Goal: Task Accomplishment & Management: Complete application form

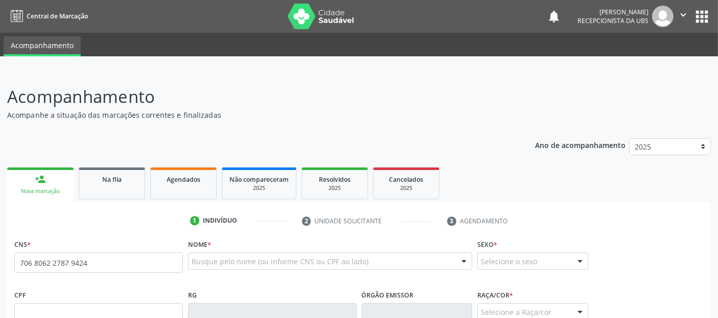
type input "706 8062 2787 9424"
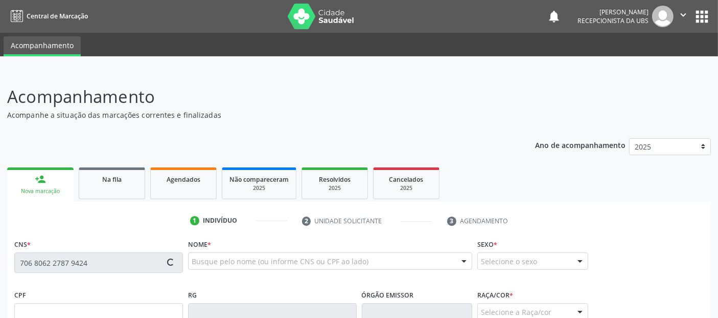
type input "053.743.344-92"
type input "03/08/1981"
type input "Maria Delmira dos Santos"
type input "(82) 98870-1387"
type input "(82) 98201-1963"
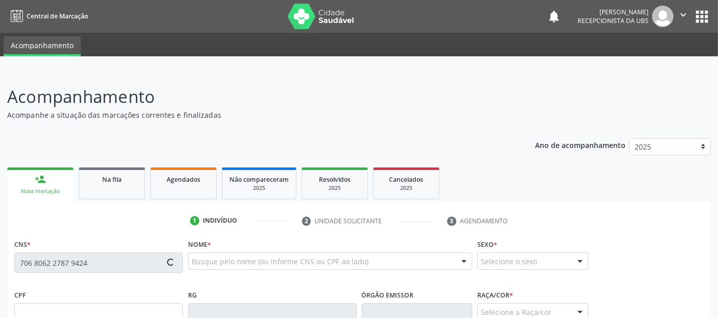
type input "S/N"
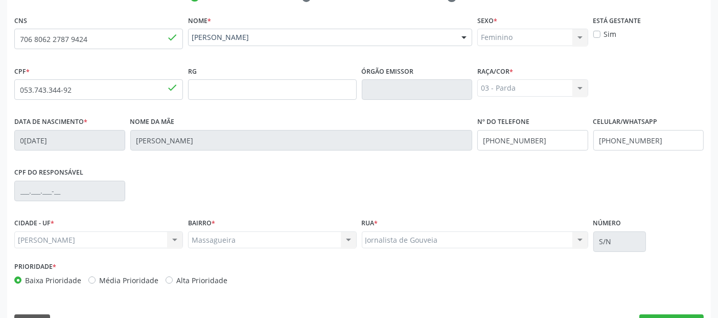
scroll to position [250, 0]
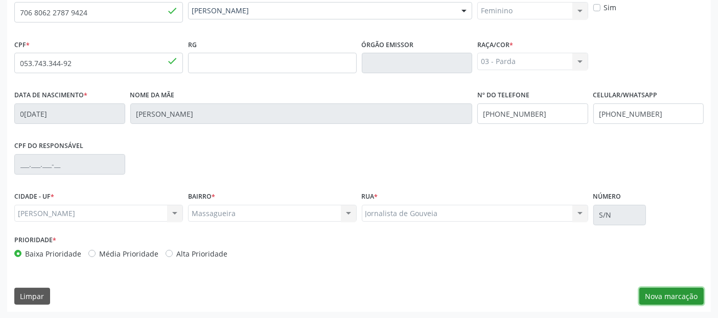
click at [660, 292] on button "Nova marcação" at bounding box center [672, 295] width 64 height 17
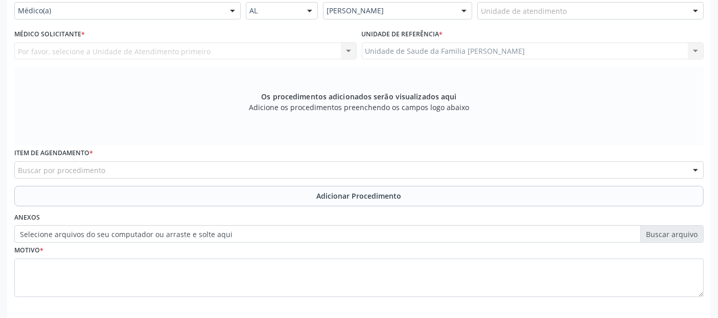
click at [541, 4] on div "Unidade de atendimento" at bounding box center [591, 10] width 227 height 17
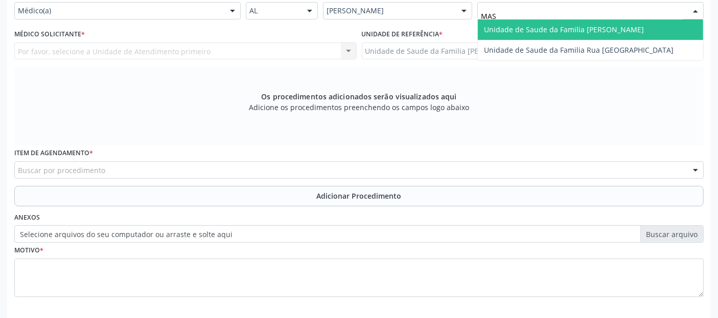
type input "MASS"
click at [547, 28] on span "Unidade de Saude da Familia [PERSON_NAME]" at bounding box center [564, 30] width 160 height 10
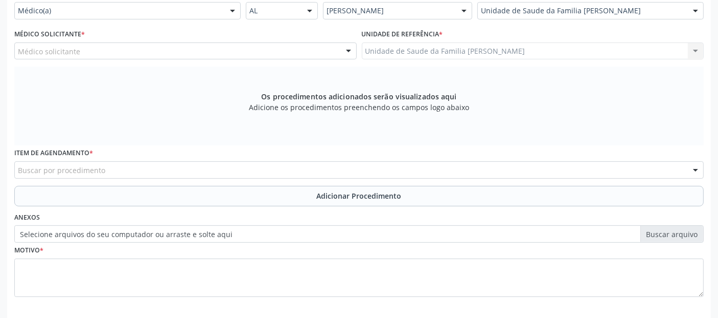
click at [176, 50] on div "Médico solicitante" at bounding box center [185, 50] width 343 height 17
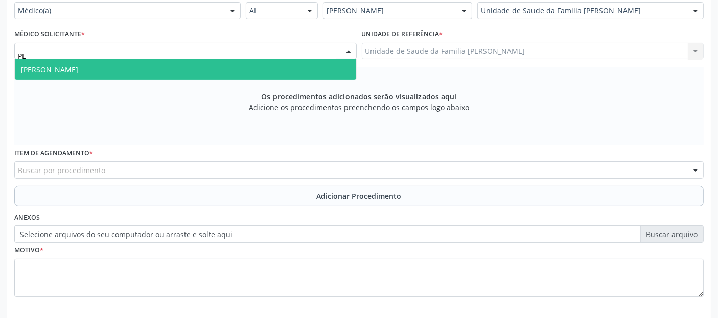
type input "PED"
click at [155, 62] on span "Pedro Marques Barbosa" at bounding box center [186, 69] width 342 height 20
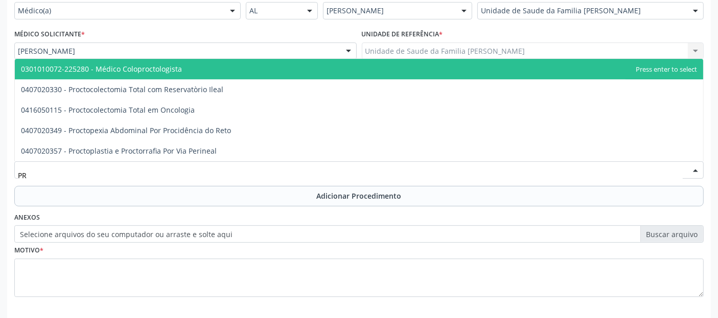
type input "P"
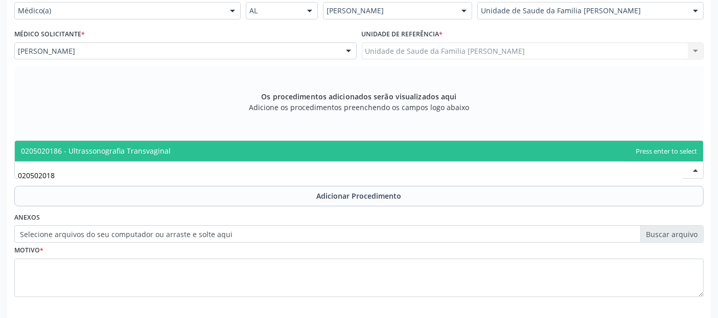
type input "0205020186"
click at [159, 149] on span "0205020186 - Ultrassonografia Transvaginal" at bounding box center [96, 151] width 150 height 10
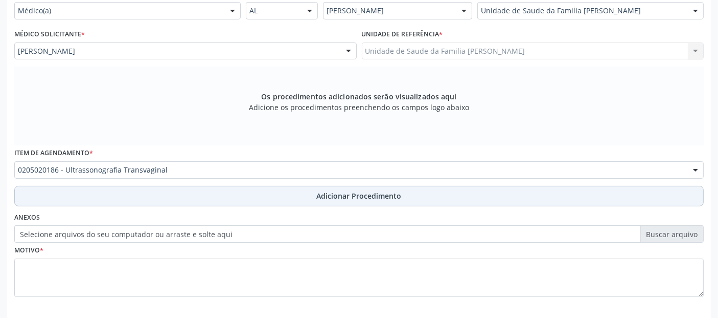
click at [225, 193] on button "Adicionar Procedimento" at bounding box center [359, 196] width 690 height 20
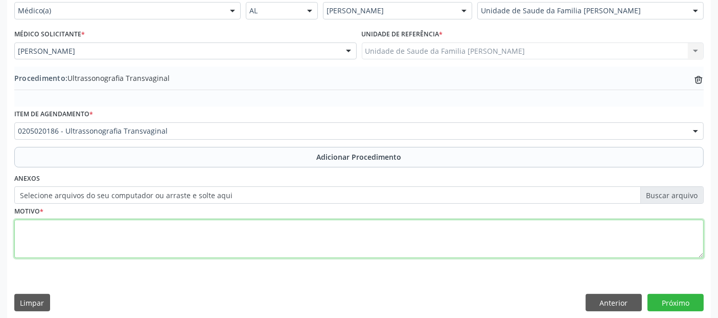
click at [237, 251] on textarea at bounding box center [359, 238] width 690 height 39
type textarea "AVALIAÇÃO GINECOLOGICA."
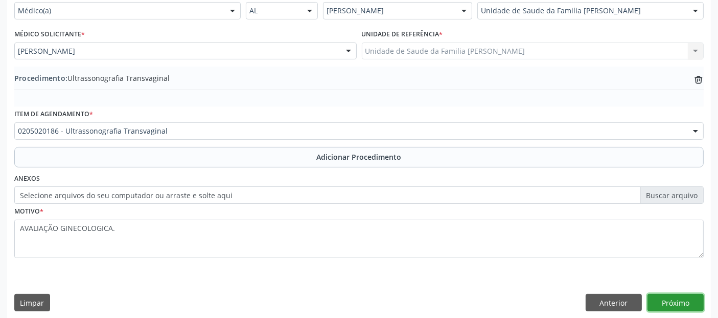
click at [676, 299] on button "Próximo" at bounding box center [676, 302] width 56 height 17
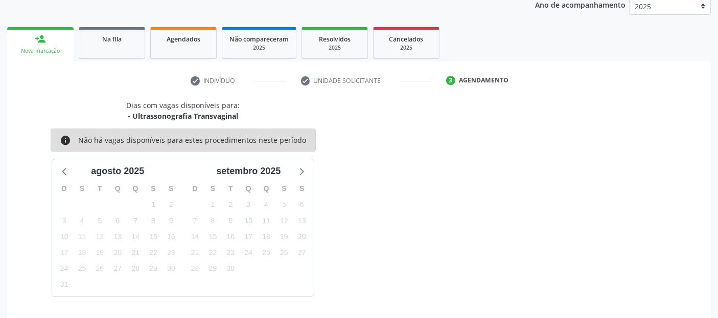
scroll to position [170, 0]
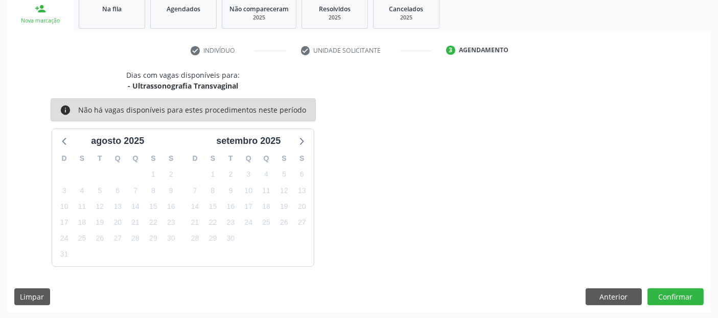
click at [623, 303] on div "Dias com vagas disponíveis para: - Ultrassonografia Transvaginal info Não há va…" at bounding box center [359, 191] width 704 height 242
click at [621, 301] on button "Anterior" at bounding box center [614, 296] width 56 height 17
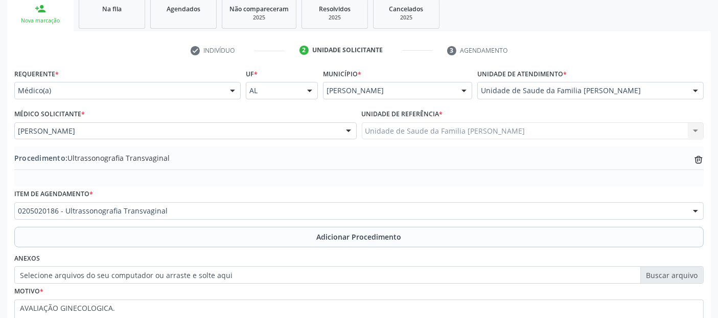
click at [200, 273] on label "Selecione arquivos do seu computador ou arraste e solte aqui" at bounding box center [359, 274] width 690 height 17
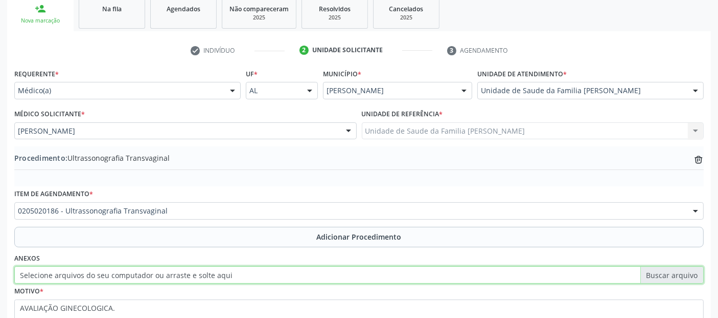
click at [200, 273] on input "Selecione arquivos do seu computador ou arraste e solte aqui" at bounding box center [359, 274] width 690 height 17
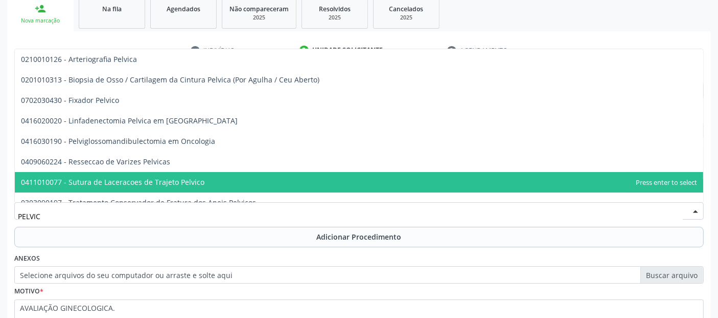
type input "PELVICA"
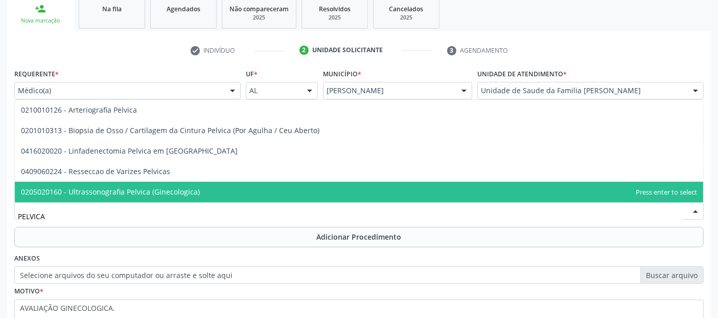
click at [187, 191] on span "0205020160 - Ultrassonografia Pelvica (Ginecologica)" at bounding box center [110, 192] width 179 height 10
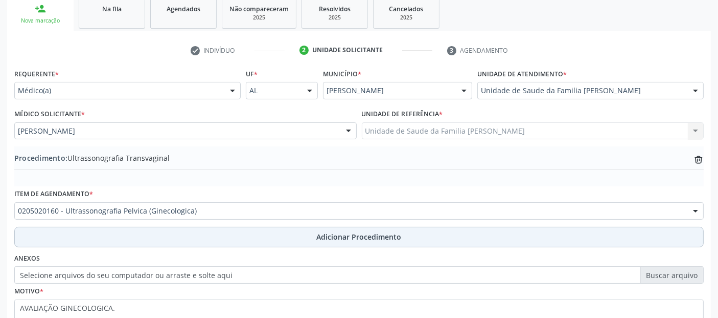
click at [205, 241] on button "Adicionar Procedimento" at bounding box center [359, 237] width 690 height 20
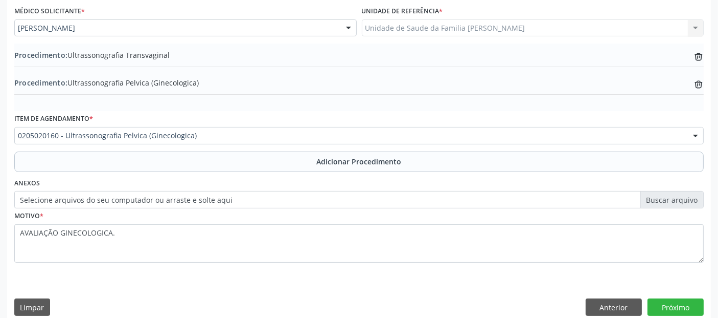
scroll to position [283, 0]
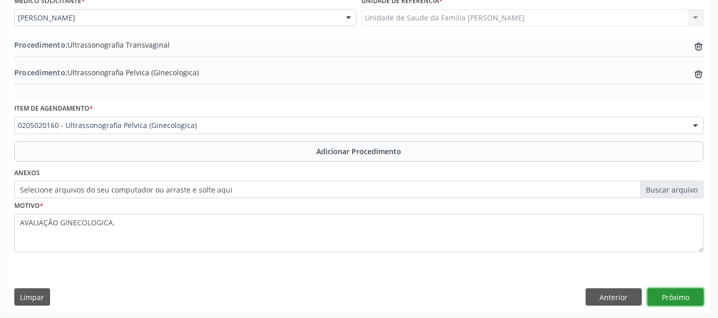
click at [686, 293] on button "Próximo" at bounding box center [676, 296] width 56 height 17
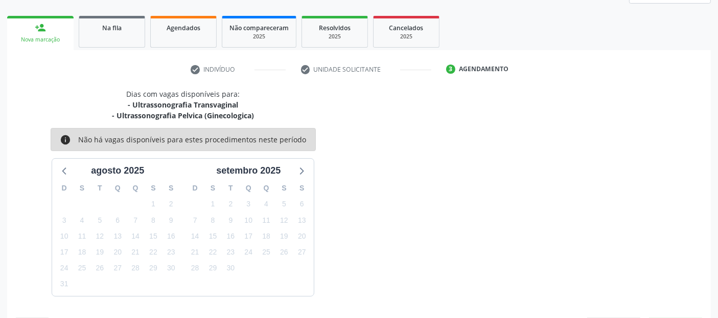
scroll to position [181, 0]
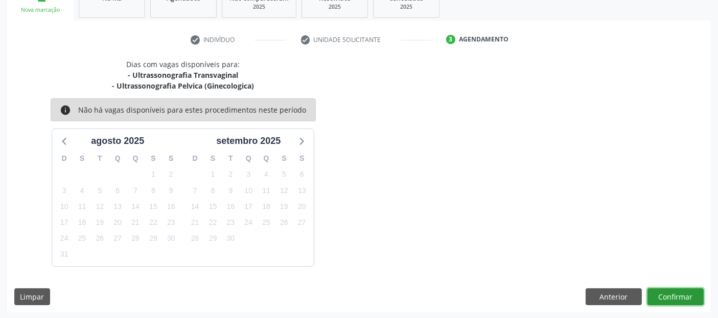
click at [687, 298] on button "Confirmar" at bounding box center [676, 296] width 56 height 17
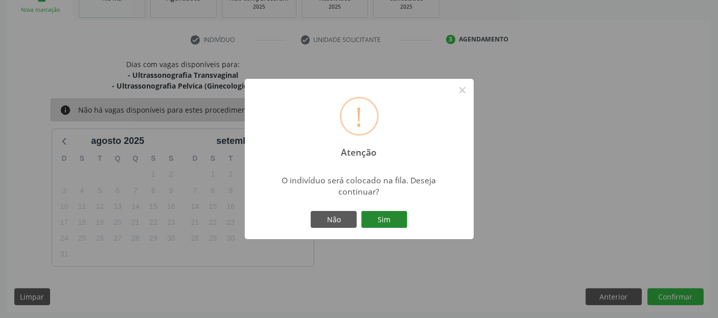
click at [379, 223] on button "Sim" at bounding box center [385, 219] width 46 height 17
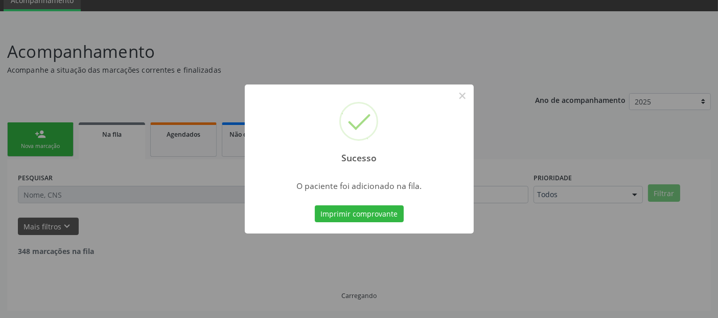
scroll to position [33, 0]
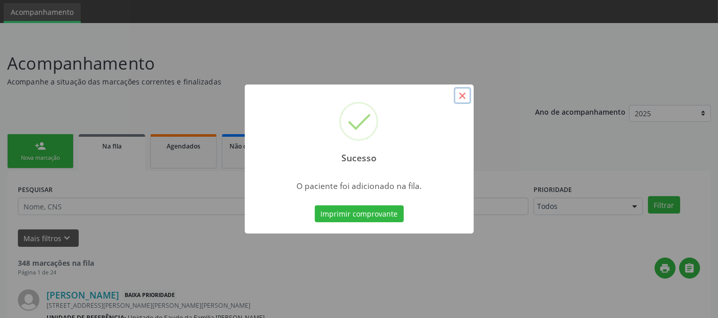
click at [463, 101] on button "×" at bounding box center [462, 95] width 17 height 17
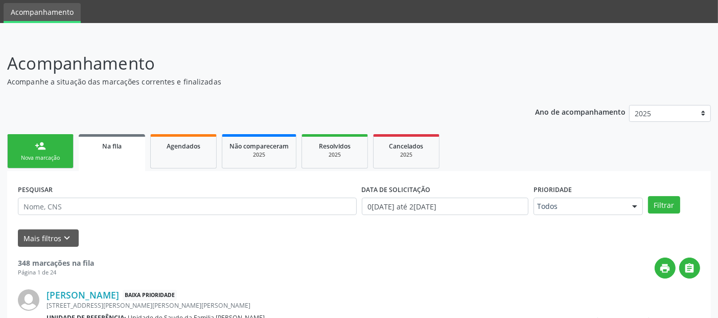
click at [61, 151] on link "person_add Nova marcação" at bounding box center [40, 151] width 66 height 34
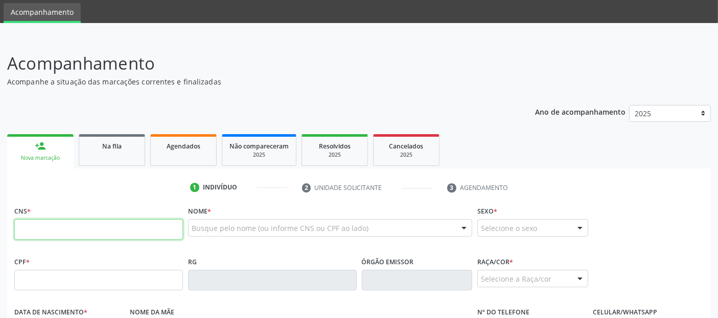
click at [140, 233] on input "text" at bounding box center [98, 229] width 169 height 20
type input "700 3009 4348 3737"
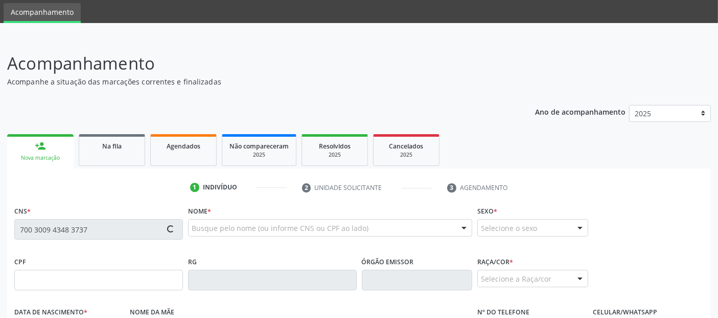
type input "216.767.714-68"
type input "09/01/1961"
type input "Nilda Maria da Silva"
type input "(82) 99371-3300"
type input "950"
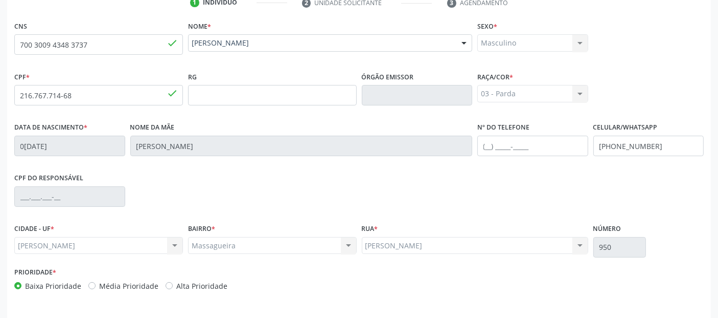
scroll to position [250, 0]
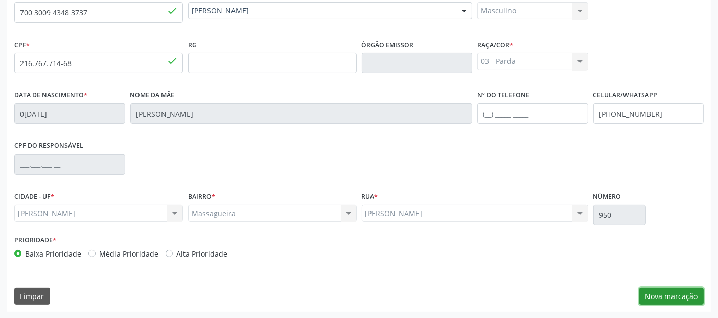
click at [673, 301] on button "Nova marcação" at bounding box center [672, 295] width 64 height 17
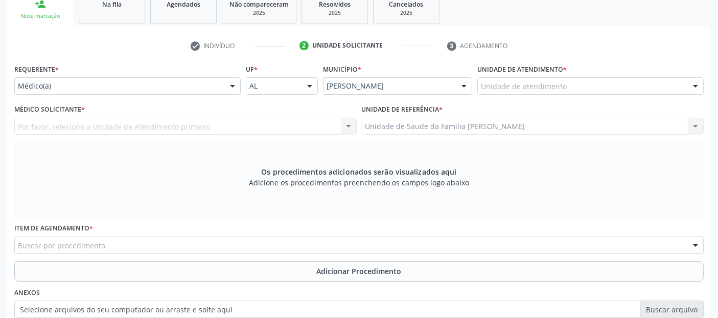
scroll to position [142, 0]
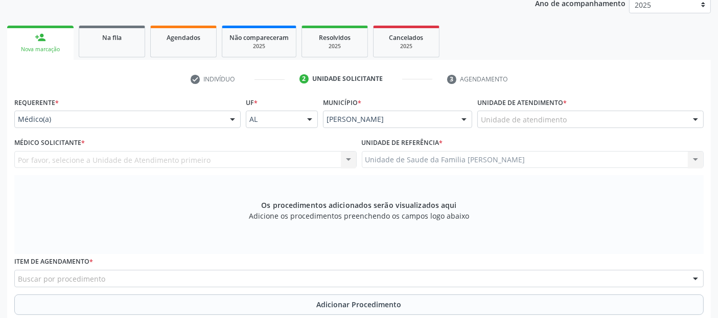
click at [589, 123] on div "Unidade de atendimento" at bounding box center [591, 118] width 227 height 17
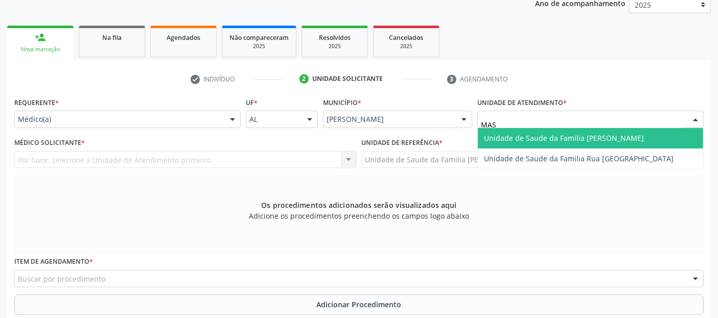
type input "MASS"
click at [570, 133] on span "Unidade de Saude da Familia [PERSON_NAME]" at bounding box center [564, 138] width 160 height 10
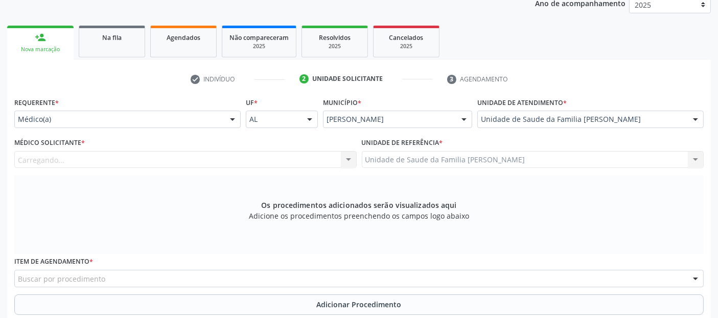
click at [131, 161] on div "Carregando... Nenhum resultado encontrado para: " " Não há nenhuma opção para s…" at bounding box center [185, 159] width 343 height 17
click at [131, 161] on div "Médico solicitante" at bounding box center [185, 159] width 343 height 17
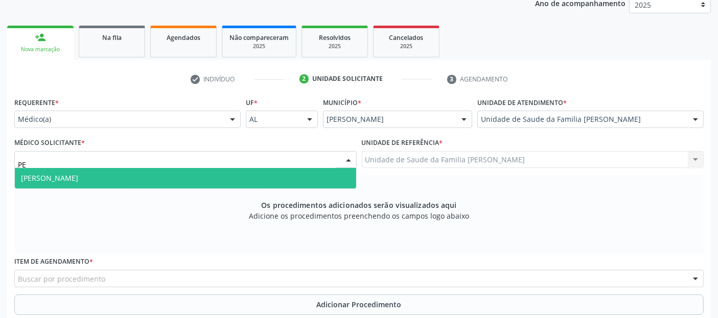
type input "PED"
click at [119, 170] on span "Pedro Marques Barbosa" at bounding box center [186, 178] width 342 height 20
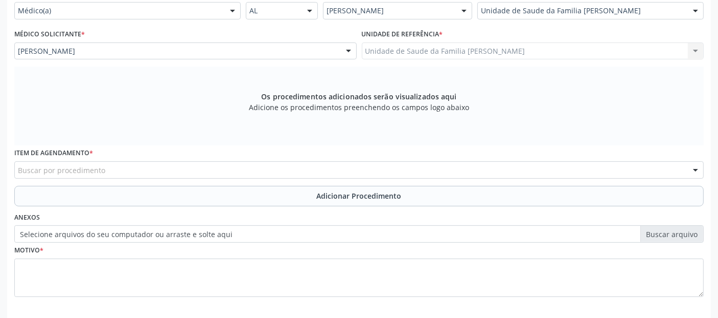
scroll to position [283, 0]
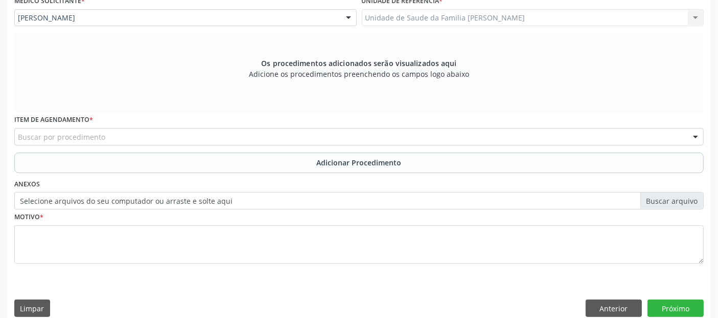
click at [242, 121] on div "Item de agendamento * Buscar por procedimento 0304070076 - .Quimioterapia de Le…" at bounding box center [359, 128] width 690 height 33
click at [236, 138] on div "Buscar por procedimento" at bounding box center [359, 136] width 690 height 17
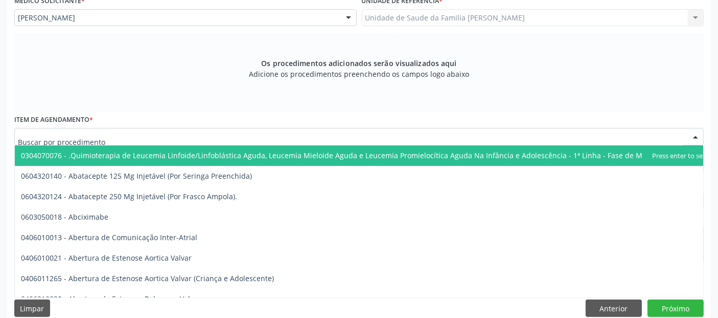
click at [236, 138] on input "text" at bounding box center [350, 141] width 665 height 20
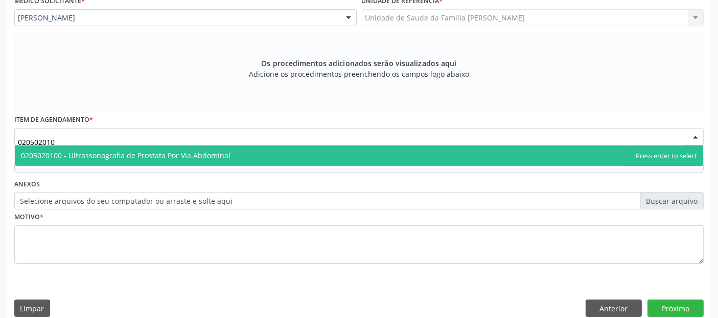
type input "0205020100"
click at [209, 151] on span "0205020100 - Ultrassonografia de Prostata Por Via Abdominal" at bounding box center [126, 155] width 210 height 10
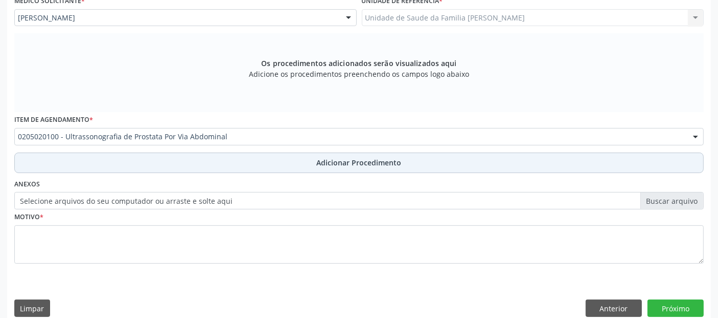
click at [254, 155] on button "Adicionar Procedimento" at bounding box center [359, 162] width 690 height 20
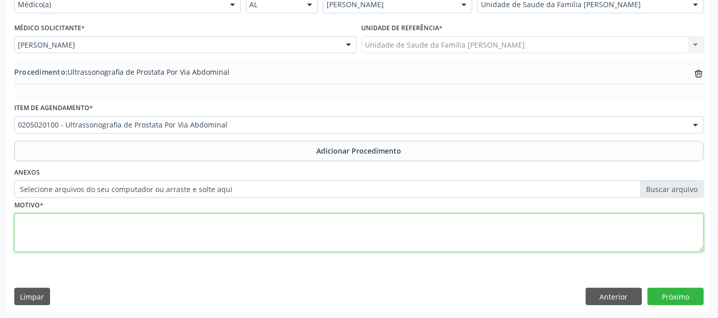
click at [218, 234] on textarea at bounding box center [359, 232] width 690 height 39
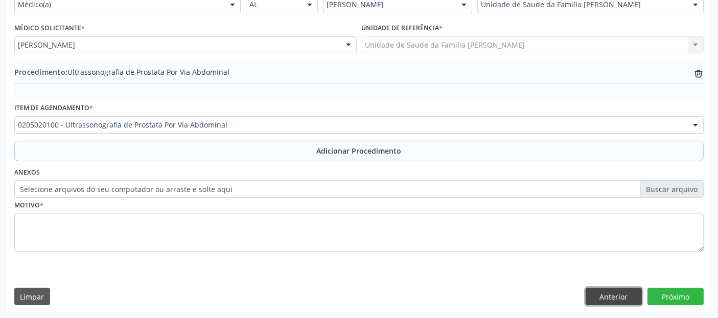
click at [601, 298] on button "Anterior" at bounding box center [614, 295] width 56 height 17
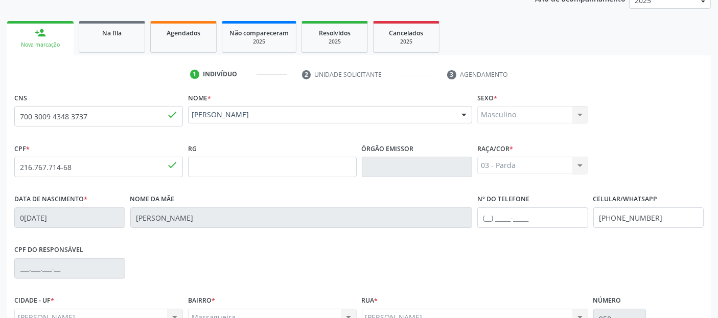
scroll to position [96, 0]
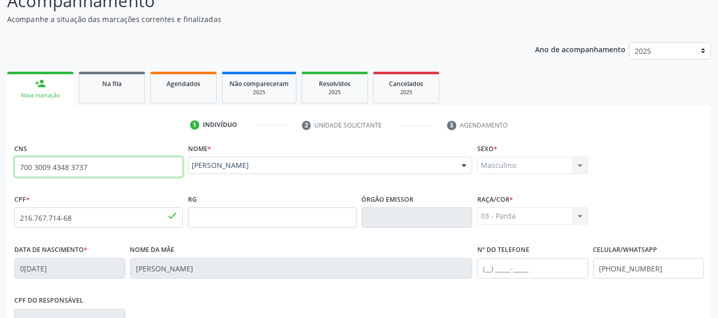
click at [78, 166] on input "700 3009 4348 3737" at bounding box center [98, 166] width 169 height 20
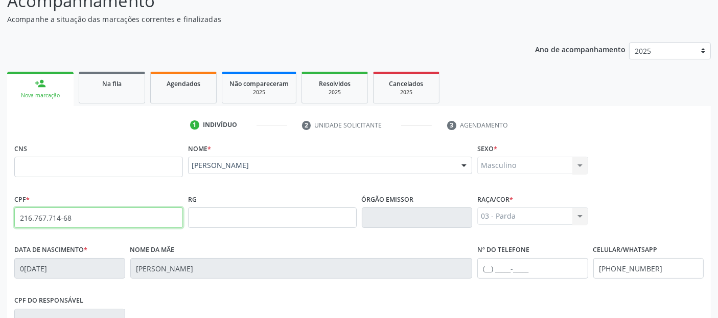
click at [77, 215] on input "216.767.714-68" at bounding box center [98, 217] width 169 height 20
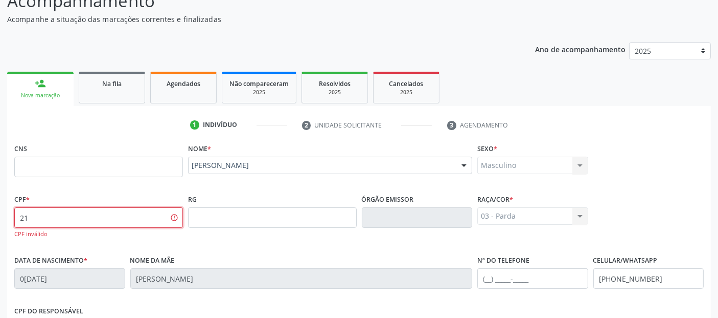
type input "2"
type input "403.911.917-72"
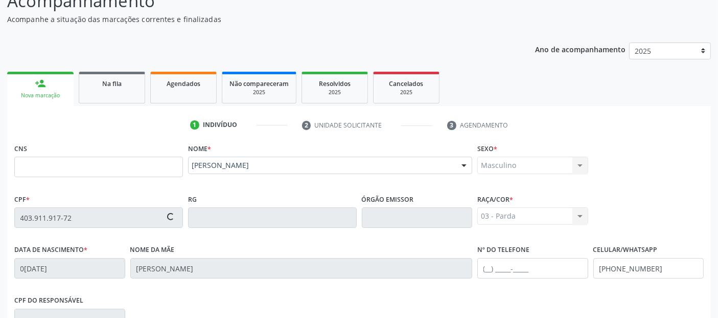
type input "704 5073 2773 4719"
type input "20/11/1956"
type input "Adelia das Dores"
type input "(82) 8878-2129"
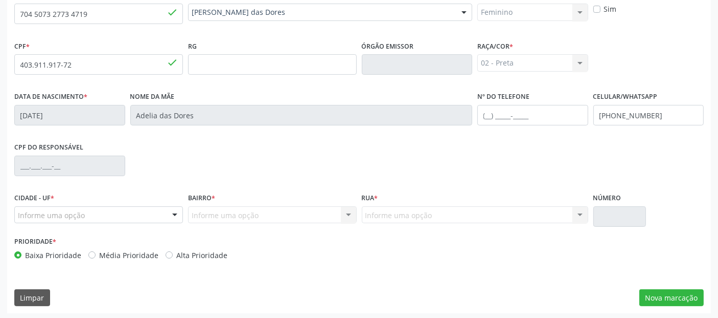
scroll to position [250, 0]
click at [107, 213] on div "Informe uma opção" at bounding box center [98, 213] width 169 height 17
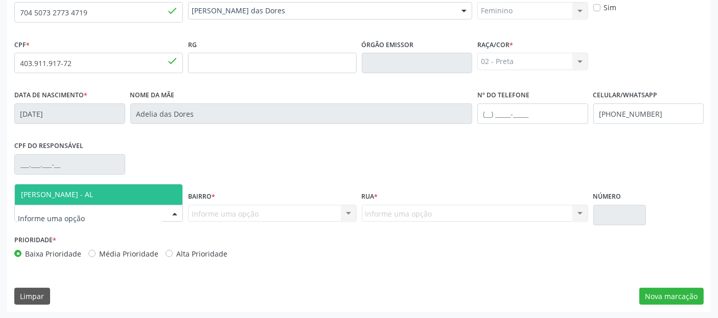
click at [136, 194] on span "[PERSON_NAME] - AL" at bounding box center [99, 194] width 168 height 20
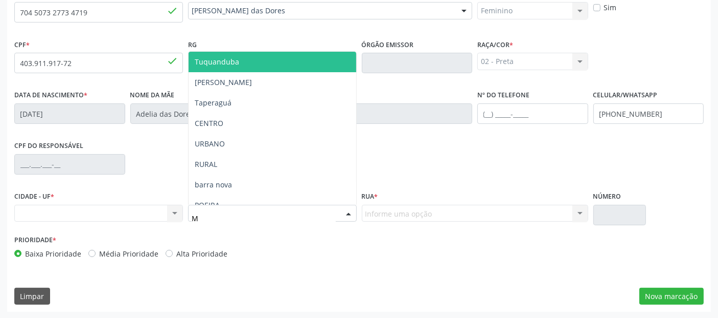
type input "MA"
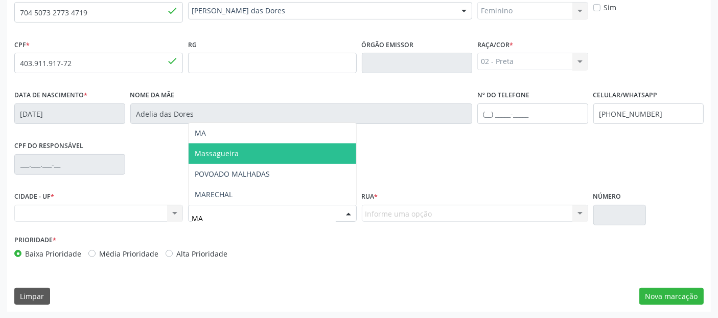
click at [256, 155] on span "Massagueira" at bounding box center [273, 153] width 168 height 20
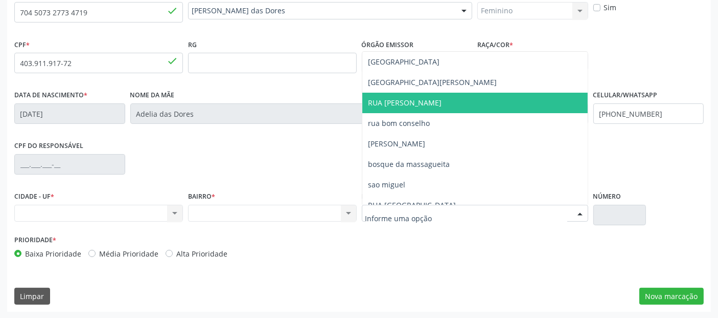
click at [422, 103] on span "RUA [PERSON_NAME]" at bounding box center [406, 103] width 74 height 10
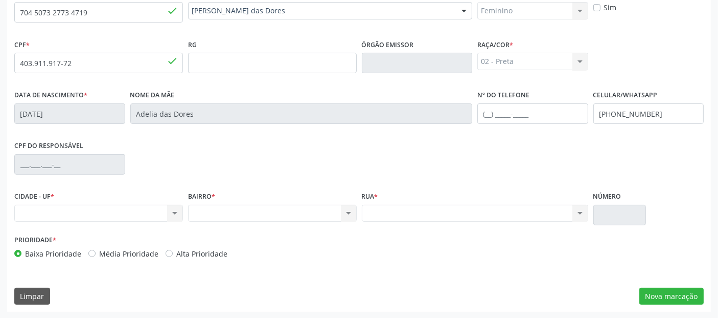
click at [103, 206] on div "Nenhum resultado encontrado para: " " Não há nenhuma opção para ser exibida." at bounding box center [98, 213] width 169 height 17
click at [97, 216] on div "Nenhum resultado encontrado para: " " Não há nenhuma opção para ser exibida." at bounding box center [98, 213] width 169 height 17
click at [174, 214] on div "Nenhum resultado encontrado para: " " Não há nenhuma opção para ser exibida." at bounding box center [98, 213] width 169 height 17
click at [156, 214] on div "Nenhum resultado encontrado para: " " Não há nenhuma opção para ser exibida." at bounding box center [98, 213] width 169 height 17
click at [128, 217] on div "Nenhum resultado encontrado para: " " Não há nenhuma opção para ser exibida." at bounding box center [98, 213] width 169 height 17
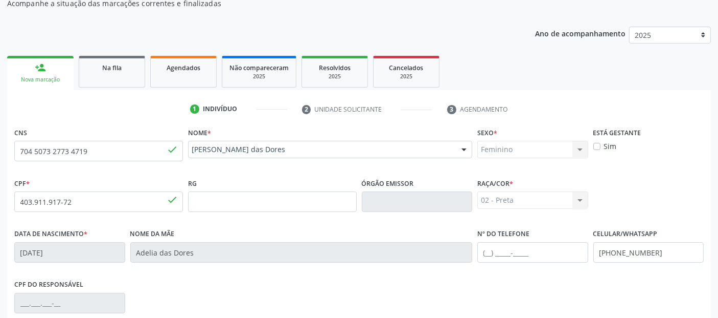
scroll to position [113, 0]
click at [76, 149] on input "704 5073 2773 4719" at bounding box center [98, 150] width 169 height 20
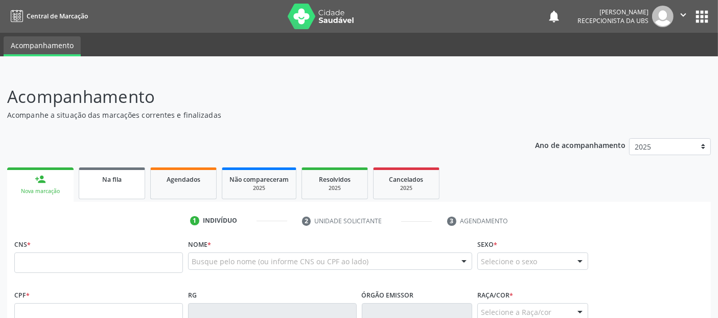
click at [127, 179] on div "Na fila" at bounding box center [111, 178] width 51 height 11
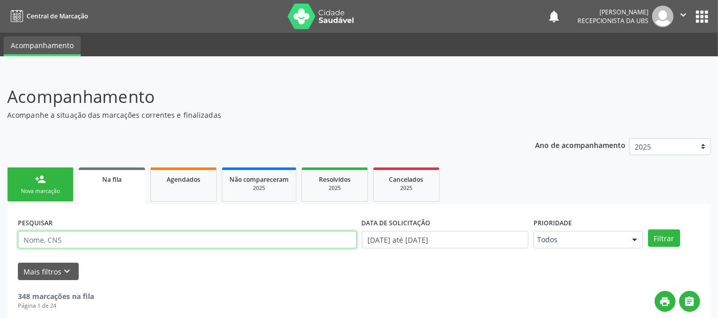
click at [146, 236] on input "text" at bounding box center [187, 239] width 339 height 17
type input "VALTER"
click at [648, 229] on button "Filtrar" at bounding box center [664, 237] width 32 height 17
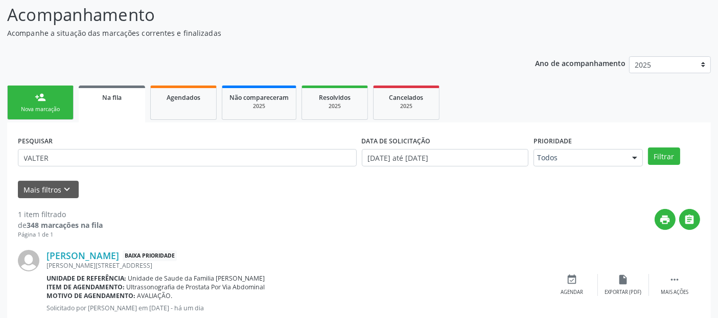
scroll to position [102, 0]
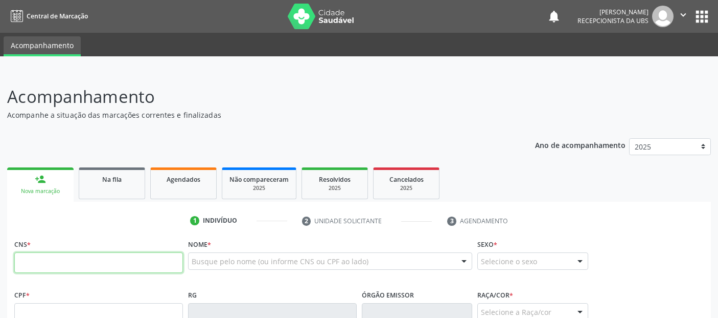
scroll to position [112, 0]
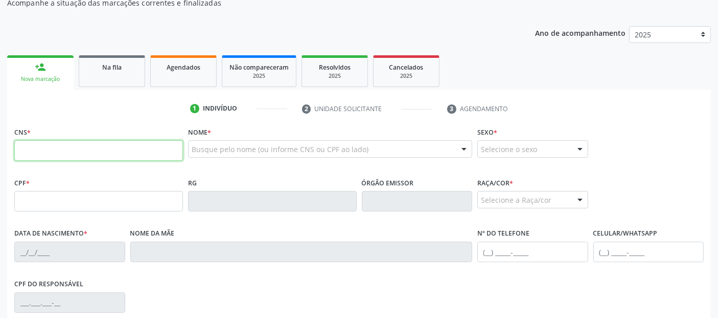
paste input "704 5073 2773 4719"
type input "704 5073 2773 4719"
type input "403.911.917-72"
type input "[DATE]"
type input "Adelia das Dores"
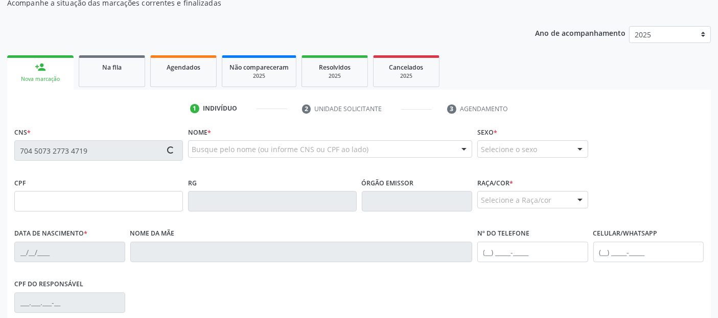
type input "[PHONE_NUMBER]"
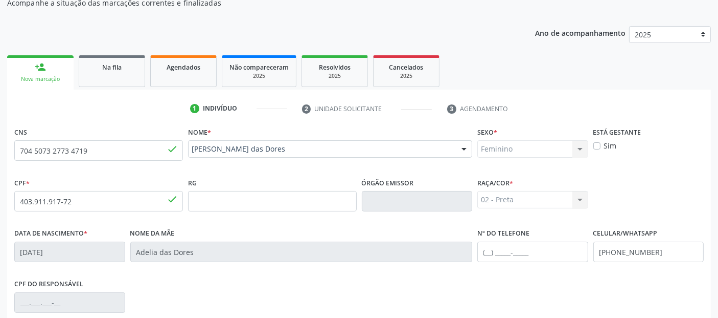
scroll to position [250, 0]
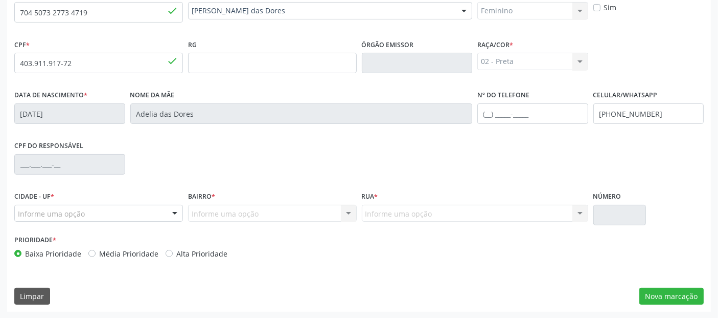
click at [136, 209] on div "Informe uma opção" at bounding box center [98, 213] width 169 height 17
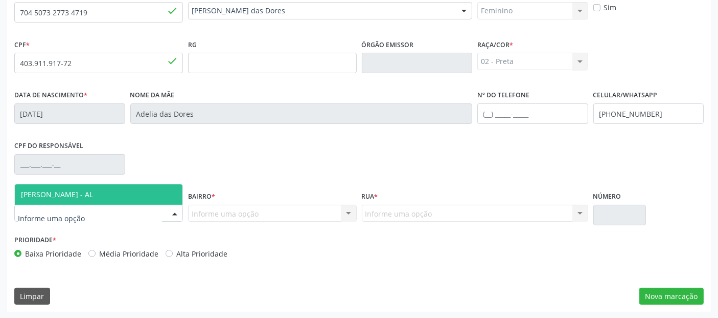
click at [143, 190] on span "[PERSON_NAME] - AL" at bounding box center [99, 194] width 168 height 20
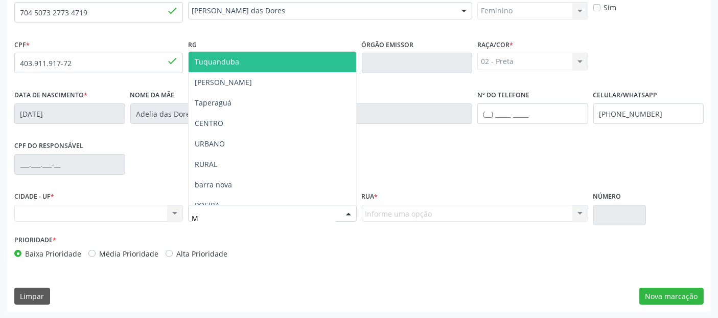
type input "MA"
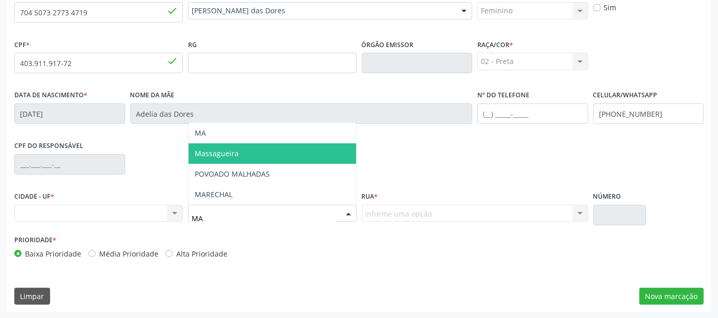
click at [261, 150] on span "Massagueira" at bounding box center [273, 153] width 168 height 20
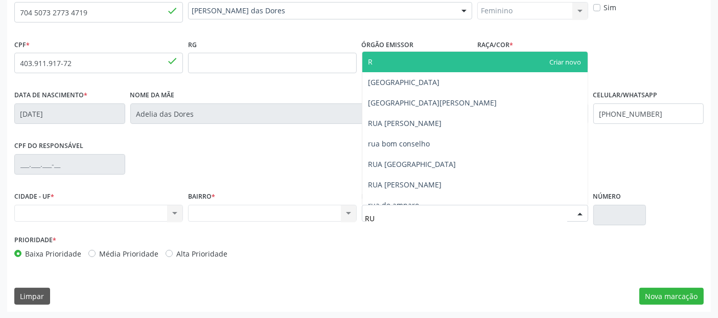
type input "RUA"
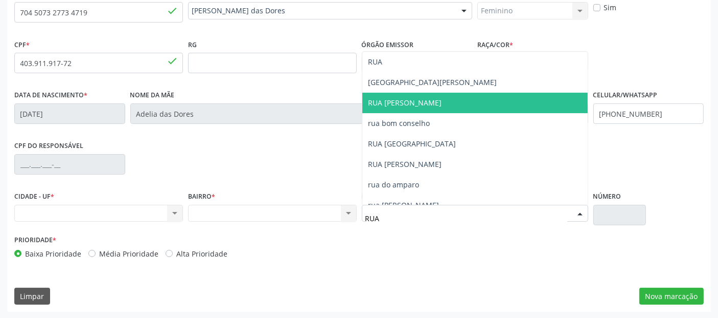
click at [423, 101] on span "RUA DONINA BARBOSA" at bounding box center [406, 103] width 74 height 10
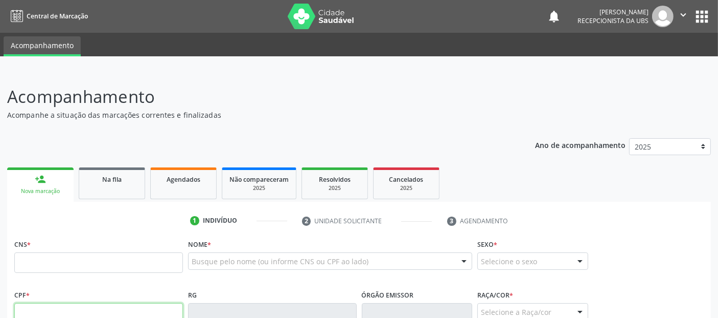
click at [146, 305] on input "text" at bounding box center [98, 313] width 169 height 20
paste input "704.507.327-73"
type input "704.507.327-73"
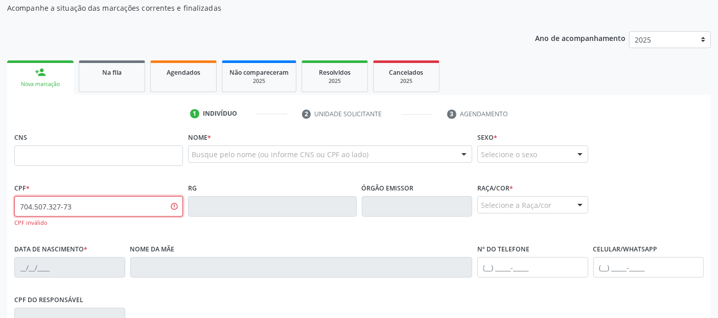
scroll to position [120, 0]
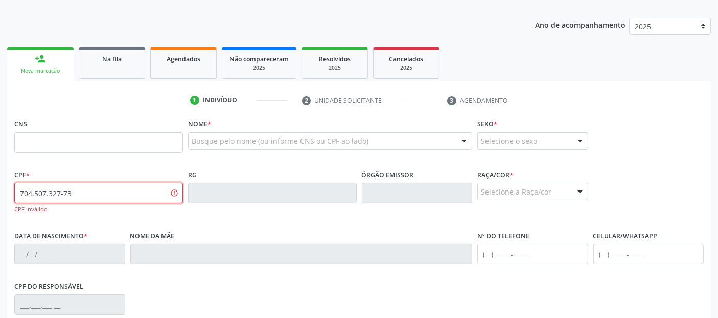
click at [131, 193] on input "704.507.327-73" at bounding box center [98, 193] width 169 height 20
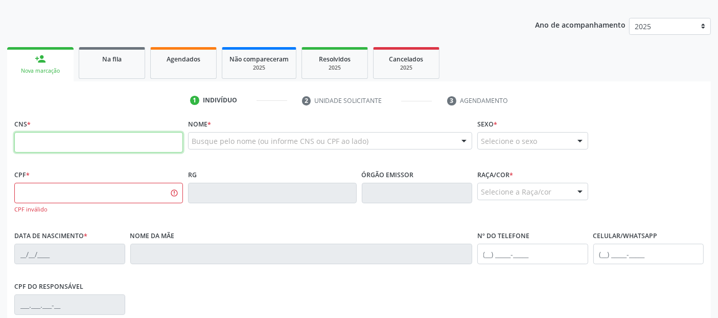
click at [149, 141] on input "text" at bounding box center [98, 142] width 169 height 20
paste input "704 5073 2773 4719"
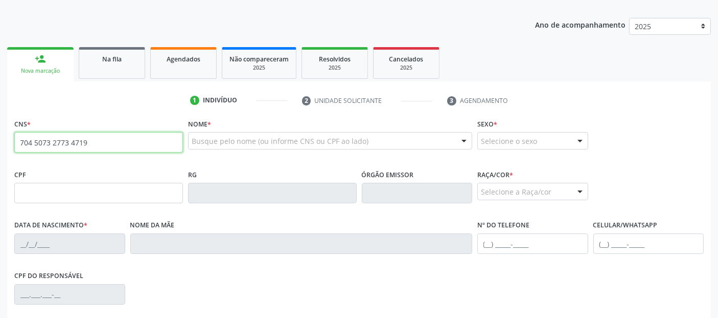
type input "704 5073 2773 4719"
type input "403.911.917-72"
type input "[DATE]"
type input "Adelia das Dores"
type input "[PHONE_NUMBER]"
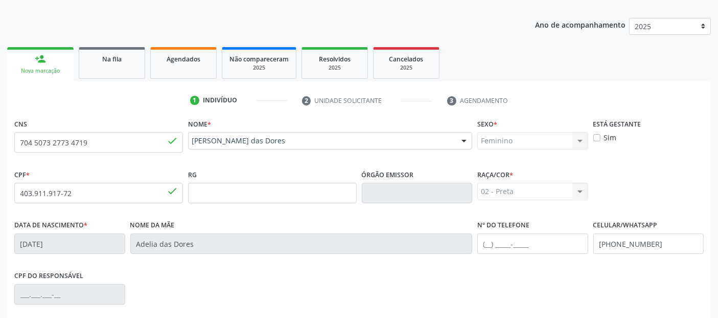
scroll to position [250, 0]
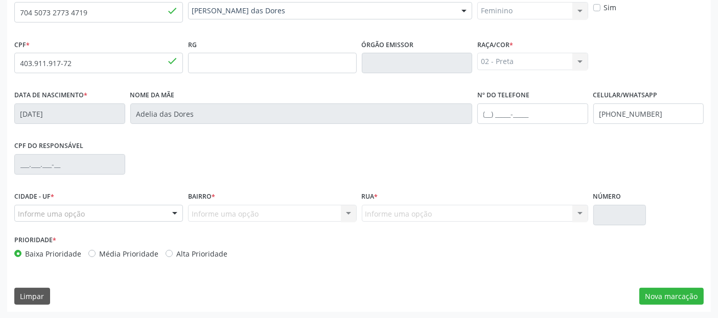
click at [137, 215] on div "Informe uma opção" at bounding box center [98, 213] width 169 height 17
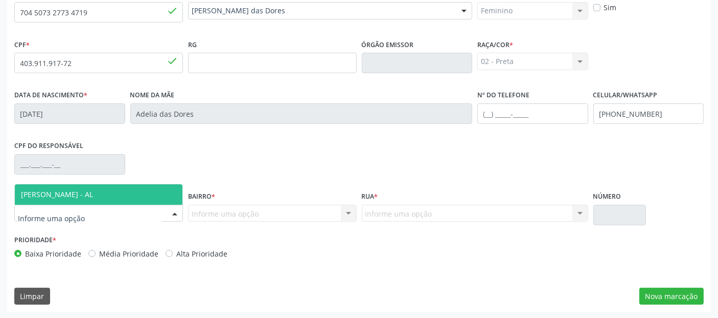
click at [112, 190] on span "[PERSON_NAME] - AL" at bounding box center [99, 194] width 168 height 20
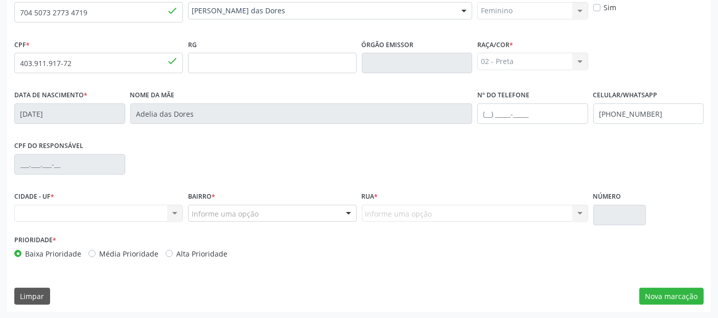
click at [138, 221] on div "CIDADE - UF * Nenhum resultado encontrado para: " " Não há nenhuma opção para s…" at bounding box center [99, 210] width 174 height 43
click at [146, 206] on div "Nenhum resultado encontrado para: " " Não há nenhuma opção para ser exibida." at bounding box center [98, 213] width 169 height 17
click at [183, 219] on div "CIDADE - UF * Nenhum resultado encontrado para: " " Não há nenhuma opção para s…" at bounding box center [99, 210] width 174 height 43
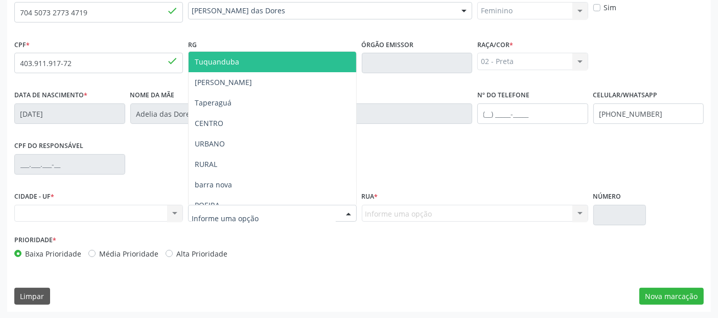
click at [336, 212] on div at bounding box center [272, 213] width 169 height 17
click at [152, 210] on div "Nenhum resultado encontrado para: " " Não há nenhuma opção para ser exibida." at bounding box center [98, 213] width 169 height 17
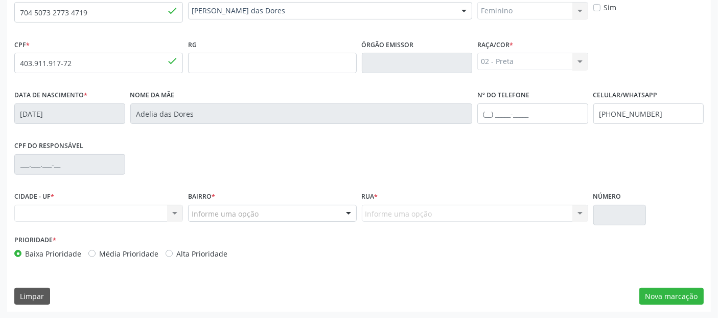
click at [272, 209] on div "Informe uma opção" at bounding box center [272, 213] width 169 height 17
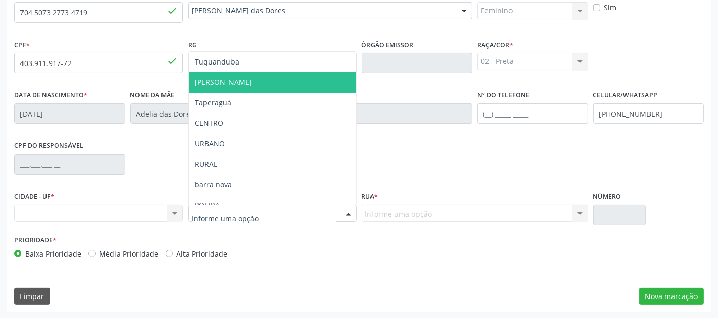
scroll to position [111, 0]
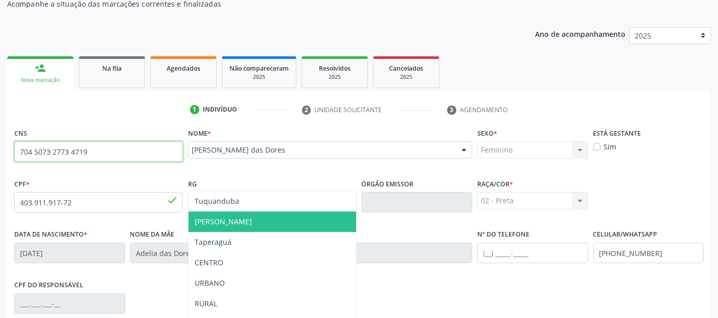
click at [92, 158] on input "704 5073 2773 4719" at bounding box center [98, 151] width 169 height 20
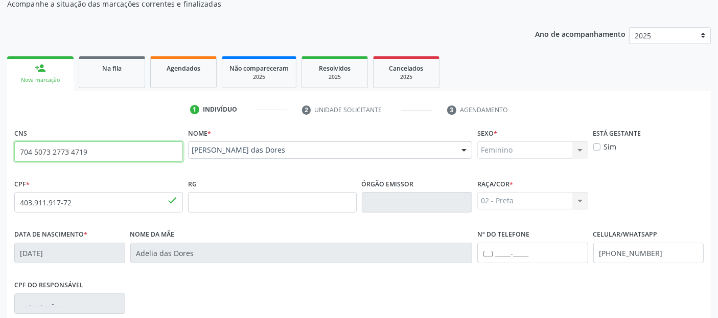
click at [92, 158] on input "704 5073 2773 4719" at bounding box center [98, 151] width 169 height 20
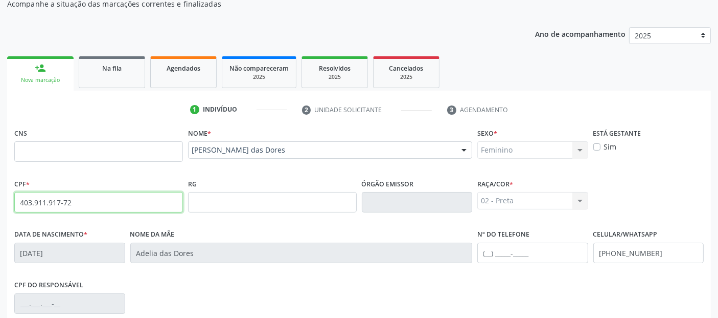
click at [100, 193] on input "403.911.917-72" at bounding box center [98, 202] width 169 height 20
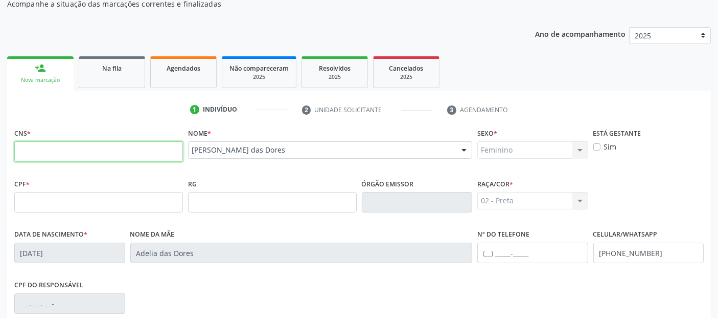
click at [118, 150] on input "text" at bounding box center [98, 151] width 169 height 20
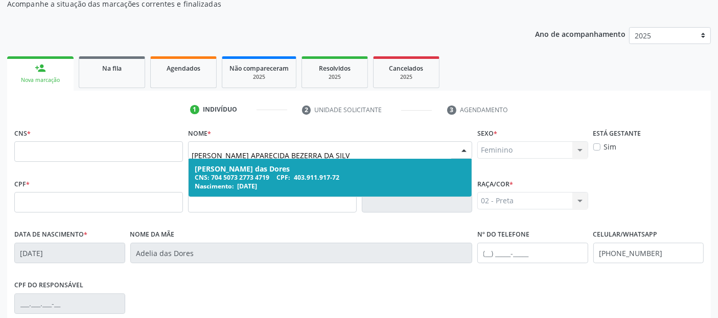
type input "MARIA APARECIDA BEZERRA DA SILVA"
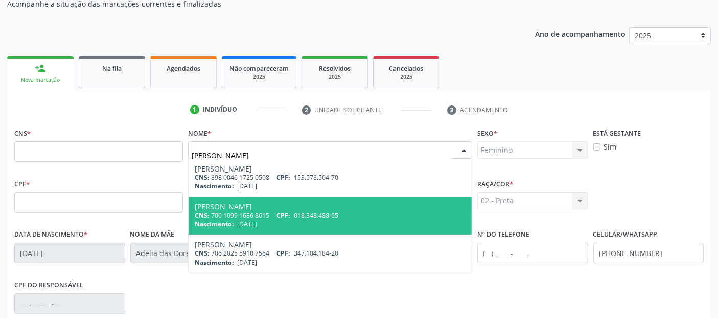
click at [319, 204] on div "[PERSON_NAME]" at bounding box center [330, 207] width 271 height 8
type input "700 1099 1686 8615"
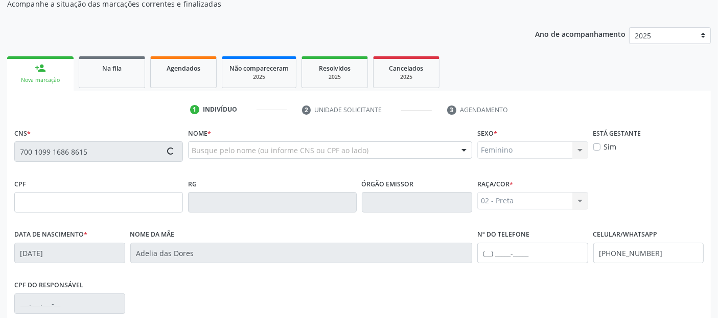
type input "018.348.488-65"
type input "[DATE]"
type input "[PERSON_NAME]"
type input "[PHONE_NUMBER]"
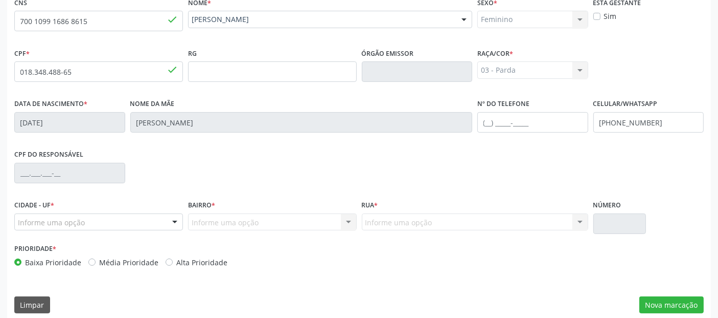
scroll to position [250, 0]
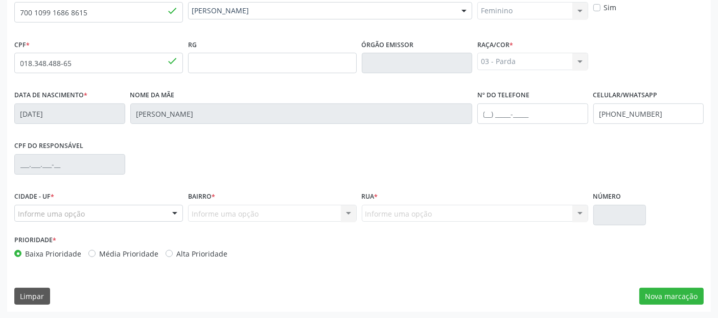
click at [104, 215] on div "Informe uma opção" at bounding box center [98, 213] width 169 height 17
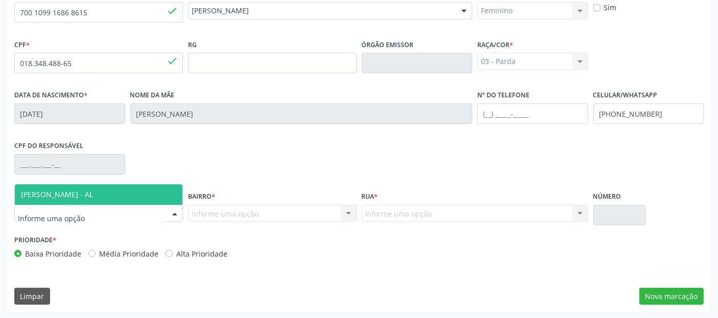
click at [132, 189] on span "[PERSON_NAME] - AL" at bounding box center [99, 194] width 168 height 20
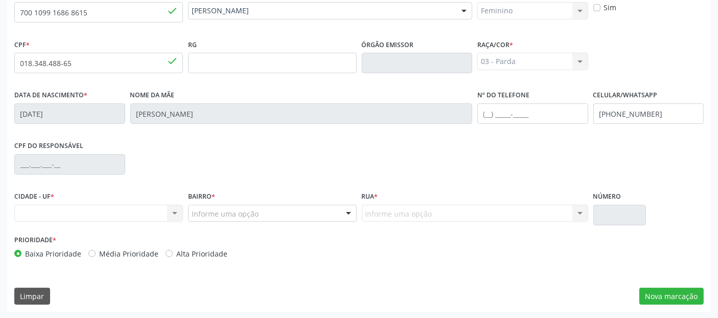
click at [265, 147] on div "CPF do responsável" at bounding box center [359, 163] width 695 height 51
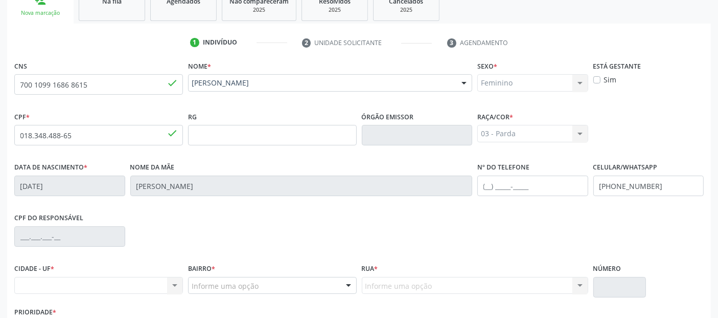
scroll to position [169, 0]
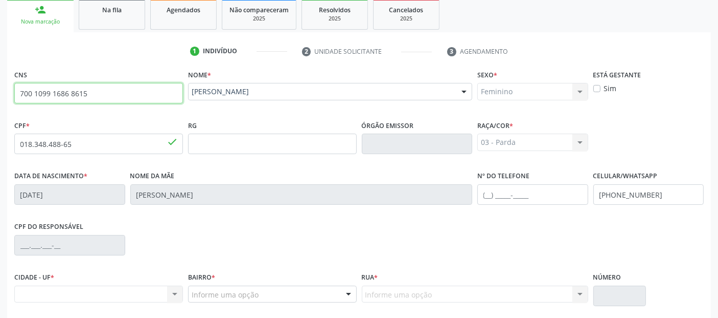
click at [128, 101] on input "700 1099 1686 8615" at bounding box center [98, 93] width 169 height 20
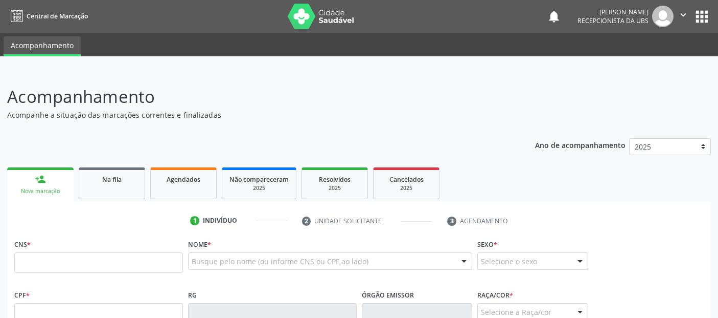
scroll to position [204, 0]
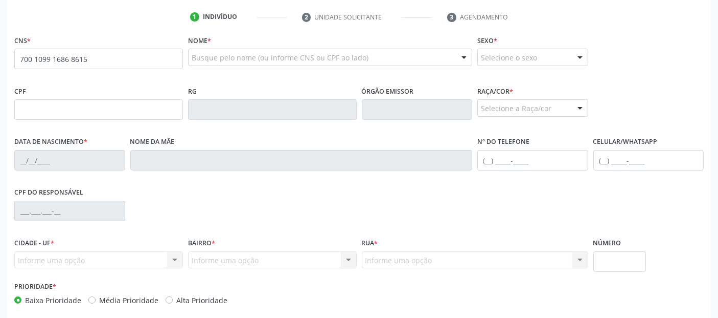
type input "700 1099 1686 8615"
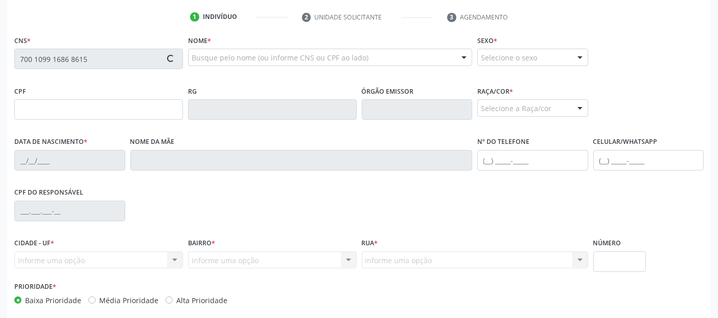
type input "018.348.488-65"
type input "01/09/1955"
type input "Santina Napoleao Ferreira"
type input "(82) 99123-3439"
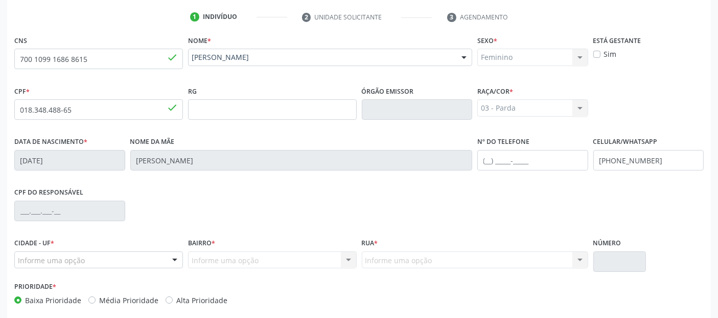
scroll to position [250, 0]
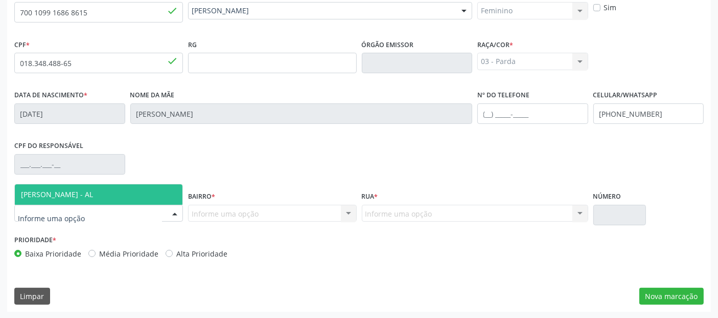
click at [171, 208] on div at bounding box center [174, 213] width 15 height 17
click at [141, 192] on span "[PERSON_NAME] - AL" at bounding box center [99, 194] width 168 height 20
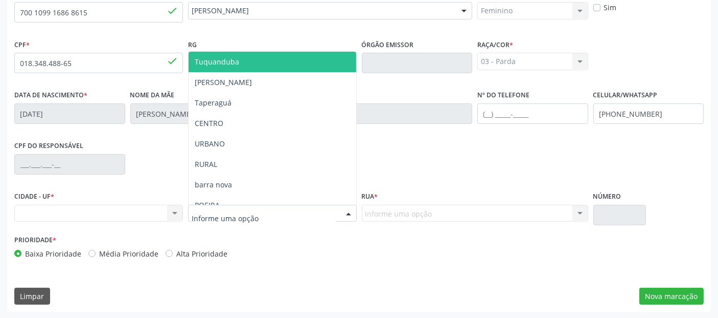
click at [348, 218] on div at bounding box center [348, 213] width 15 height 17
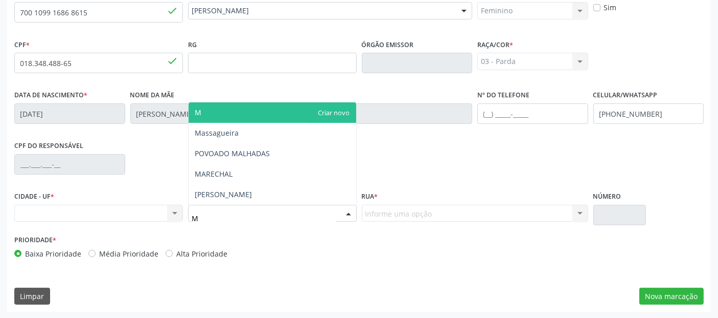
type input "MA"
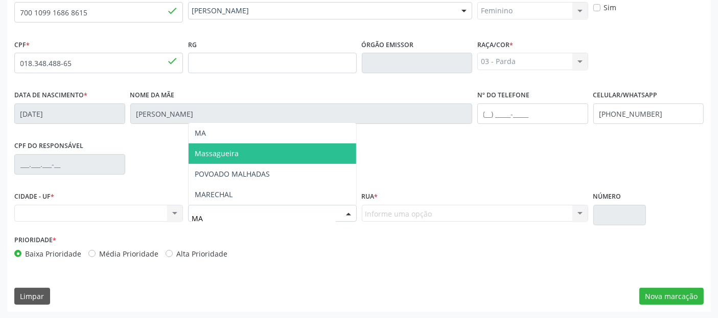
click at [274, 159] on span "Massagueira" at bounding box center [273, 153] width 168 height 20
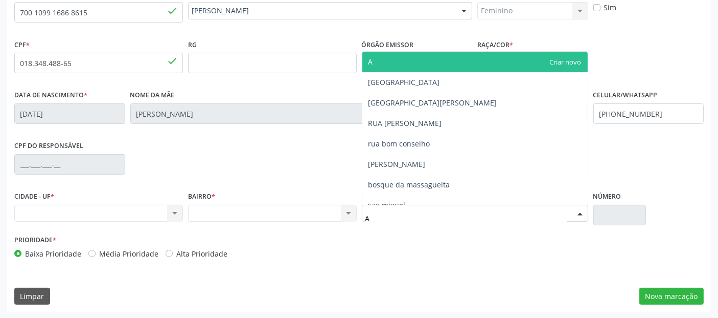
type input "AV"
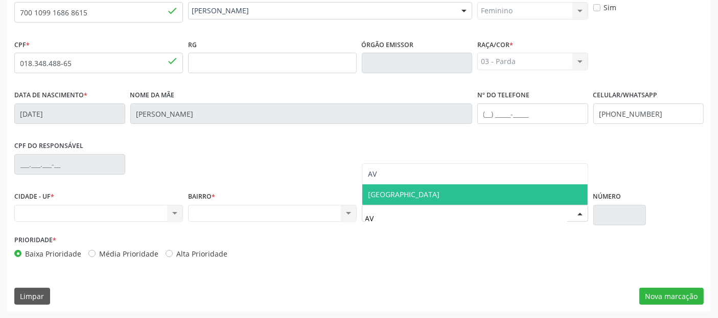
click at [432, 189] on span "[GEOGRAPHIC_DATA]" at bounding box center [405, 194] width 72 height 10
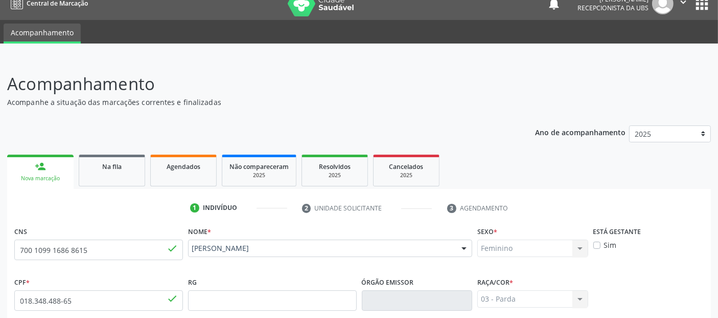
scroll to position [0, 0]
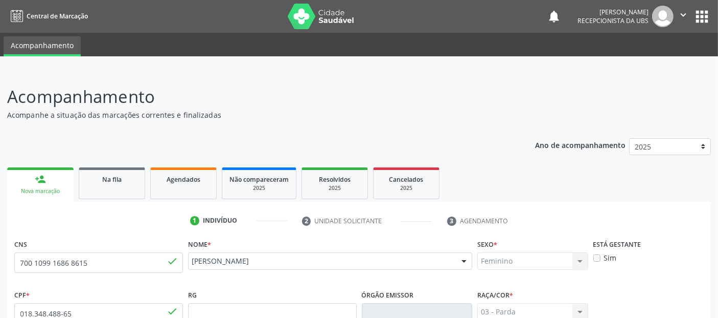
click at [680, 26] on button "" at bounding box center [683, 16] width 19 height 21
click at [642, 65] on link "Sair" at bounding box center [657, 62] width 71 height 14
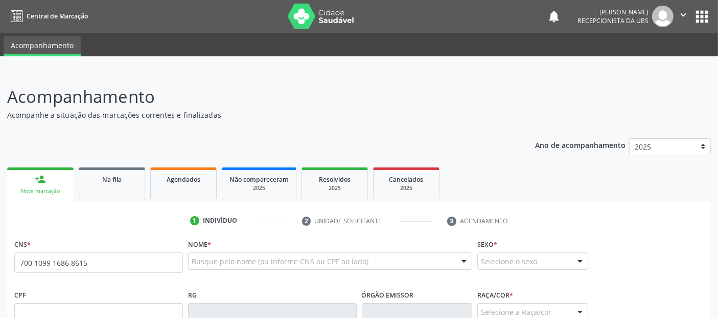
type input "700 1099 1686 8615"
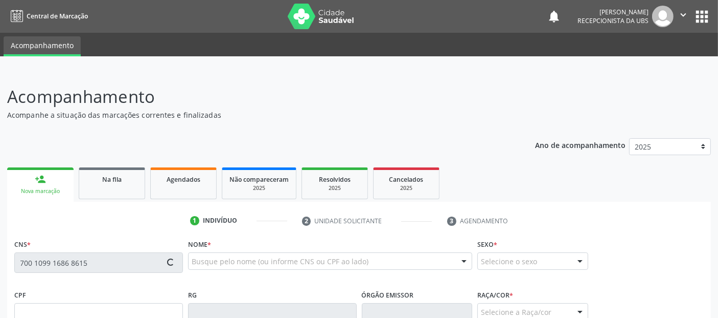
scroll to position [92, 0]
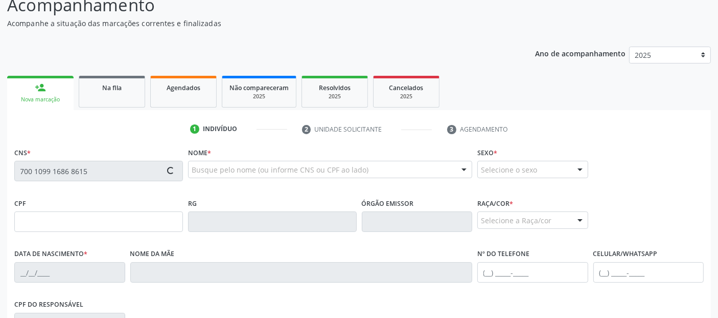
type input "018.348.488-65"
type input "01/09/1955"
type input "Santina Napoleao Ferreira"
type input "(82) 99123-3439"
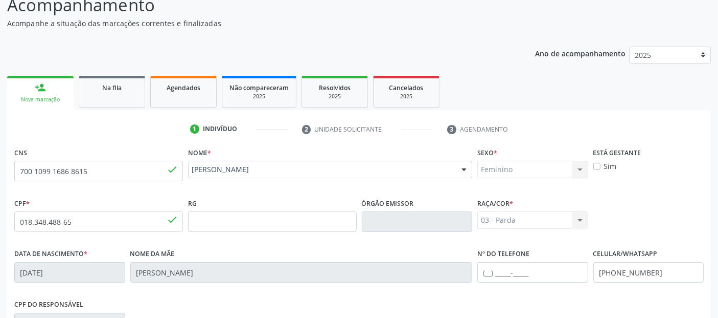
scroll to position [250, 0]
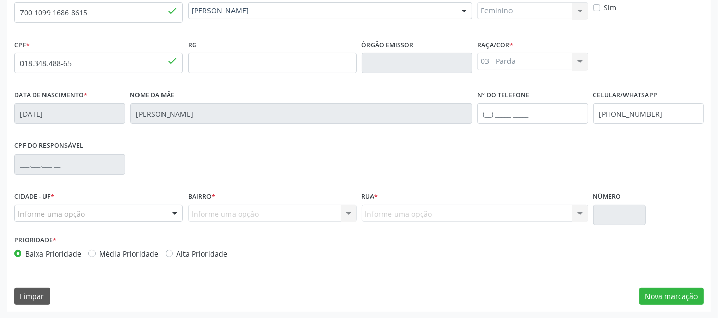
click at [153, 210] on div "Informe uma opção" at bounding box center [98, 213] width 169 height 17
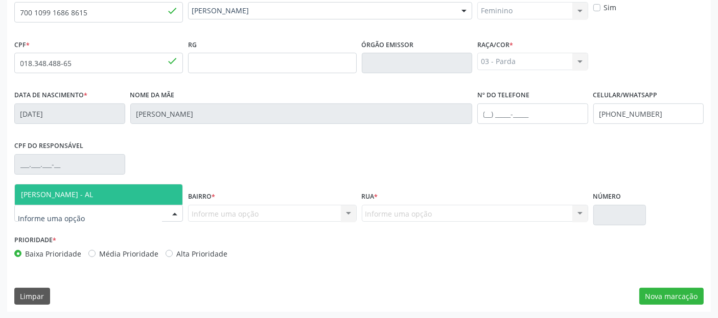
click at [123, 198] on span "[PERSON_NAME] - AL" at bounding box center [99, 194] width 168 height 20
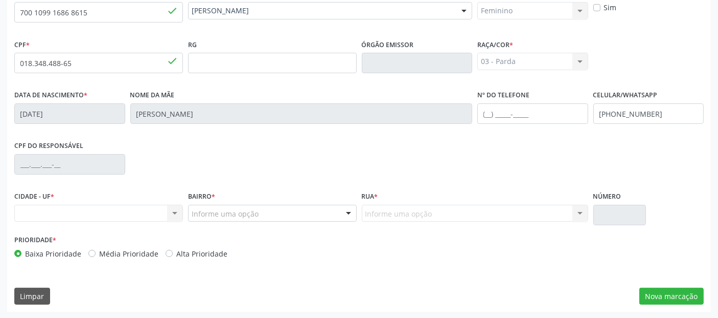
click at [290, 230] on div "Bairro * Informe uma opção Tuquanduba JOSE DIAS Taperaguá CENTRO URBANO RURAL b…" at bounding box center [273, 210] width 174 height 43
click at [290, 218] on div "Informe uma opção" at bounding box center [272, 213] width 169 height 17
click at [155, 161] on div "CPF do responsável" at bounding box center [359, 163] width 695 height 51
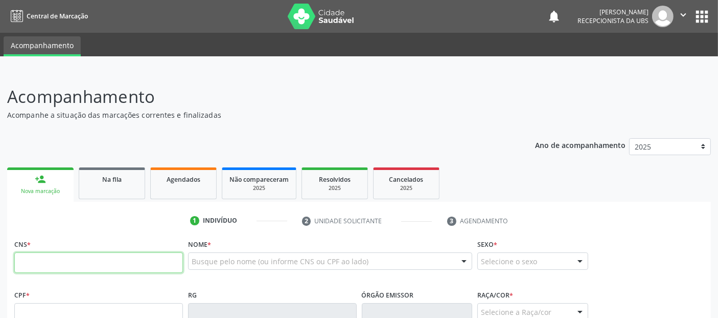
paste input "text"
click at [47, 262] on input "text" at bounding box center [98, 262] width 169 height 20
paste input "text"
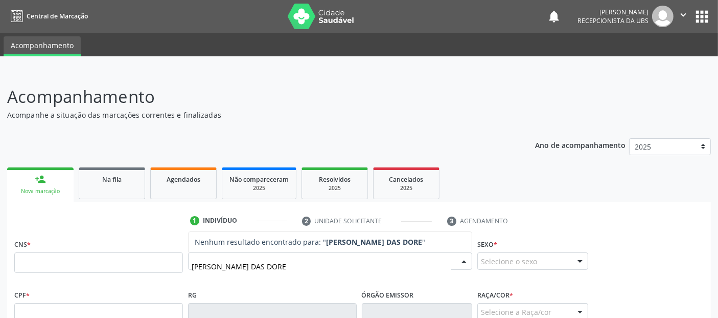
type input "[PERSON_NAME] DAS DORES"
click at [198, 260] on input "[PERSON_NAME] DAS DORES" at bounding box center [322, 266] width 260 height 20
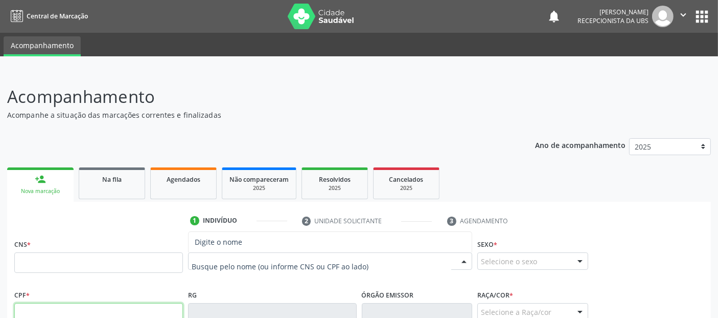
click at [121, 306] on input "text" at bounding box center [98, 313] width 169 height 20
type input "403.911.917-72"
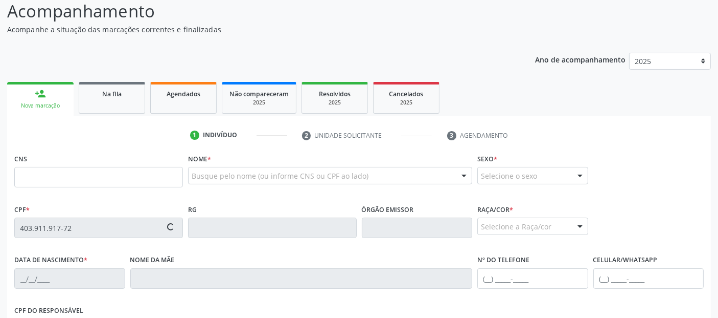
scroll to position [141, 0]
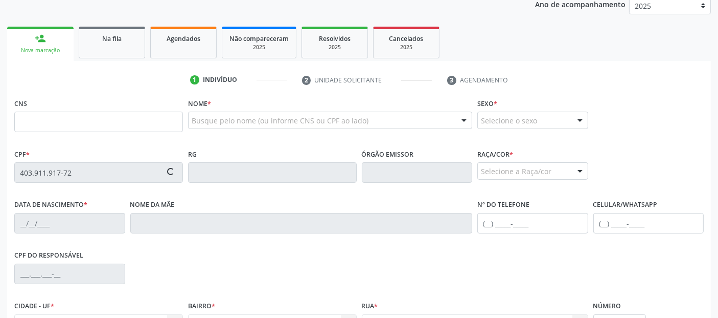
type input "704 5073 2773 4719"
type input "[DATE]"
type input "Adelia das Dores"
type input "[PHONE_NUMBER]"
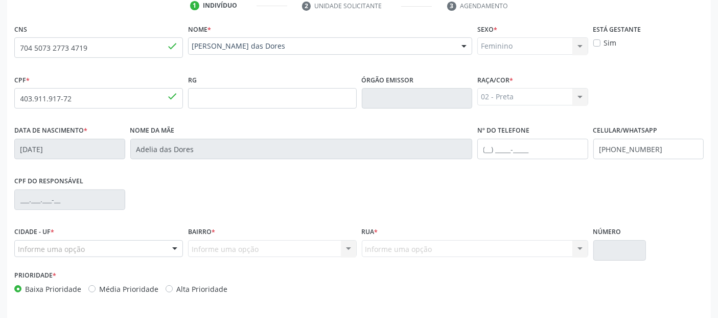
scroll to position [250, 0]
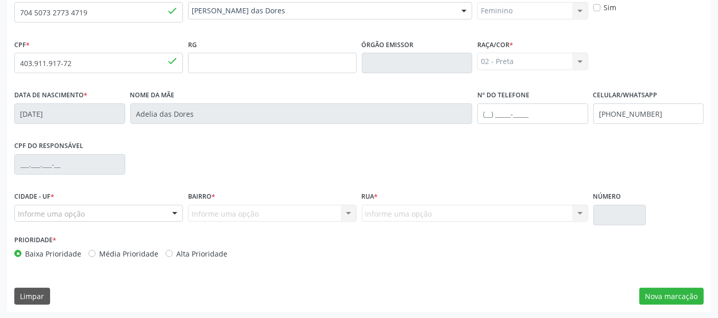
click at [113, 211] on div "Informe uma opção" at bounding box center [98, 213] width 169 height 17
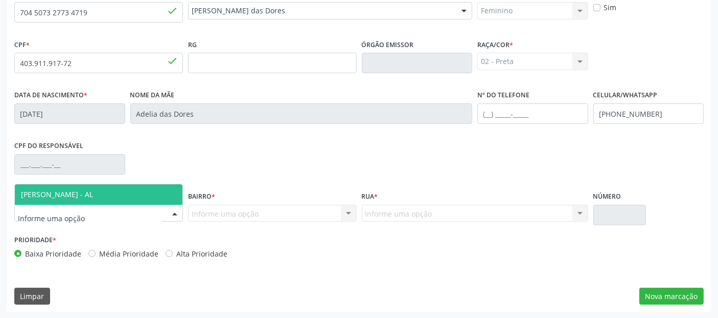
click at [108, 195] on span "[PERSON_NAME] - AL" at bounding box center [99, 194] width 168 height 20
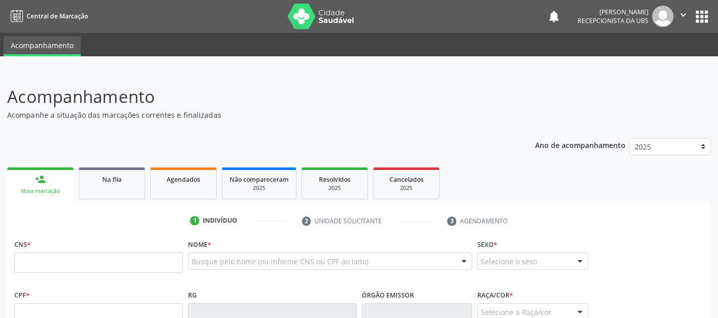
scroll to position [250, 0]
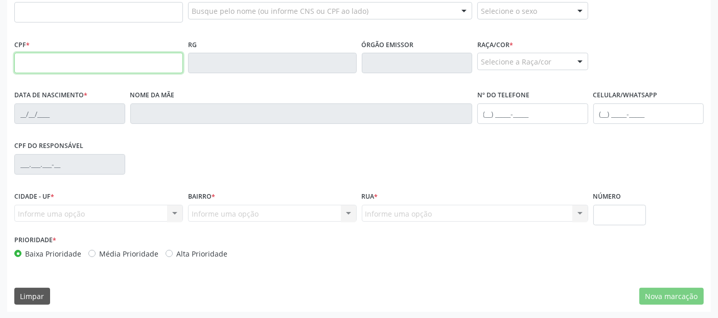
click at [133, 60] on input "text" at bounding box center [98, 63] width 169 height 20
paste input "text"
paste input "Yves Cardoso Cavalcante"
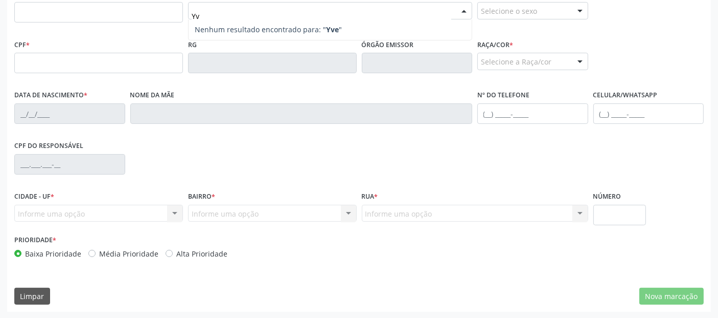
type input "Y"
type input "REGINA TERESA DAS DORES"
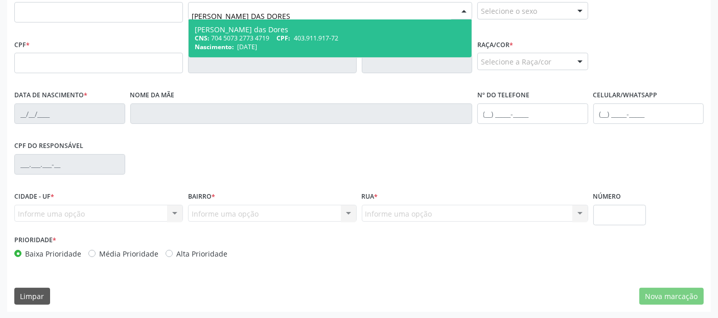
click at [312, 35] on span "403.911.917-72" at bounding box center [316, 38] width 44 height 9
type input "704 5073 2773 4719"
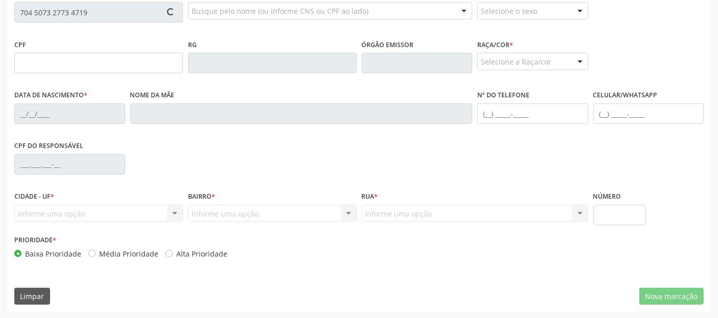
type input "403.911.917-72"
type input "[DATE]"
type input "Adelia das Dores"
type input "[PHONE_NUMBER]"
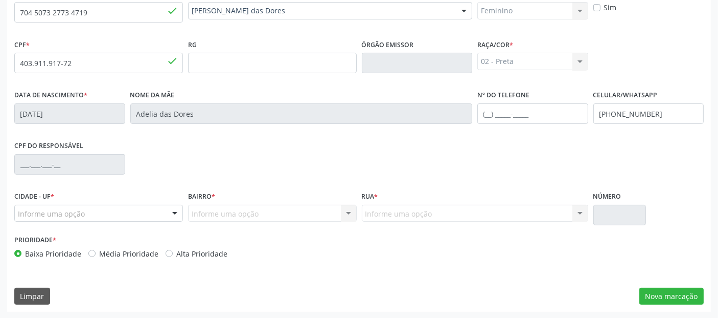
click at [134, 214] on div "Informe uma opção" at bounding box center [98, 213] width 169 height 17
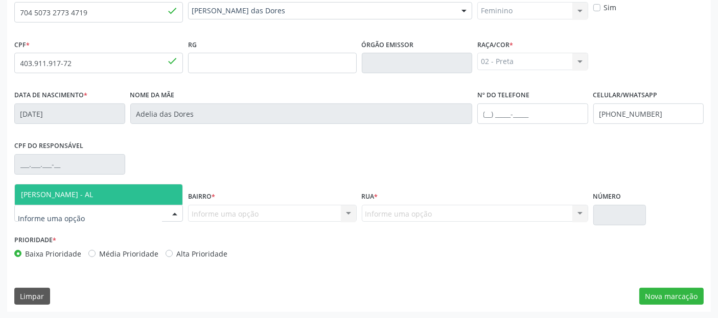
click at [131, 194] on span "[PERSON_NAME] - AL" at bounding box center [99, 194] width 168 height 20
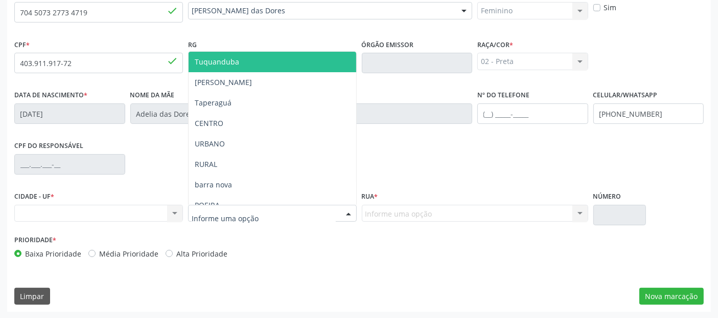
click at [203, 226] on input "text" at bounding box center [264, 218] width 144 height 20
click at [156, 218] on div "Nenhum resultado encontrado para: " " Não há nenhuma opção para ser exibida." at bounding box center [98, 213] width 169 height 17
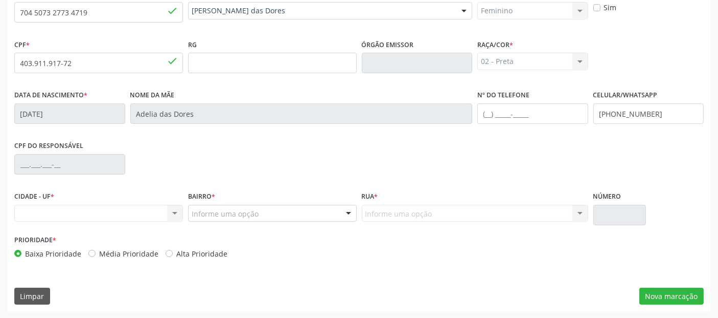
click at [143, 212] on div "Nenhum resultado encontrado para: " " Não há nenhuma opção para ser exibida." at bounding box center [98, 213] width 169 height 17
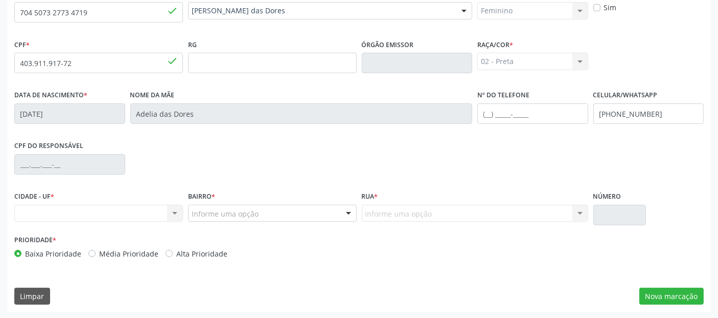
click at [143, 212] on div "Nenhum resultado encontrado para: " " Não há nenhuma opção para ser exibida." at bounding box center [98, 213] width 169 height 17
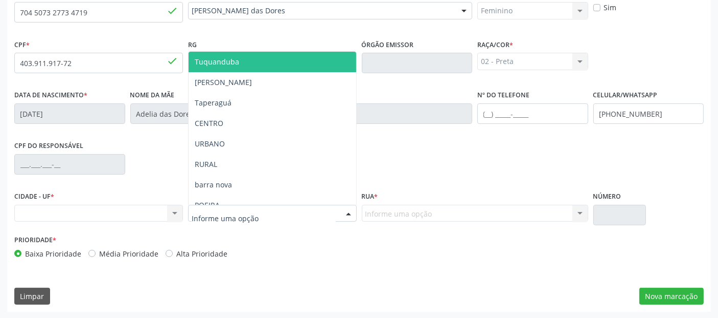
type input "M"
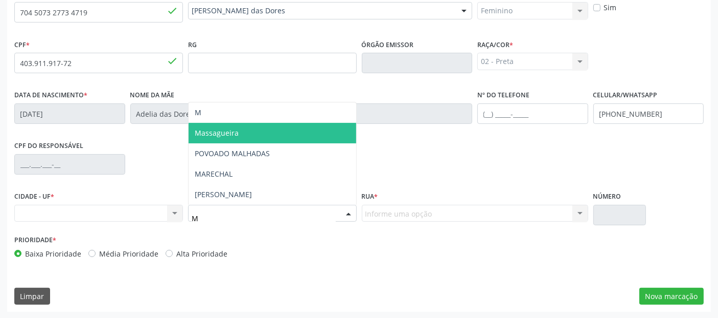
click at [226, 131] on span "Massagueira" at bounding box center [217, 133] width 44 height 10
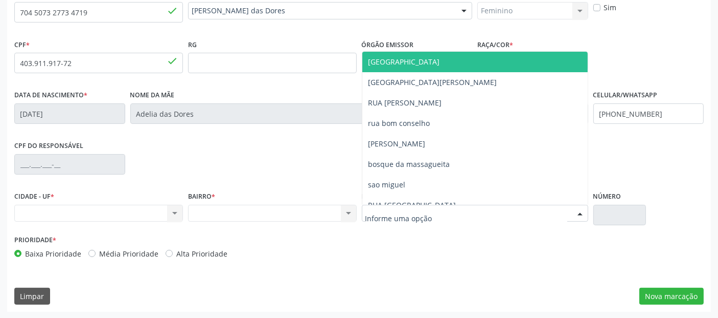
click at [416, 212] on input "text" at bounding box center [467, 218] width 202 height 20
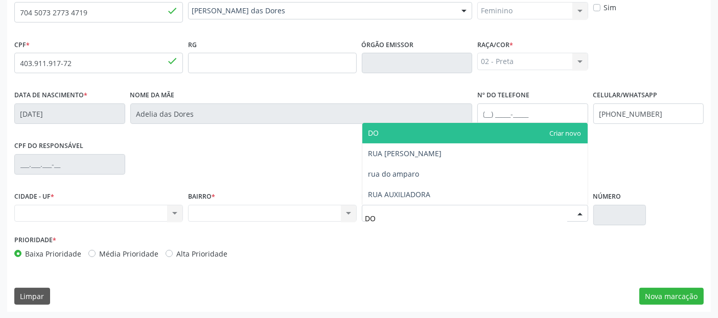
type input "DON"
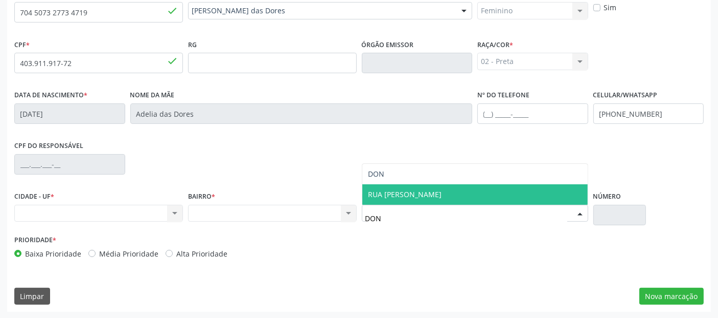
click at [435, 195] on span "RUA [PERSON_NAME]" at bounding box center [406, 194] width 74 height 10
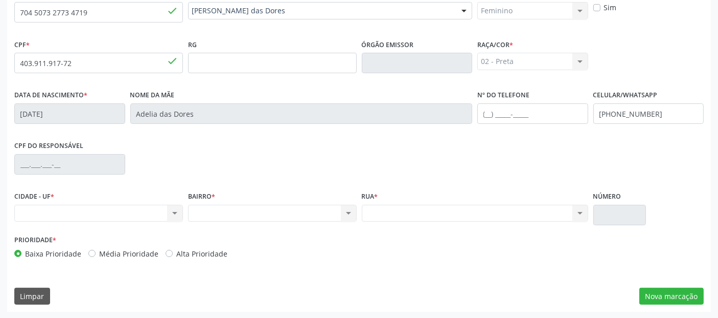
click at [167, 210] on div "Nenhum resultado encontrado para: " " Não há nenhuma opção para ser exibida." at bounding box center [98, 213] width 169 height 17
click at [140, 214] on div "Nenhum resultado encontrado para: " " Não há nenhuma opção para ser exibida." at bounding box center [98, 213] width 169 height 17
click at [114, 24] on fieldset "CNS 704 5073 2773 4719 done" at bounding box center [98, 7] width 169 height 43
click at [88, 14] on input "704 5073 2773 4719" at bounding box center [98, 12] width 169 height 20
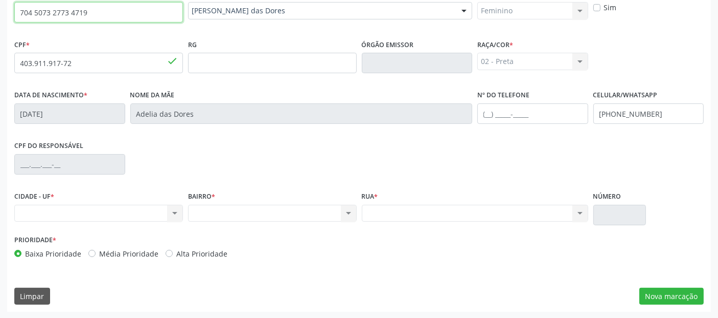
click at [88, 14] on input "704 5073 2773 4719" at bounding box center [98, 12] width 169 height 20
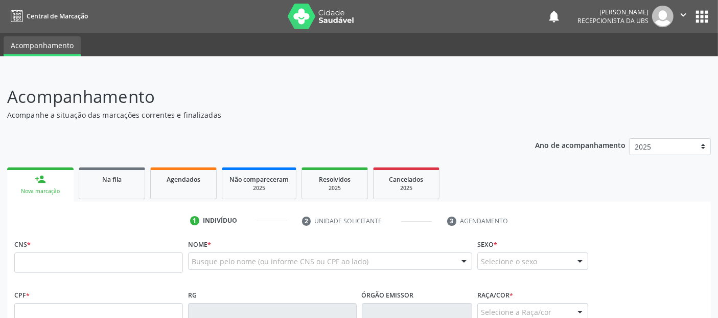
click at [595, 26] on div "[PERSON_NAME] Recepcionista da UBS" at bounding box center [626, 16] width 96 height 21
click at [655, 9] on div "[PERSON_NAME] Recepcionista da UBS" at bounding box center [626, 16] width 96 height 21
click at [691, 13] on button "" at bounding box center [683, 16] width 19 height 21
click at [658, 63] on link "Sair" at bounding box center [657, 62] width 71 height 14
type input "704 5073 2773 4719"
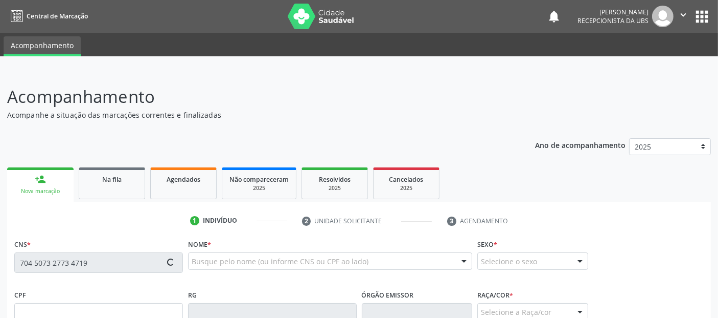
type input "403.911.917-72"
type input "[DATE]"
type input "Adelia das Dores"
type input "[PHONE_NUMBER]"
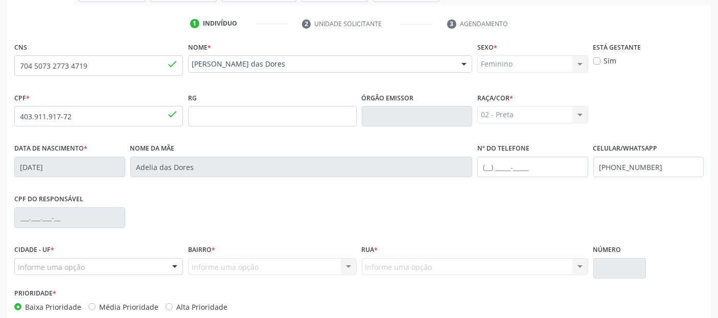
scroll to position [250, 0]
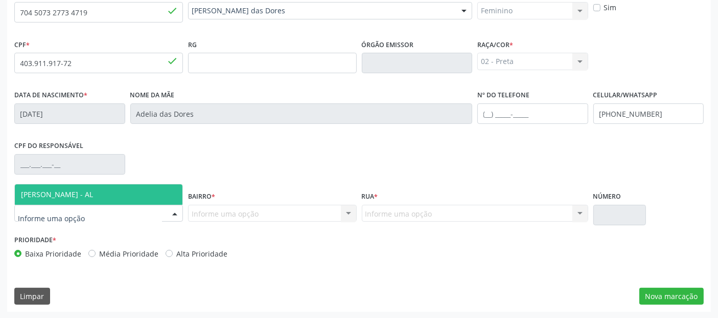
click at [114, 219] on div at bounding box center [98, 213] width 169 height 17
click at [106, 198] on span "[PERSON_NAME] - AL" at bounding box center [99, 194] width 168 height 20
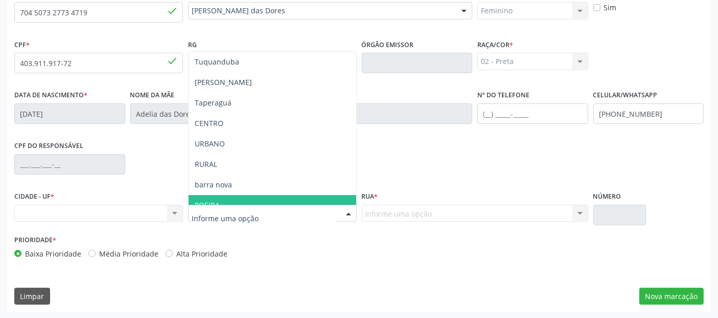
click at [401, 176] on div "CPF do responsável" at bounding box center [359, 163] width 695 height 51
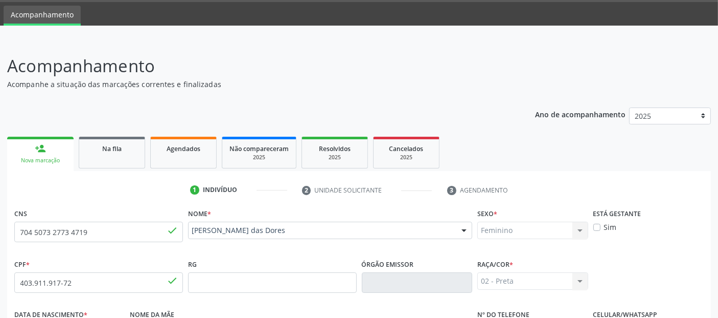
scroll to position [0, 0]
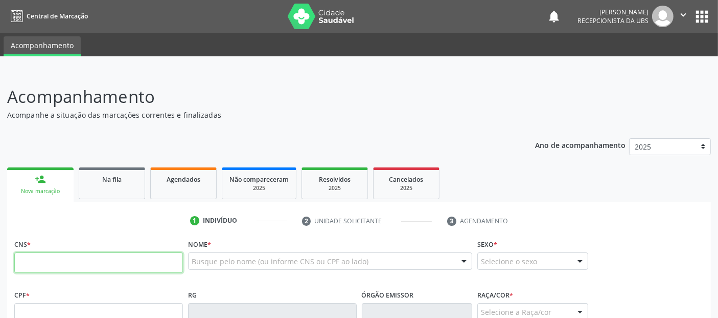
paste input "704 5073 2773 4719"
type input "704 5073 2773 4719"
type input "403.911.917-72"
type input "2[DATE]"
type input "Adelia das Dores"
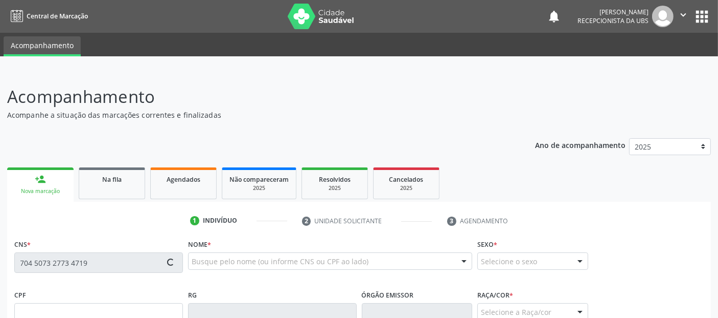
type input "[PHONE_NUMBER]"
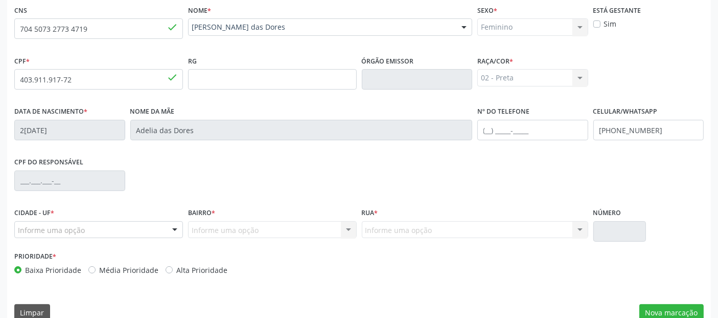
scroll to position [250, 0]
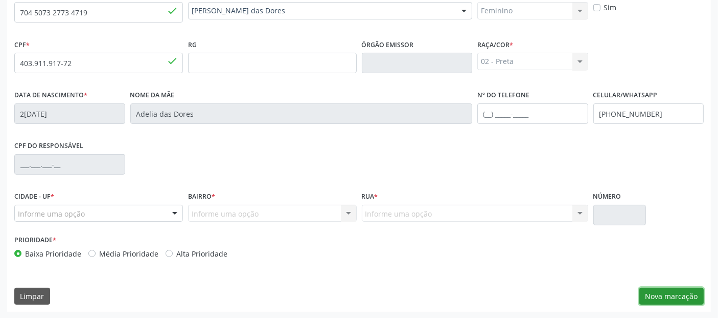
click at [666, 302] on button "Nova marcação" at bounding box center [672, 295] width 64 height 17
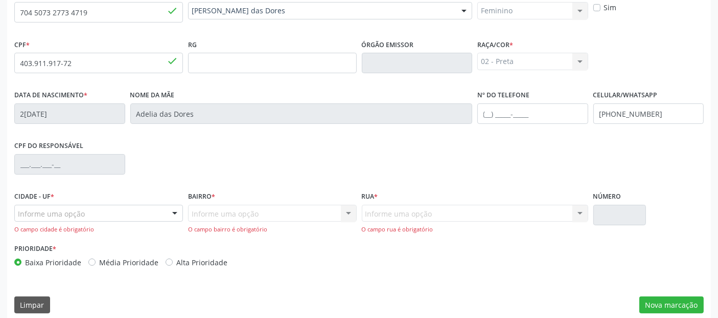
click at [102, 216] on div "Informe uma opção" at bounding box center [98, 213] width 169 height 17
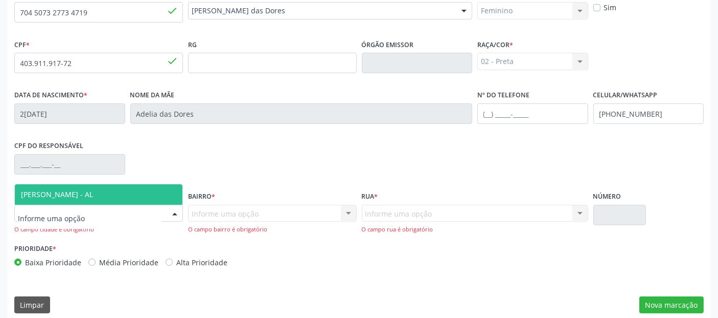
click at [103, 194] on span "[PERSON_NAME] - AL" at bounding box center [99, 194] width 168 height 20
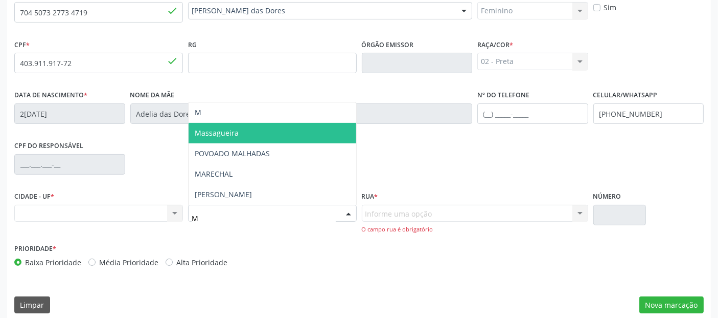
type input "MA"
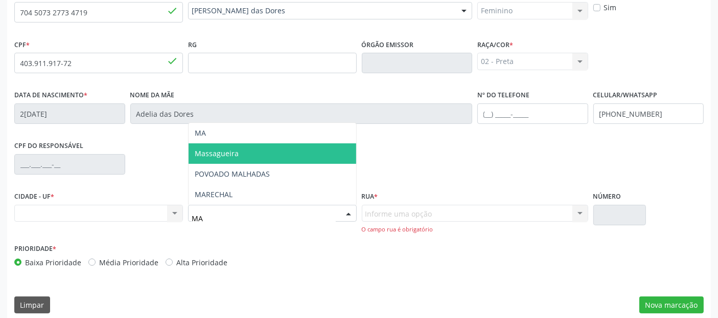
click at [228, 149] on span "Massagueira" at bounding box center [217, 153] width 44 height 10
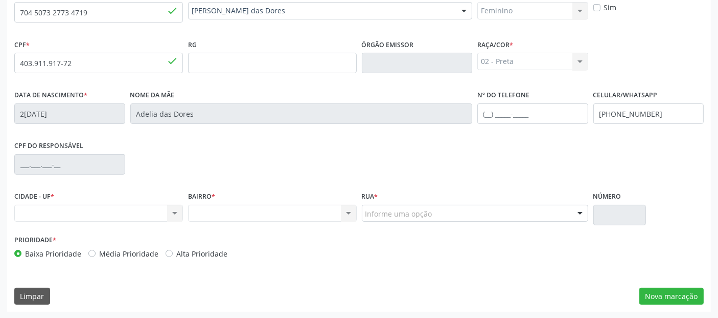
click at [435, 214] on div "Informe uma opção" at bounding box center [475, 213] width 227 height 17
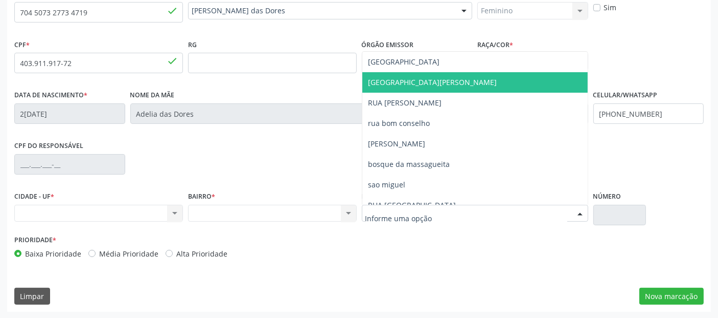
click at [439, 88] on span "[GEOGRAPHIC_DATA][PERSON_NAME]" at bounding box center [476, 82] width 226 height 20
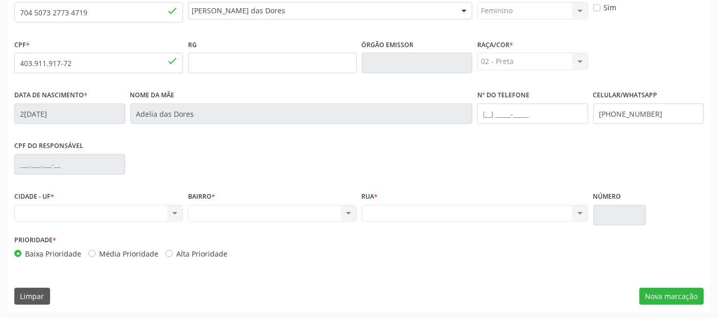
click at [439, 88] on div "Nome da mãe [PERSON_NAME] das Dores" at bounding box center [301, 105] width 343 height 36
click at [658, 291] on button "Nova marcação" at bounding box center [672, 295] width 64 height 17
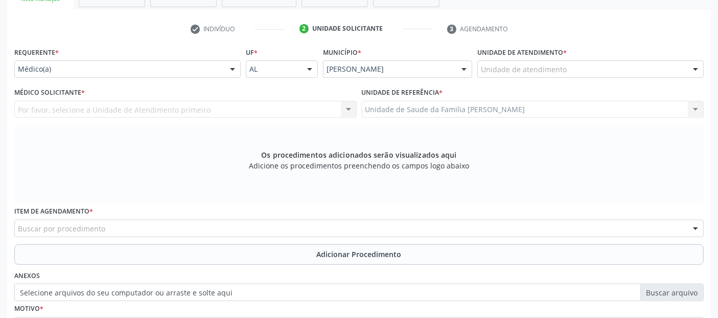
scroll to position [170, 0]
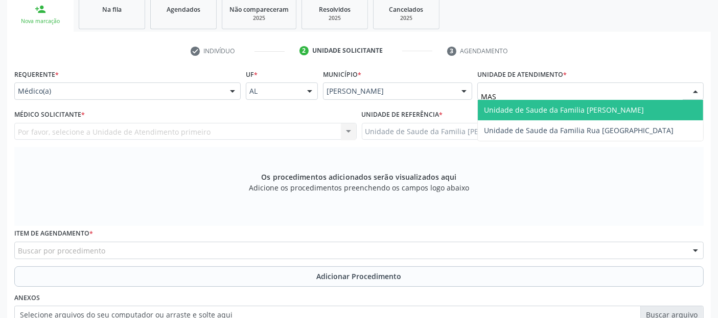
type input "MASS"
click at [515, 103] on span "Unidade de Saude da Familia [PERSON_NAME]" at bounding box center [591, 110] width 226 height 20
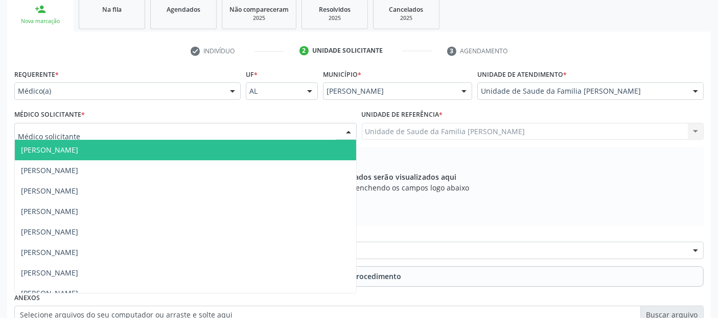
click at [152, 129] on div at bounding box center [185, 131] width 343 height 17
type input "E"
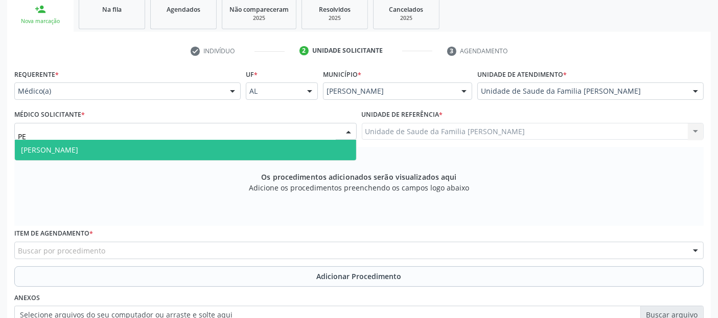
type input "PED"
click at [132, 148] on span "[PERSON_NAME]" at bounding box center [186, 150] width 342 height 20
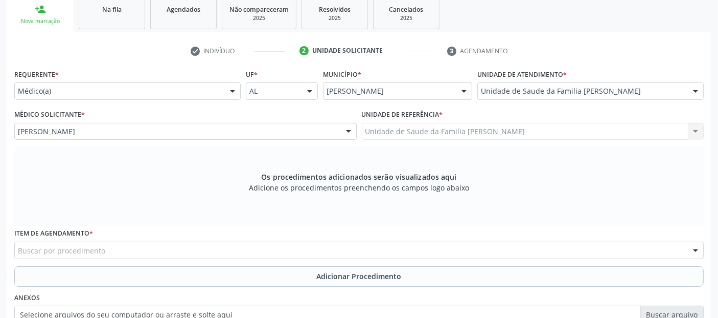
scroll to position [295, 0]
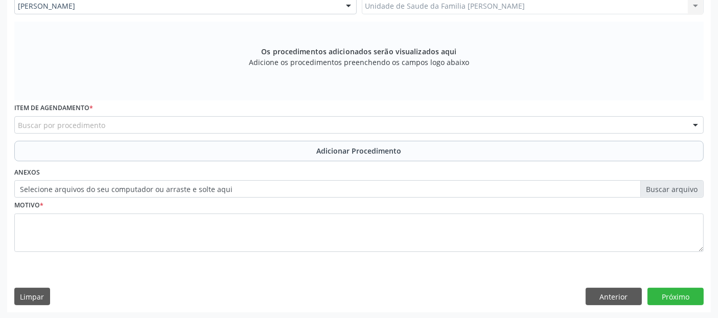
click at [175, 122] on div "Buscar por procedimento" at bounding box center [359, 124] width 690 height 17
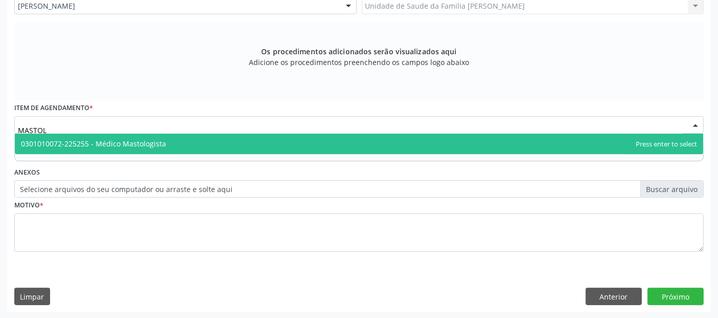
type input "MASTOLO"
click at [138, 143] on span "0301010072-225255 - Médico Mastologista" at bounding box center [93, 144] width 145 height 10
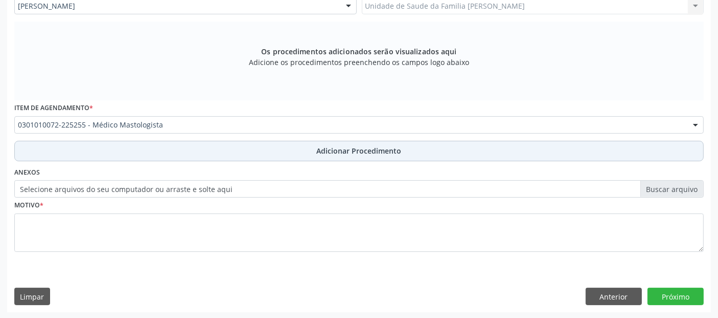
click at [300, 150] on button "Adicionar Procedimento" at bounding box center [359, 151] width 690 height 20
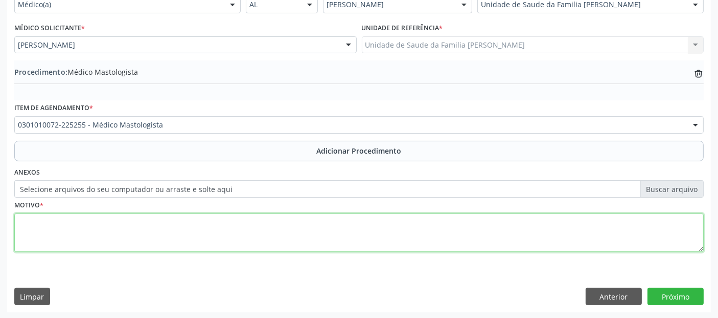
click at [179, 219] on textarea at bounding box center [359, 232] width 690 height 39
click at [52, 217] on textarea "USG MAM EM [DATE]" at bounding box center [359, 232] width 690 height 39
click at [110, 219] on textarea "USG MAMA EM [DATE]" at bounding box center [359, 232] width 690 height 39
type textarea "USG MAMA EM 1[DATE] BI-RADS 3."
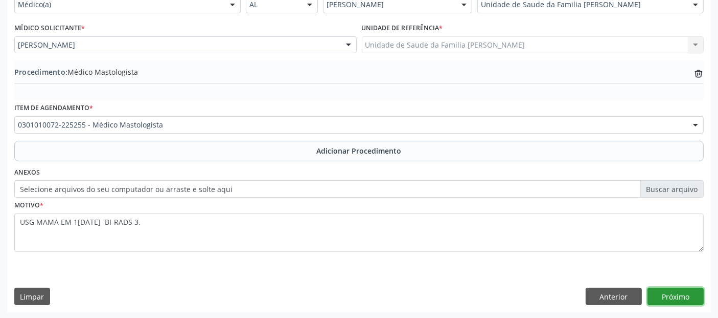
click at [687, 302] on button "Próximo" at bounding box center [676, 295] width 56 height 17
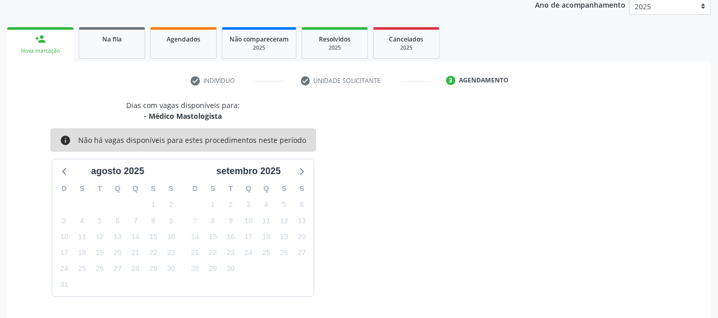
scroll to position [170, 0]
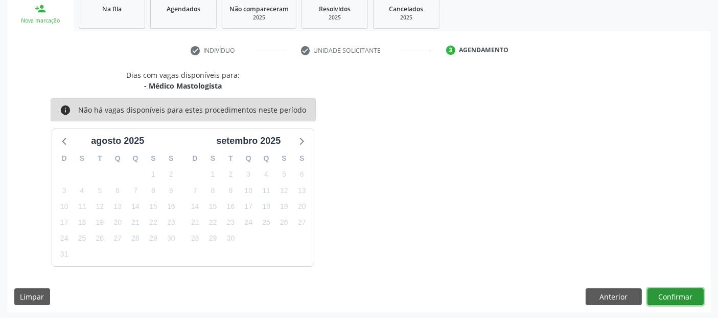
click at [675, 296] on button "Confirmar" at bounding box center [676, 296] width 56 height 17
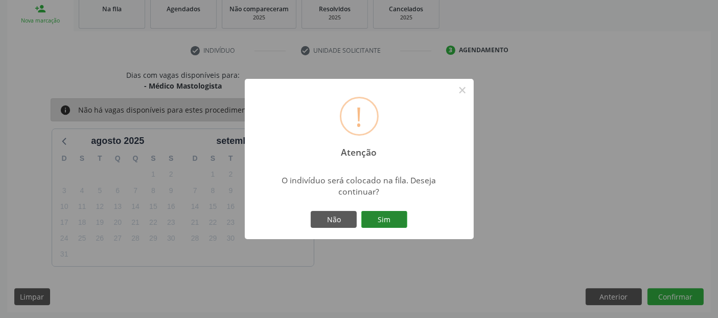
click at [399, 218] on button "Sim" at bounding box center [385, 219] width 46 height 17
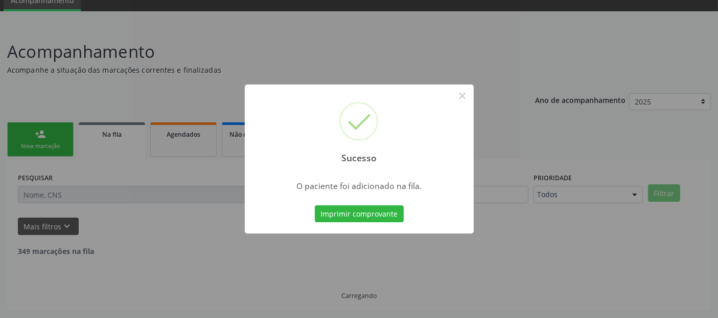
scroll to position [33, 0]
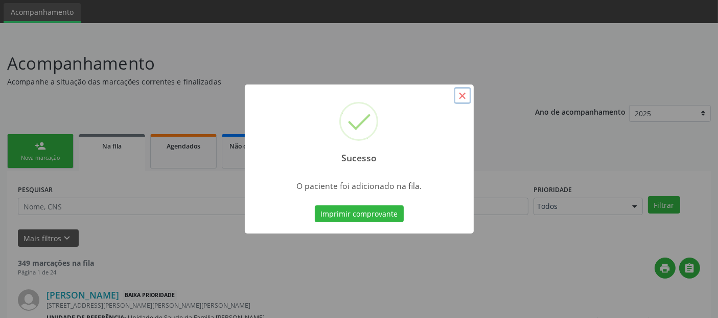
click at [462, 91] on button "×" at bounding box center [462, 95] width 17 height 17
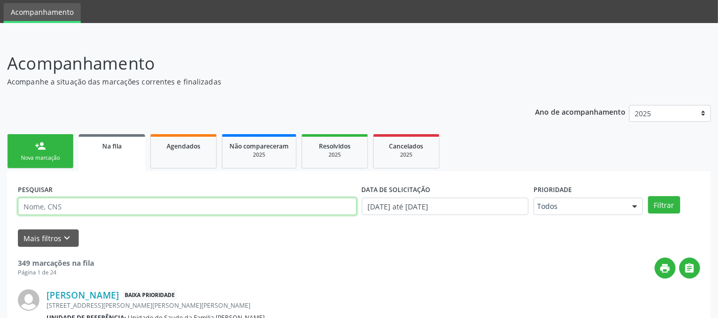
click at [248, 208] on input "text" at bounding box center [187, 205] width 339 height 17
paste input "704 5073 2773 4719"
type input "704 5073 2773 4719"
click at [648, 196] on button "Filtrar" at bounding box center [664, 204] width 32 height 17
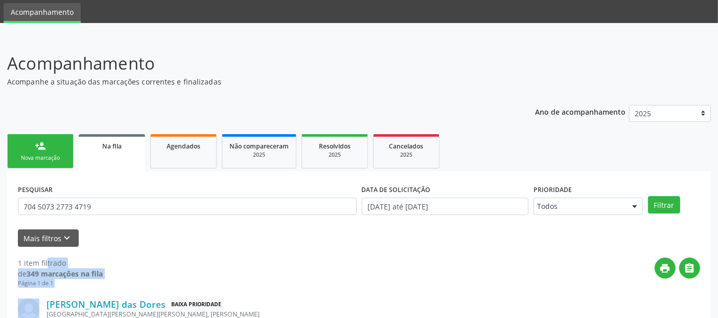
drag, startPoint x: 708, startPoint y: 185, endPoint x: 726, endPoint y: 267, distance: 84.8
click at [718, 267] on html "Central de Marcação notifications [PERSON_NAME] Recepcionista da UBS  Configur…" at bounding box center [359, 126] width 718 height 318
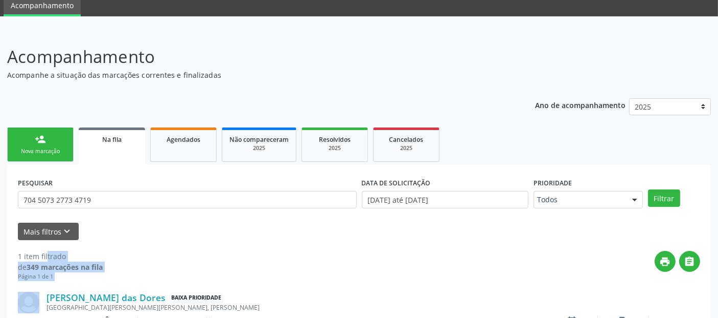
scroll to position [111, 0]
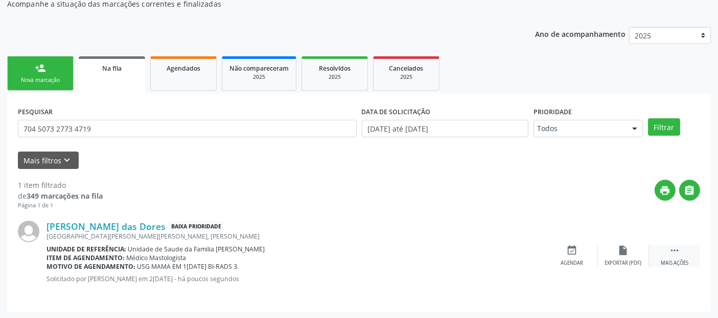
click at [684, 247] on div " Mais ações" at bounding box center [674, 255] width 51 height 22
click at [622, 259] on div "Editar" at bounding box center [624, 262] width 16 height 7
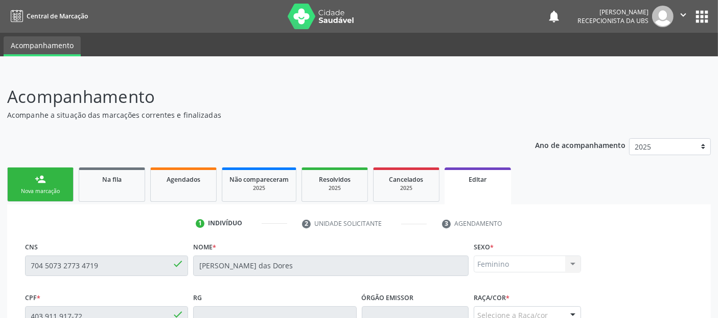
scroll to position [263, 0]
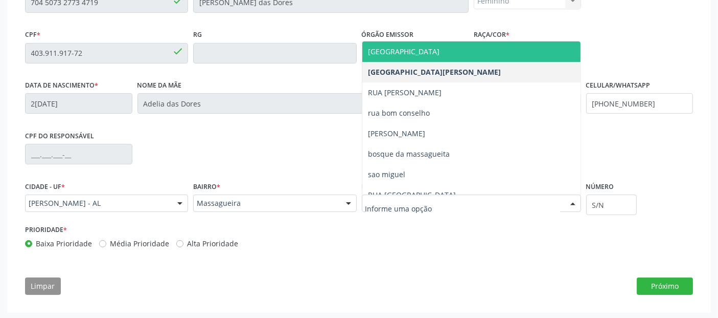
click at [448, 208] on div at bounding box center [471, 202] width 219 height 17
click at [448, 208] on input "text" at bounding box center [463, 208] width 195 height 20
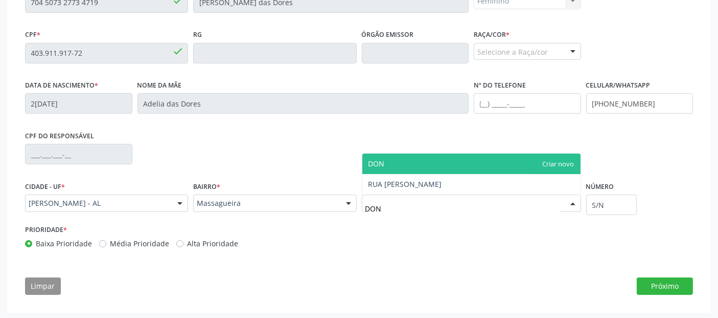
type input "DONI"
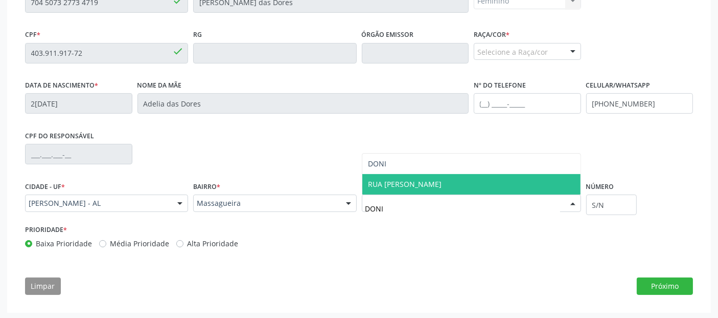
click at [448, 190] on span "RUA [PERSON_NAME]" at bounding box center [472, 184] width 218 height 20
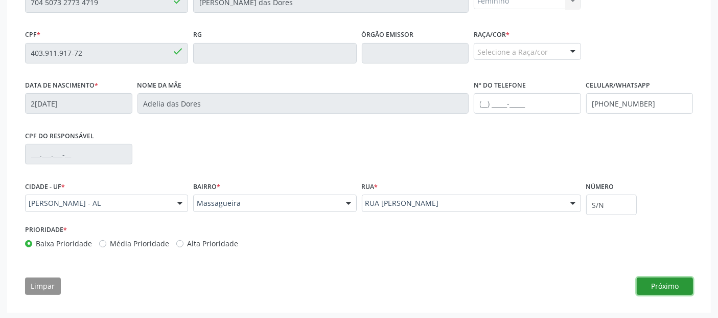
click at [663, 285] on button "Próximo" at bounding box center [665, 285] width 56 height 17
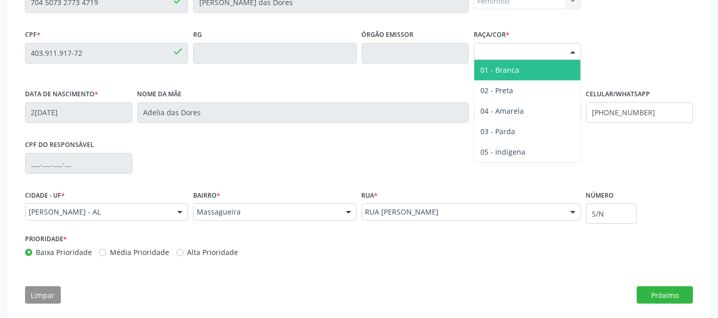
click at [511, 53] on div "Selecione a Raça/cor" at bounding box center [527, 51] width 107 height 17
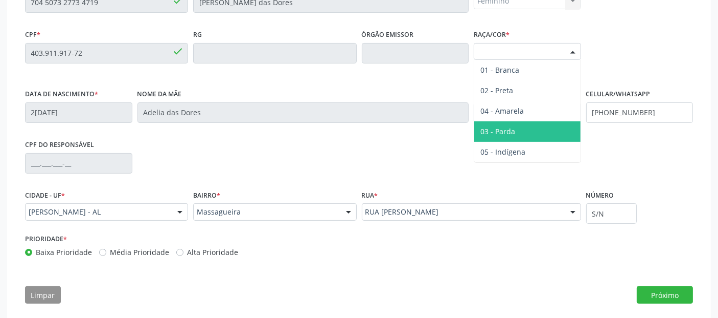
click at [513, 126] on span "03 - Parda" at bounding box center [498, 131] width 35 height 10
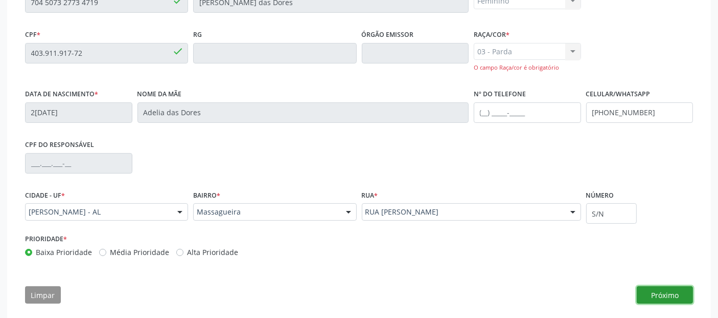
click at [667, 293] on button "Próximo" at bounding box center [665, 294] width 56 height 17
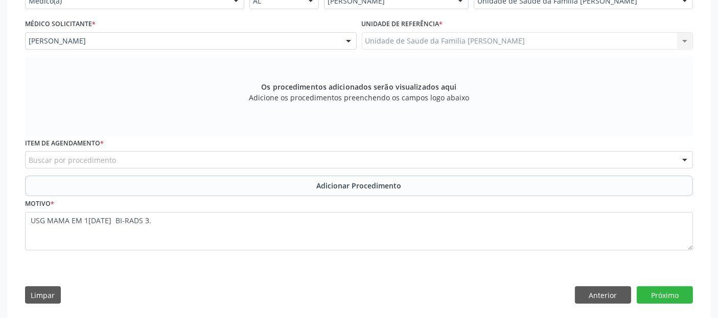
click at [370, 157] on div "Buscar por procedimento" at bounding box center [359, 159] width 668 height 17
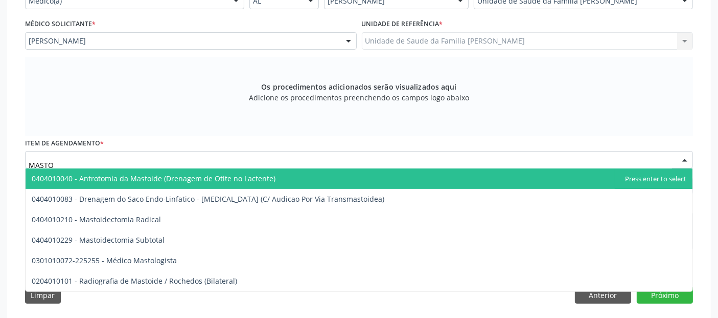
type input "MASTOL"
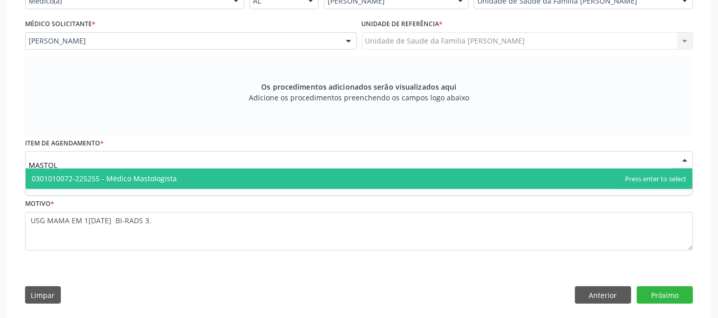
click at [142, 174] on span "0301010072-225255 - Médico Mastologista" at bounding box center [104, 178] width 145 height 10
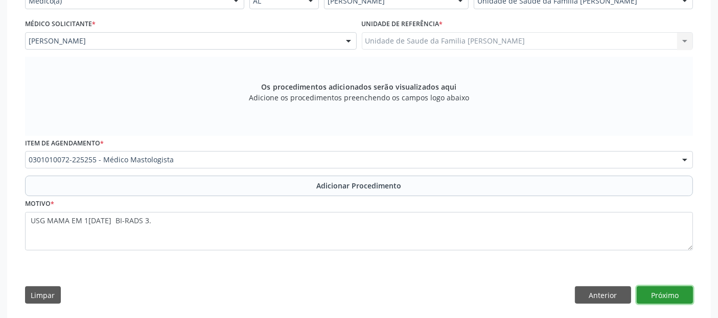
click at [682, 289] on button "Próximo" at bounding box center [665, 294] width 56 height 17
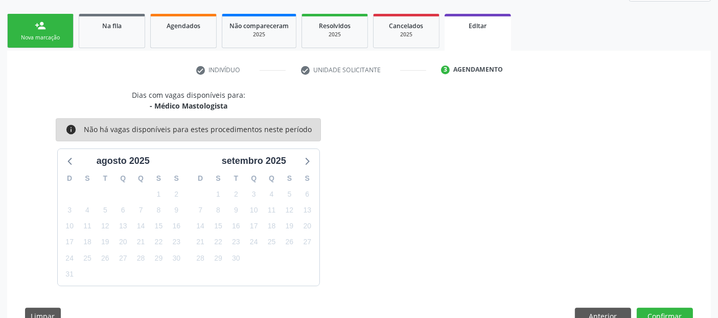
scroll to position [184, 0]
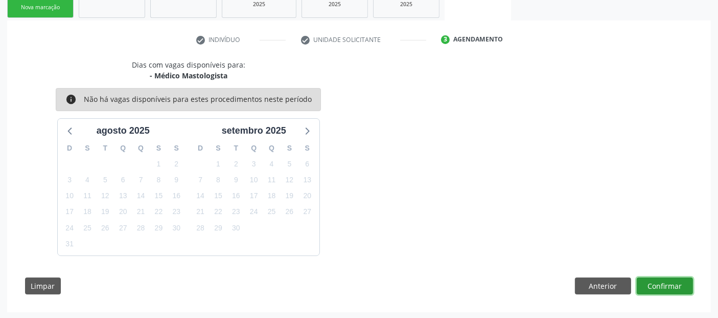
click at [682, 289] on button "Confirmar" at bounding box center [665, 285] width 56 height 17
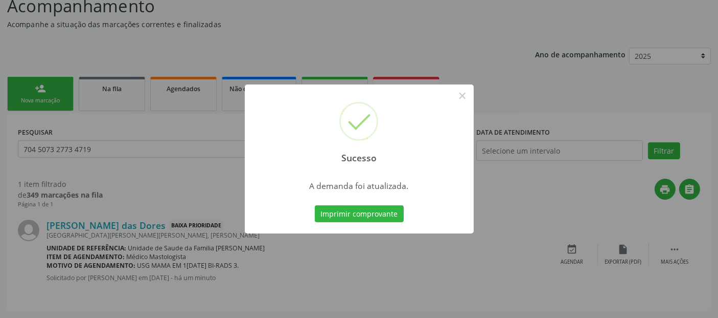
scroll to position [0, 0]
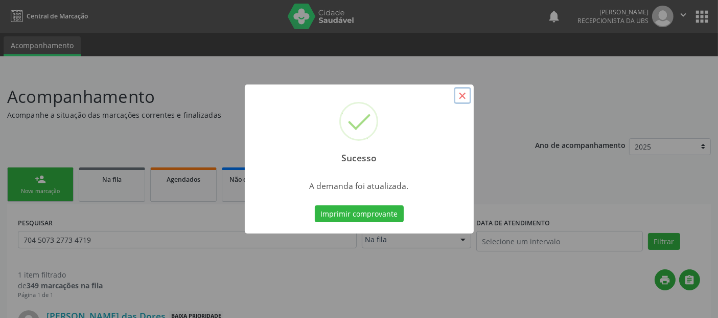
click at [461, 96] on button "×" at bounding box center [462, 95] width 17 height 17
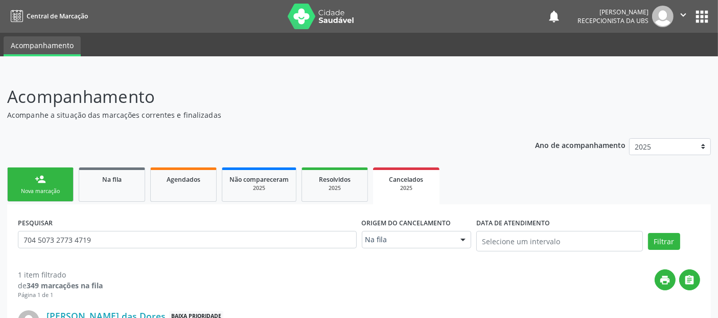
click at [51, 175] on link "person_add Nova marcação" at bounding box center [40, 184] width 66 height 34
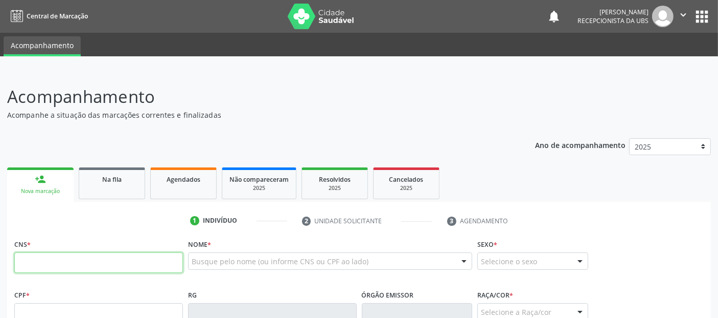
click at [69, 265] on input "text" at bounding box center [98, 262] width 169 height 20
click at [228, 272] on div "Busque pelo nome (ou informe CNS ou CPF ao lado) Nenhum resultado encontrado pa…" at bounding box center [330, 264] width 284 height 25
drag, startPoint x: 237, startPoint y: 268, endPoint x: 242, endPoint y: 269, distance: 5.2
click at [242, 269] on div "Busque pelo nome (ou informe CNS ou CPF ao lado)" at bounding box center [330, 260] width 284 height 17
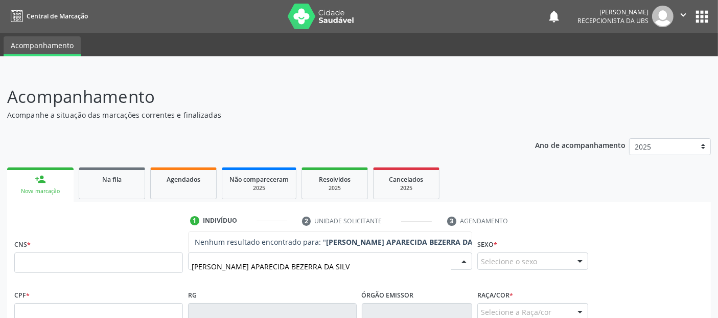
type input "[PERSON_NAME]"
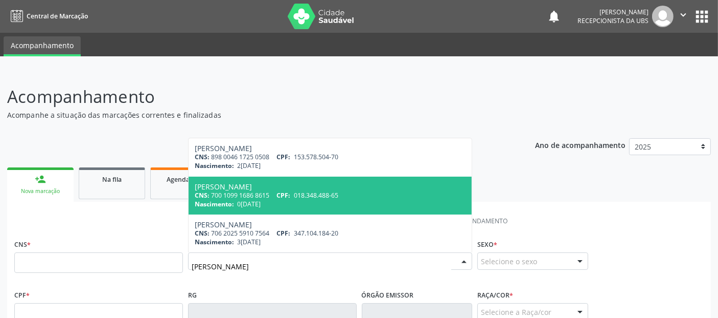
click at [285, 203] on div "Nascimento: [DATE]" at bounding box center [330, 203] width 271 height 9
type input "700 1099 1686 8615"
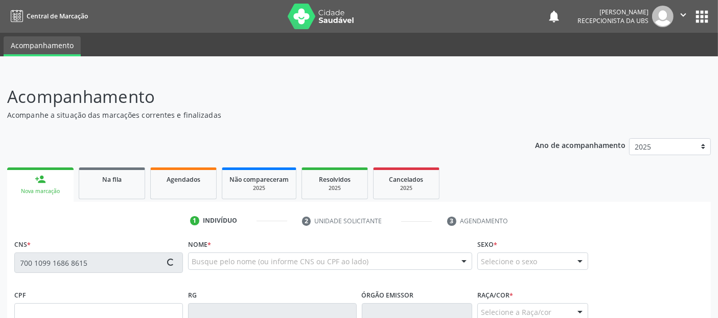
type input "018.348.488-65"
type input "0[DATE]"
type input "[PERSON_NAME]"
type input "[PHONE_NUMBER]"
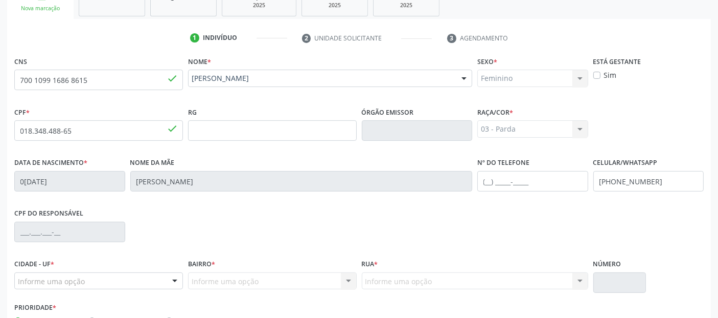
scroll to position [250, 0]
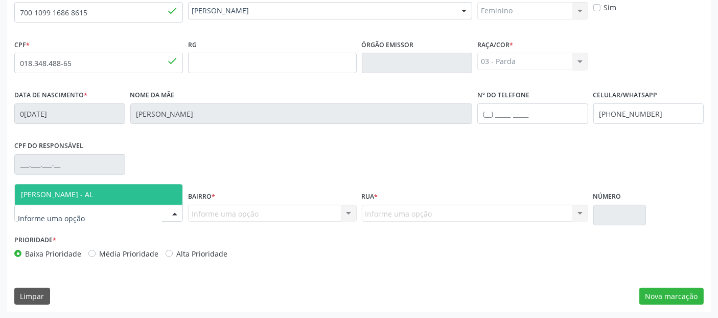
click at [139, 215] on div at bounding box center [98, 213] width 169 height 17
click at [148, 205] on div at bounding box center [98, 213] width 169 height 17
click at [159, 189] on span "[PERSON_NAME] - AL" at bounding box center [99, 194] width 168 height 20
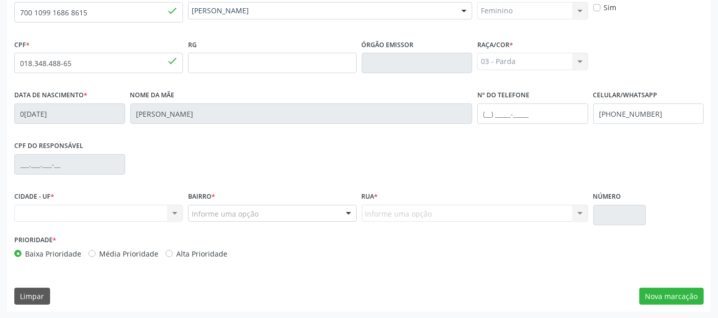
click at [268, 205] on div "Informe uma opção" at bounding box center [272, 213] width 169 height 17
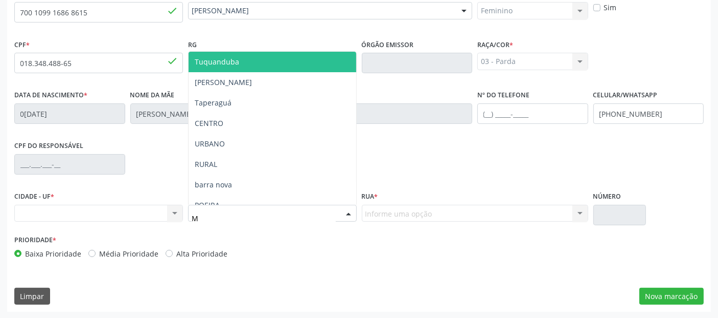
type input "MA"
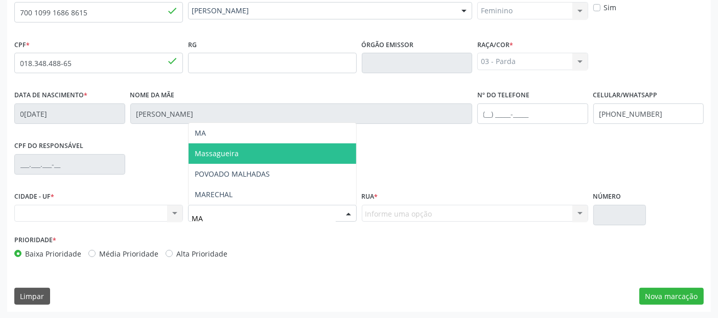
click at [260, 154] on span "Massagueira" at bounding box center [273, 153] width 168 height 20
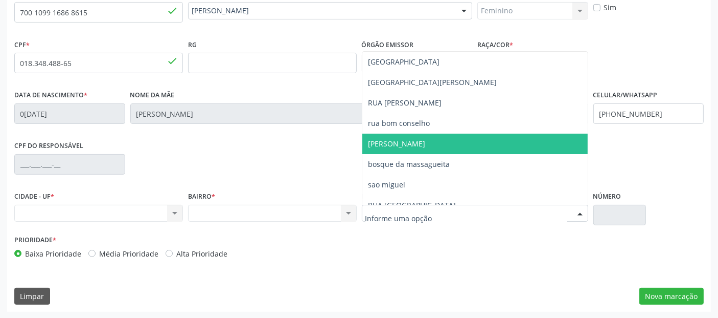
click at [415, 141] on span "[PERSON_NAME]" at bounding box center [476, 143] width 226 height 20
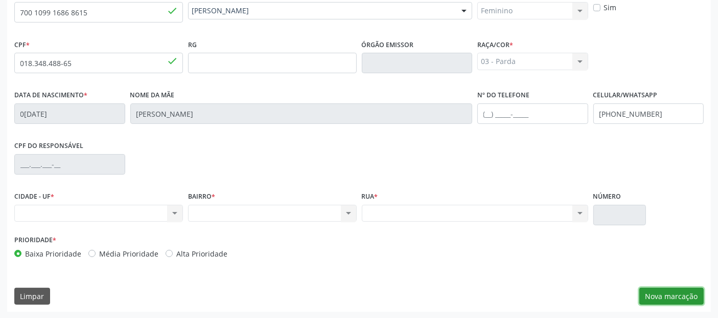
click at [653, 287] on button "Nova marcação" at bounding box center [672, 295] width 64 height 17
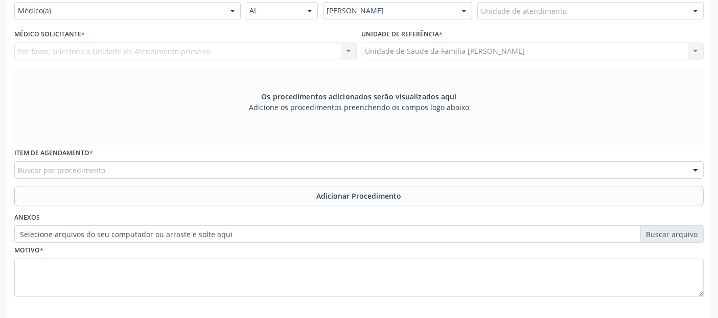
scroll to position [224, 0]
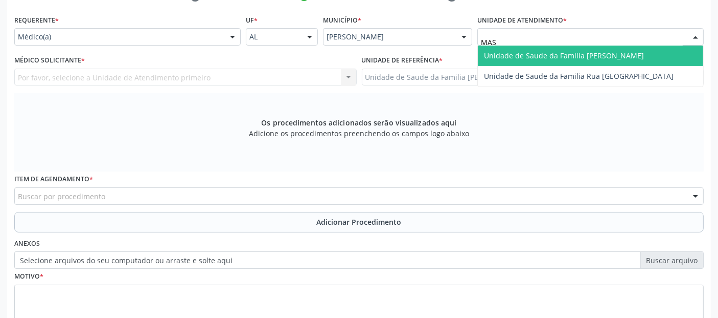
type input "MASS"
click at [506, 46] on span "Unidade de Saude da Familia [PERSON_NAME]" at bounding box center [591, 56] width 226 height 20
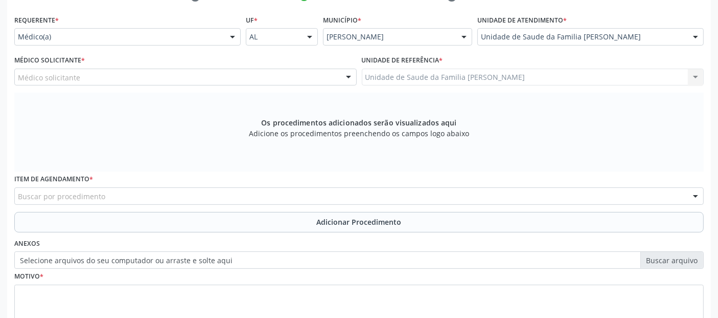
click at [117, 81] on div "Médico solicitante" at bounding box center [185, 77] width 343 height 17
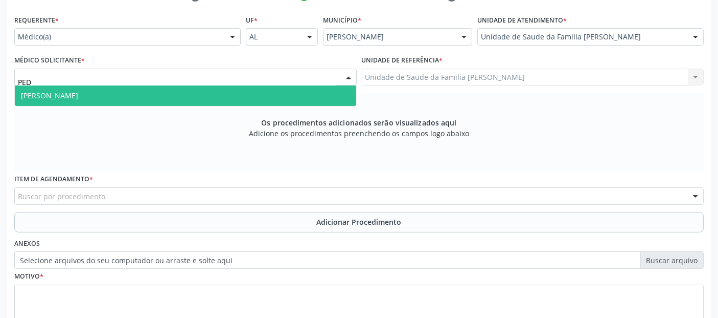
type input "PEDR"
click at [104, 92] on span "[PERSON_NAME]" at bounding box center [186, 95] width 342 height 20
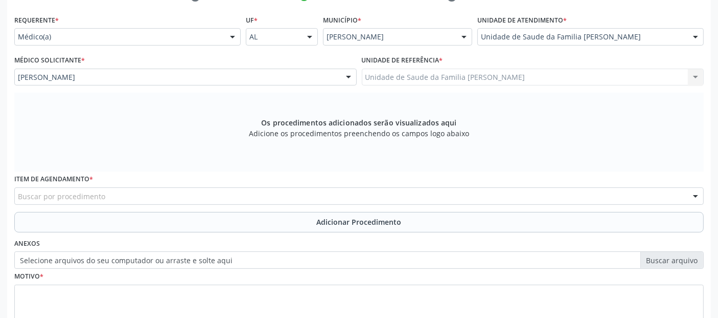
click at [124, 191] on div "Buscar por procedimento" at bounding box center [359, 195] width 690 height 17
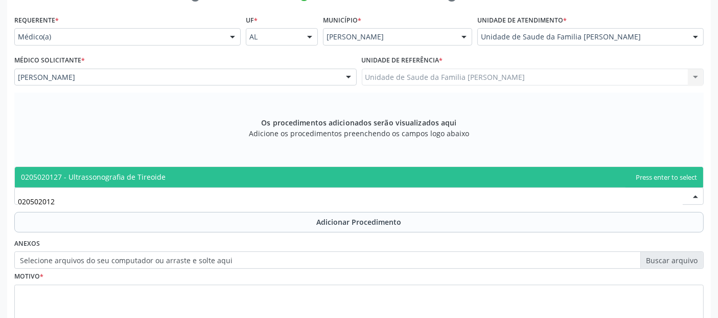
type input "0205020127"
click at [155, 178] on span "0205020127 - Ultrassonografia de Tireoide" at bounding box center [93, 177] width 145 height 10
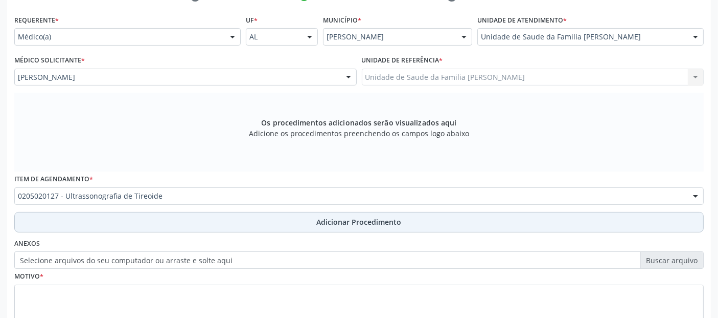
click at [167, 217] on button "Adicionar Procedimento" at bounding box center [359, 222] width 690 height 20
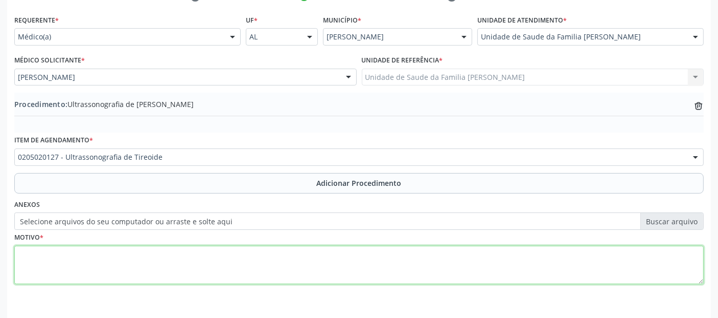
click at [147, 264] on textarea at bounding box center [359, 264] width 690 height 39
type textarea "DISFAGIA INICIADA APÓS QUADRO INFECCIOSO."
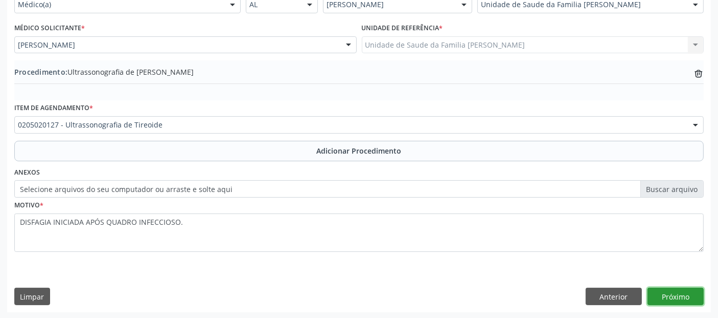
click at [689, 290] on button "Próximo" at bounding box center [676, 295] width 56 height 17
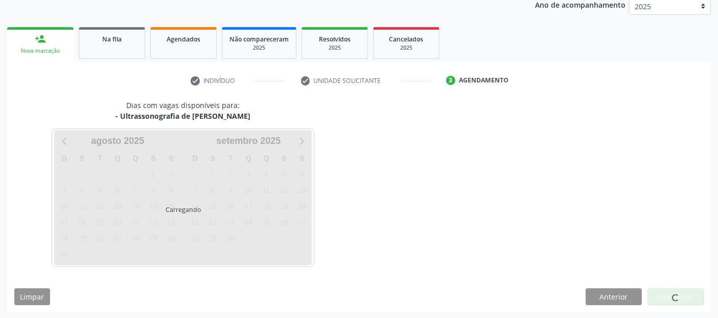
scroll to position [170, 0]
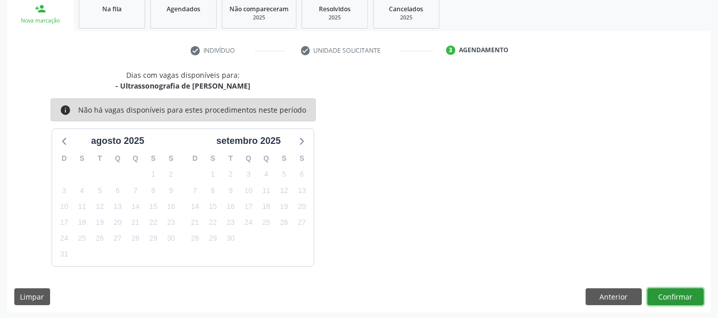
click at [689, 297] on button "Confirmar" at bounding box center [676, 296] width 56 height 17
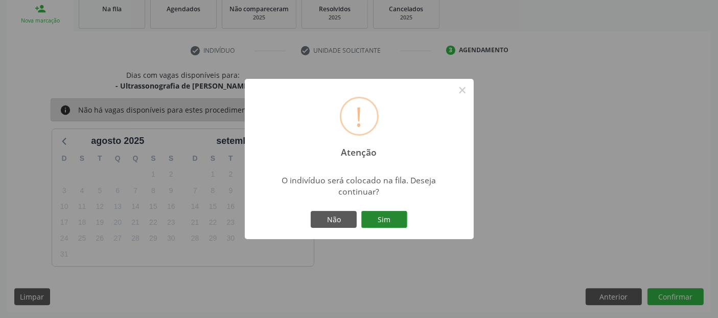
click at [386, 218] on button "Sim" at bounding box center [385, 219] width 46 height 17
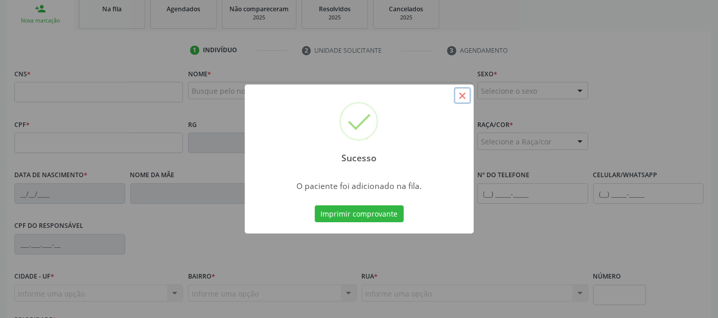
click at [457, 89] on button "×" at bounding box center [462, 95] width 17 height 17
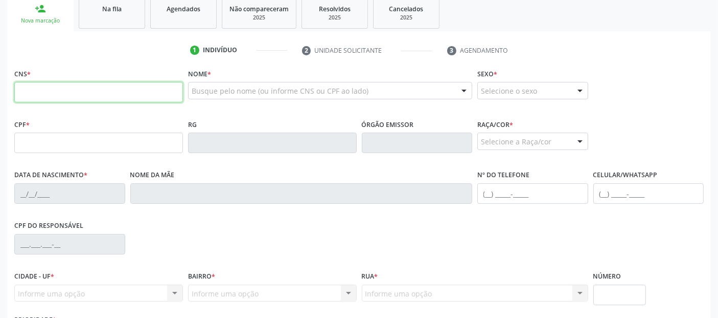
click at [142, 99] on input "text" at bounding box center [98, 92] width 169 height 20
type input "703 2016 0249 2899"
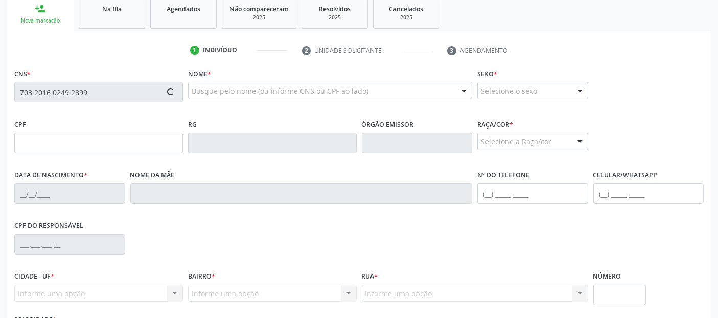
type input "[DATE]"
type input "[PERSON_NAME]"
type input "[PHONE_NUMBER]"
type input "S/N"
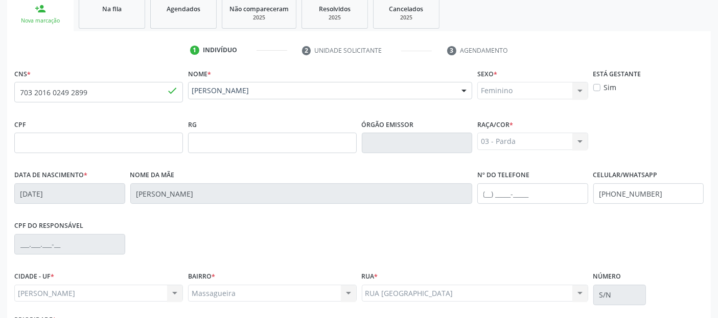
scroll to position [250, 0]
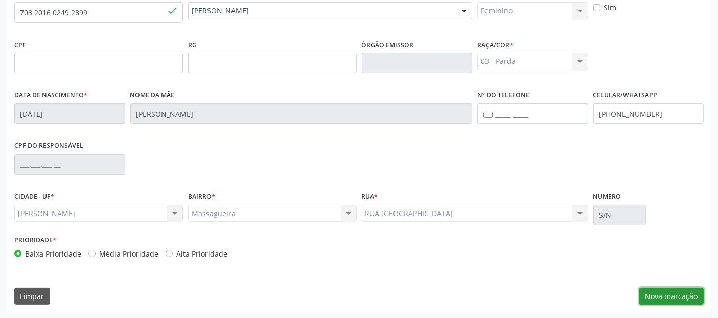
click at [677, 300] on button "Nova marcação" at bounding box center [672, 295] width 64 height 17
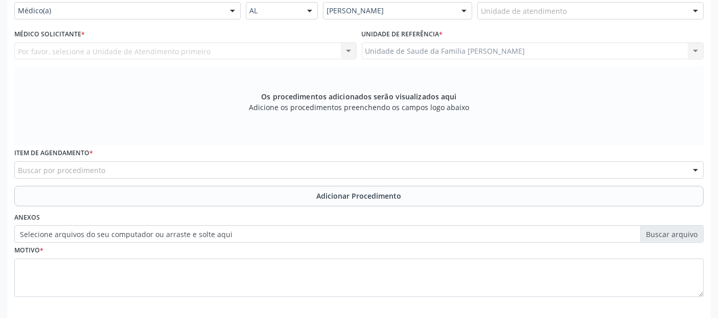
click at [579, 14] on div "Unidade de atendimento" at bounding box center [591, 10] width 227 height 17
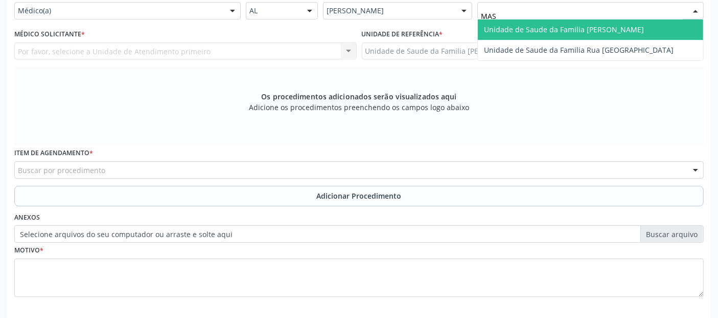
type input "MASS"
click at [568, 19] on span "Unidade de Saude da Familia [PERSON_NAME]" at bounding box center [591, 29] width 226 height 20
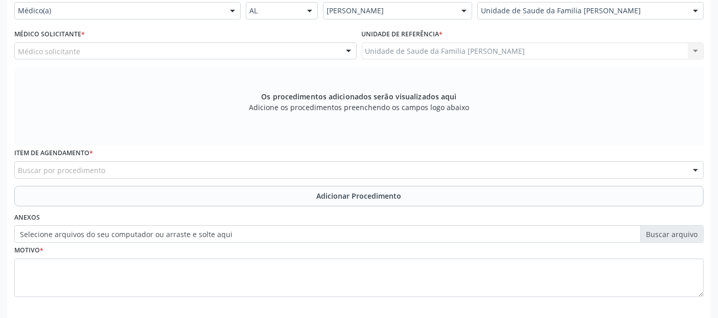
click at [212, 43] on div "Médico solicitante" at bounding box center [185, 50] width 343 height 17
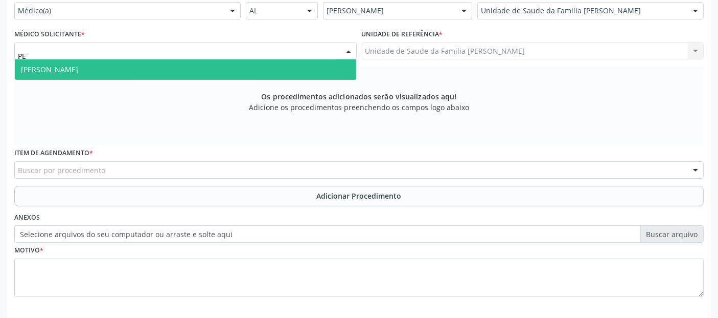
type input "PED"
click at [187, 66] on span "[PERSON_NAME]" at bounding box center [186, 69] width 342 height 20
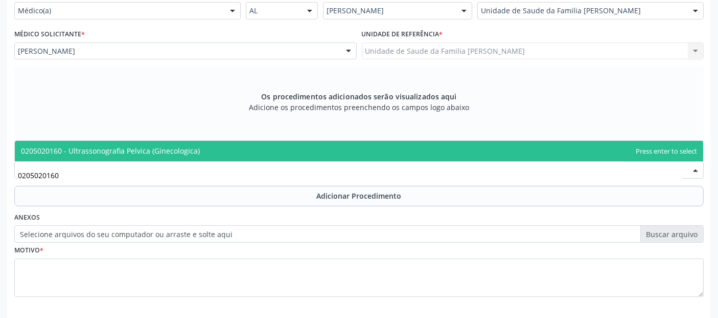
click at [144, 151] on span "0205020160 - Ultrassonografia Pelvica (Ginecologica)" at bounding box center [110, 151] width 179 height 10
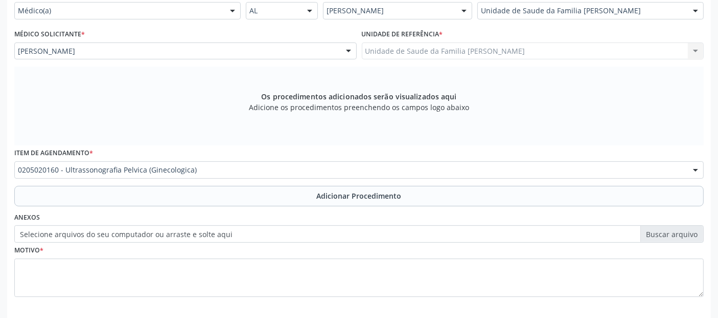
drag, startPoint x: 259, startPoint y: 187, endPoint x: 260, endPoint y: 182, distance: 5.2
click at [260, 186] on button "Adicionar Procedimento" at bounding box center [359, 196] width 690 height 20
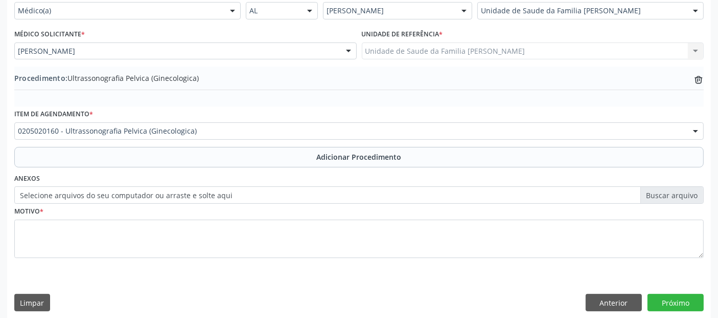
click at [231, 137] on div "0205020160 - Ultrassonografia Pelvica (Ginecologica)" at bounding box center [359, 130] width 690 height 17
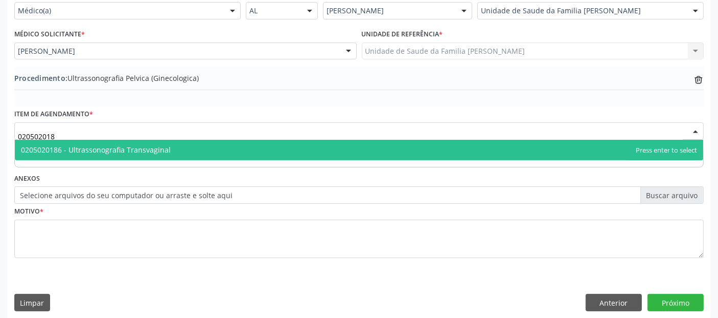
type input "0205020186"
click at [188, 151] on span "0205020186 - Ultrassonografia Transvaginal" at bounding box center [359, 150] width 689 height 20
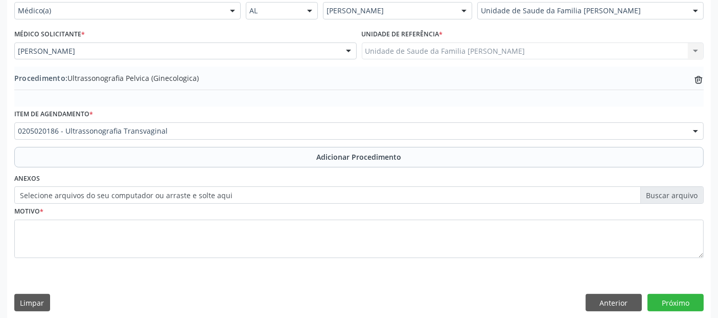
click at [188, 151] on button "Adicionar Procedimento" at bounding box center [359, 157] width 690 height 20
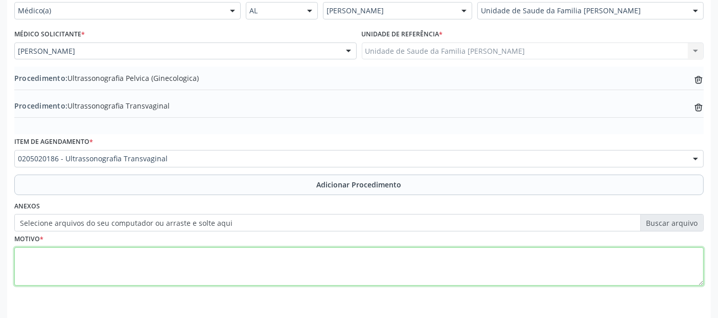
click at [165, 259] on textarea at bounding box center [359, 266] width 690 height 39
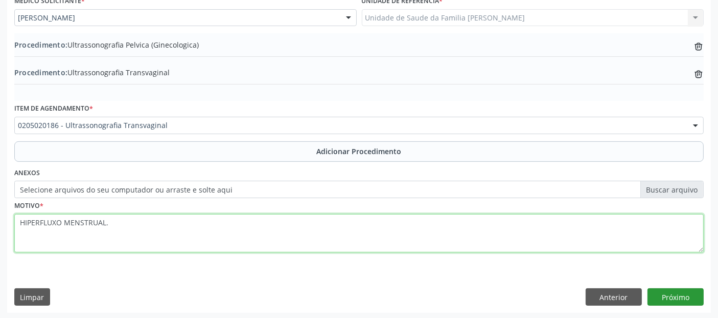
type textarea "HIPERFLUXO MENSTRUAL."
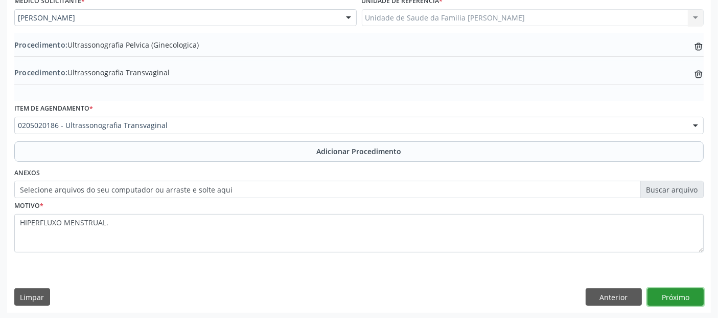
click at [690, 288] on button "Próximo" at bounding box center [676, 296] width 56 height 17
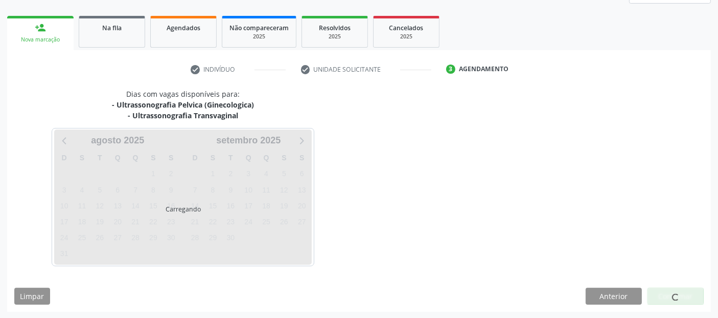
scroll to position [181, 0]
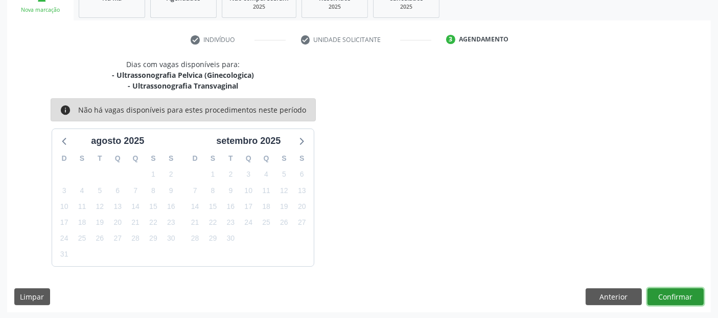
click at [690, 288] on button "Confirmar" at bounding box center [676, 296] width 56 height 17
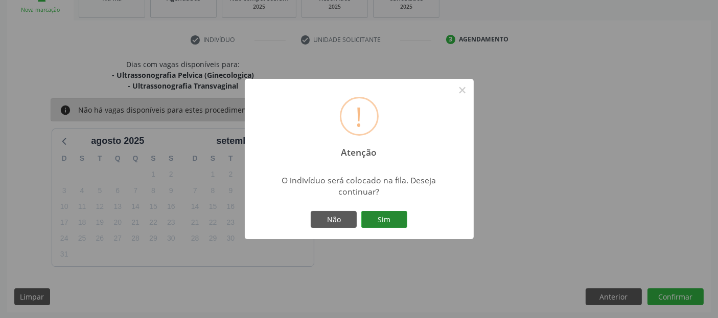
click at [385, 214] on button "Sim" at bounding box center [385, 219] width 46 height 17
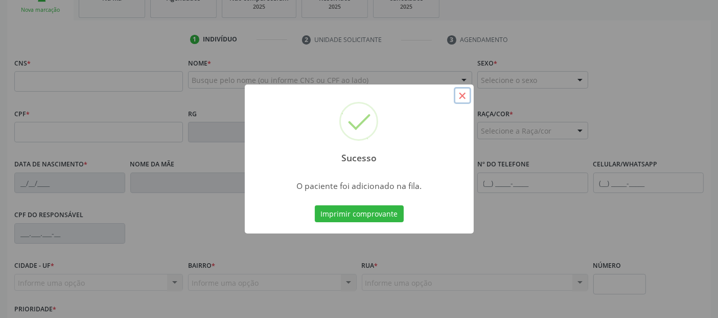
click at [466, 100] on button "×" at bounding box center [462, 95] width 17 height 17
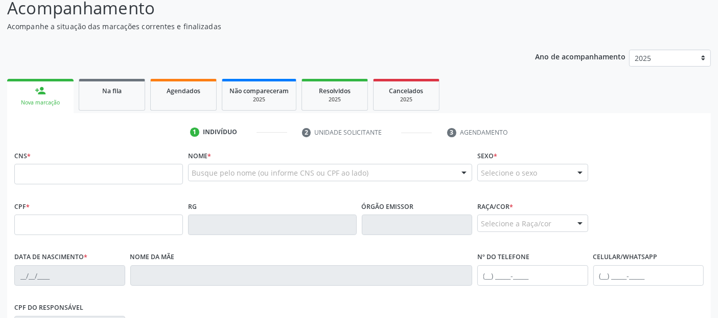
scroll to position [55, 0]
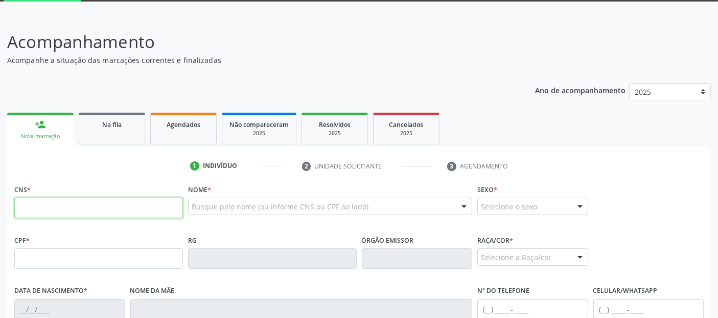
click at [119, 209] on input "text" at bounding box center [98, 207] width 169 height 20
type input "706 8062 2787 9424"
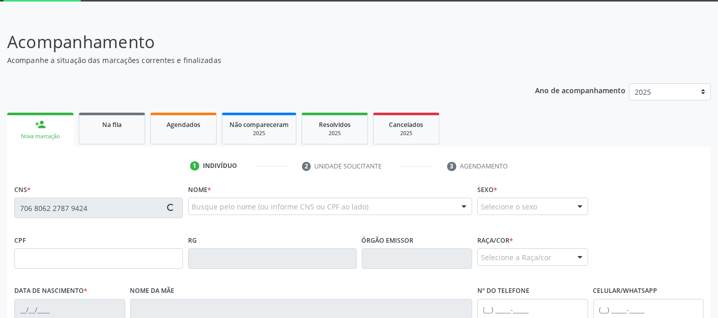
type input "053.743.344-92"
type input "03/08/1981"
type input "Maria Delmira dos Santos"
type input "(82) 98870-1387"
type input "(82) 98201-1963"
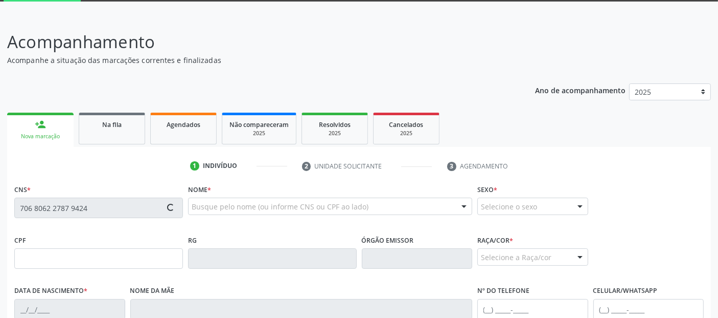
type input "S/N"
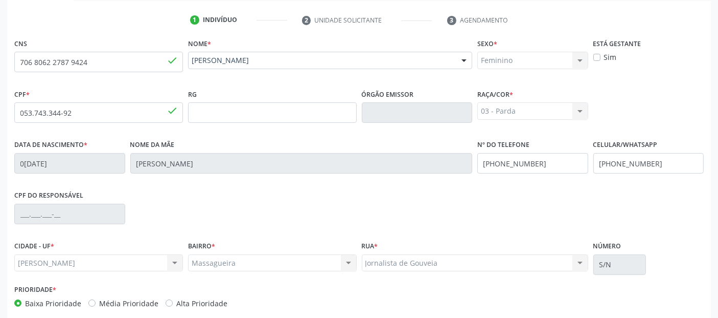
scroll to position [250, 0]
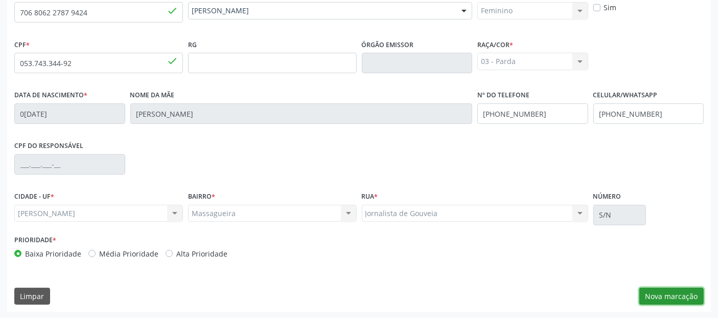
click at [666, 288] on button "Nova marcação" at bounding box center [672, 295] width 64 height 17
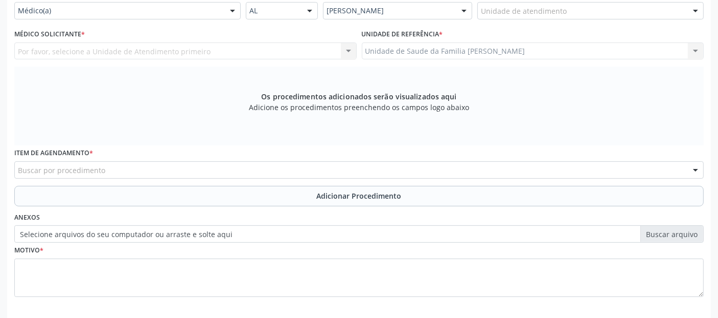
scroll to position [175, 0]
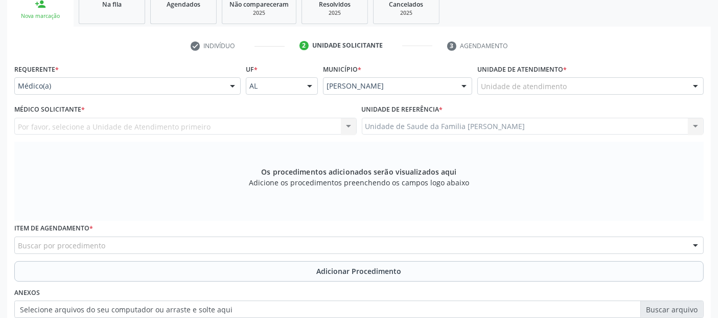
click at [581, 87] on div "Unidade de atendimento" at bounding box center [591, 85] width 227 height 17
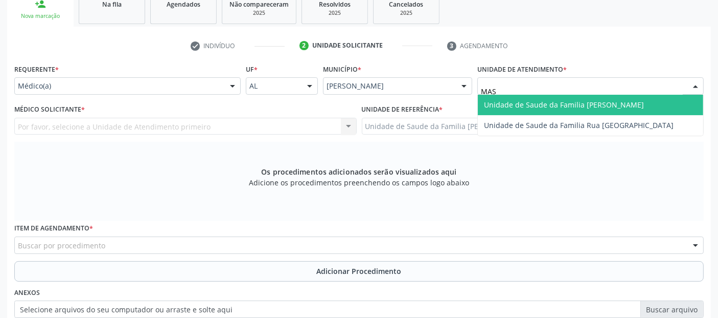
type input "MASS"
click at [559, 97] on span "Unidade de Saude da Familia [PERSON_NAME]" at bounding box center [591, 105] width 226 height 20
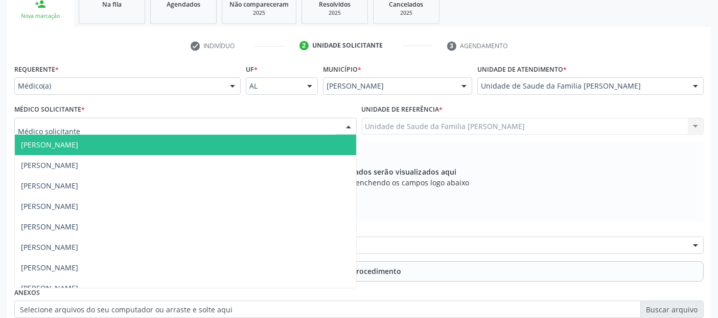
click at [161, 129] on div at bounding box center [185, 126] width 343 height 17
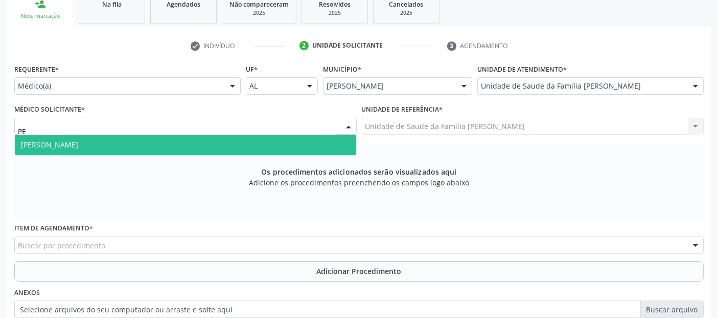
type input "PED"
click at [140, 137] on span "Pedro Marques Barbosa" at bounding box center [186, 144] width 342 height 20
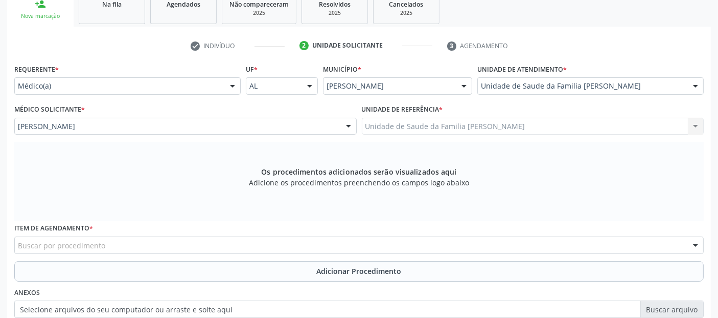
scroll to position [295, 0]
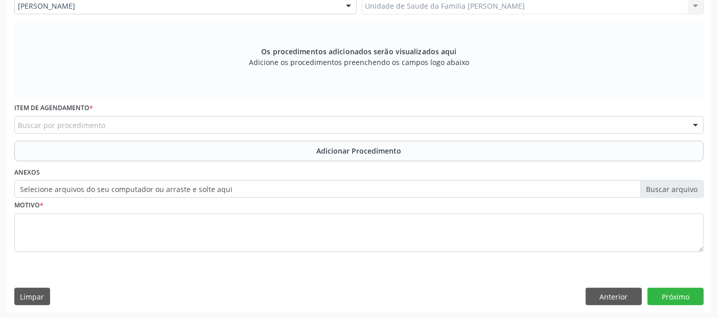
click at [236, 122] on div "Buscar por procedimento" at bounding box center [359, 124] width 690 height 17
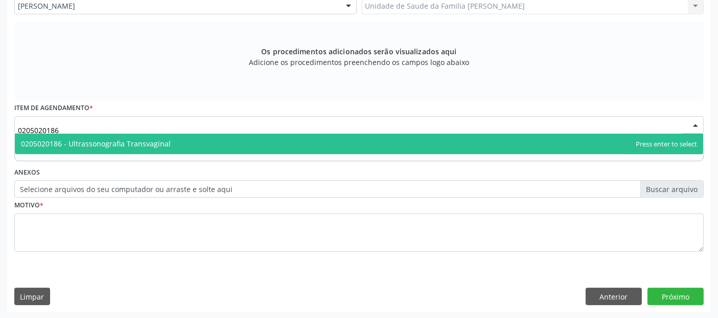
click at [209, 147] on span "0205020186 - Ultrassonografia Transvaginal" at bounding box center [359, 143] width 689 height 20
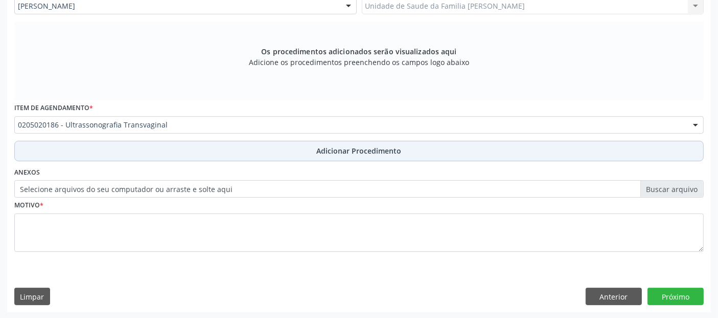
click at [254, 147] on button "Adicionar Procedimento" at bounding box center [359, 151] width 690 height 20
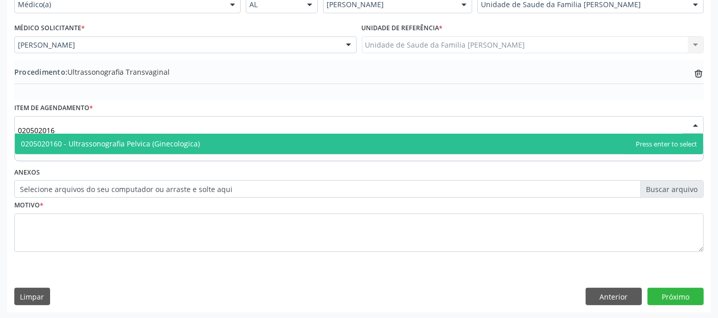
type input "0205020160"
click at [187, 143] on span "0205020160 - Ultrassonografia Pelvica (Ginecologica)" at bounding box center [110, 144] width 179 height 10
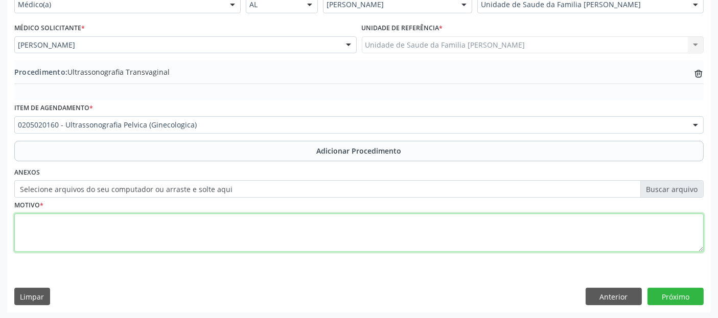
click at [220, 236] on textarea at bounding box center [359, 232] width 690 height 39
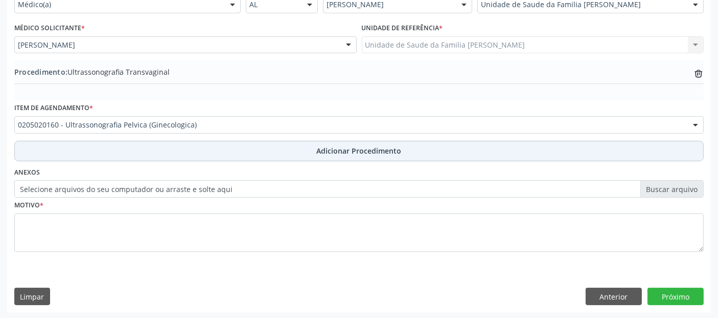
click at [236, 151] on button "Adicionar Procedimento" at bounding box center [359, 151] width 690 height 20
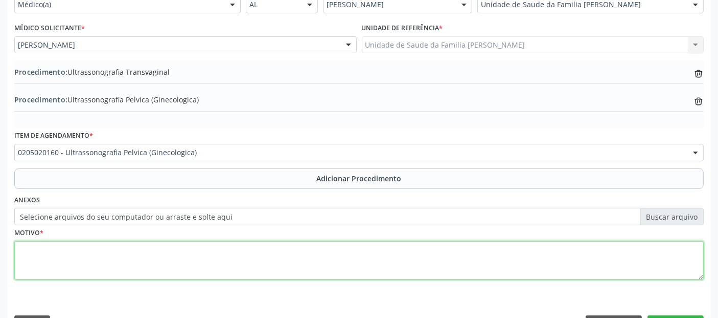
click at [226, 260] on textarea at bounding box center [359, 260] width 690 height 39
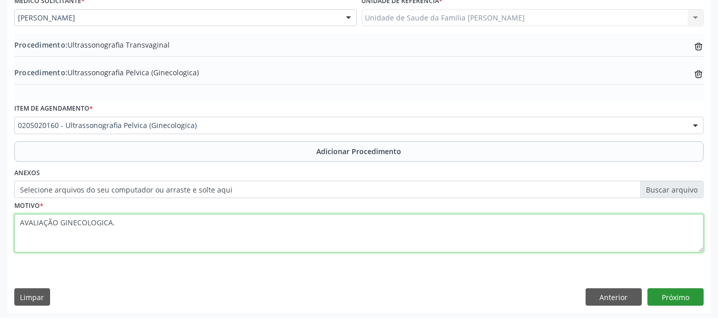
type textarea "AVALIAÇÃO GINECOLOGICA."
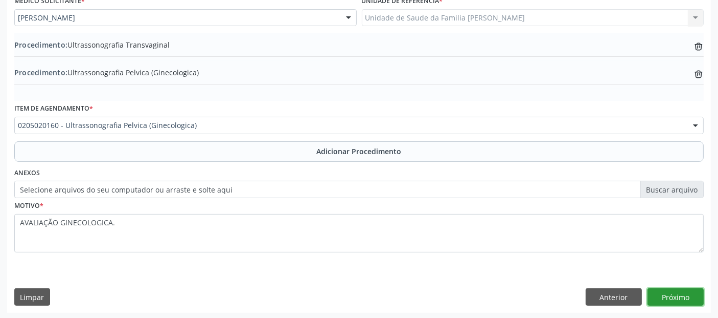
click at [689, 290] on button "Próximo" at bounding box center [676, 296] width 56 height 17
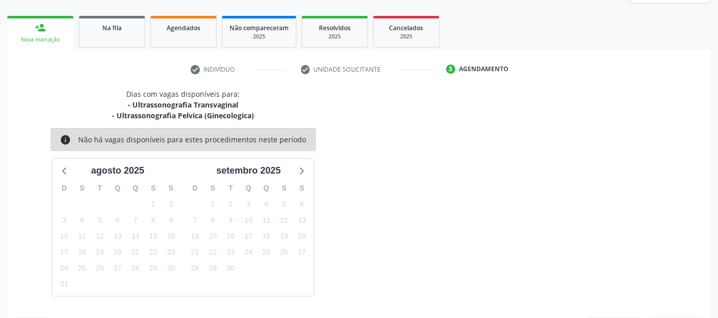
scroll to position [181, 0]
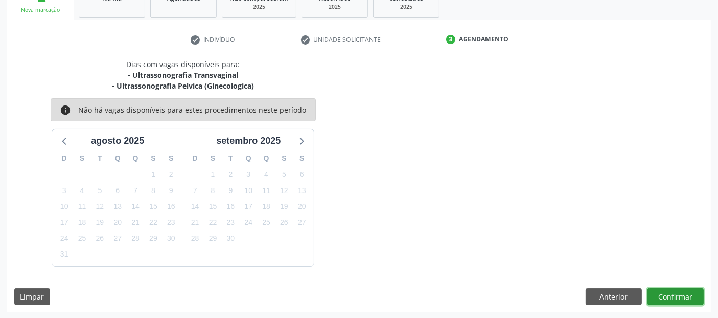
click at [689, 290] on button "Confirmar" at bounding box center [676, 296] width 56 height 17
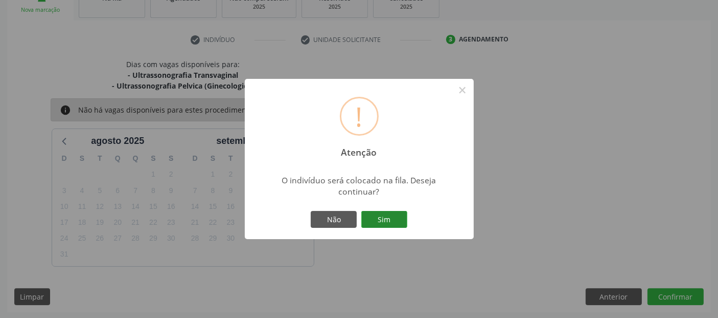
click at [392, 219] on button "Sim" at bounding box center [385, 219] width 46 height 17
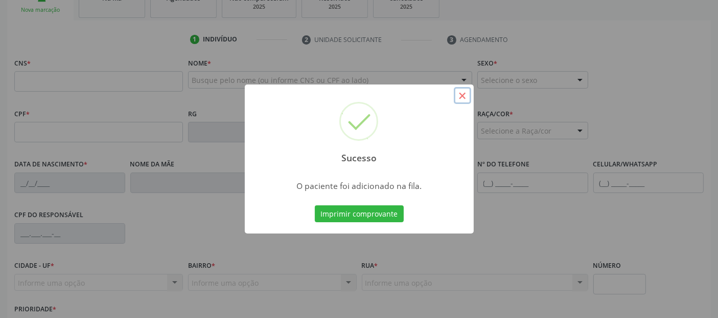
click at [465, 92] on button "×" at bounding box center [462, 95] width 17 height 17
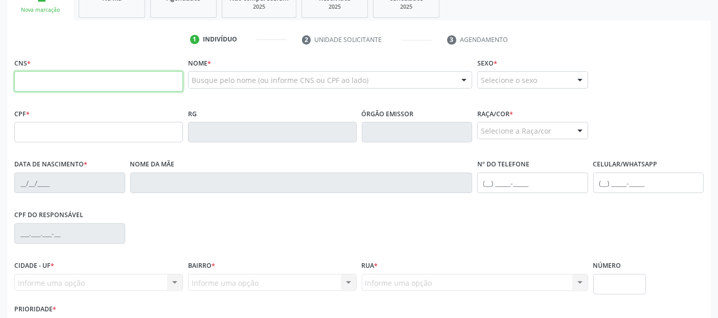
click at [91, 78] on input "text" at bounding box center [98, 81] width 169 height 20
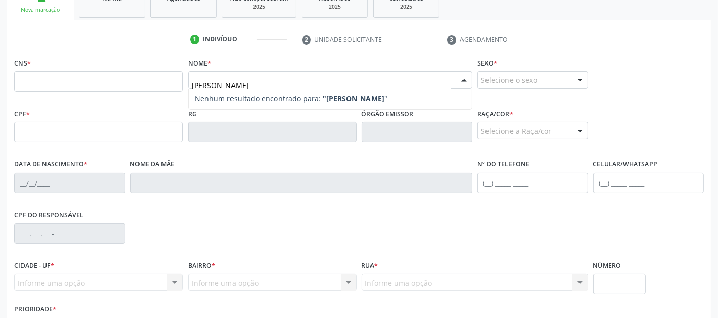
type input "ANDREA MARIA MOTA SANTOS"
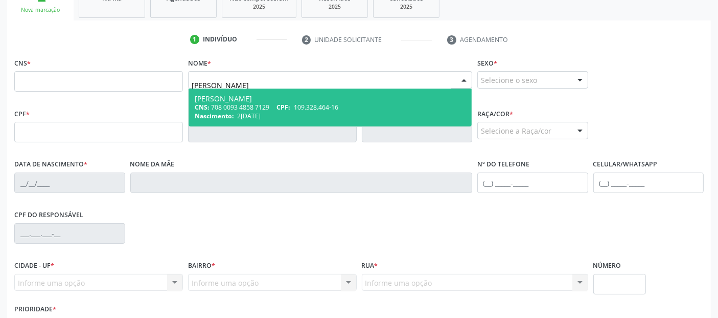
click at [251, 107] on div "CNS: 708 0093 4858 7129 CPF: 109.328.464-16" at bounding box center [330, 107] width 271 height 9
type input "708 0093 4858 7129"
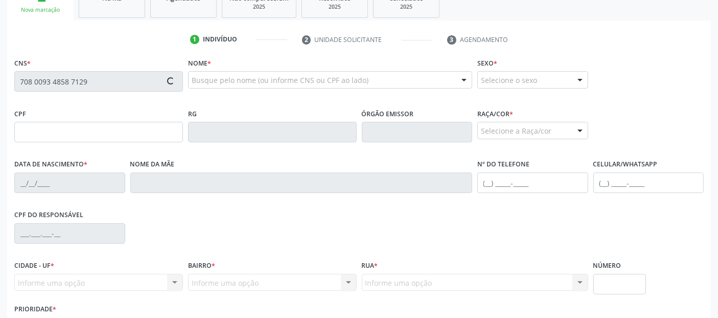
type input "109.328.464-16"
type input "27/10/1979"
type input "Maria de Fatima da Mota Santos"
type input "(82) 98745-4901"
type input "48"
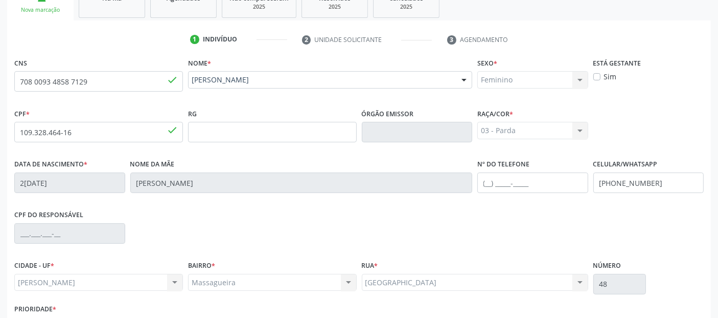
scroll to position [250, 0]
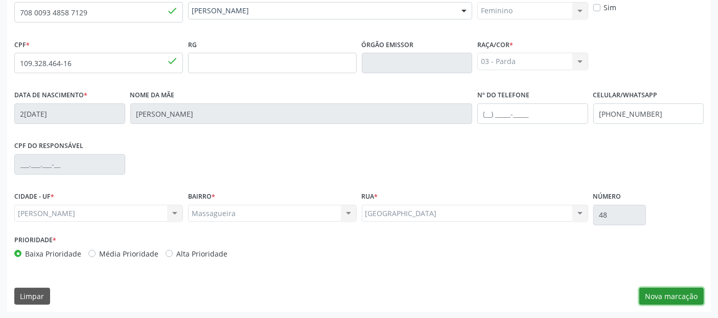
click at [656, 296] on button "Nova marcação" at bounding box center [672, 295] width 64 height 17
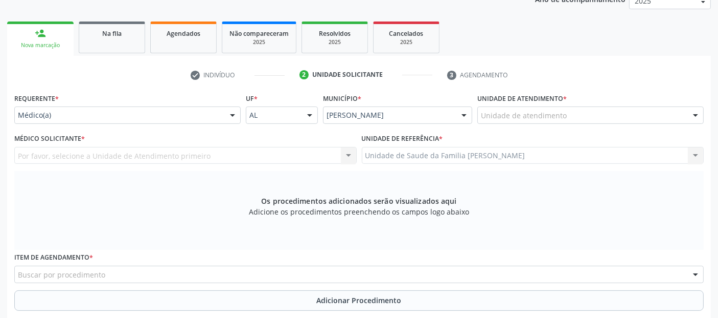
scroll to position [79, 0]
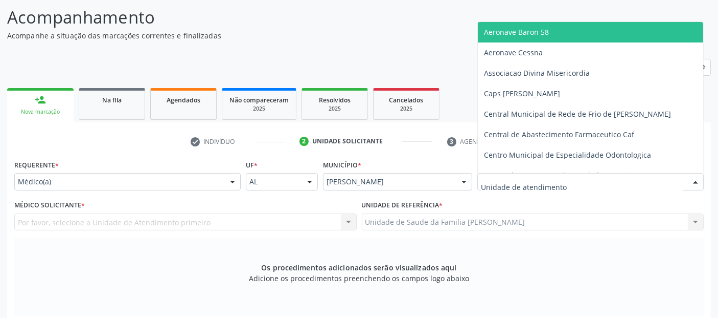
click at [528, 188] on div at bounding box center [591, 181] width 227 height 17
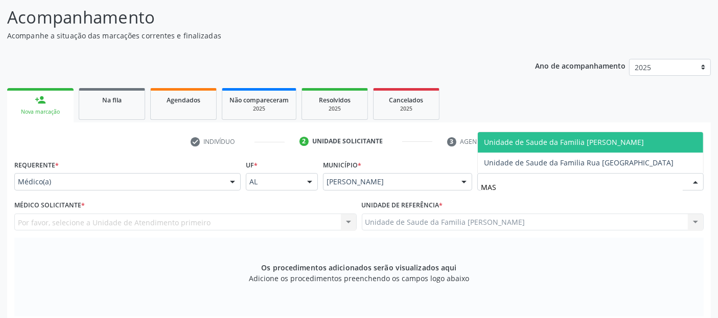
type input "MASS"
click at [540, 141] on span "Unidade de Saude da Familia [PERSON_NAME]" at bounding box center [564, 142] width 160 height 10
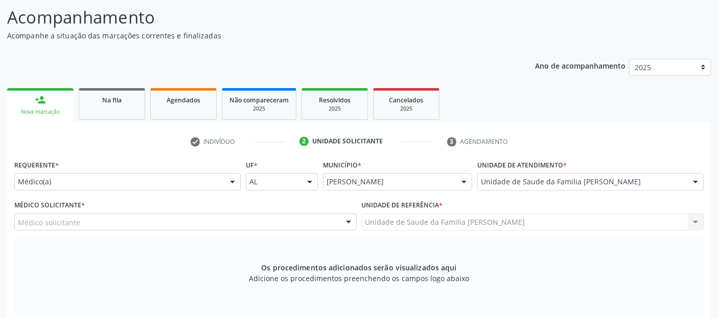
click at [83, 218] on div "Médico solicitante" at bounding box center [185, 221] width 343 height 17
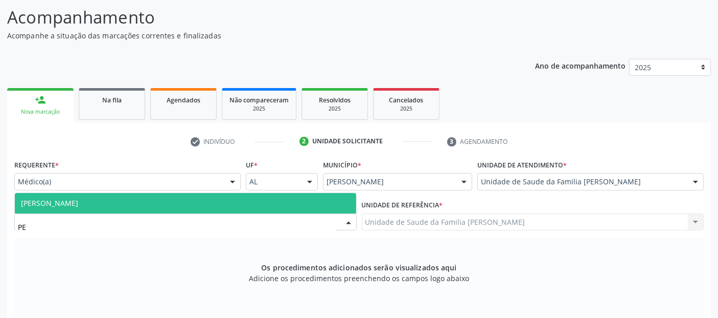
type input "PED"
click at [74, 198] on span "Pedro Marques Barbosa" at bounding box center [49, 203] width 57 height 10
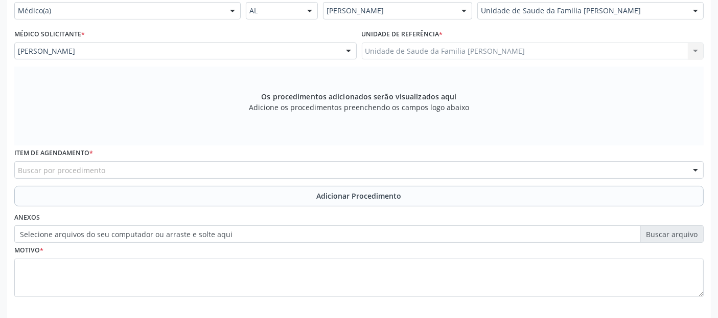
scroll to position [272, 0]
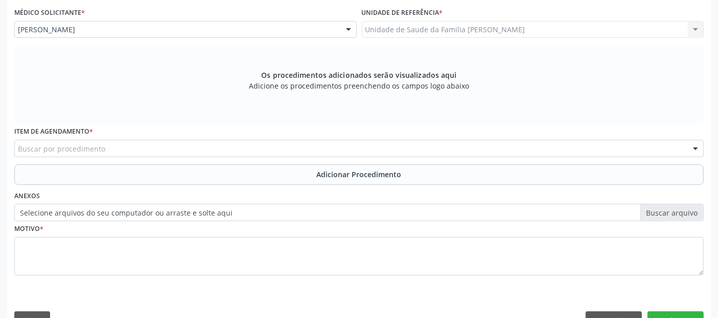
click at [305, 145] on div "Buscar por procedimento" at bounding box center [359, 148] width 690 height 17
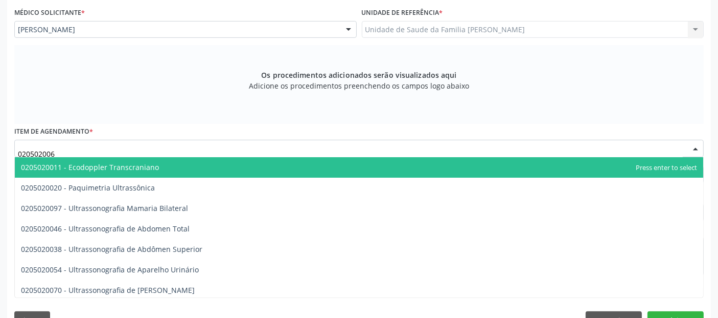
type input "0205020062"
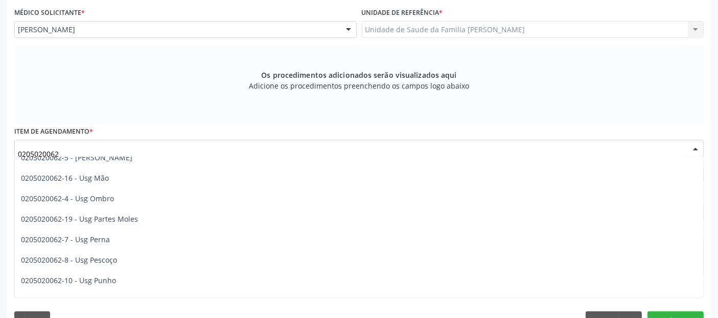
scroll to position [186, 0]
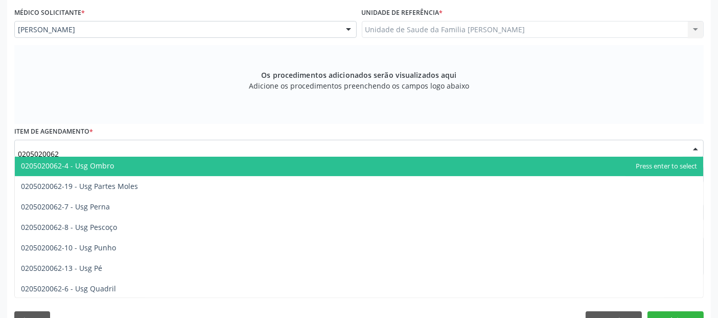
click at [183, 163] on span "0205020062-4 - Usg Ombro" at bounding box center [359, 165] width 689 height 20
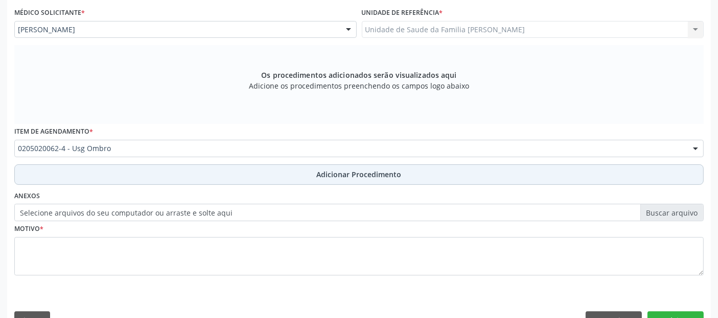
click at [205, 166] on button "Adicionar Procedimento" at bounding box center [359, 174] width 690 height 20
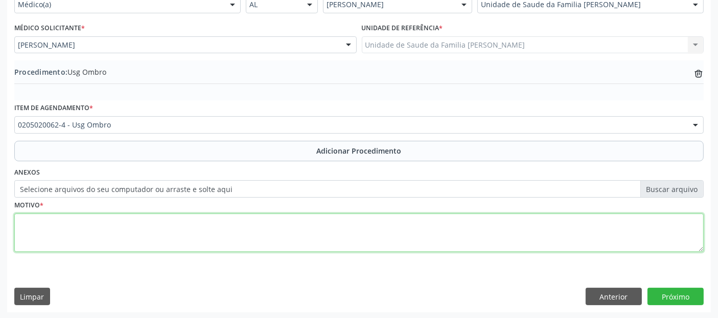
click at [182, 239] on textarea at bounding box center [359, 232] width 690 height 39
type textarea "D"
type textarea "USG DE OMBRO ESQUERDO- DOR INTENSA EM OMBRO ESQUERDO ASSOCIADA A EDEMA A/E."
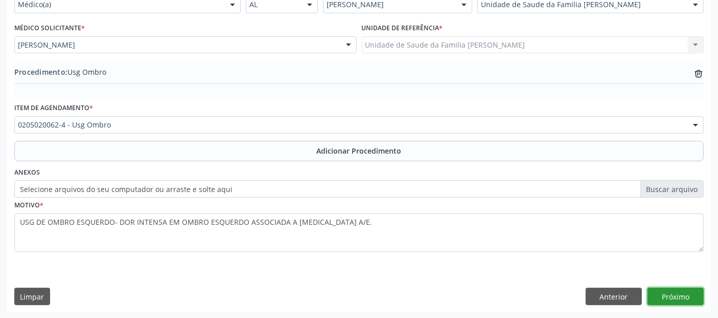
click at [666, 292] on button "Próximo" at bounding box center [676, 295] width 56 height 17
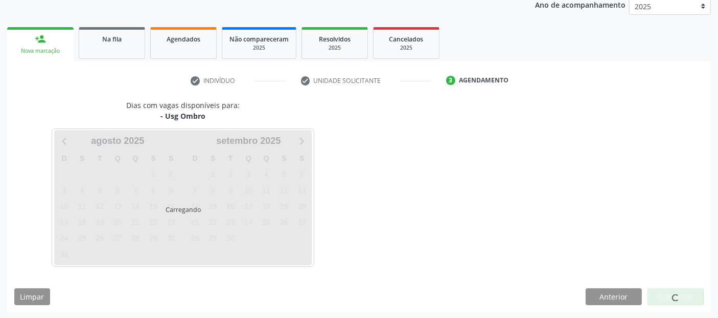
click at [666, 292] on div at bounding box center [676, 296] width 56 height 17
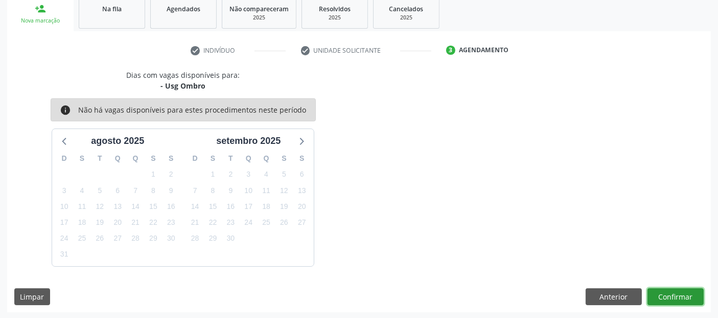
click at [666, 292] on button "Confirmar" at bounding box center [676, 296] width 56 height 17
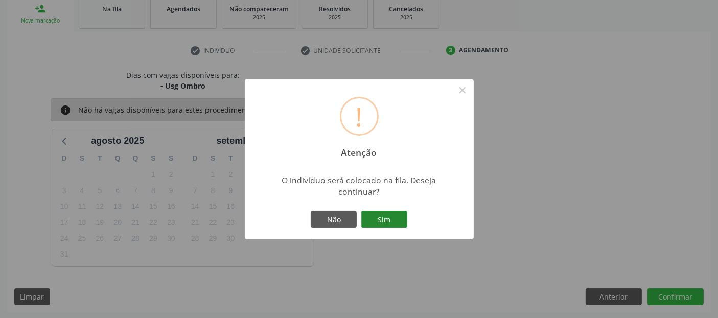
drag, startPoint x: 666, startPoint y: 292, endPoint x: 394, endPoint y: 217, distance: 281.8
click at [394, 217] on div "! Atenção × O indivíduo será colocado na fila. Deseja continuar? Não Sim" at bounding box center [359, 159] width 718 height 318
click at [394, 217] on button "Sim" at bounding box center [385, 219] width 46 height 17
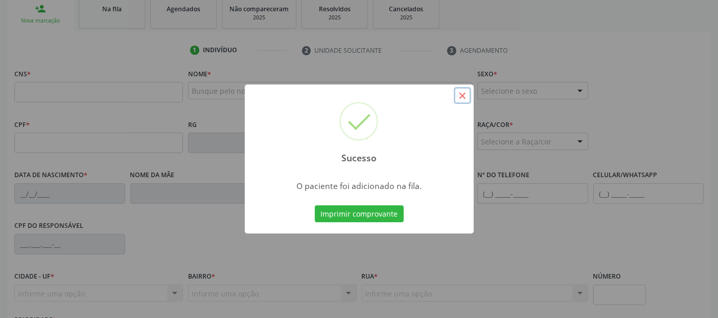
click at [456, 96] on button "×" at bounding box center [462, 95] width 17 height 17
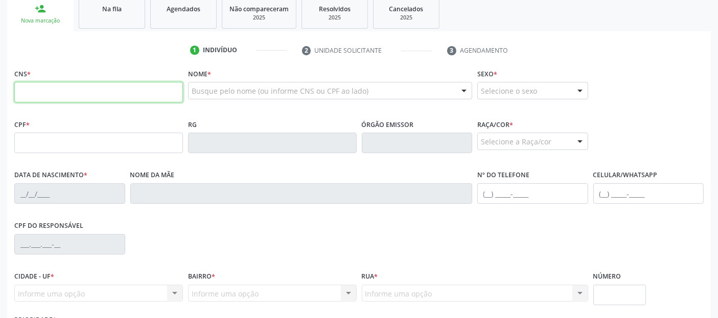
click at [100, 100] on input "text" at bounding box center [98, 92] width 169 height 20
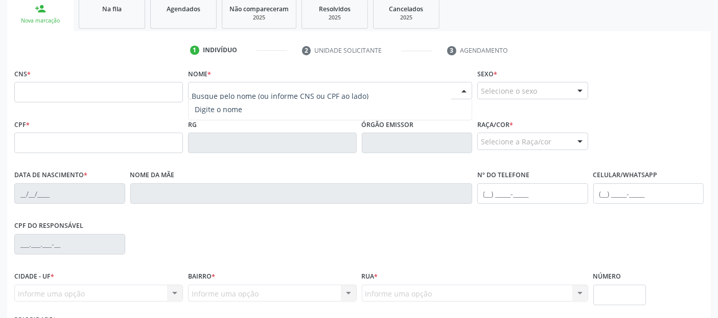
click at [244, 96] on div at bounding box center [330, 90] width 284 height 17
type input "ANDREA MARIA MOTA SANTOS"
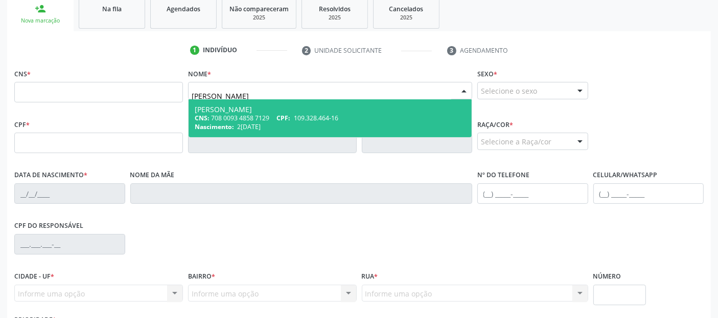
click at [296, 112] on div "Andrea Maria Mota Santos" at bounding box center [330, 109] width 271 height 8
type input "708 0093 4858 7129"
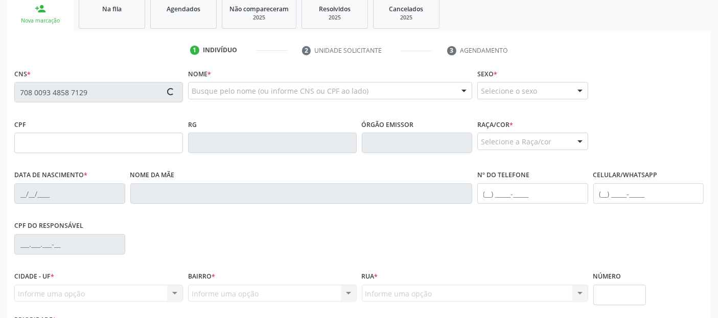
type input "109.328.464-16"
type input "27/10/1979"
type input "Maria de Fatima da Mota Santos"
type input "(82) 98745-4901"
type input "48"
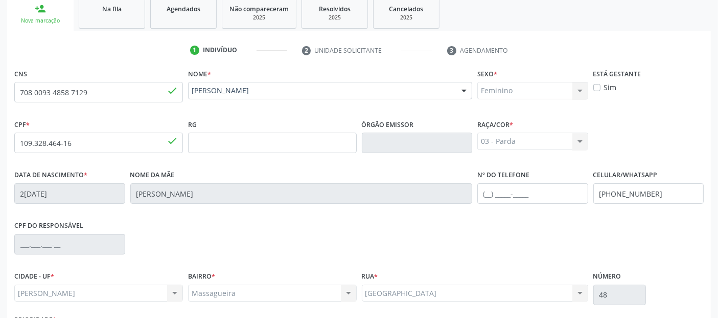
scroll to position [250, 0]
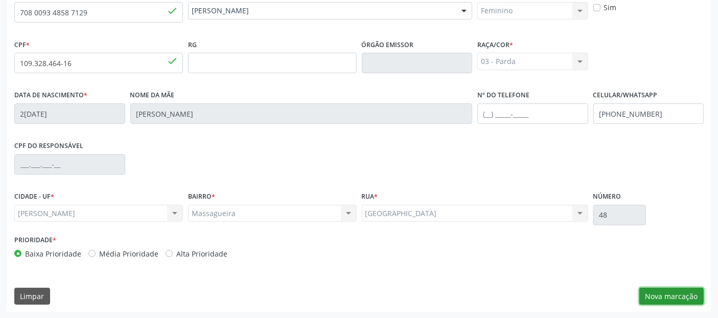
click at [649, 290] on button "Nova marcação" at bounding box center [672, 295] width 64 height 17
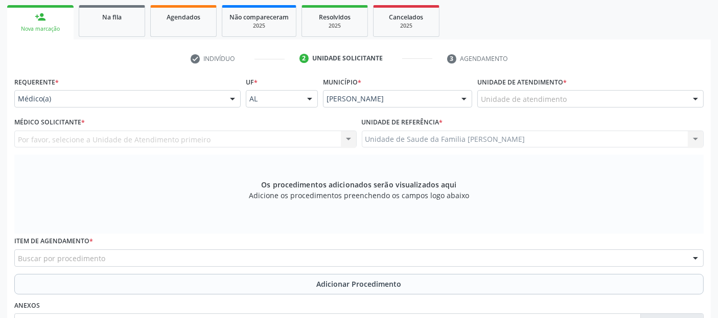
scroll to position [159, 0]
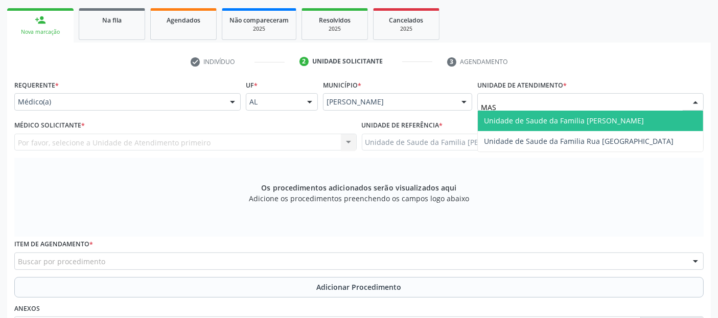
type input "MASS"
click at [535, 119] on span "Unidade de Saude da Familia [PERSON_NAME]" at bounding box center [564, 121] width 160 height 10
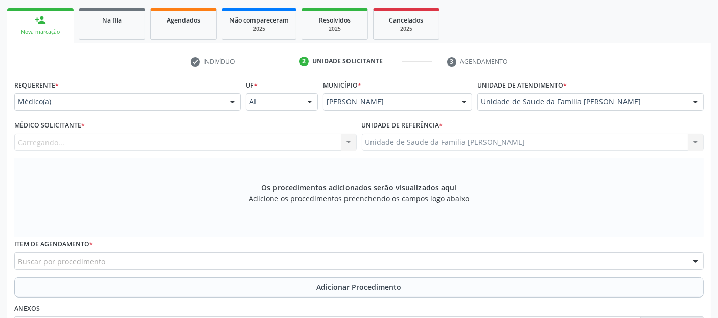
click at [246, 139] on div "Carregando... Nenhum resultado encontrado para: " " Não há nenhuma opção para s…" at bounding box center [185, 141] width 343 height 17
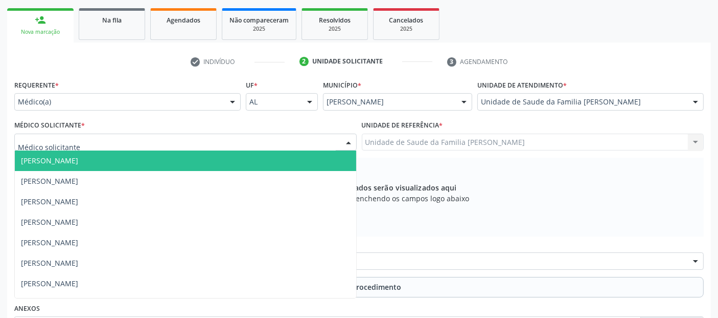
click at [246, 139] on div at bounding box center [185, 141] width 343 height 17
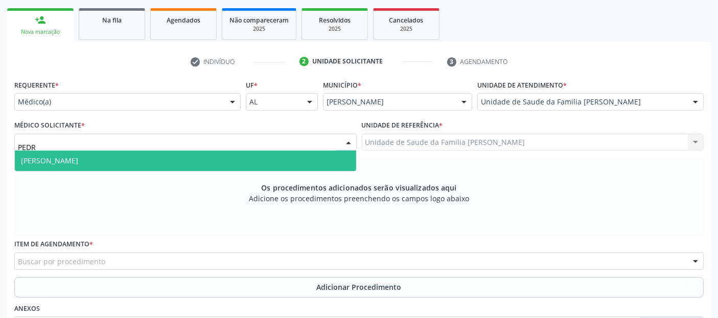
type input "PEDRO"
click at [206, 159] on span "Pedro Marques Barbosa" at bounding box center [186, 160] width 342 height 20
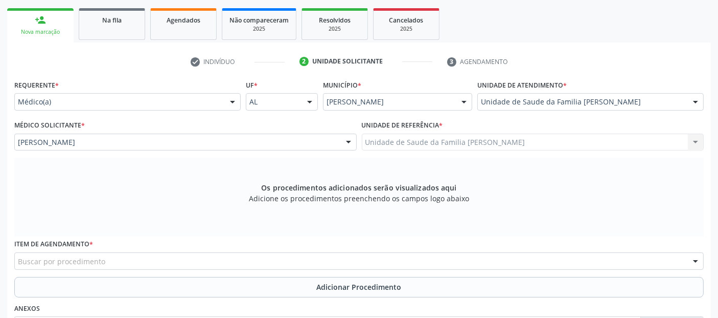
scroll to position [295, 0]
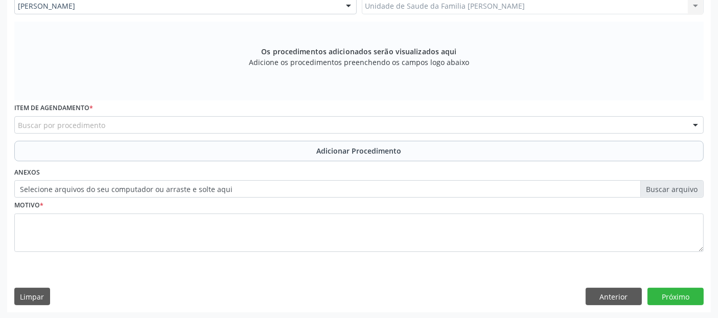
click at [285, 123] on div "Buscar por procedimento" at bounding box center [359, 124] width 690 height 17
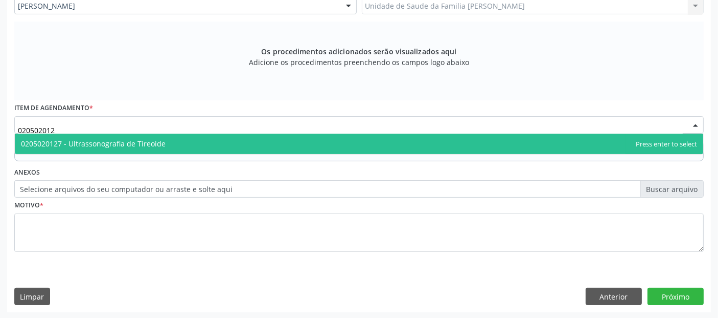
type input "0205020127"
click at [262, 134] on span "0205020127 - Ultrassonografia de Tireoide" at bounding box center [359, 143] width 689 height 20
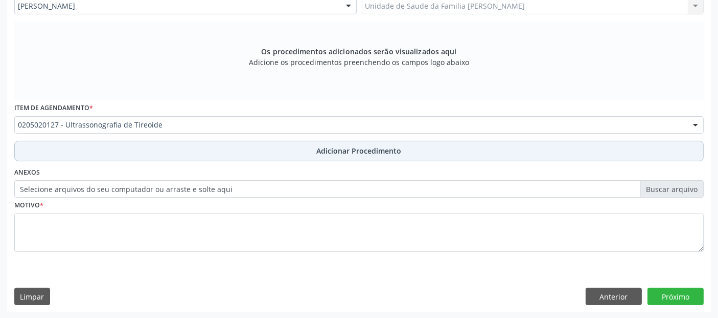
click at [258, 143] on button "Adicionar Procedimento" at bounding box center [359, 151] width 690 height 20
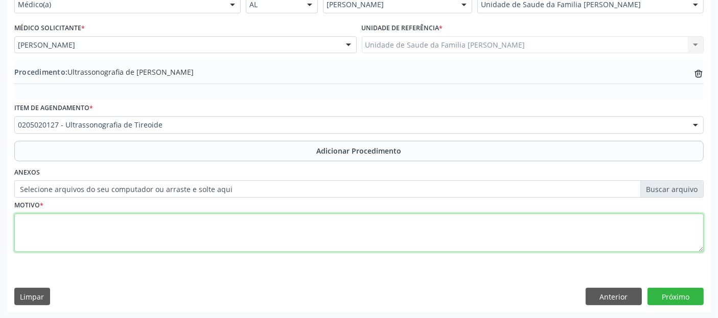
click at [190, 235] on textarea at bounding box center [359, 232] width 690 height 39
type textarea "NÓDULO TIREOIDIANO EM SEGUIMENTO."
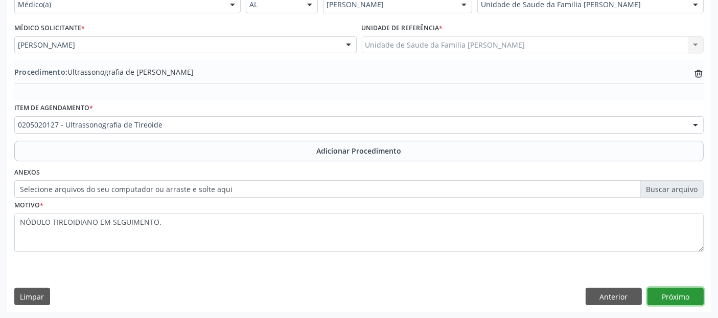
click at [671, 291] on button "Próximo" at bounding box center [676, 295] width 56 height 17
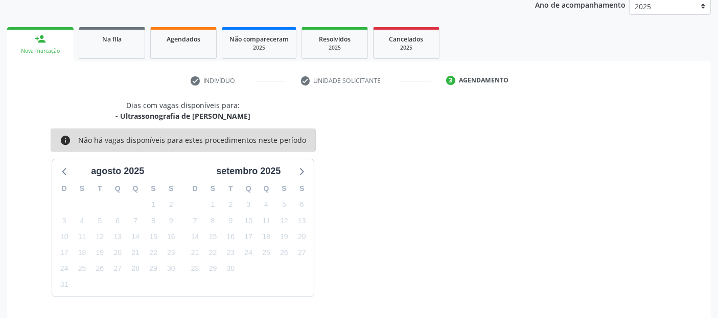
scroll to position [170, 0]
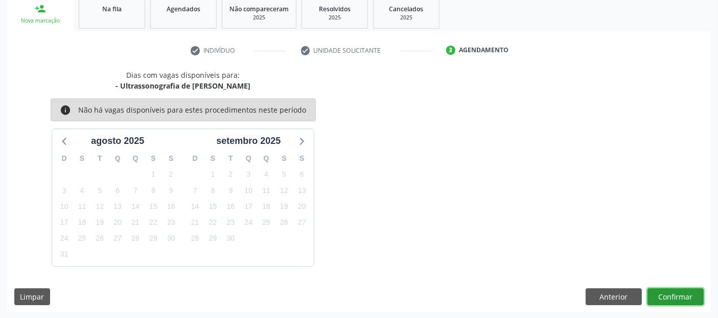
click at [703, 293] on button "Confirmar" at bounding box center [676, 296] width 56 height 17
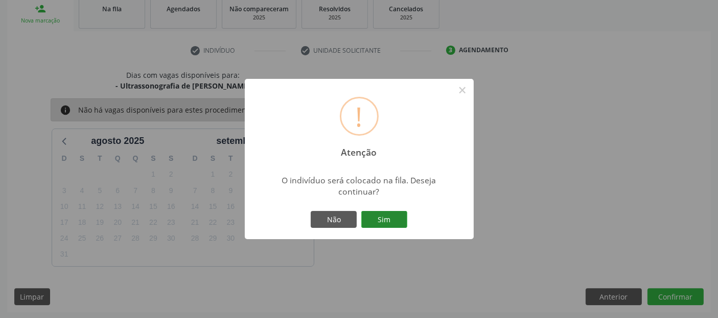
click at [389, 227] on div "Não Sim" at bounding box center [359, 219] width 101 height 21
click at [389, 227] on button "Sim" at bounding box center [385, 219] width 46 height 17
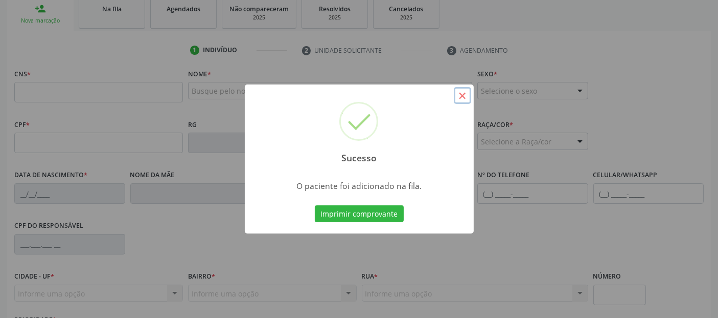
click at [465, 94] on button "×" at bounding box center [462, 95] width 17 height 17
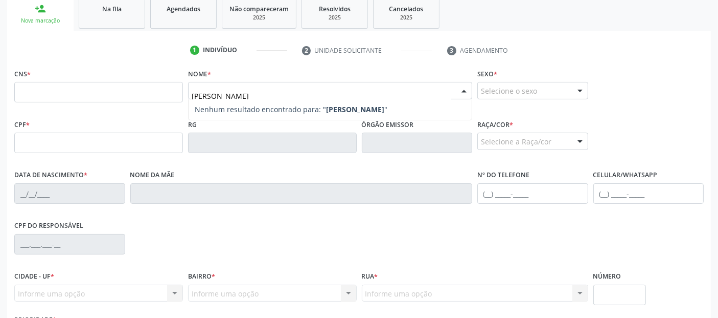
type input "MARIA APARECIDA SANTOS DE GOUVEIA"
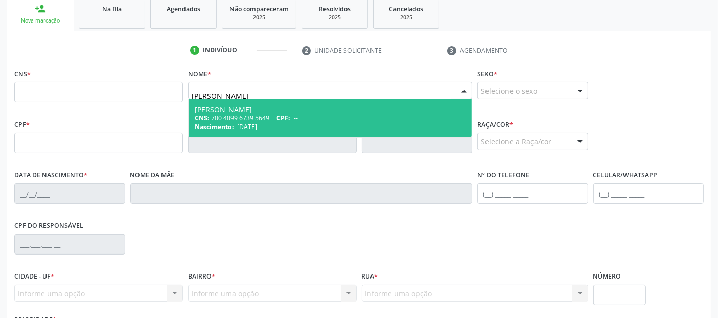
click at [248, 116] on div "CNS: 700 4099 6739 5649 CPF: --" at bounding box center [330, 118] width 271 height 9
type input "700 4099 6739 5649"
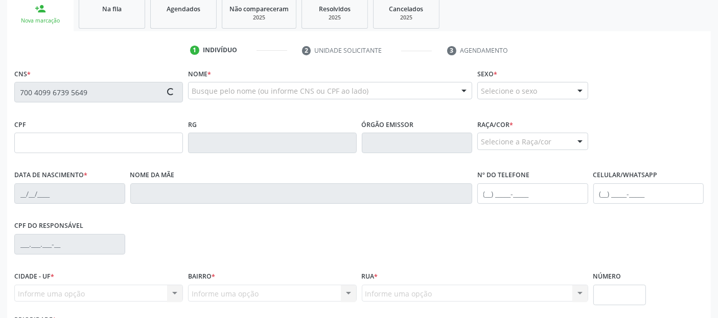
type input "31/01/1955"
type input "Maria Jose dos Santos"
type input "(82) 99606-0281"
type input "74"
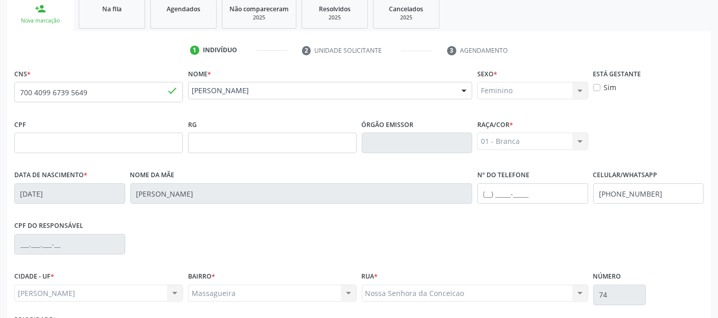
scroll to position [250, 0]
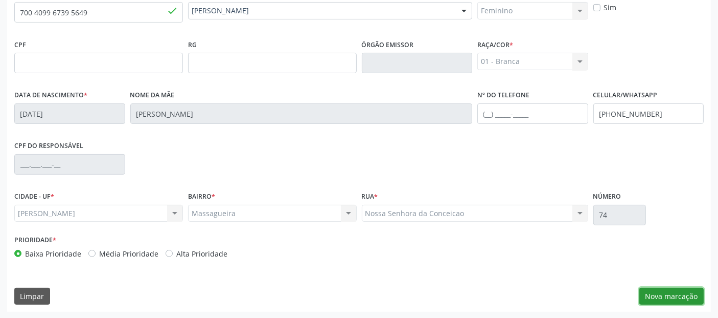
click at [667, 289] on button "Nova marcação" at bounding box center [672, 295] width 64 height 17
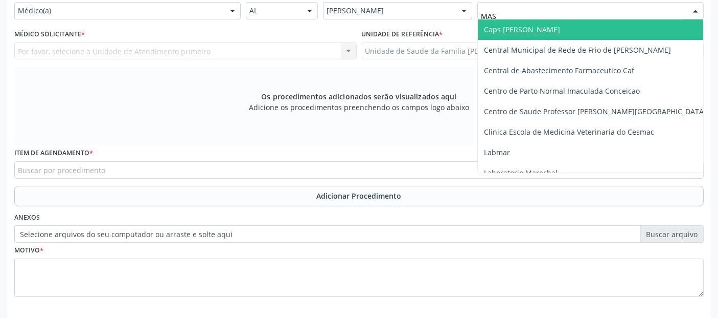
type input "MASS"
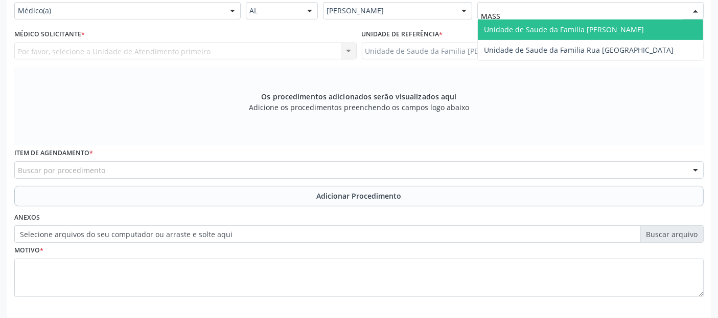
click at [504, 27] on span "Unidade de Saude da Familia [PERSON_NAME]" at bounding box center [564, 30] width 160 height 10
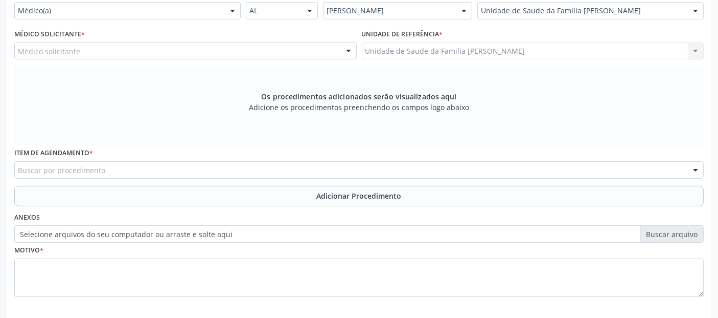
click at [144, 50] on div "Médico solicitante" at bounding box center [185, 50] width 343 height 17
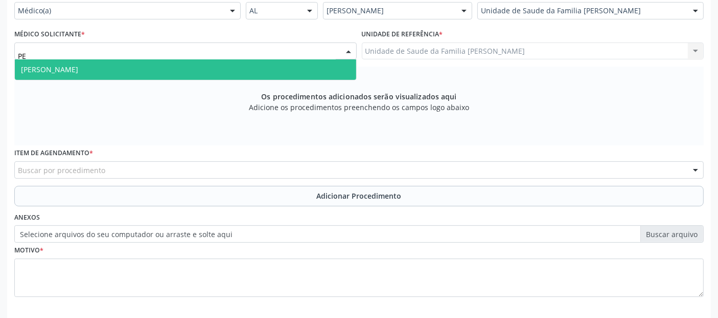
type input "PED"
click at [111, 68] on span "Pedro Marques Barbosa" at bounding box center [186, 69] width 342 height 20
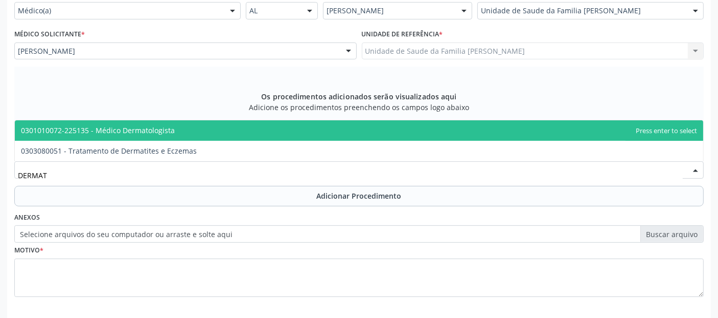
type input "DERMATO"
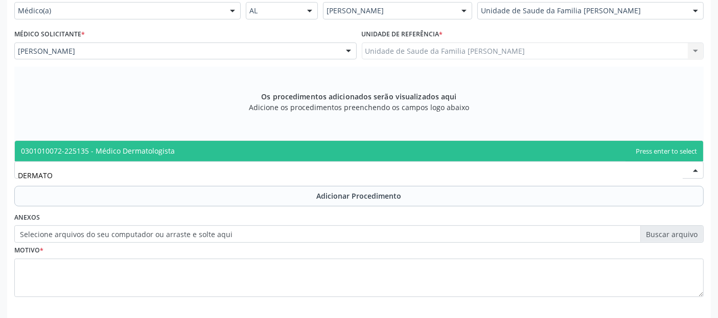
click at [113, 142] on span "0301010072-225135 - Médico Dermatologista" at bounding box center [359, 151] width 689 height 20
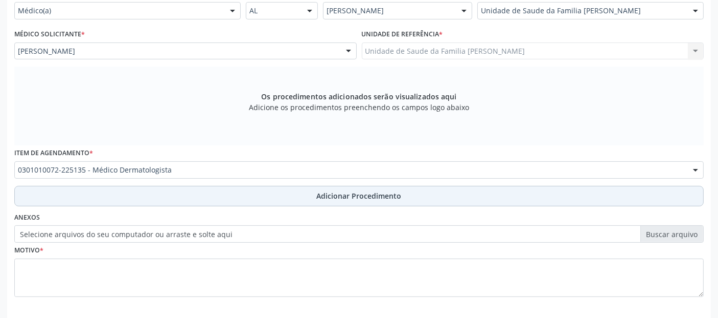
click at [120, 195] on button "Adicionar Procedimento" at bounding box center [359, 196] width 690 height 20
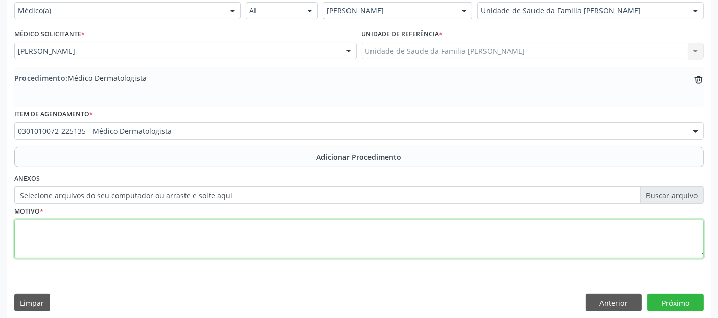
click at [118, 241] on textarea at bounding box center [359, 238] width 690 height 39
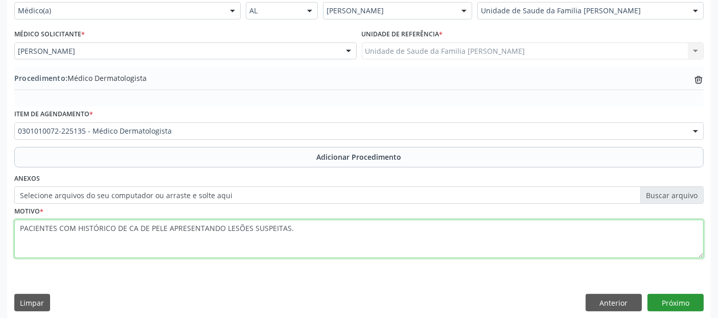
type textarea "PACIENTES COM HISTÓRICO DE CA DE PELE APRESENTANDO LESÕES SUSPEITAS."
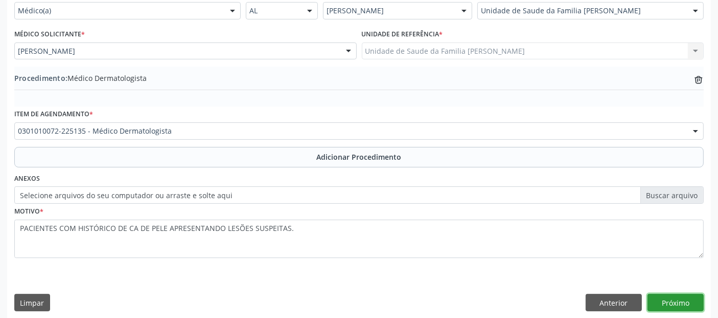
click at [665, 295] on button "Próximo" at bounding box center [676, 302] width 56 height 17
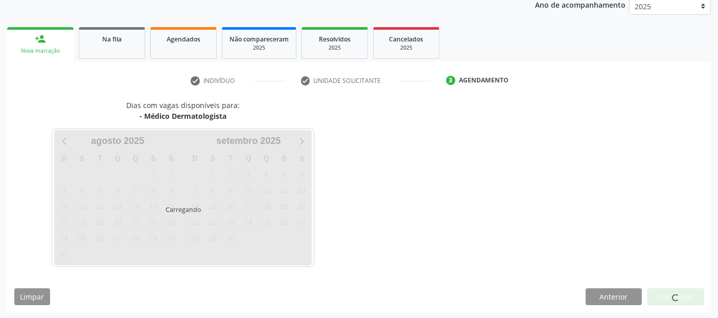
scroll to position [170, 0]
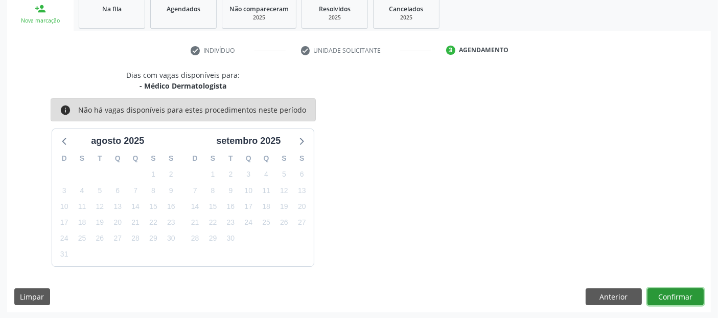
click at [665, 295] on button "Confirmar" at bounding box center [676, 296] width 56 height 17
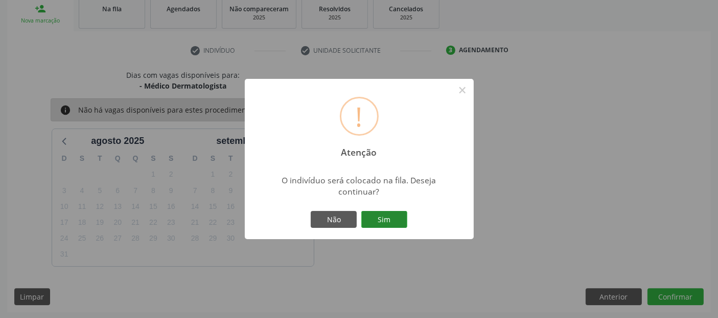
click at [366, 215] on button "Sim" at bounding box center [385, 219] width 46 height 17
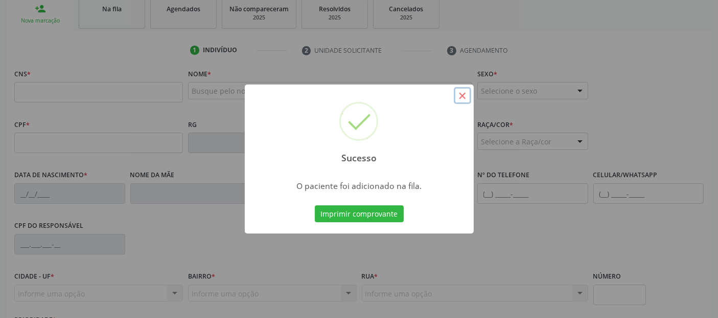
click at [464, 94] on button "×" at bounding box center [462, 95] width 17 height 17
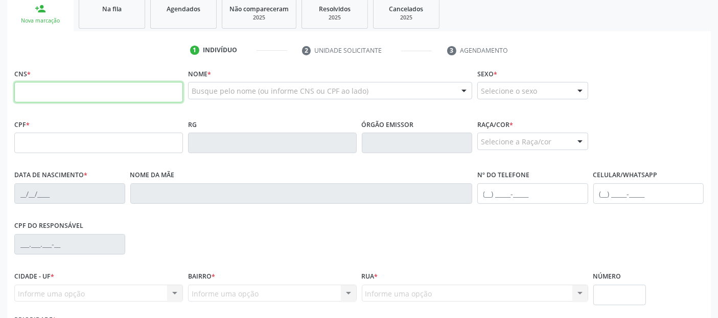
click at [164, 91] on input "text" at bounding box center [98, 92] width 169 height 20
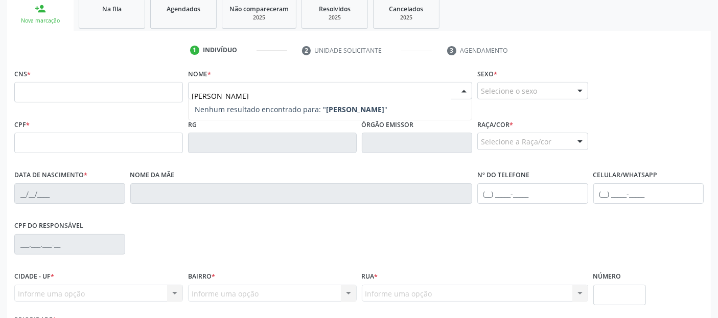
type input "[PERSON_NAME]"
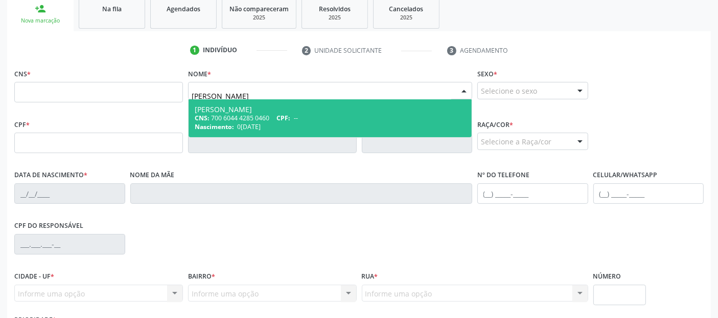
click at [272, 120] on div "CNS: 700 6044 4285 0460 CPF: --" at bounding box center [330, 118] width 271 height 9
type input "700 6044 4285 0460"
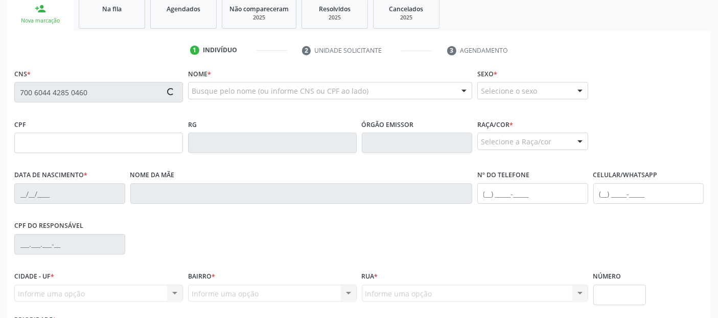
type input "[DATE]"
type input "Benedita [PERSON_NAME]"
type input "[PHONE_NUMBER]"
type input "12"
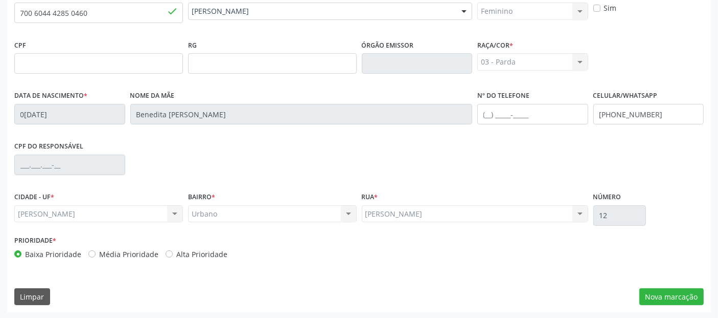
scroll to position [250, 0]
click at [325, 210] on div "Urbano Urbano Nenhum resultado encontrado para: " " Não há nenhuma opção para s…" at bounding box center [272, 213] width 169 height 17
click at [653, 290] on button "Nova marcação" at bounding box center [672, 295] width 64 height 17
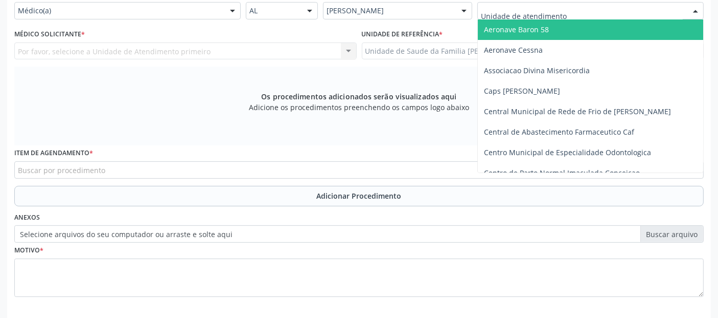
click at [577, 15] on div at bounding box center [591, 10] width 227 height 17
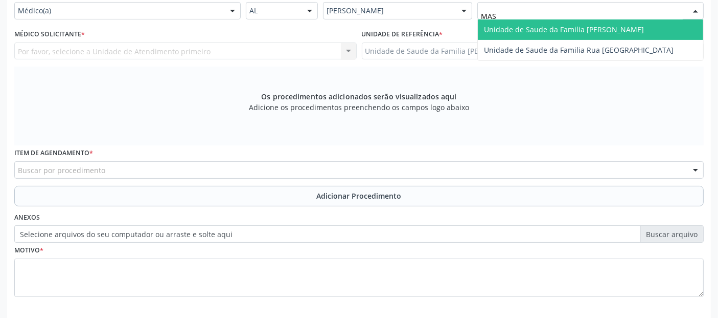
type input "MASS"
click at [564, 26] on span "Unidade de Saude da Familia [PERSON_NAME]" at bounding box center [564, 30] width 160 height 10
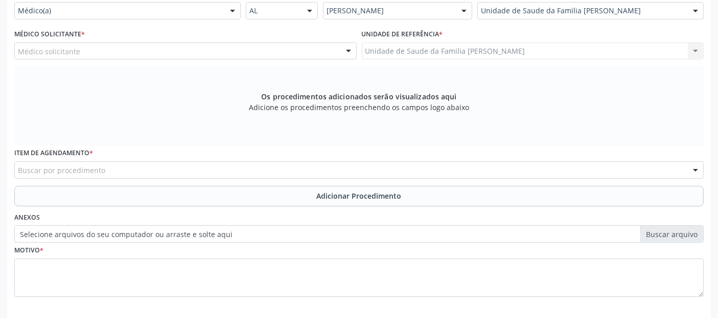
click at [207, 44] on div "Médico solicitante" at bounding box center [185, 50] width 343 height 17
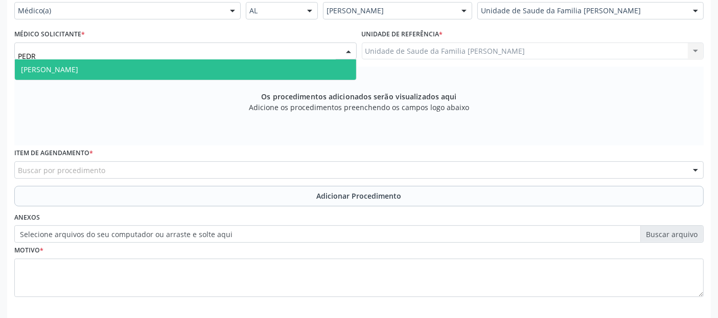
type input "PEDRO"
click at [190, 64] on span "Pedro Marques Barbosa" at bounding box center [186, 69] width 342 height 20
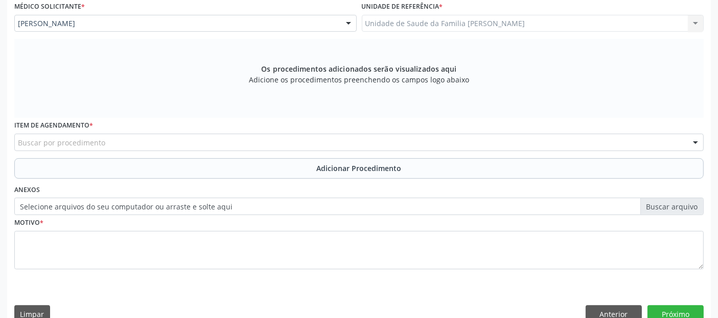
scroll to position [295, 0]
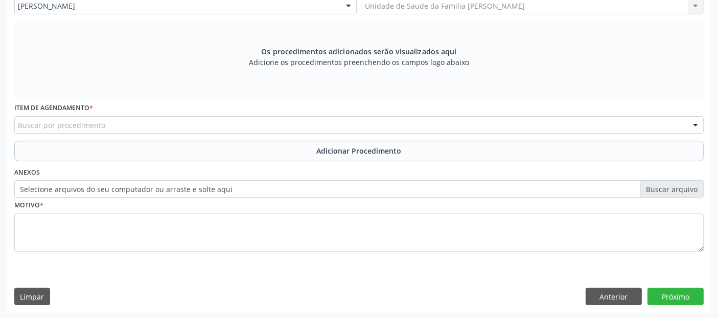
click at [234, 126] on div "Buscar por procedimento" at bounding box center [359, 124] width 690 height 17
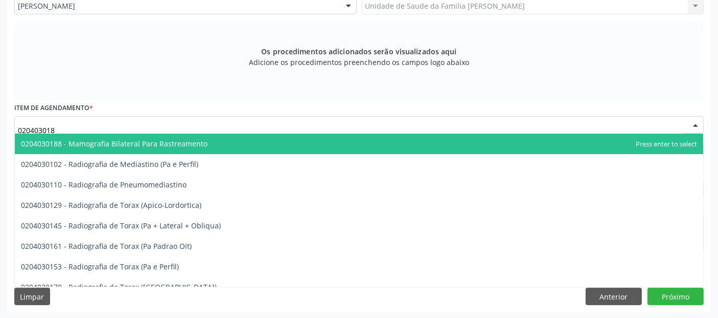
type input "0204030188"
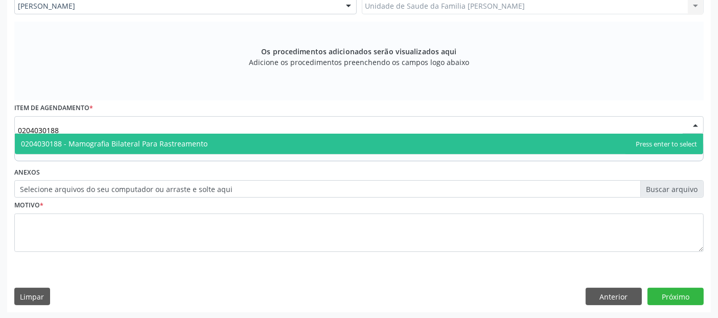
click at [221, 143] on span "0204030188 - Mamografia Bilateral Para Rastreamento" at bounding box center [359, 143] width 689 height 20
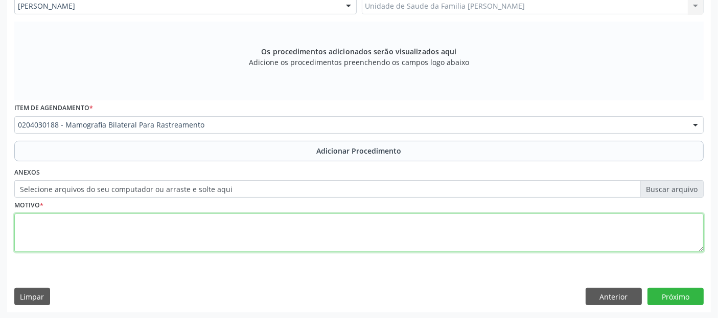
click at [192, 227] on textarea at bounding box center [359, 232] width 690 height 39
type textarea "R"
type textarea "V"
click at [220, 215] on textarea at bounding box center [359, 232] width 690 height 39
type textarea "AVALIAÇÃO GINECOLOGICA."
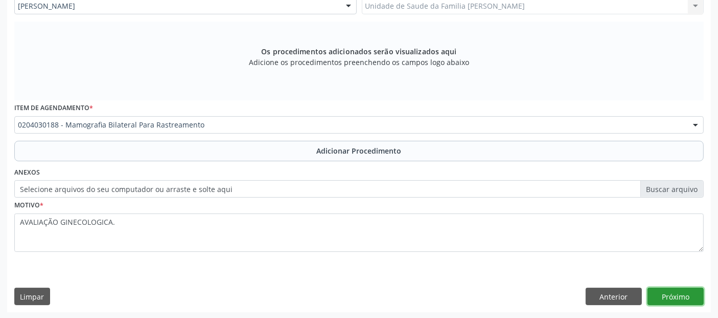
click at [691, 294] on button "Próximo" at bounding box center [676, 295] width 56 height 17
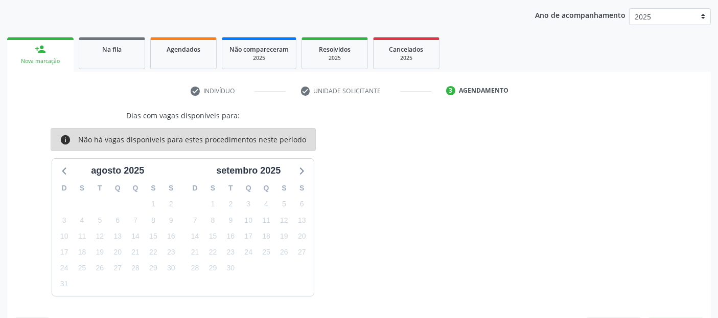
scroll to position [160, 0]
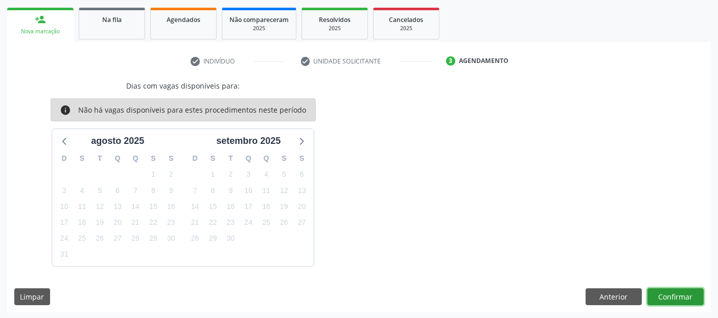
click at [685, 300] on button "Confirmar" at bounding box center [676, 296] width 56 height 17
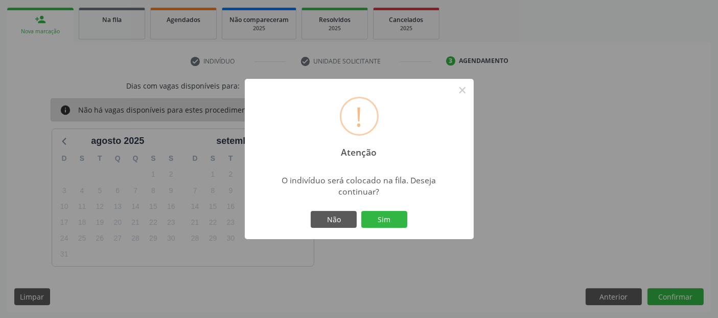
click at [395, 209] on div "Não Sim" at bounding box center [359, 219] width 101 height 21
click at [391, 215] on button "Sim" at bounding box center [385, 219] width 46 height 17
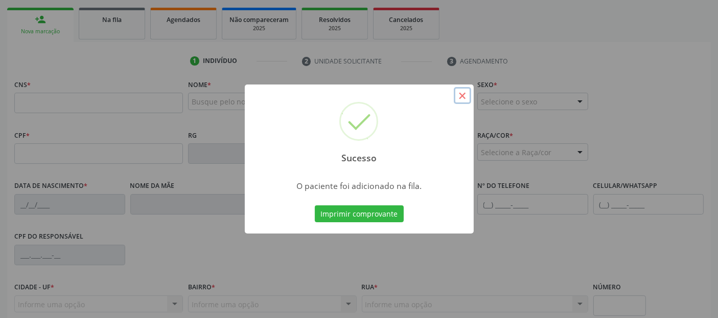
click at [463, 100] on button "×" at bounding box center [462, 95] width 17 height 17
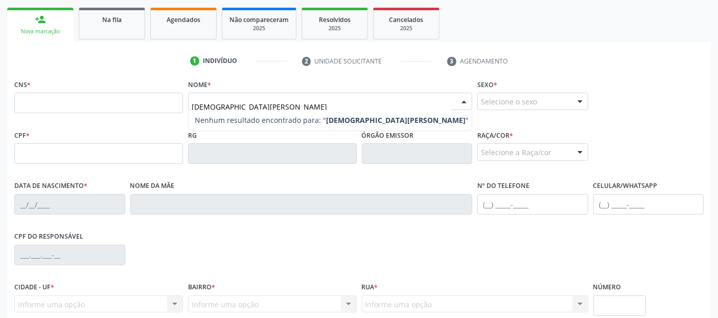
type input "CRISTIANE DOS SANTOS ROSENDO"
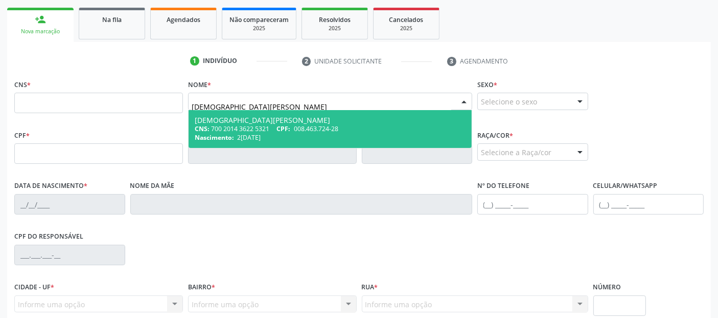
click at [279, 126] on div "CNS: 700 2014 3622 5321 CPF: 008.463.724-28" at bounding box center [330, 128] width 271 height 9
type input "700 2014 3622 5321"
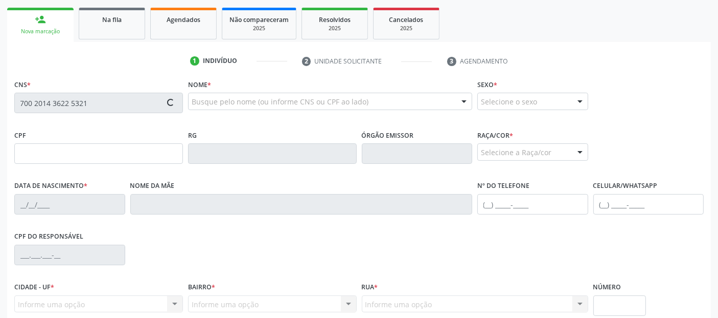
type input "008.463.724-28"
type input "27/06/1975"
type input "Maria Luzia dos Santos Pereira"
type input "(82) 99342-6265"
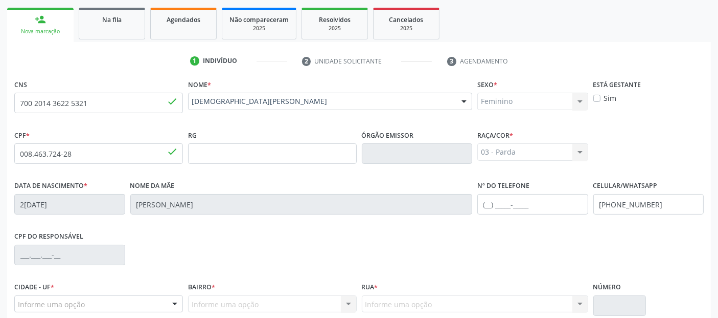
scroll to position [250, 0]
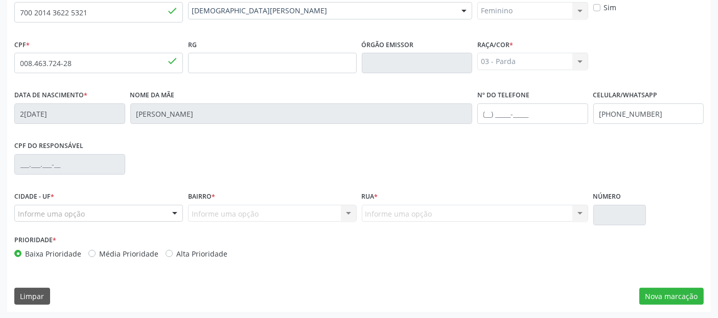
click at [139, 214] on div "Informe uma opção" at bounding box center [98, 213] width 169 height 17
type input "RUA"
click at [242, 205] on div "Informe uma opção Nenhum resultado encontrado para: " " Nenhuma opção encontrad…" at bounding box center [272, 213] width 169 height 17
click at [242, 211] on div "Informe uma opção Nenhum resultado encontrado para: " " Nenhuma opção encontrad…" at bounding box center [272, 213] width 169 height 17
click at [146, 215] on div "Informe uma opção" at bounding box center [98, 213] width 169 height 17
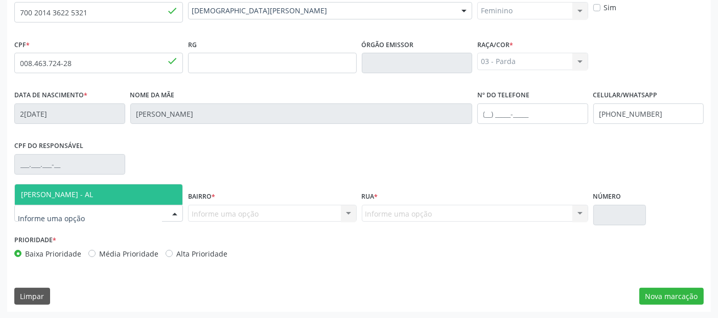
click at [140, 199] on span "[PERSON_NAME] - AL" at bounding box center [99, 194] width 168 height 20
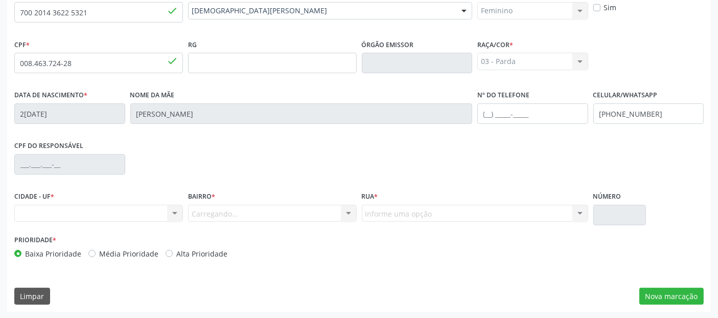
click at [223, 210] on div "Carregando... Nenhum resultado encontrado para: " " Nenhuma opção encontrada. D…" at bounding box center [272, 213] width 169 height 17
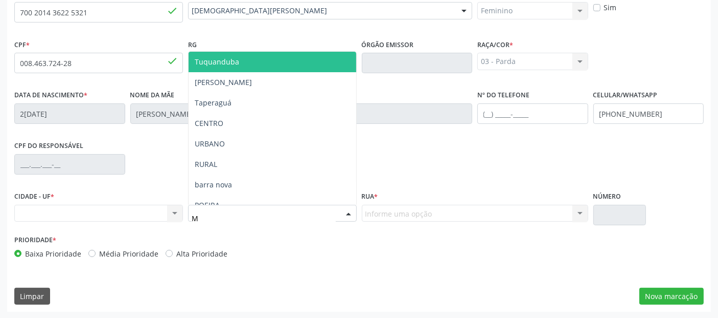
type input "MA"
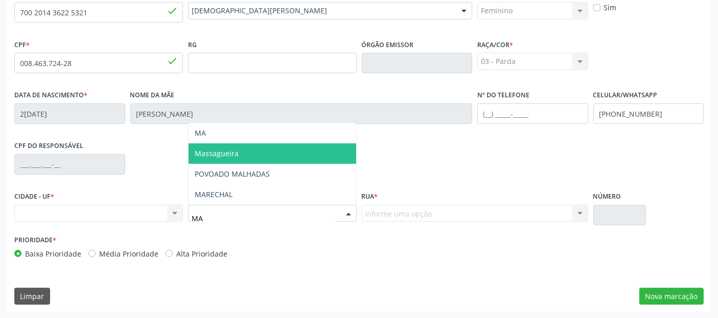
click at [253, 156] on span "Massagueira" at bounding box center [273, 153] width 168 height 20
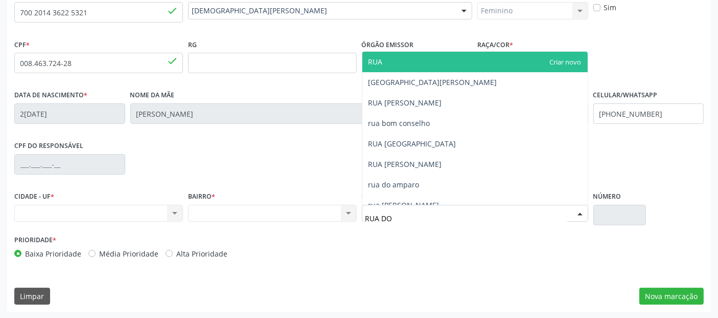
type input "RUA DON"
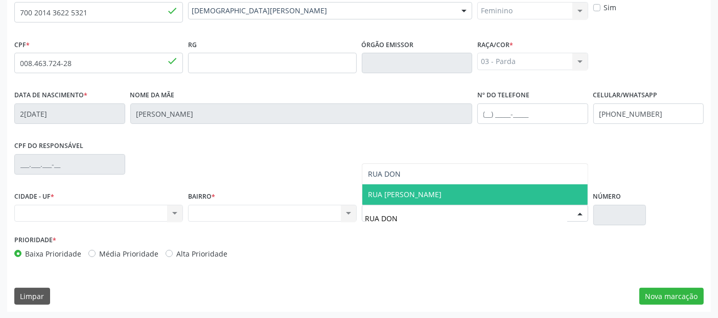
click at [432, 193] on span "RUA [PERSON_NAME]" at bounding box center [406, 194] width 74 height 10
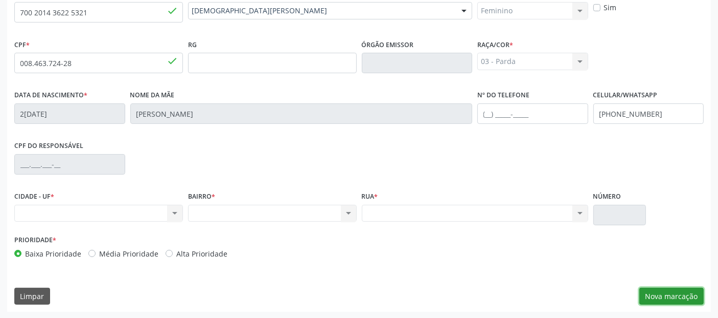
click at [689, 288] on button "Nova marcação" at bounding box center [672, 295] width 64 height 17
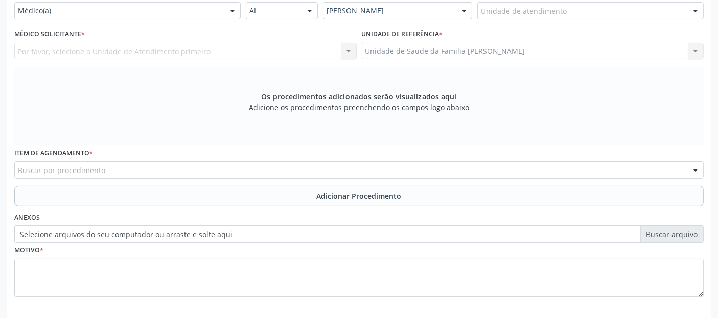
scroll to position [231, 0]
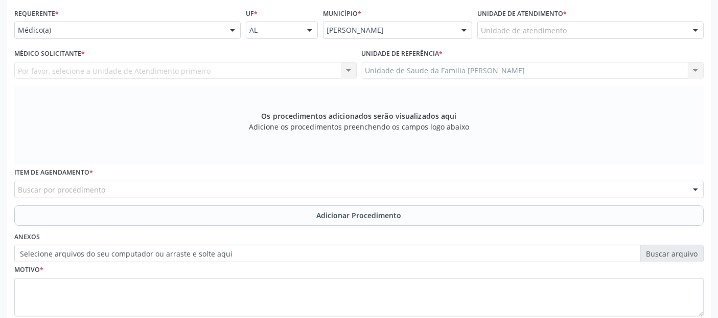
click at [548, 38] on div "Unidade de atendimento * Unidade de atendimento Aeronave Baron 58 Aeronave Cess…" at bounding box center [591, 26] width 232 height 40
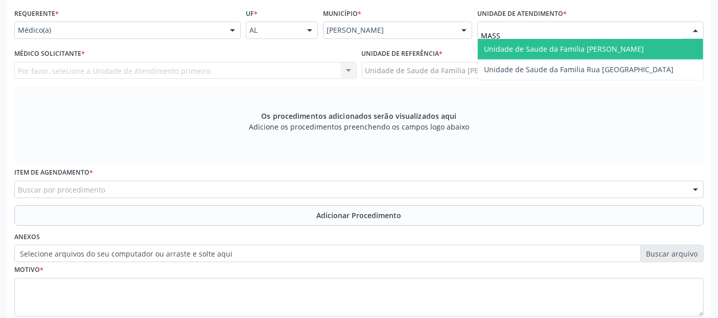
type input "MASSA"
click at [490, 40] on span "Unidade de Saude da Familia [PERSON_NAME]" at bounding box center [591, 49] width 226 height 20
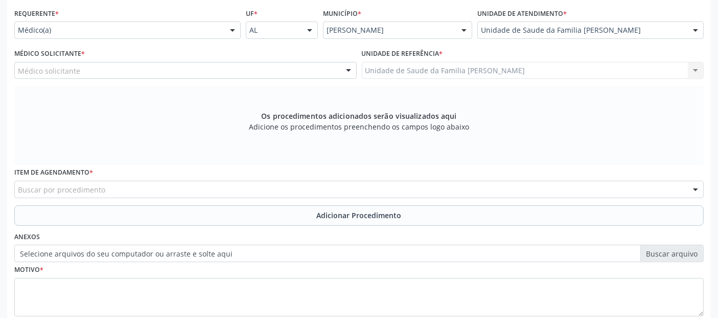
click at [246, 68] on div "Médico solicitante" at bounding box center [185, 70] width 343 height 17
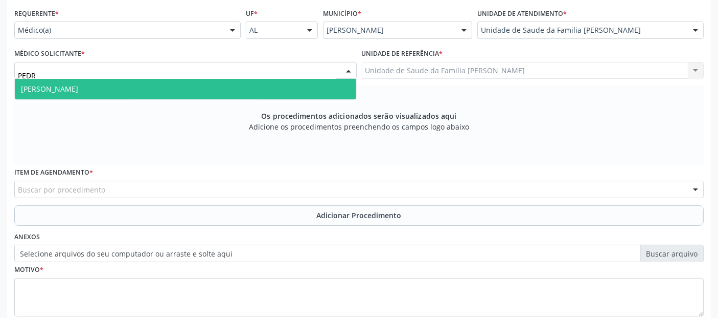
type input "PEDRO"
click at [241, 91] on span "Pedro Marques Barbosa" at bounding box center [186, 89] width 342 height 20
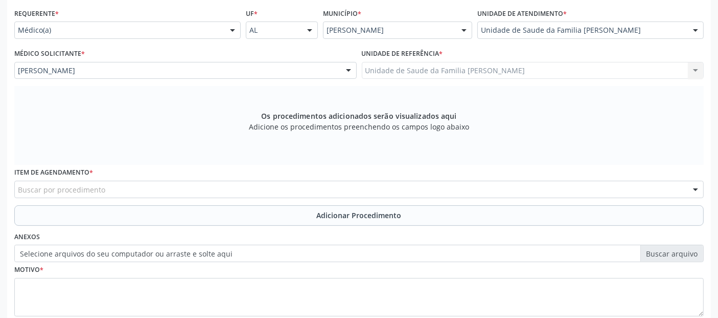
click at [108, 187] on div "Buscar por procedimento" at bounding box center [359, 189] width 690 height 17
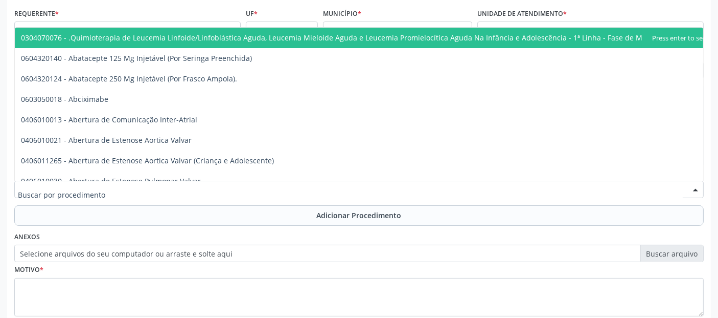
click at [108, 187] on input "text" at bounding box center [350, 194] width 665 height 20
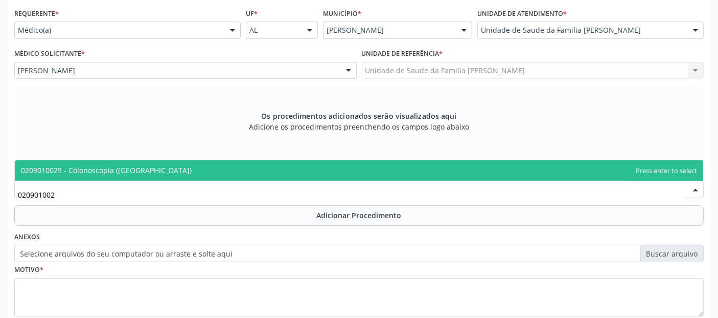
type input "0209010029"
click at [118, 177] on span "0209010029 - Colonoscopia ([GEOGRAPHIC_DATA])" at bounding box center [359, 170] width 689 height 20
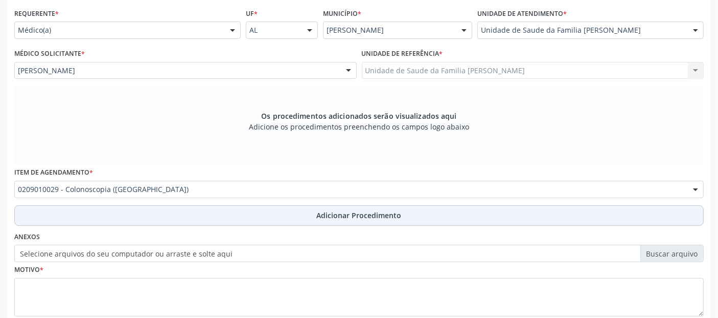
click at [159, 215] on button "Adicionar Procedimento" at bounding box center [359, 215] width 690 height 20
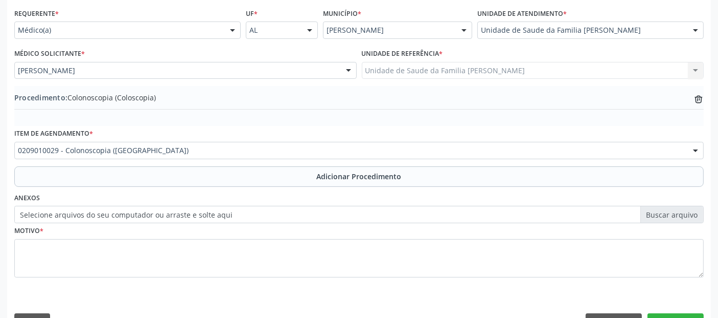
scroll to position [256, 0]
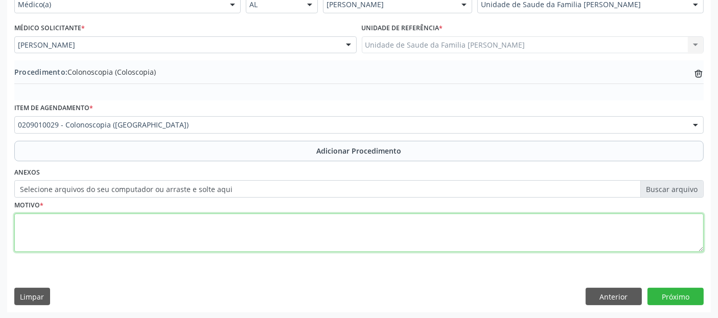
click at [262, 233] on textarea at bounding box center [359, 232] width 690 height 39
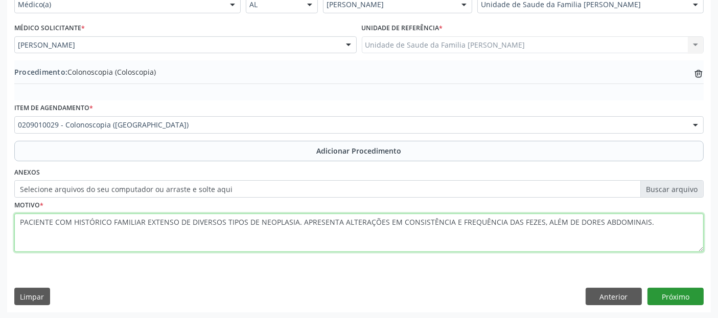
type textarea "PACIENTE COM HISTÓRICO FAMILIAR EXTENSO DE DIVERSOS TIPOS DE NEOPLASIA. APRESEN…"
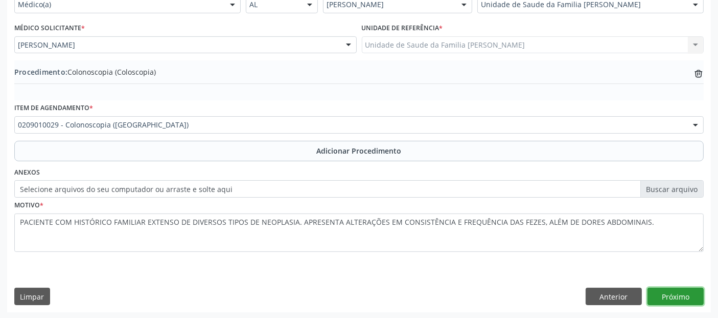
click at [679, 302] on button "Próximo" at bounding box center [676, 295] width 56 height 17
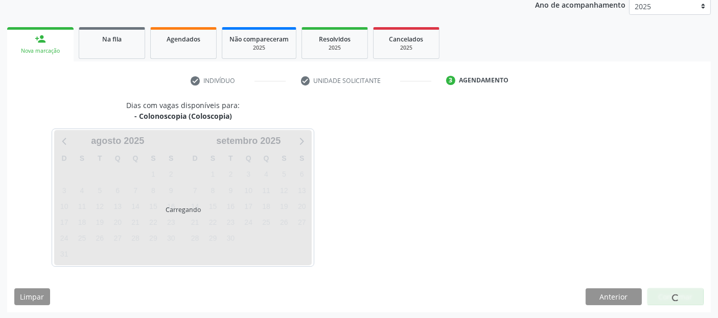
scroll to position [170, 0]
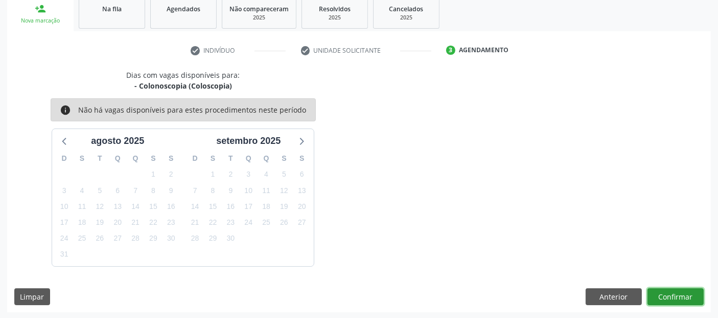
click at [694, 299] on button "Confirmar" at bounding box center [676, 296] width 56 height 17
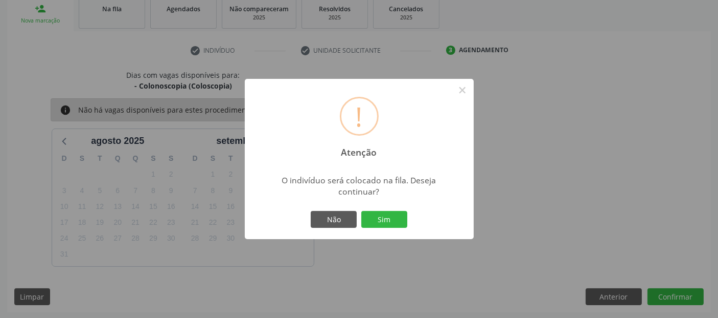
click at [386, 209] on div "Não Sim" at bounding box center [359, 219] width 101 height 21
click at [373, 224] on button "Sim" at bounding box center [385, 219] width 46 height 17
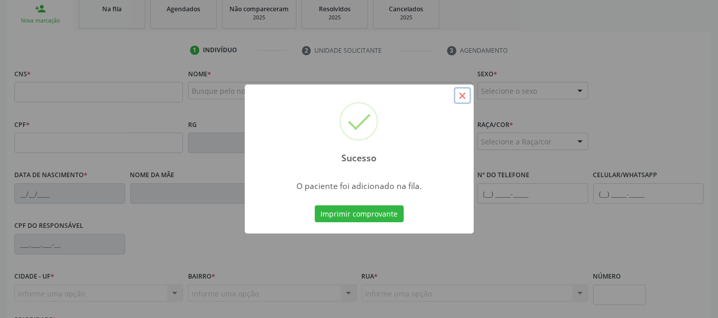
click at [462, 89] on button "×" at bounding box center [462, 95] width 17 height 17
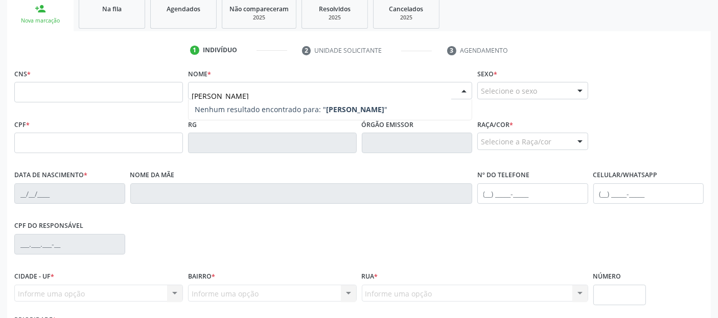
type input "joseilda maria de almeida"
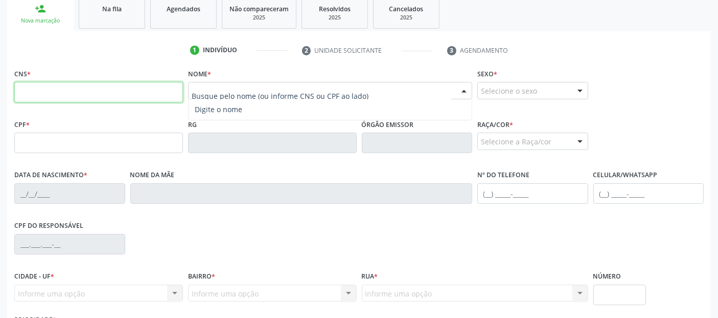
click at [167, 88] on input "text" at bounding box center [98, 92] width 169 height 20
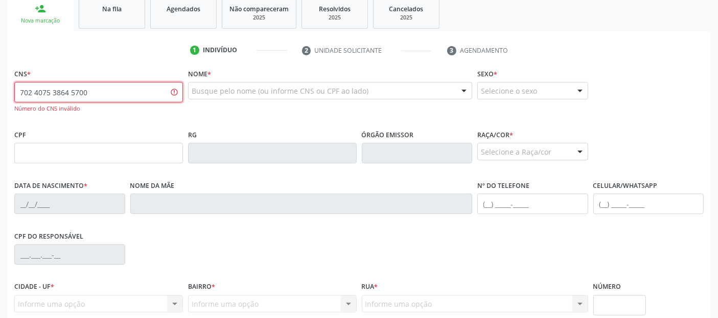
type input "702 4075 3864 5700"
click at [88, 95] on input "702 4075 3864 5700" at bounding box center [98, 92] width 169 height 20
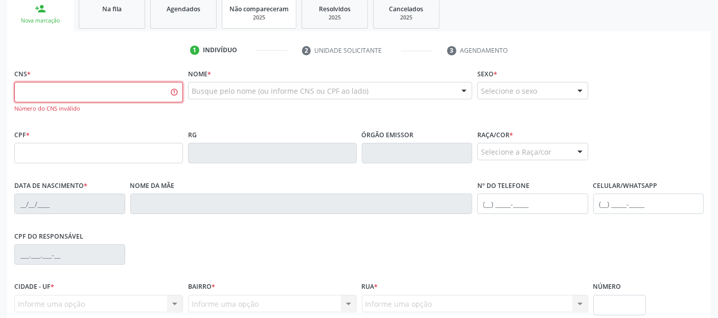
paste input "703 4075 3864 5700"
type input "703 4075 3864 5700"
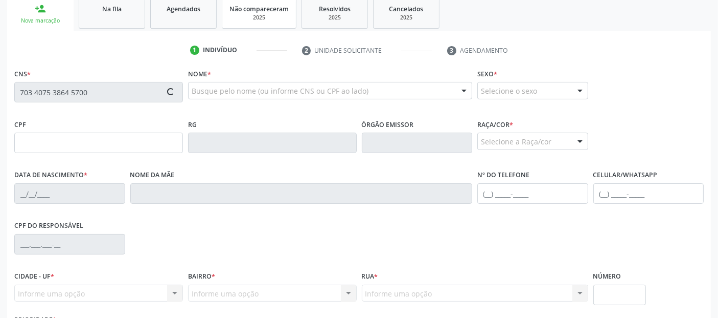
type input "929.117.819-53"
type input "25/04/1972"
type input "Josina Maria de Almeida"
type input "(24) 98802-5866"
type input "31"
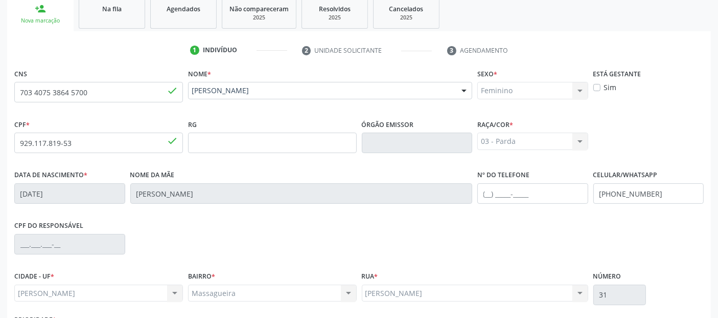
scroll to position [250, 0]
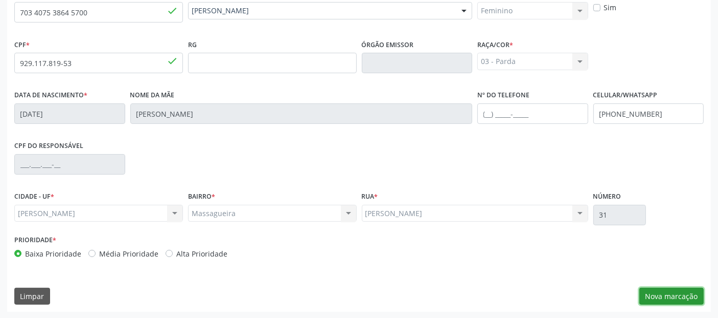
click at [656, 294] on button "Nova marcação" at bounding box center [672, 295] width 64 height 17
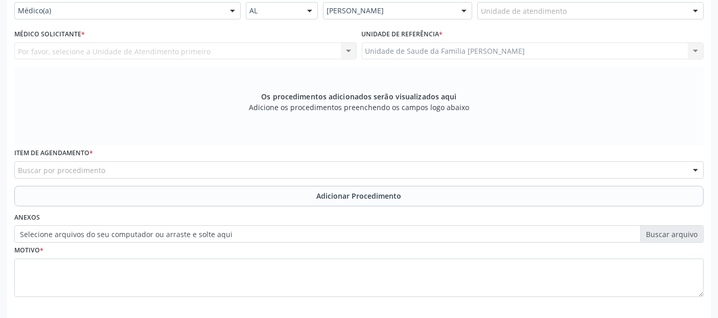
scroll to position [94, 0]
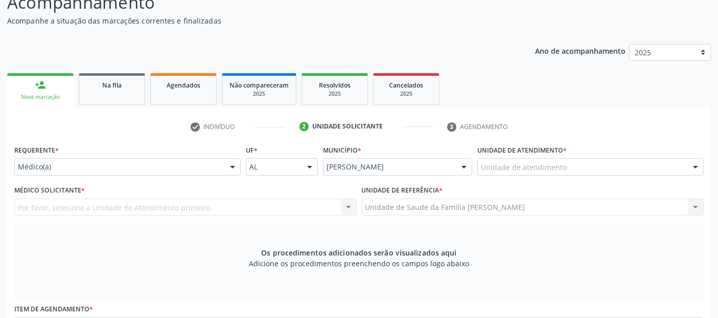
click at [567, 169] on div "Unidade de atendimento" at bounding box center [591, 166] width 227 height 17
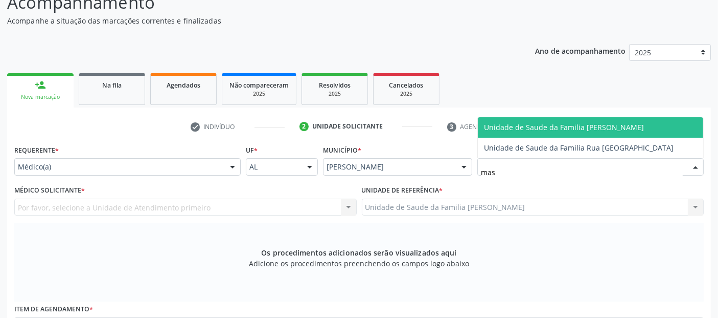
type input "mass"
click at [575, 132] on span "Unidade de Saude da Familia [PERSON_NAME]" at bounding box center [591, 127] width 226 height 20
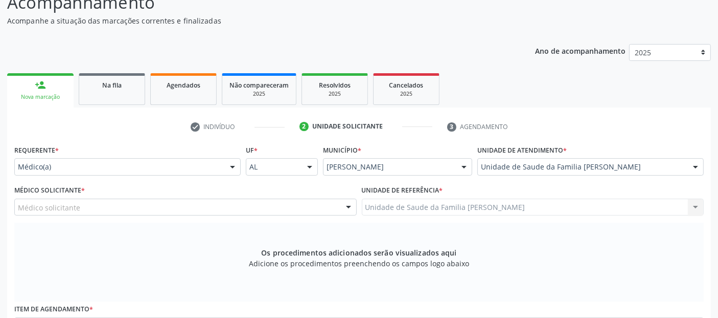
click at [264, 201] on div "Médico solicitante" at bounding box center [185, 206] width 343 height 17
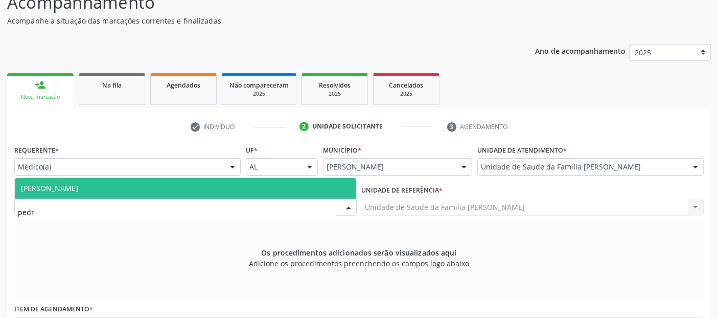
type input "pedro"
click at [238, 179] on span "Pedro Marques Barbosa" at bounding box center [186, 188] width 342 height 20
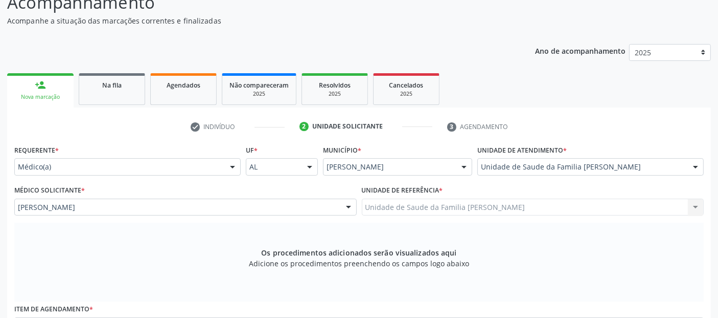
scroll to position [295, 0]
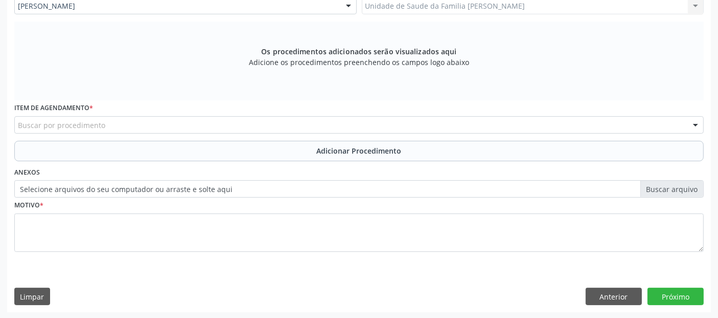
click at [226, 122] on div "Buscar por procedimento" at bounding box center [359, 124] width 690 height 17
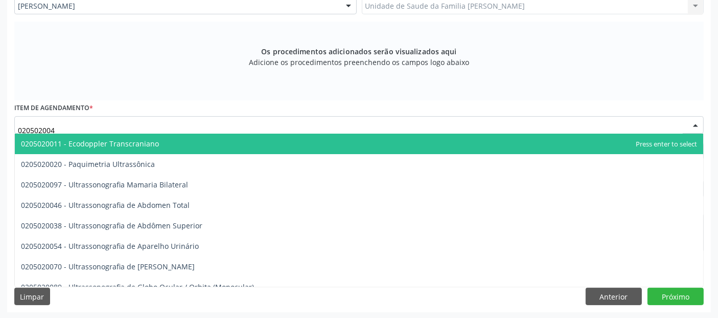
type input "0205020046"
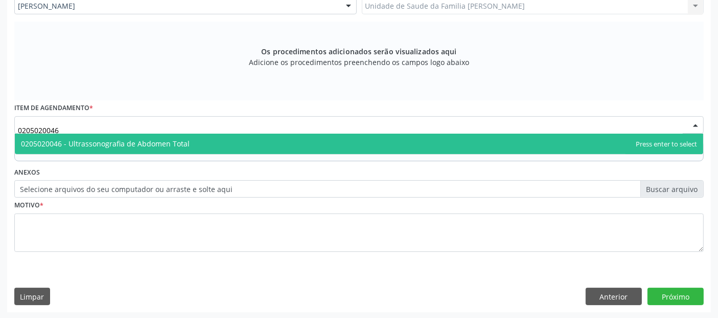
click at [200, 142] on span "0205020046 - Ultrassonografia de Abdomen Total" at bounding box center [359, 143] width 689 height 20
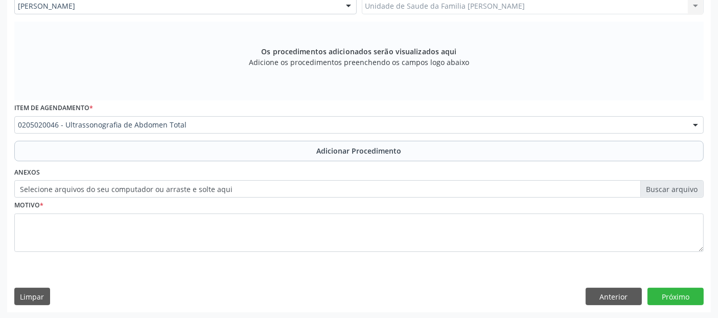
click at [263, 161] on div "Requerente * Médico(a) Médico(a) Enfermeiro(a) Paciente Nenhum resultado encont…" at bounding box center [359, 103] width 690 height 325
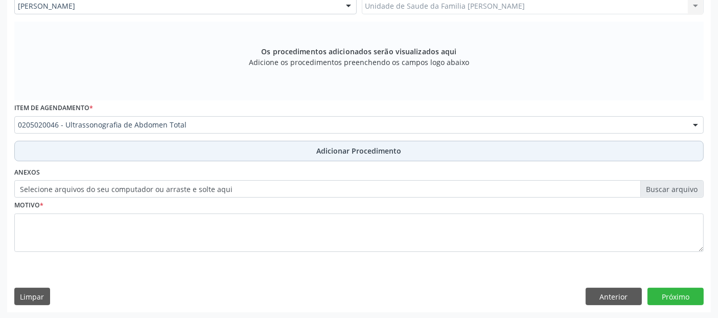
click at [272, 157] on button "Adicionar Procedimento" at bounding box center [359, 151] width 690 height 20
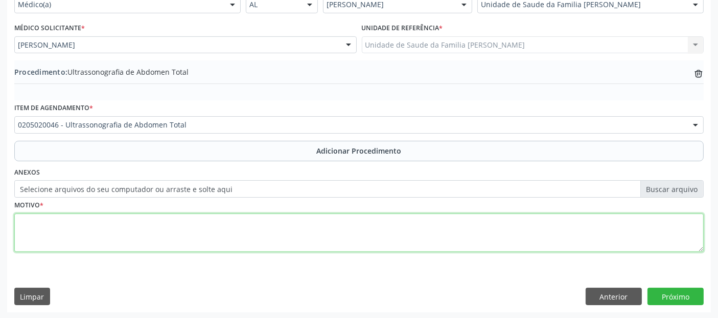
click at [239, 241] on textarea at bounding box center [359, 232] width 690 height 39
type textarea "a"
type textarea "ALTERAÇÕES EM TRANSAMINASES A/E."
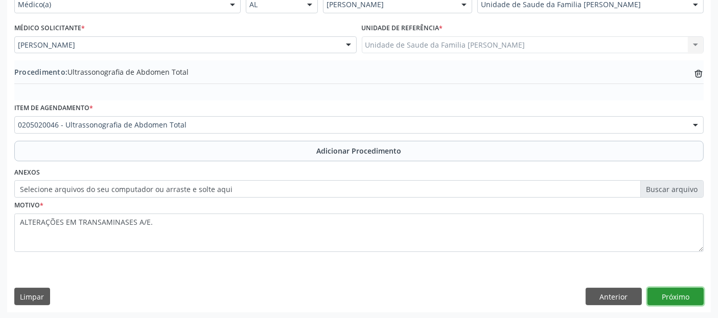
click at [673, 299] on button "Próximo" at bounding box center [676, 295] width 56 height 17
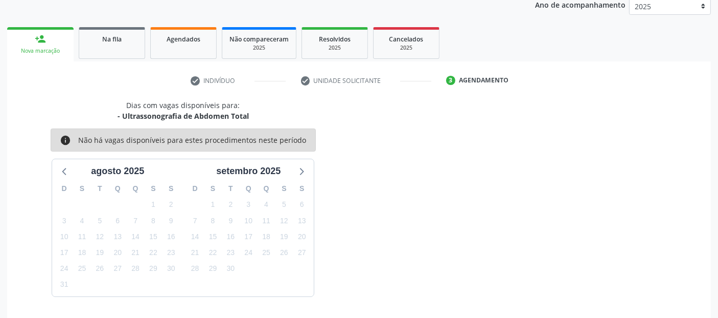
scroll to position [170, 0]
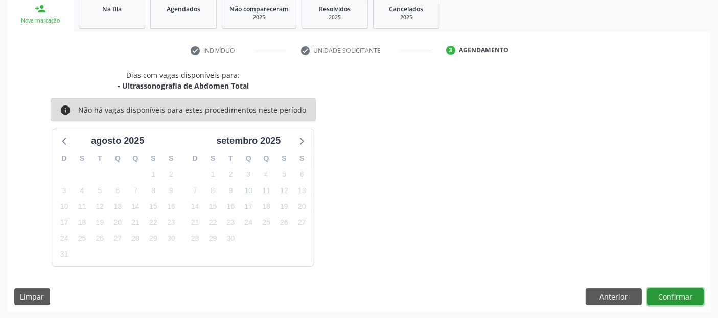
click at [673, 299] on button "Confirmar" at bounding box center [676, 296] width 56 height 17
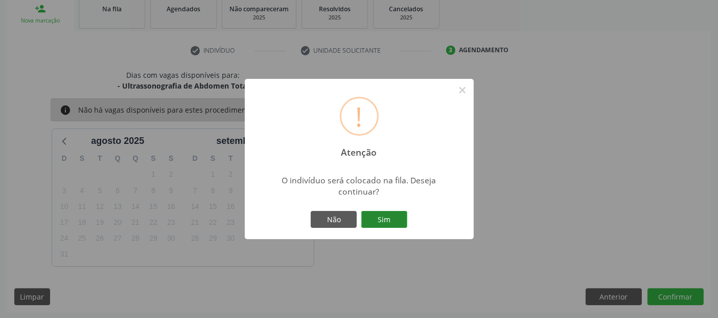
click at [406, 219] on button "Sim" at bounding box center [385, 219] width 46 height 17
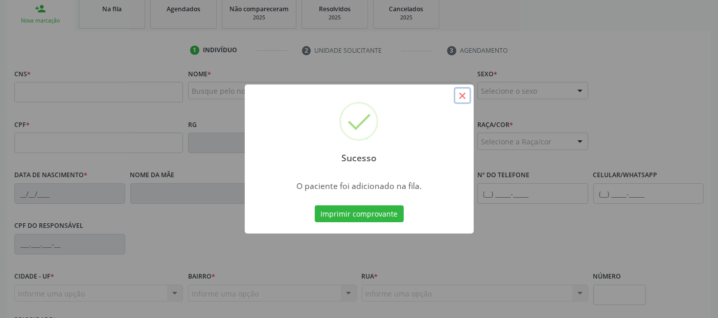
click at [467, 96] on button "×" at bounding box center [462, 95] width 17 height 17
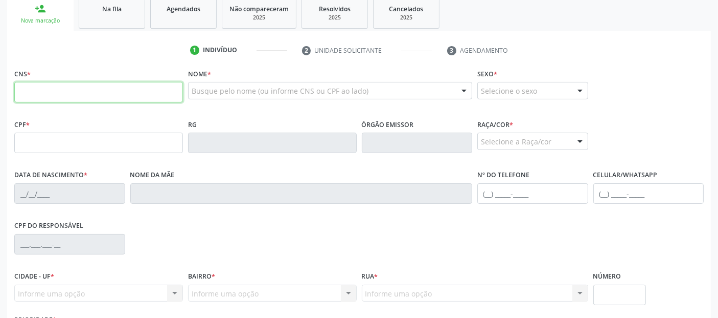
click at [88, 91] on input "text" at bounding box center [98, 92] width 169 height 20
paste input "703 4075 3864 5700"
type input "703 4075 3864 5700"
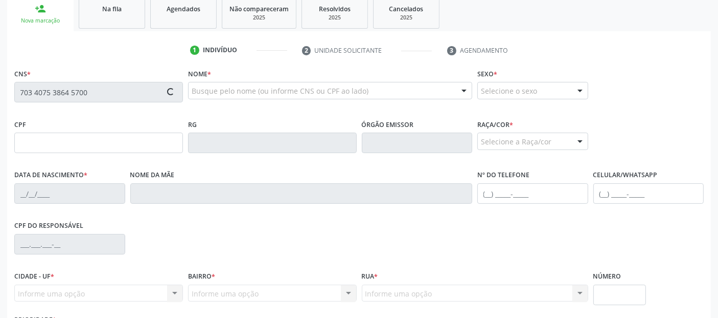
type input "929.117.819-53"
type input "25/04/1972"
type input "Josina Maria de Almeida"
type input "(24) 98802-5866"
type input "31"
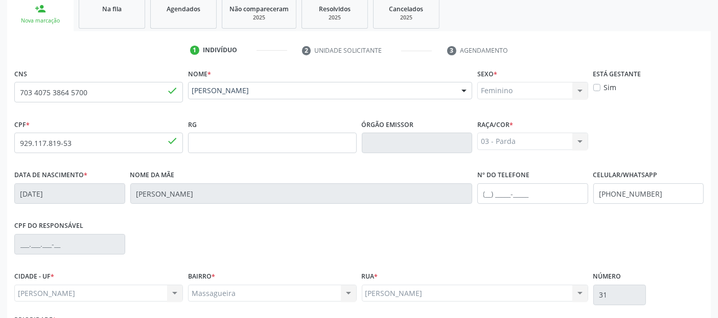
scroll to position [250, 0]
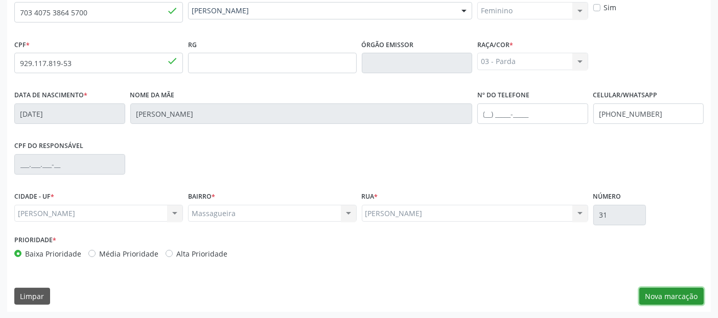
click at [646, 288] on button "Nova marcação" at bounding box center [672, 295] width 64 height 17
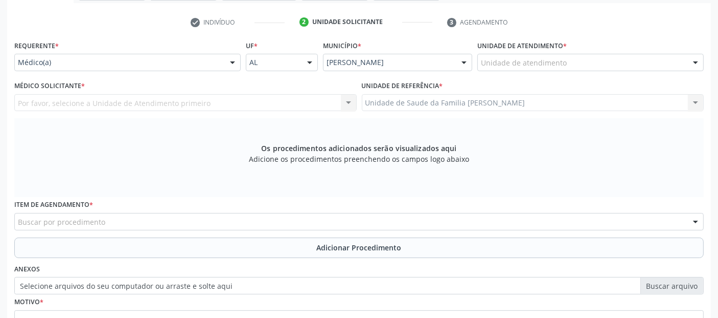
scroll to position [164, 0]
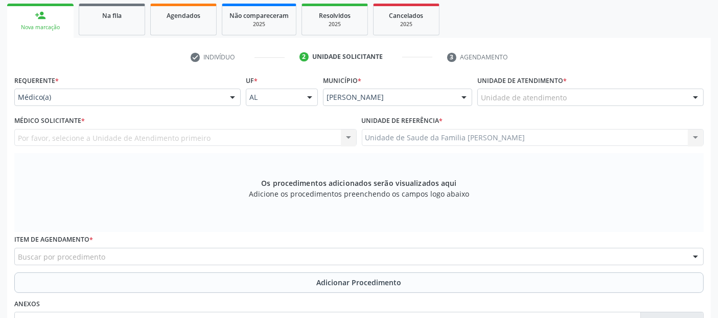
click at [582, 92] on div "Unidade de atendimento" at bounding box center [591, 96] width 227 height 17
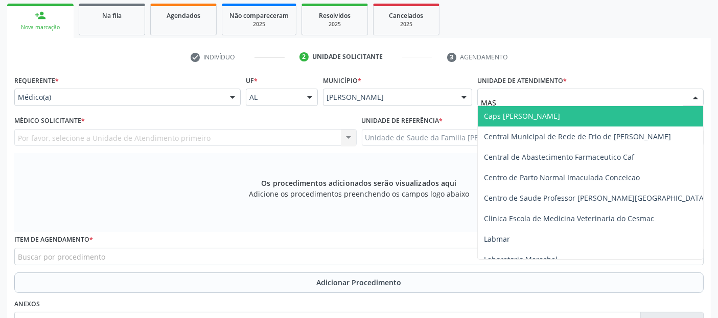
type input "MASS"
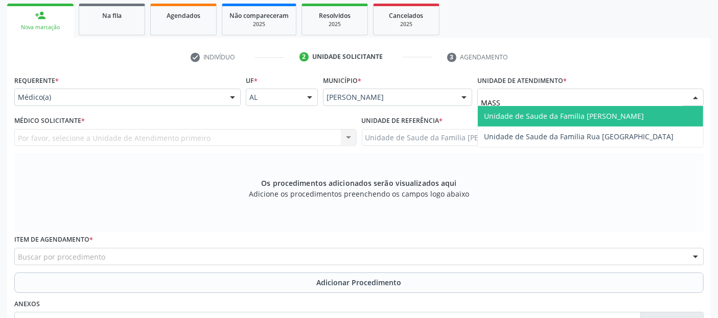
click at [567, 107] on span "Unidade de Saude da Familia [PERSON_NAME]" at bounding box center [591, 116] width 226 height 20
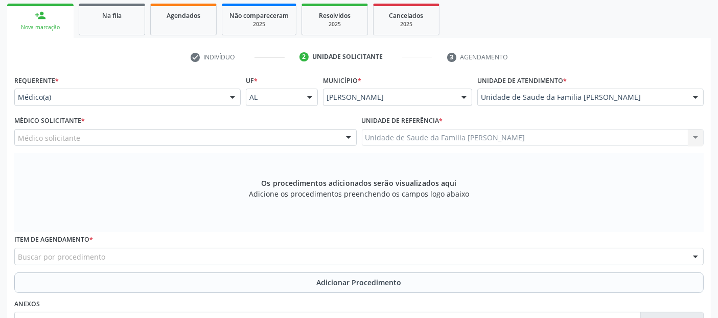
click at [237, 136] on div "Médico solicitante" at bounding box center [185, 137] width 343 height 17
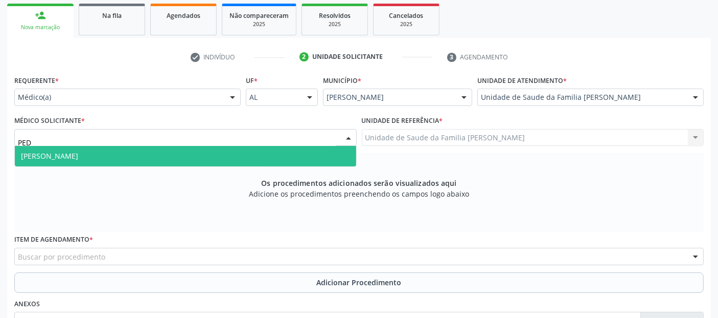
type input "PEDR"
click at [222, 148] on span "Pedro Marques Barbosa" at bounding box center [186, 156] width 342 height 20
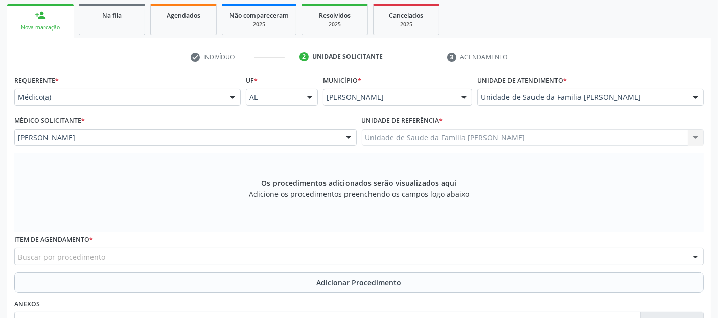
click at [144, 253] on div "Buscar por procedimento" at bounding box center [359, 256] width 690 height 17
type input "0"
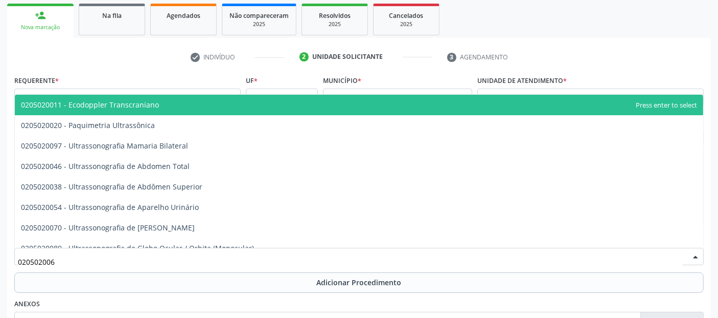
type input "0205020062"
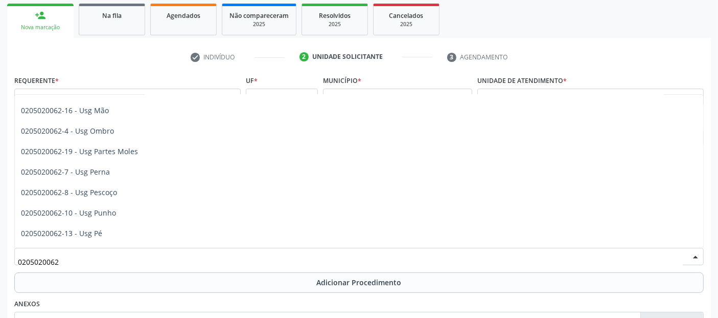
scroll to position [183, 0]
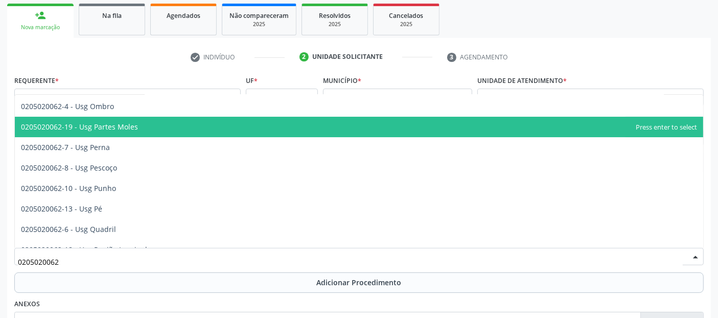
click at [140, 125] on span "0205020062-19 - Usg Partes Moles" at bounding box center [359, 127] width 689 height 20
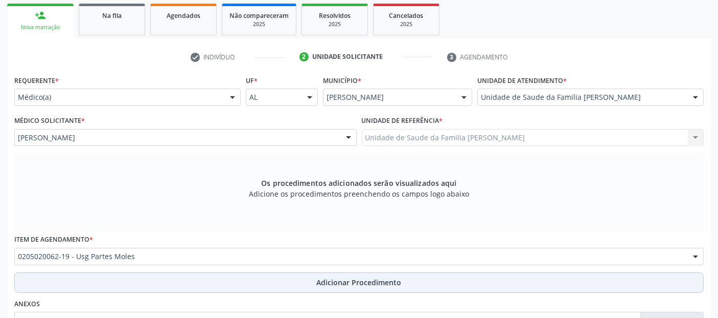
click at [194, 286] on button "Adicionar Procedimento" at bounding box center [359, 282] width 690 height 20
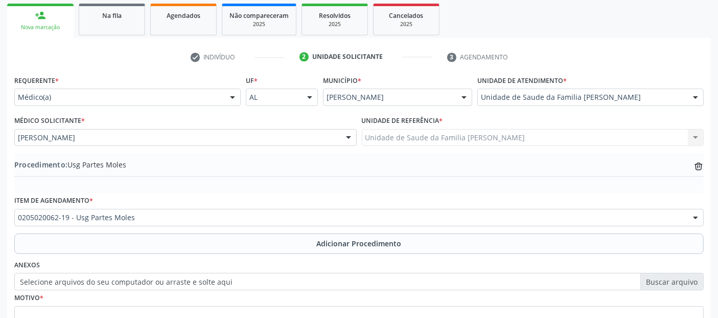
scroll to position [256, 0]
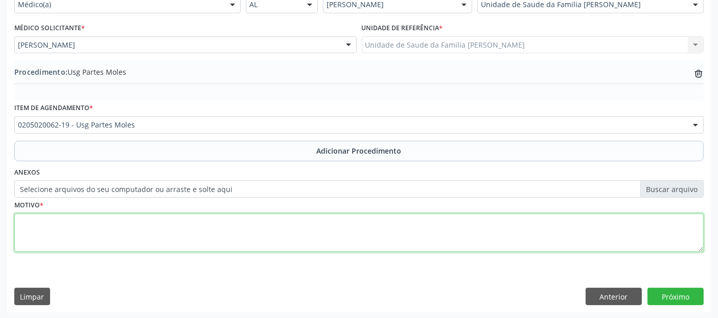
click at [240, 227] on textarea at bounding box center [359, 232] width 690 height 39
type textarea "I"
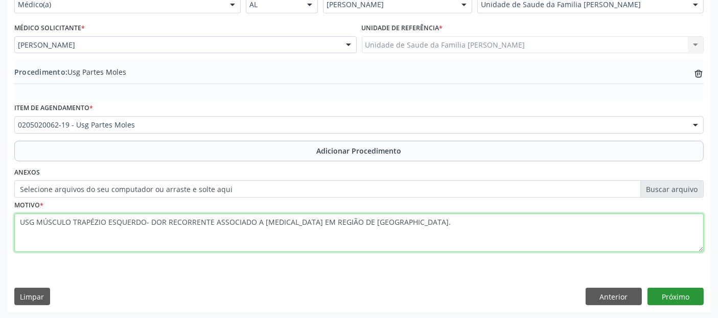
type textarea "USG MÚSCULO TRAPÉZIO ESQUERDO- DOR RECORRENTE ASSOCIADO A EDEMA EM REGIÃO DE TR…"
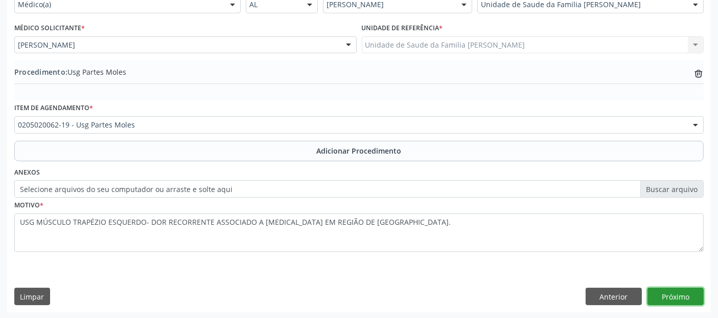
click at [687, 292] on button "Próximo" at bounding box center [676, 295] width 56 height 17
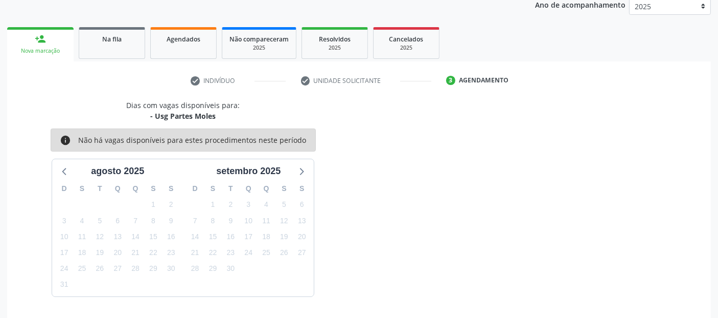
scroll to position [170, 0]
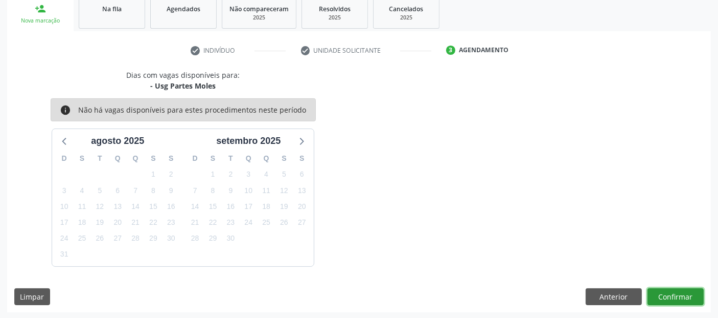
click at [687, 292] on button "Confirmar" at bounding box center [676, 296] width 56 height 17
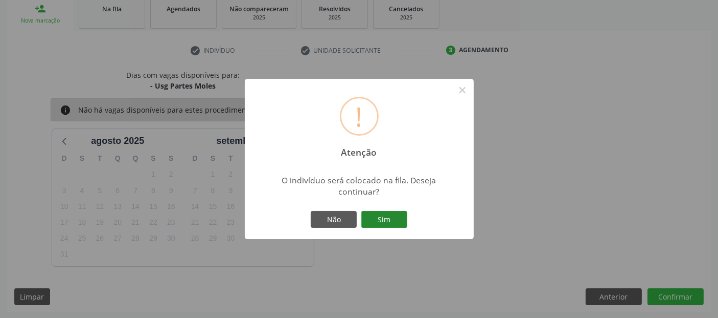
click at [383, 214] on button "Sim" at bounding box center [385, 219] width 46 height 17
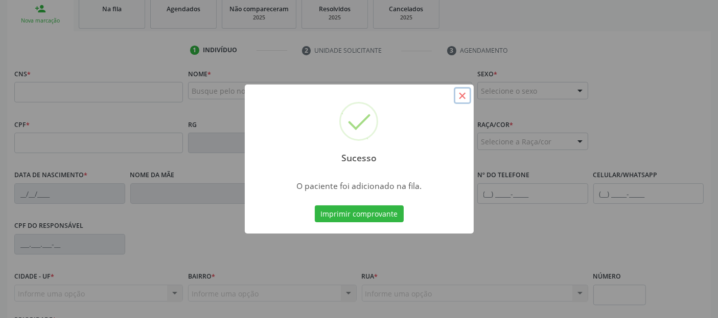
click at [464, 97] on button "×" at bounding box center [462, 95] width 17 height 17
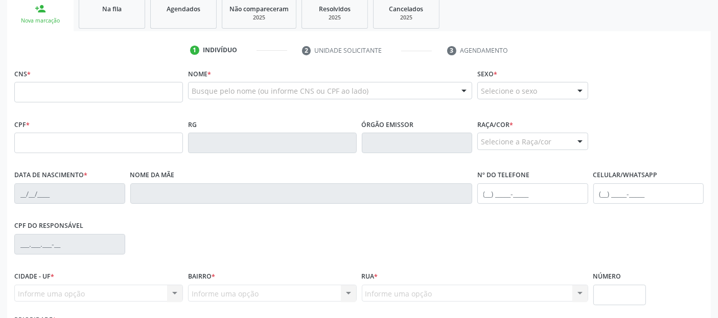
click at [265, 99] on div "Busque pelo nome (ou informe CNS ou CPF ao lado) Nenhum resultado encontrado pa…" at bounding box center [330, 94] width 284 height 25
type input "ELIANE MACHADO LOPES"
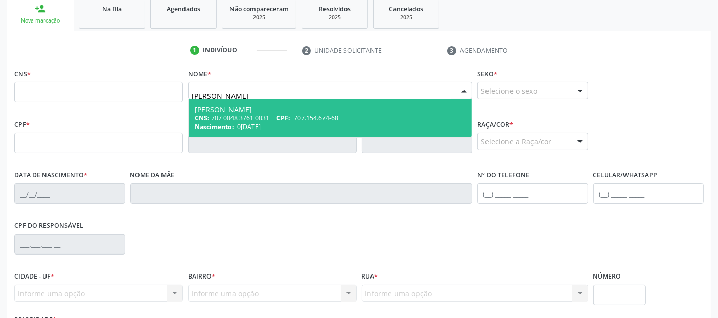
click at [280, 110] on div "Eliane Machado Lopes" at bounding box center [330, 109] width 271 height 8
type input "707 0048 3761 0031"
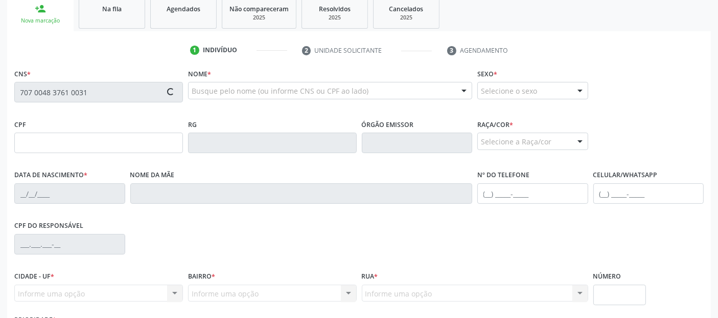
type input "707.154.674-68"
type input "05/03/1957"
type input "Maria dos Anjos Machado"
type input "(82) 98737-9099"
type input "12"
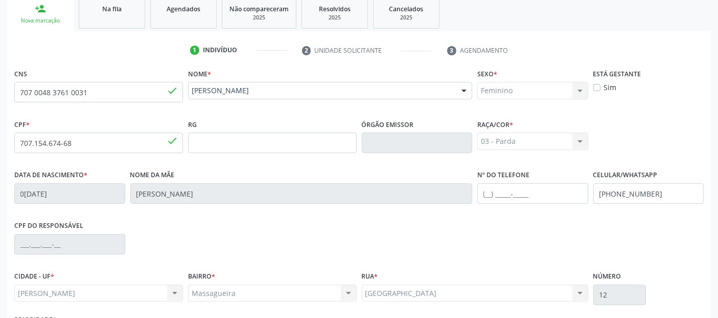
scroll to position [250, 0]
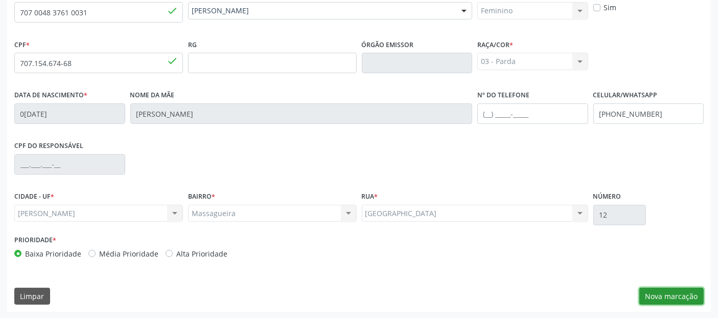
click at [661, 288] on button "Nova marcação" at bounding box center [672, 295] width 64 height 17
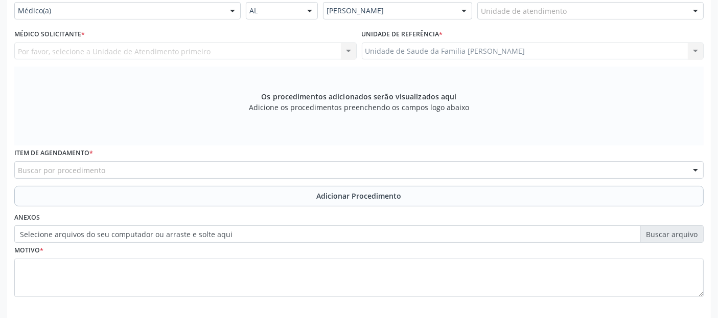
scroll to position [153, 0]
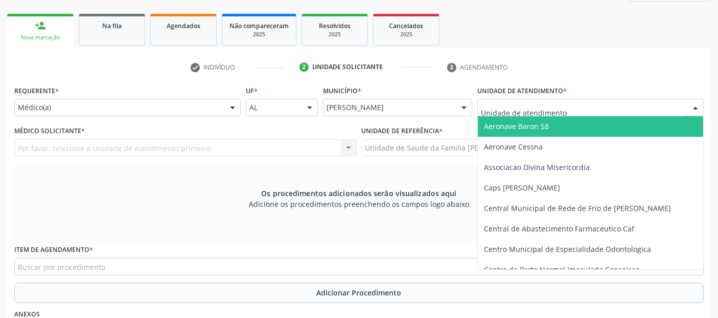
click at [561, 101] on div at bounding box center [591, 107] width 227 height 17
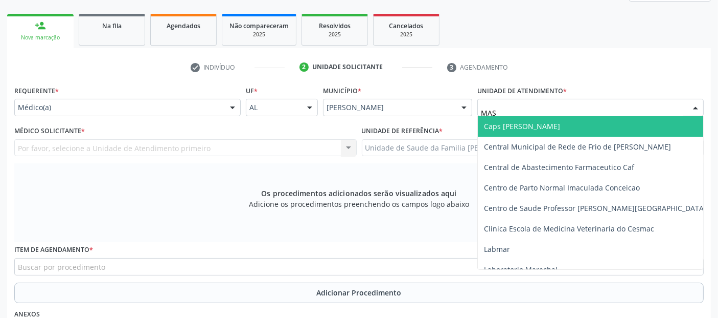
type input "MASS"
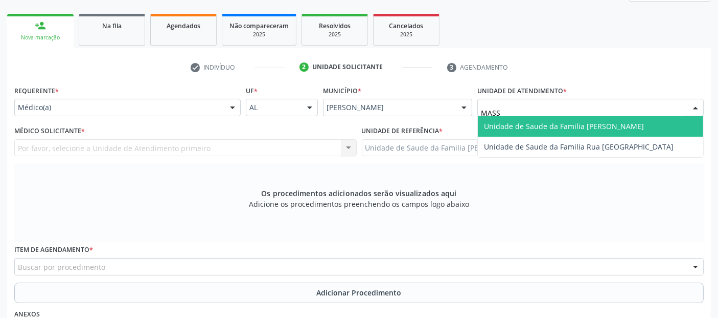
click at [548, 121] on span "Unidade de Saude da Familia [PERSON_NAME]" at bounding box center [564, 126] width 160 height 10
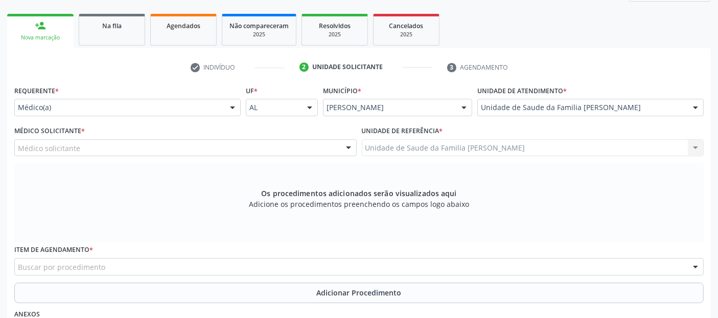
click at [161, 142] on div "Médico solicitante" at bounding box center [185, 147] width 343 height 17
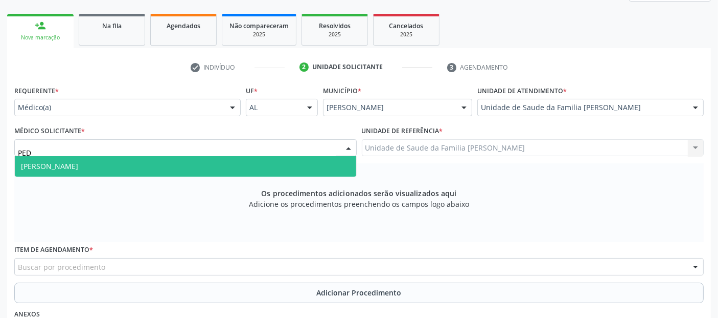
type input "PEDR"
click at [154, 166] on span "Pedro Marques Barbosa" at bounding box center [186, 166] width 342 height 20
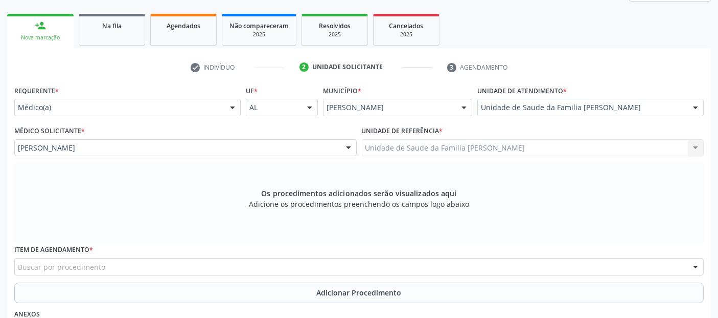
scroll to position [286, 0]
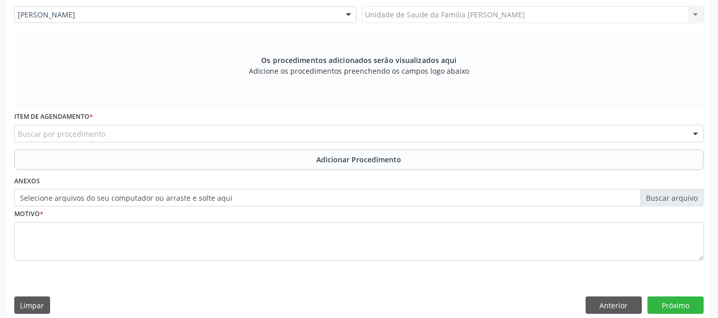
click at [421, 131] on div "Buscar por procedimento" at bounding box center [359, 133] width 690 height 17
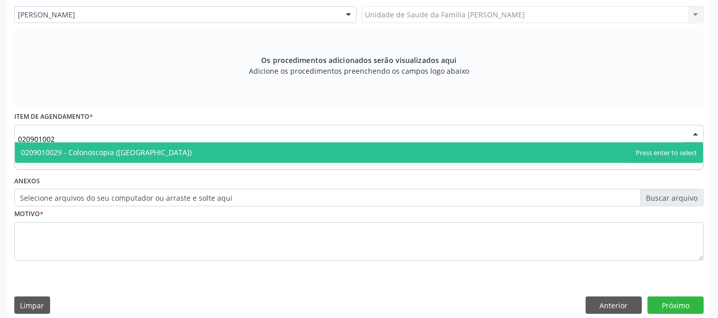
type input "0209010029"
click at [196, 152] on span "0209010029 - Colonoscopia ([GEOGRAPHIC_DATA])" at bounding box center [359, 152] width 689 height 20
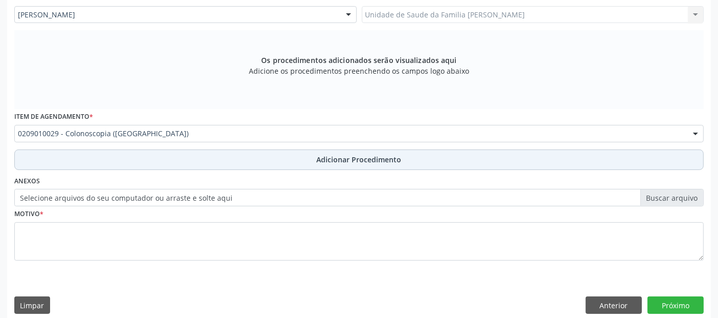
click at [203, 159] on button "Adicionar Procedimento" at bounding box center [359, 159] width 690 height 20
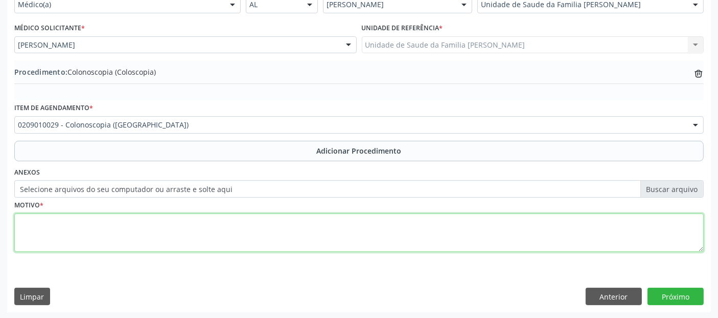
click at [167, 226] on textarea at bounding box center [359, 232] width 690 height 39
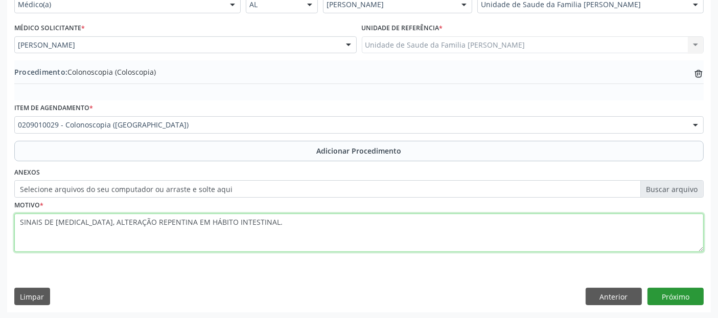
type textarea "SINAIS DE MELENA, ALTERAÇÃO REPENTINA EM HÁBITO INTESTINAL."
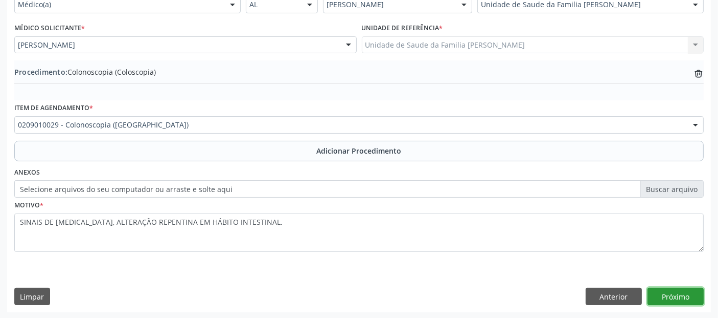
click at [685, 291] on button "Próximo" at bounding box center [676, 295] width 56 height 17
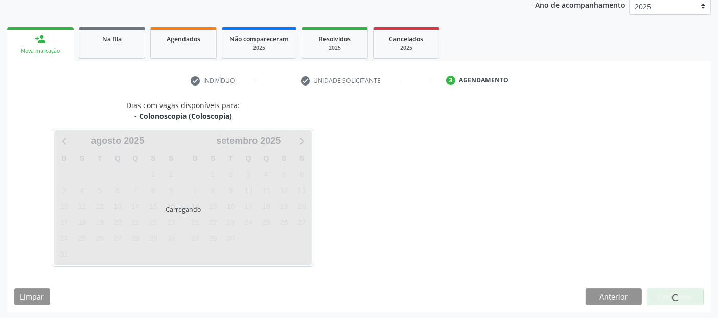
click at [685, 291] on div at bounding box center [676, 296] width 56 height 17
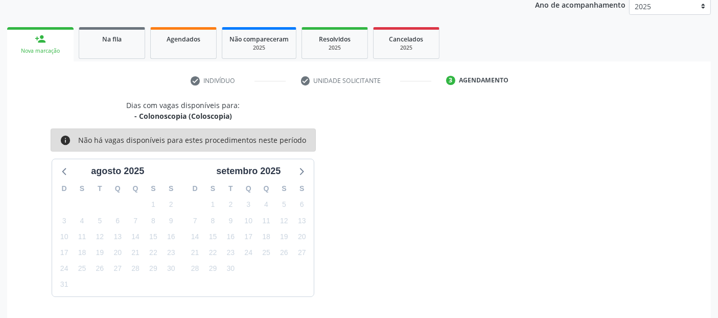
scroll to position [170, 0]
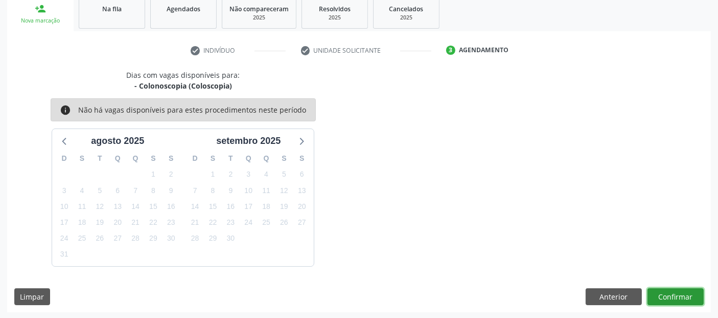
click at [685, 291] on button "Confirmar" at bounding box center [676, 296] width 56 height 17
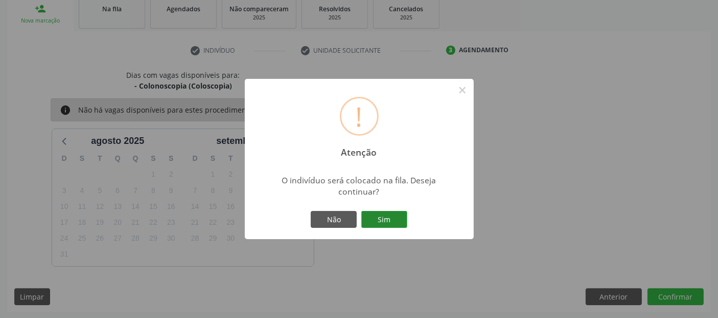
click at [407, 222] on button "Sim" at bounding box center [385, 219] width 46 height 17
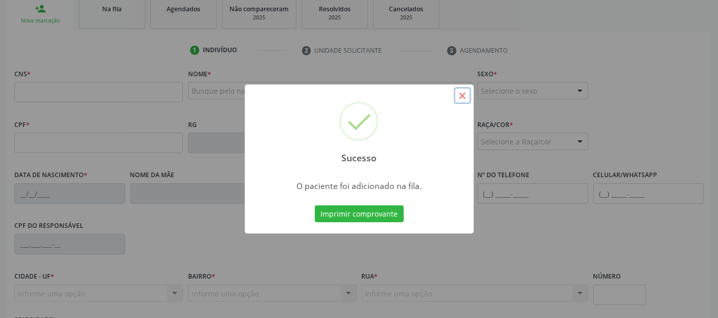
click at [466, 94] on button "×" at bounding box center [462, 95] width 17 height 17
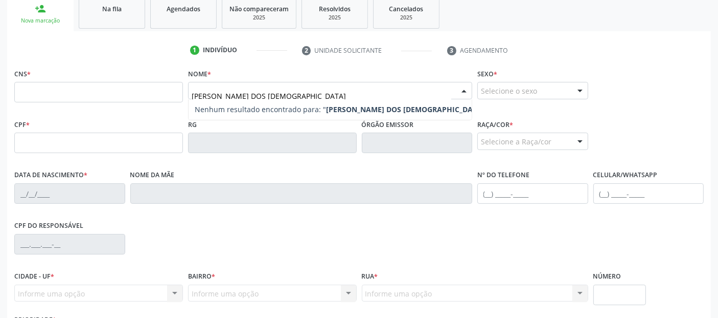
type input "ZILMA NASCIMENTO DOS SANTOS"
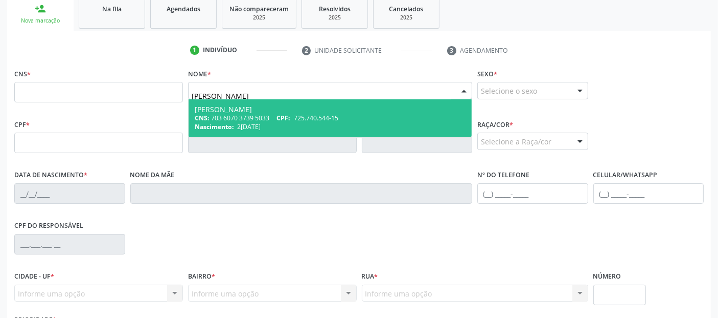
click at [307, 107] on div "Zilma Nascimento dos Santos" at bounding box center [330, 109] width 271 height 8
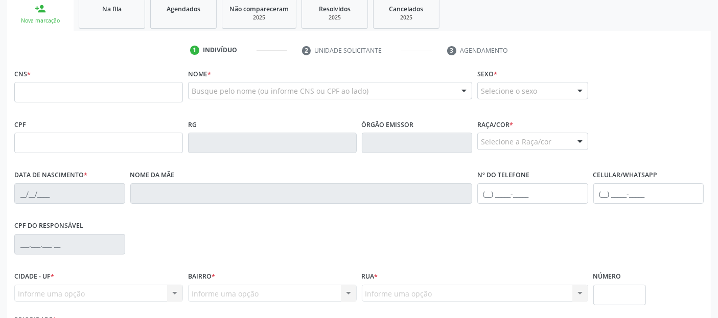
type input "703 6070 3739 5033"
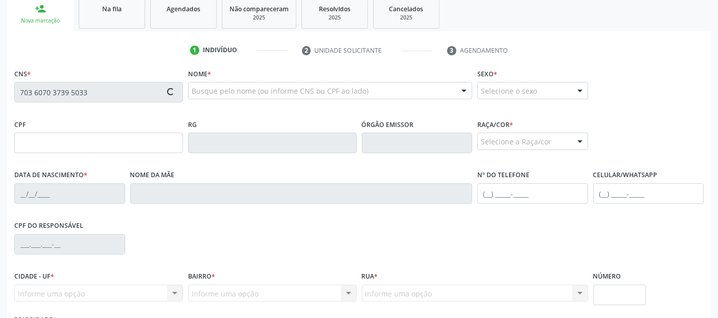
type input "725.740.544-15"
type input "20/02/1970"
type input "Maria de Lourdes Nascimento dos Santos"
type input "(82) 99194-6587"
type input "(82) 99305-5719"
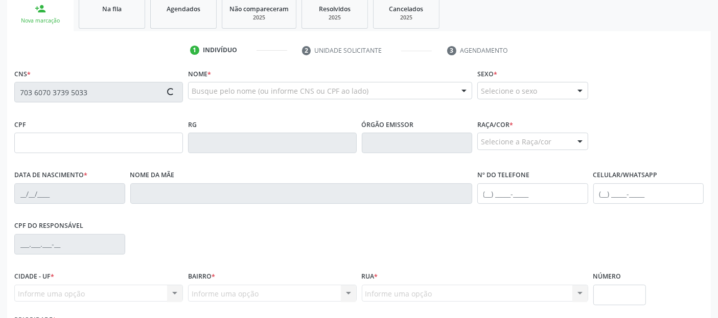
type input "50"
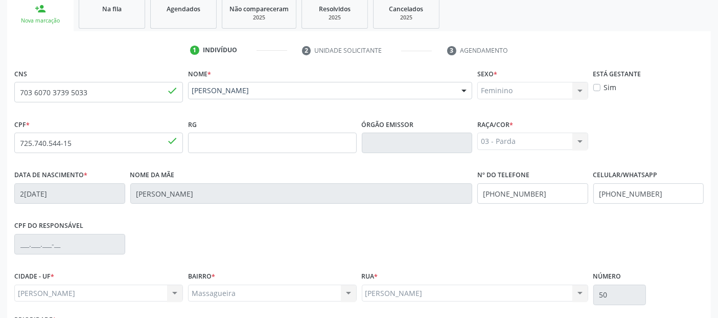
scroll to position [250, 0]
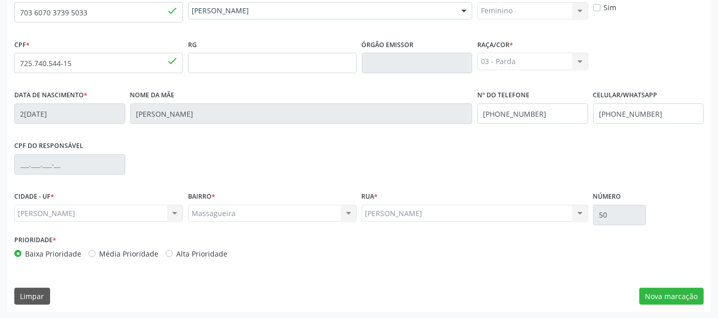
click at [671, 283] on div "CNS 703 6070 3739 5033 done Nome * Zilma Nascimento dos Santos Zilma Nascimento…" at bounding box center [359, 148] width 704 height 325
click at [675, 293] on button "Nova marcação" at bounding box center [672, 295] width 64 height 17
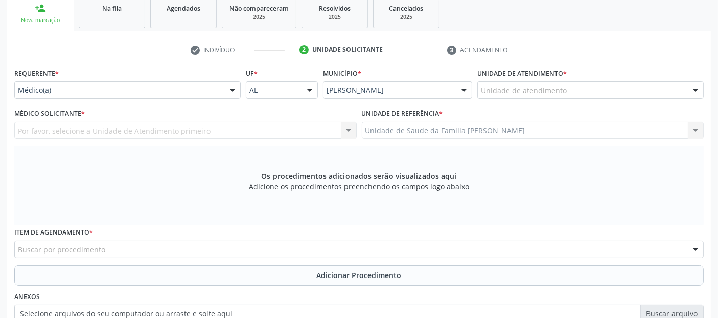
scroll to position [162, 0]
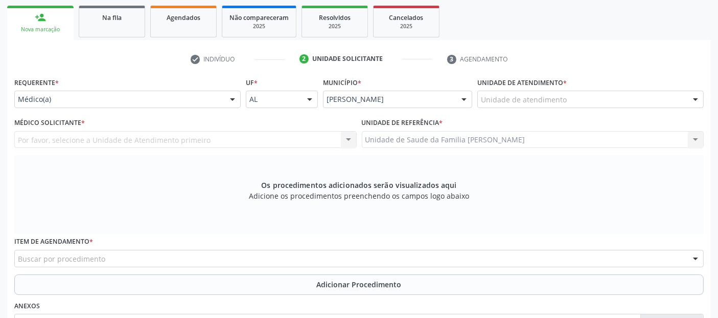
click at [604, 101] on div "Unidade de atendimento" at bounding box center [591, 99] width 227 height 17
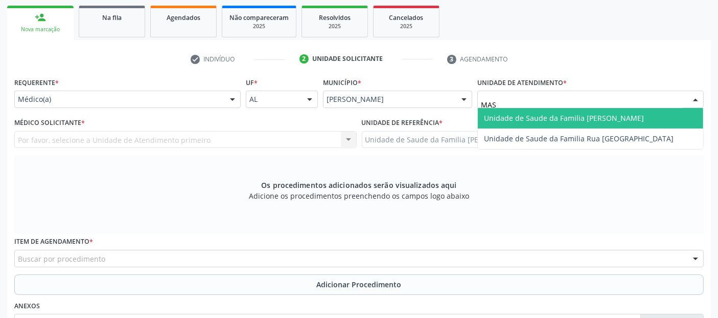
type input "MASS"
click at [584, 118] on span "Unidade de Saude da Familia [PERSON_NAME]" at bounding box center [564, 118] width 160 height 10
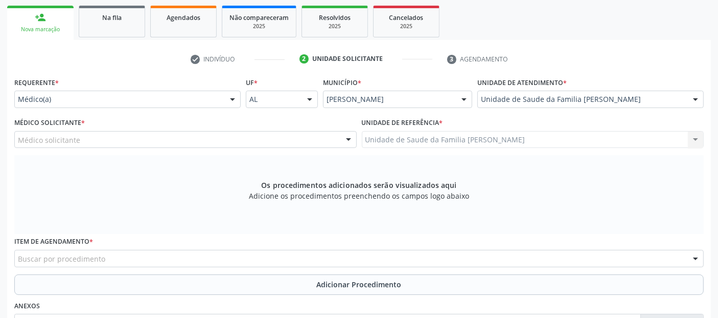
click at [266, 142] on div "Médico solicitante Annydalva Silva Oliveira Elizabeth Macario dos Santos Fabian…" at bounding box center [185, 139] width 343 height 17
click at [266, 142] on div "Médico solicitante" at bounding box center [185, 139] width 343 height 17
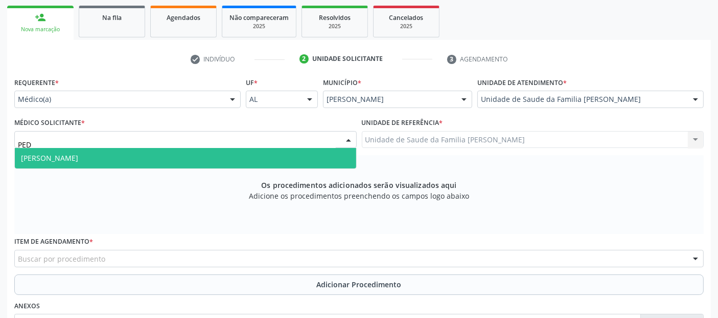
type input "PEDR"
click at [248, 152] on span "Pedro Marques Barbosa" at bounding box center [186, 158] width 342 height 20
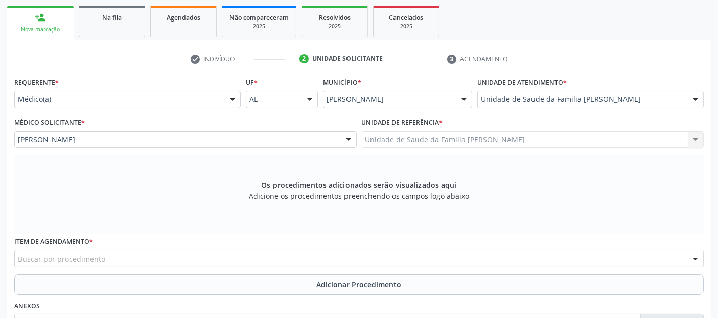
click at [149, 260] on div "Buscar por procedimento" at bounding box center [359, 258] width 690 height 17
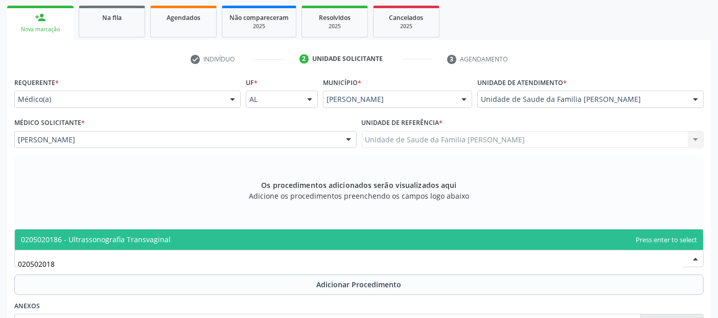
type input "0205020186"
click at [154, 230] on span "0205020186 - Ultrassonografia Transvaginal" at bounding box center [359, 239] width 689 height 20
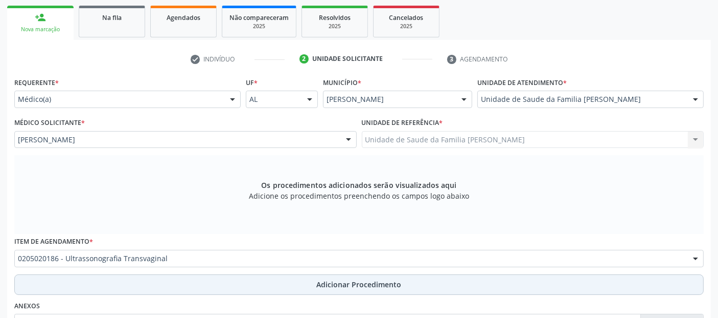
click at [155, 283] on button "Adicionar Procedimento" at bounding box center [359, 284] width 690 height 20
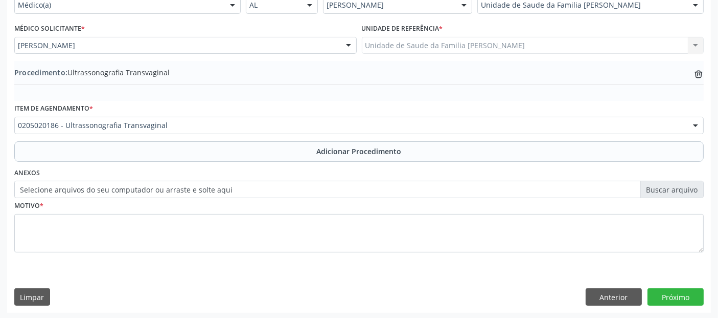
scroll to position [256, 0]
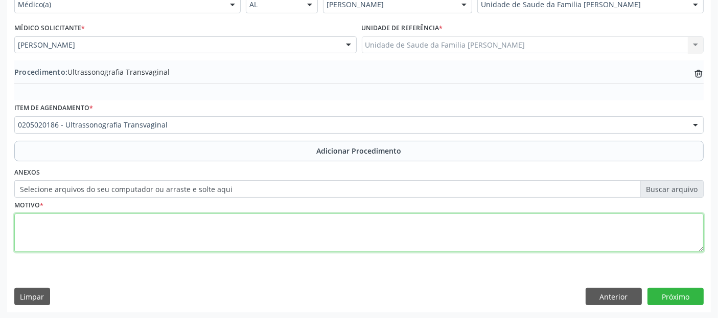
click at [515, 237] on textarea at bounding box center [359, 232] width 690 height 39
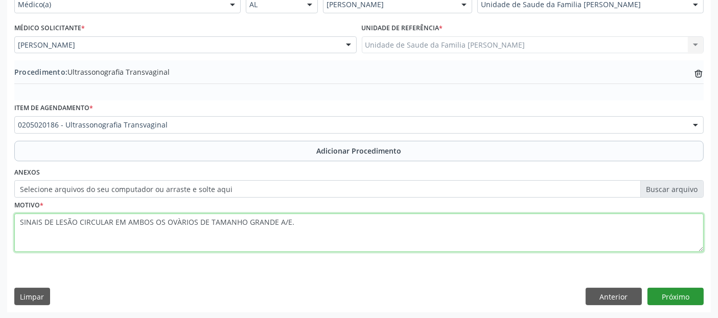
type textarea "SINAIS DE LESÃO CIRCULAR EM AMBOS OS OVÀRIOS DE TAMANHO GRANDE A/E."
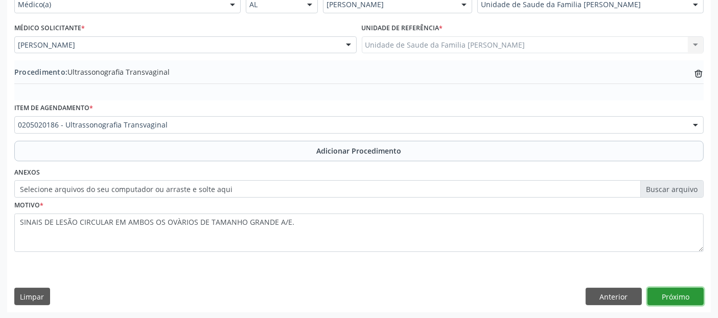
click at [694, 295] on button "Próximo" at bounding box center [676, 295] width 56 height 17
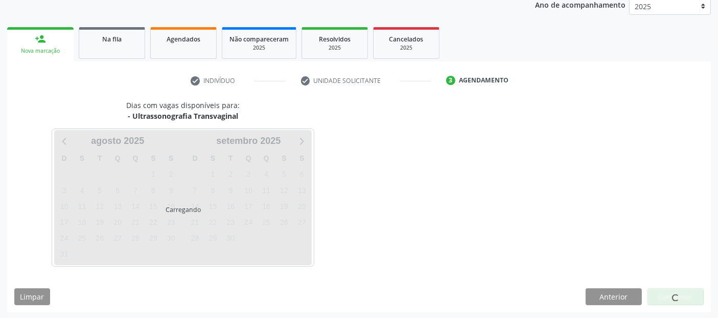
scroll to position [170, 0]
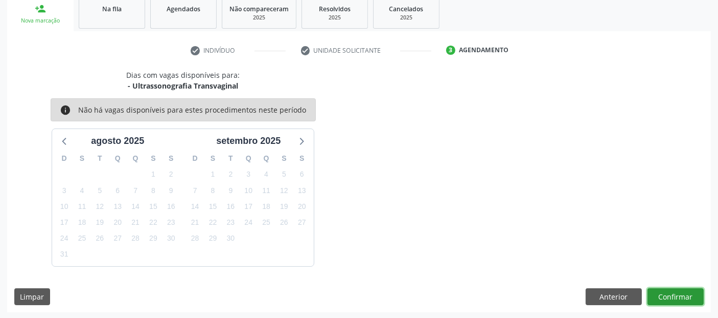
click at [694, 295] on button "Confirmar" at bounding box center [676, 296] width 56 height 17
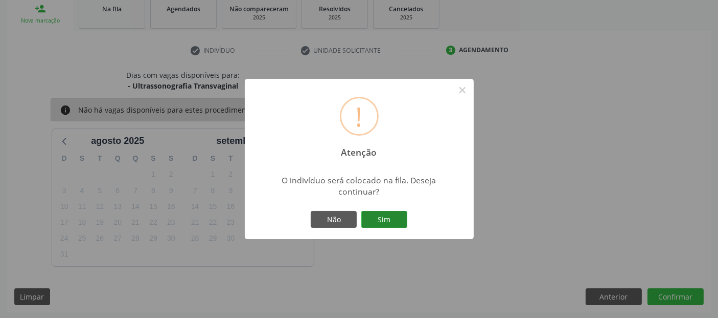
click at [374, 215] on button "Sim" at bounding box center [385, 219] width 46 height 17
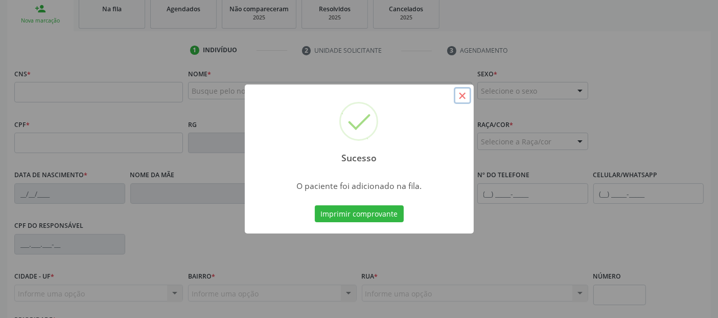
click at [463, 100] on button "×" at bounding box center [462, 95] width 17 height 17
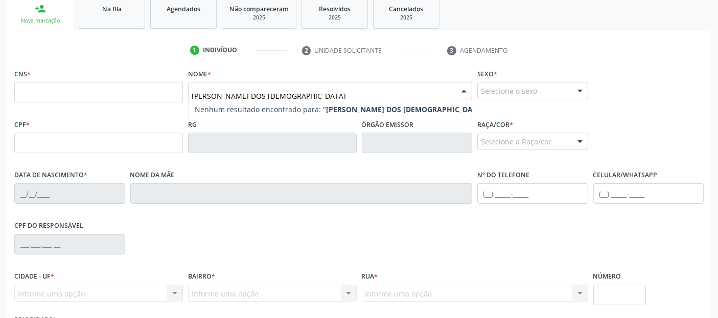
type input "ZILMA NASCIMENTO DOS SANTOS"
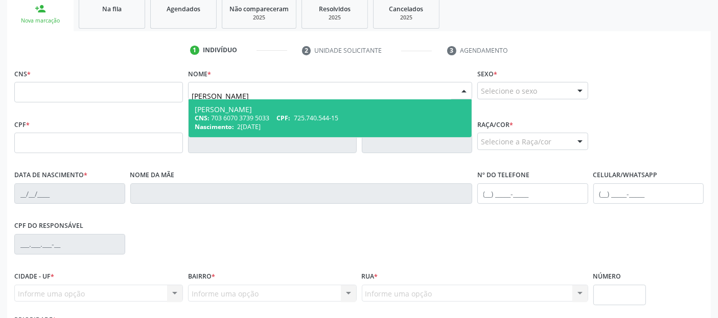
click at [312, 107] on div "Zilma Nascimento dos Santos" at bounding box center [330, 109] width 271 height 8
type input "703 6070 3739 5033"
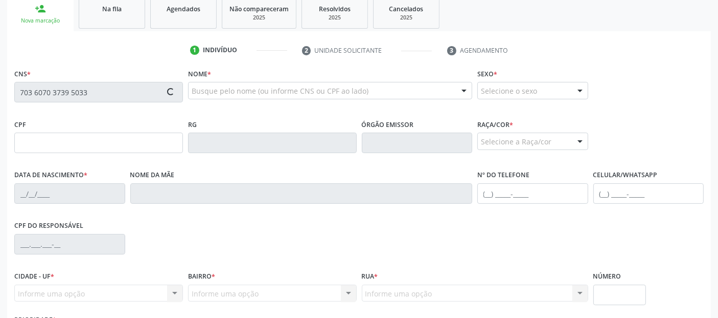
type input "725.740.544-15"
type input "20/02/1970"
type input "Maria de Lourdes Nascimento dos Santos"
type input "(82) 99194-6587"
type input "(82) 99305-5719"
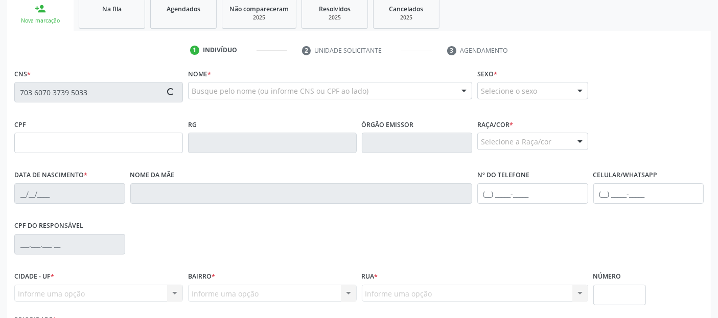
type input "50"
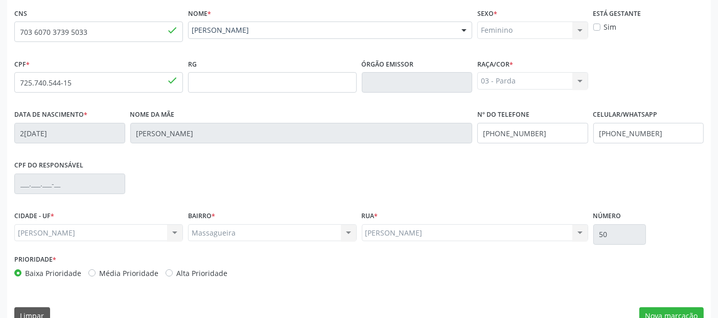
scroll to position [250, 0]
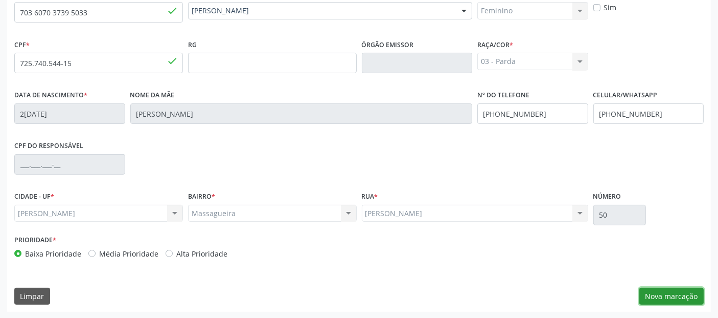
click at [667, 299] on button "Nova marcação" at bounding box center [672, 295] width 64 height 17
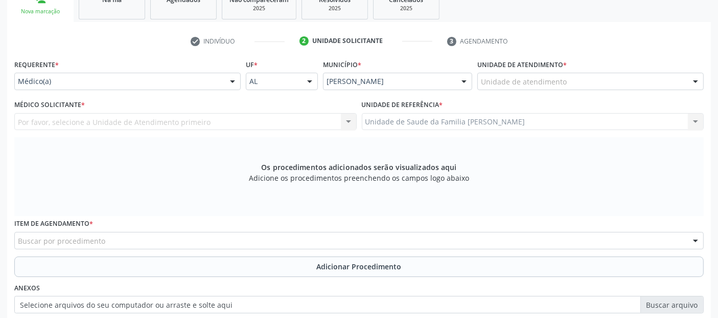
scroll to position [177, 0]
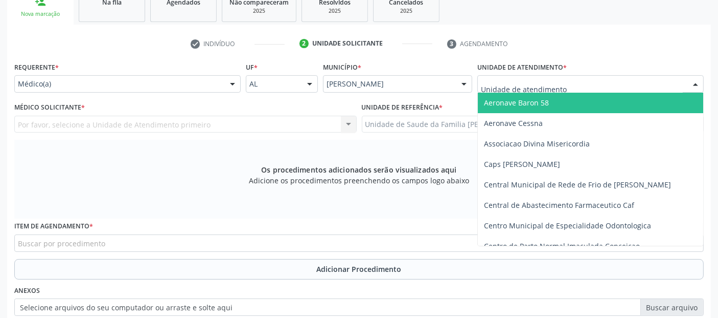
click at [567, 86] on div at bounding box center [591, 83] width 227 height 17
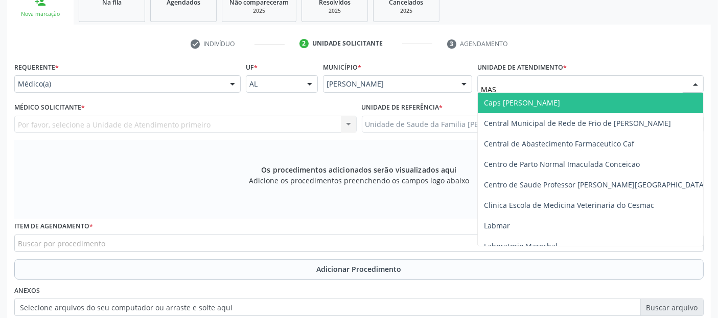
type input "MASS"
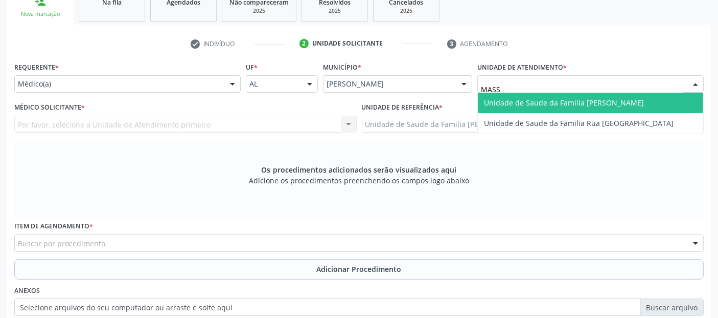
click at [552, 98] on span "Unidade de Saude da Familia [PERSON_NAME]" at bounding box center [564, 103] width 160 height 10
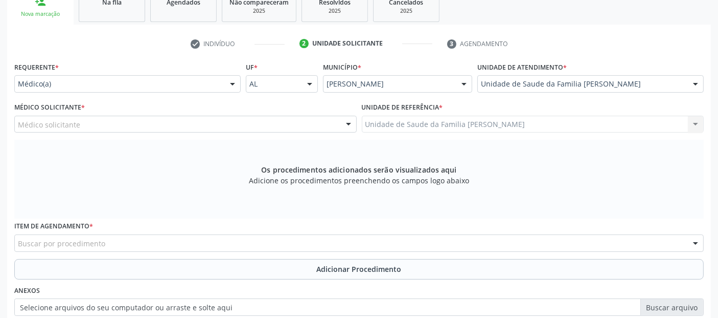
click at [231, 121] on div "Médico solicitante" at bounding box center [185, 124] width 343 height 17
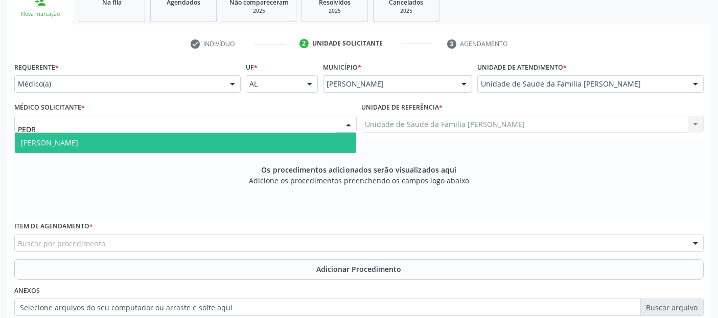
type input "PEDRO"
click at [212, 142] on span "Pedro Marques Barbosa" at bounding box center [186, 142] width 342 height 20
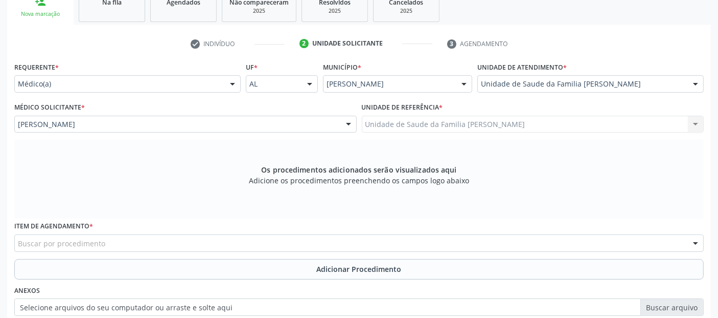
scroll to position [295, 0]
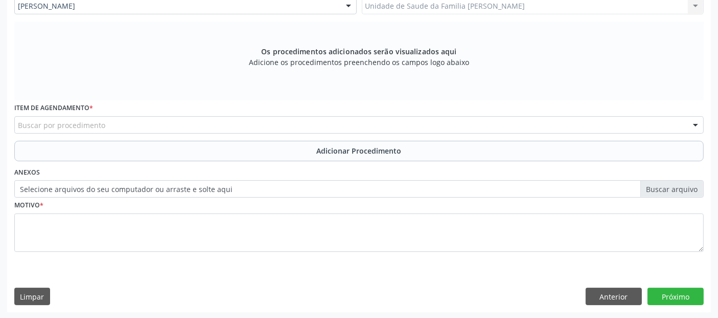
click at [250, 118] on div "Buscar por procedimento" at bounding box center [359, 124] width 690 height 17
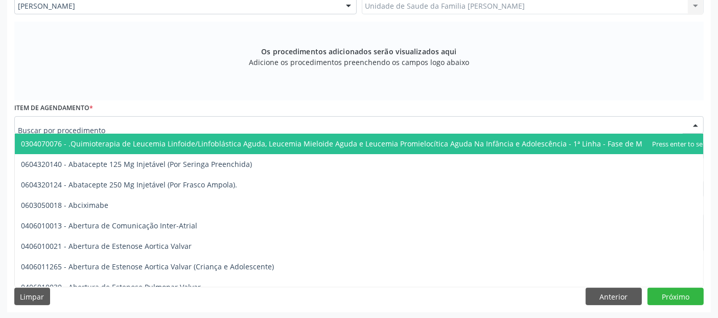
type input "C"
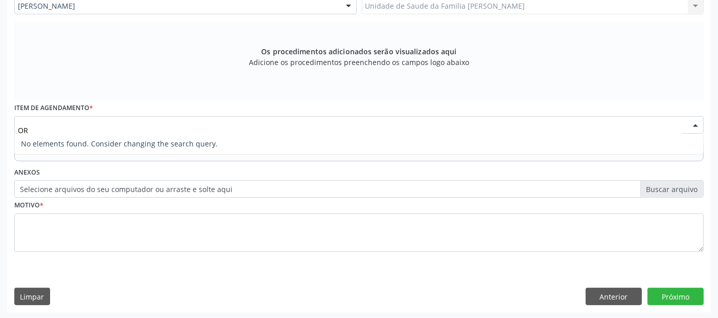
type input "O"
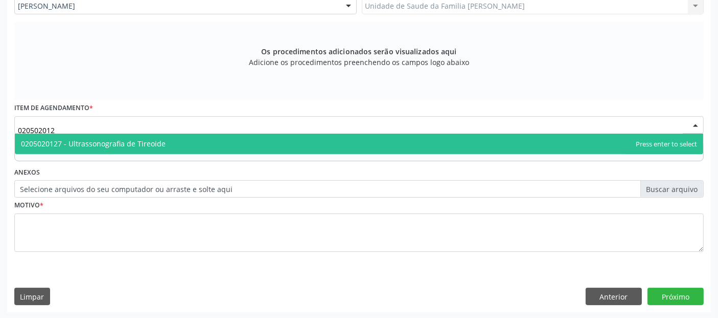
type input "0205020127"
click at [219, 147] on span "0205020127 - Ultrassonografia de Tireoide" at bounding box center [359, 143] width 689 height 20
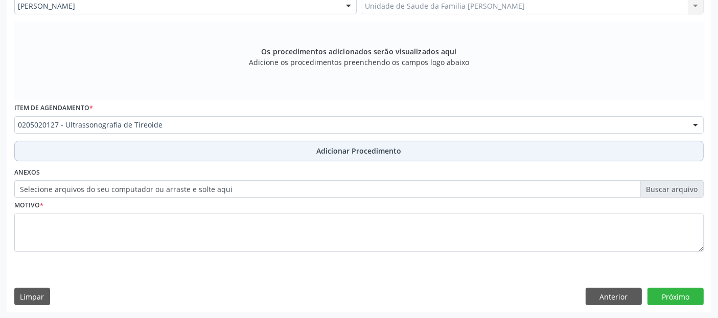
click at [240, 150] on button "Adicionar Procedimento" at bounding box center [359, 151] width 690 height 20
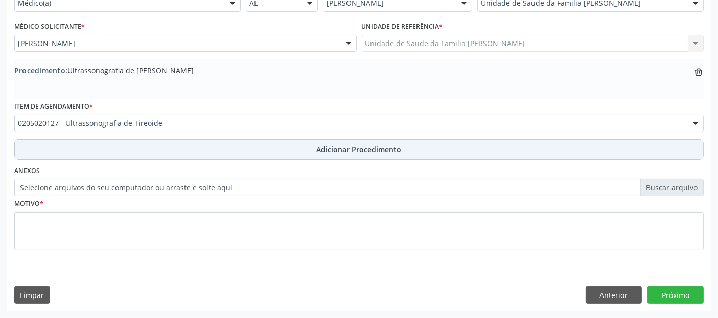
scroll to position [256, 0]
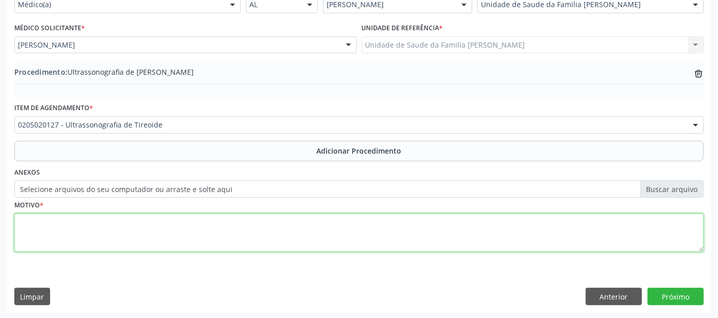
click at [206, 234] on textarea at bounding box center [359, 232] width 690 height 39
type textarea "HIPOTIREOIDISMO EM SEGUIMENTO."
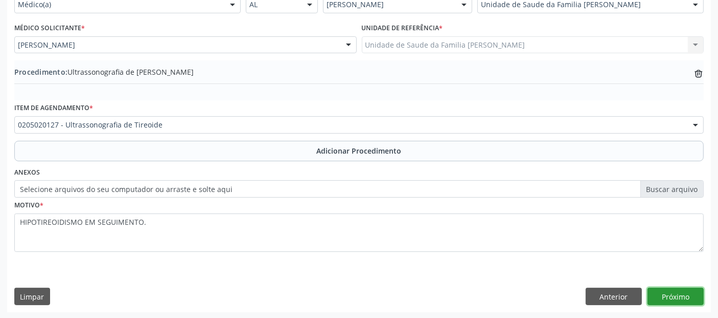
click at [699, 295] on button "Próximo" at bounding box center [676, 295] width 56 height 17
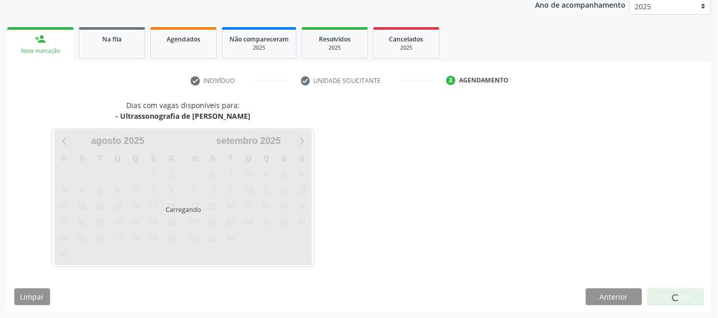
scroll to position [170, 0]
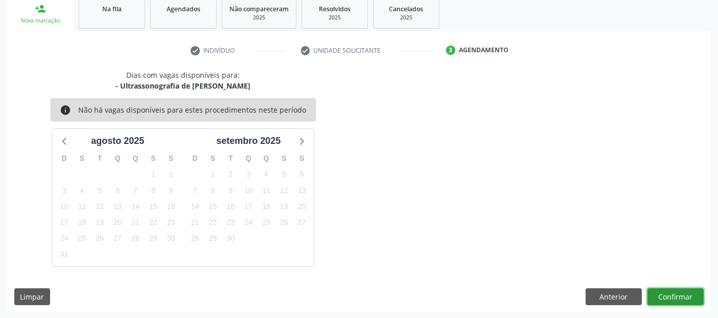
click at [699, 295] on button "Confirmar" at bounding box center [676, 296] width 56 height 17
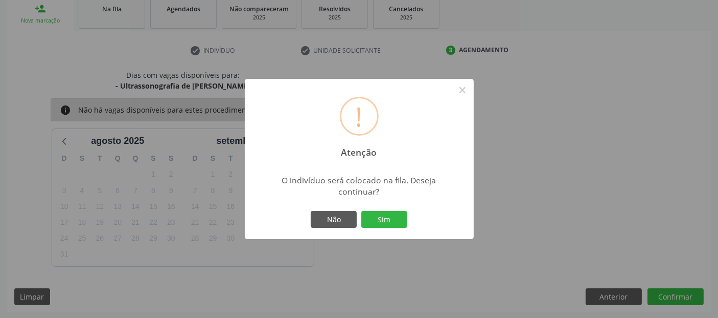
click at [408, 222] on div "Não Sim" at bounding box center [359, 219] width 101 height 21
click at [374, 219] on button "Sim" at bounding box center [385, 219] width 46 height 17
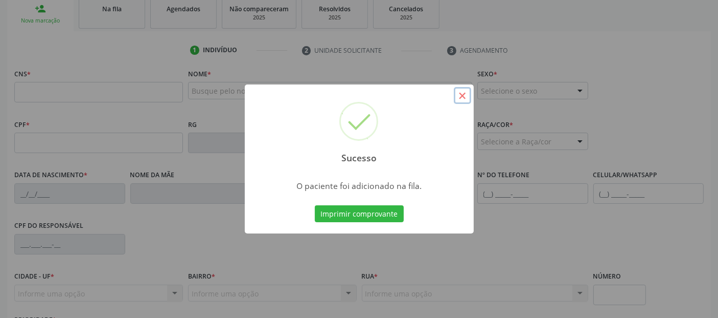
click at [456, 100] on button "×" at bounding box center [462, 95] width 17 height 17
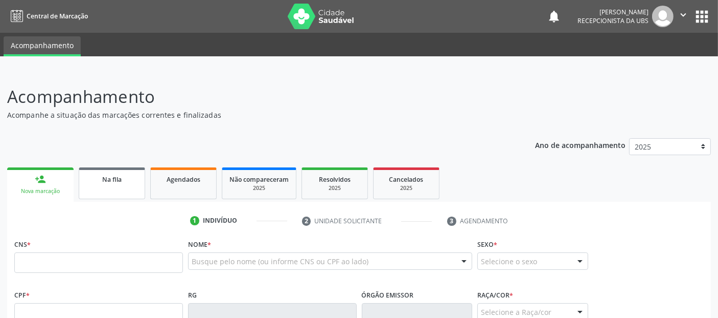
click at [103, 170] on link "Na fila" at bounding box center [112, 183] width 66 height 32
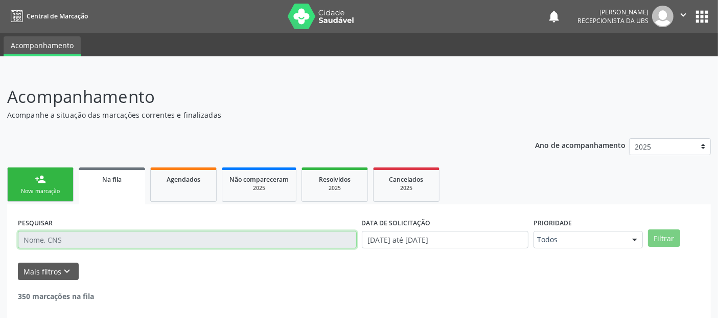
click at [175, 237] on input "text" at bounding box center [187, 239] width 339 height 17
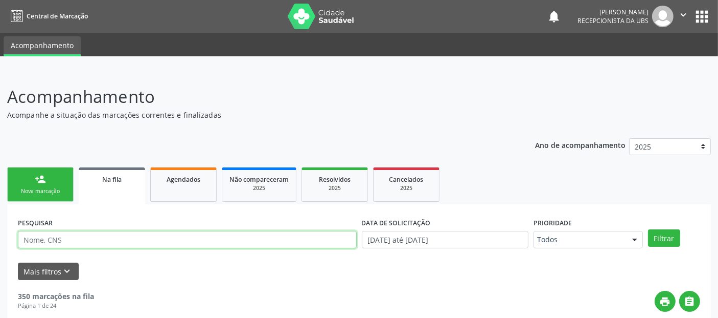
paste input "704 5073 2773 4719"
type input "7"
type input "A"
click at [648, 229] on button "Filtrar" at bounding box center [664, 237] width 32 height 17
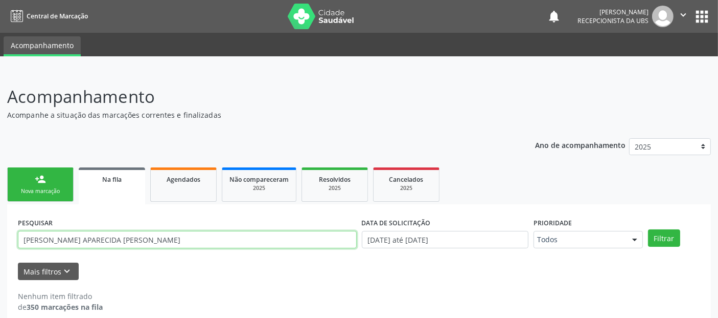
click at [175, 237] on input "[PERSON_NAME] APARECIDA [PERSON_NAME]" at bounding box center [187, 239] width 339 height 17
click at [108, 235] on input "[PERSON_NAME] APARECIDA [PERSON_NAME]" at bounding box center [187, 239] width 339 height 17
click at [648, 229] on button "Filtrar" at bounding box center [664, 237] width 32 height 17
click at [160, 244] on input "[PERSON_NAME]" at bounding box center [187, 239] width 339 height 17
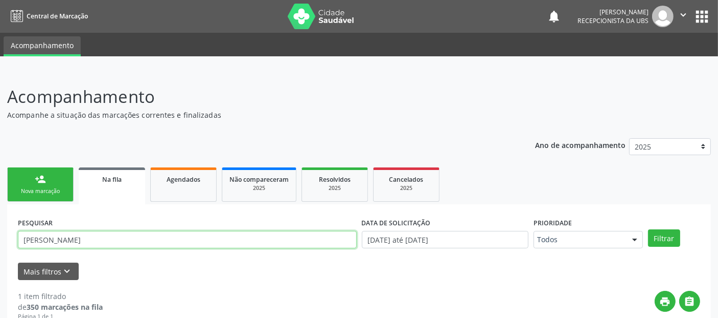
click at [160, 244] on input "[PERSON_NAME]" at bounding box center [187, 239] width 339 height 17
type input "[PERSON_NAME]"
click at [648, 229] on button "Filtrar" at bounding box center [664, 237] width 32 height 17
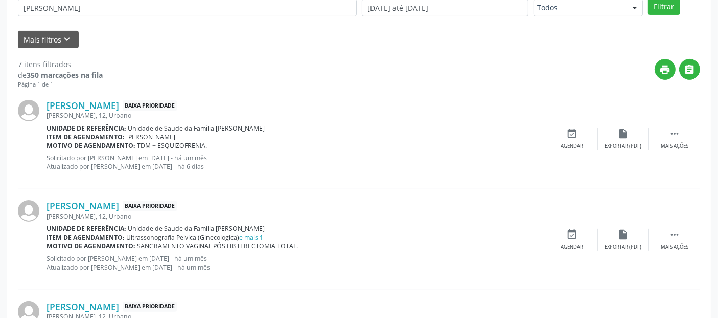
scroll to position [235, 0]
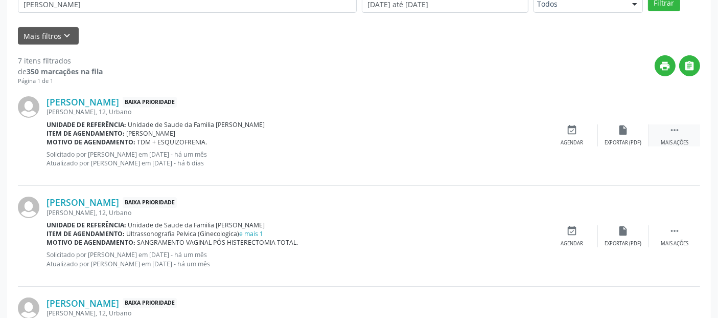
click at [677, 135] on div " Mais ações" at bounding box center [674, 135] width 51 height 22
click at [634, 134] on div "edit Editar" at bounding box center [623, 135] width 51 height 22
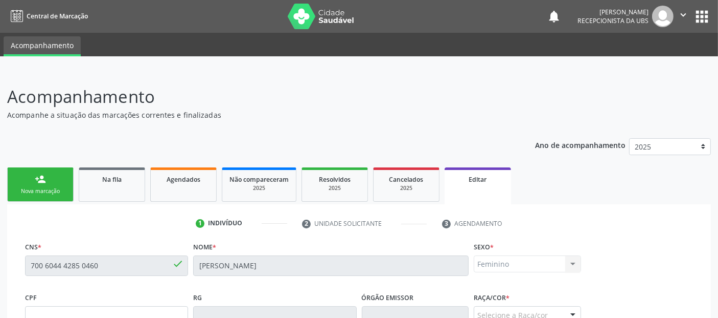
scroll to position [263, 0]
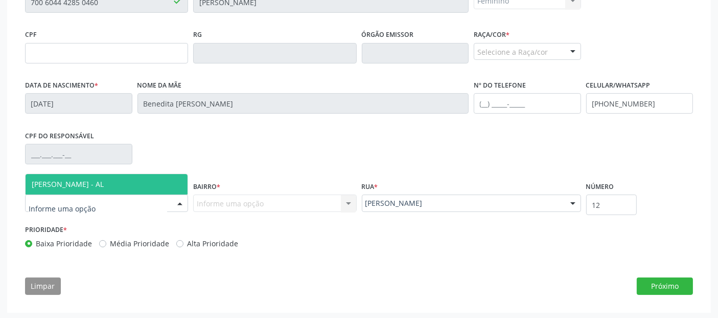
click at [119, 199] on div at bounding box center [106, 202] width 163 height 17
click at [120, 186] on span "[PERSON_NAME] - AL" at bounding box center [107, 184] width 162 height 20
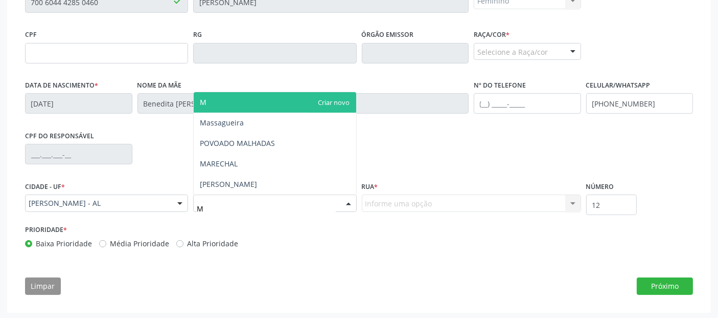
type input "MA"
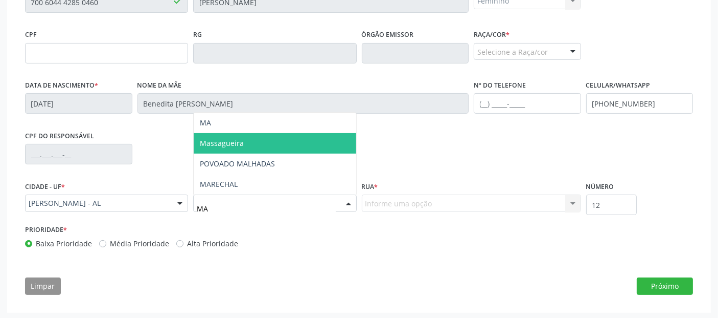
click at [250, 147] on span "Massagueira" at bounding box center [275, 143] width 162 height 20
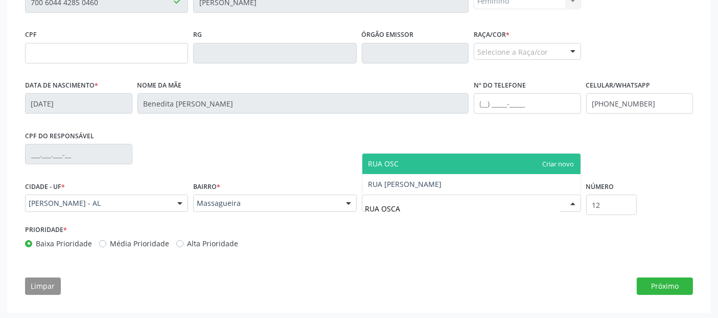
type input "RUA OSCAR"
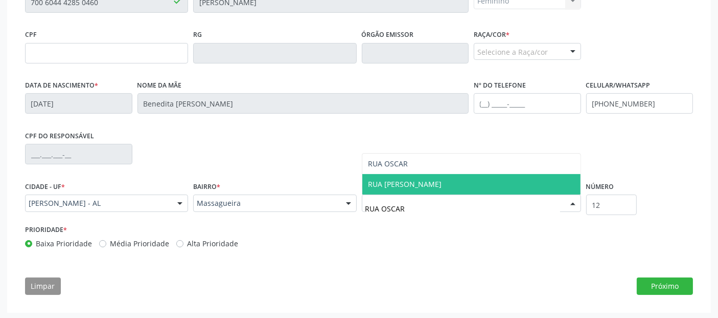
click at [432, 187] on span "RUA [PERSON_NAME]" at bounding box center [472, 184] width 218 height 20
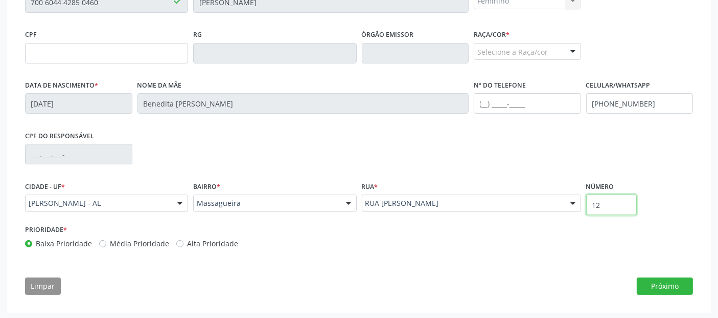
click at [604, 206] on input "12" at bounding box center [612, 204] width 51 height 20
type input "SN"
click at [657, 284] on button "Próximo" at bounding box center [665, 285] width 56 height 17
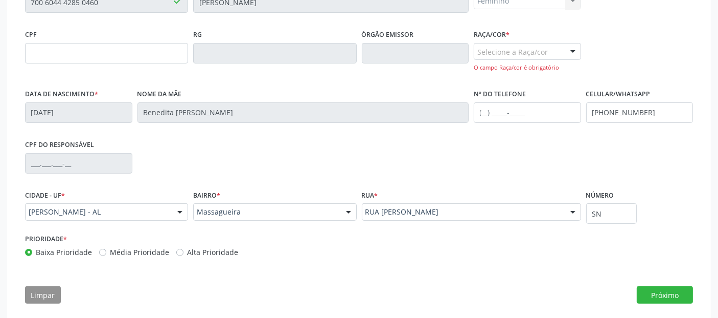
click at [549, 52] on div "Selecione a Raça/cor" at bounding box center [527, 51] width 107 height 17
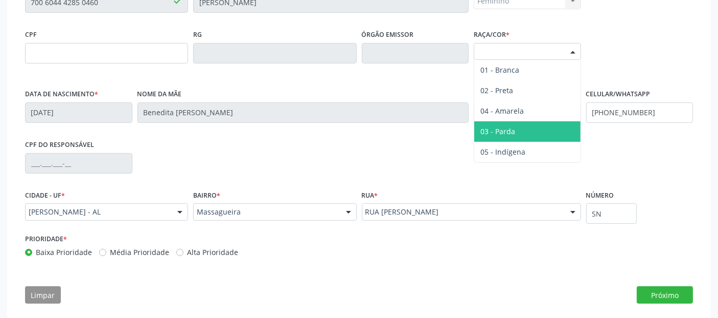
click at [504, 128] on span "03 - Parda" at bounding box center [498, 131] width 35 height 10
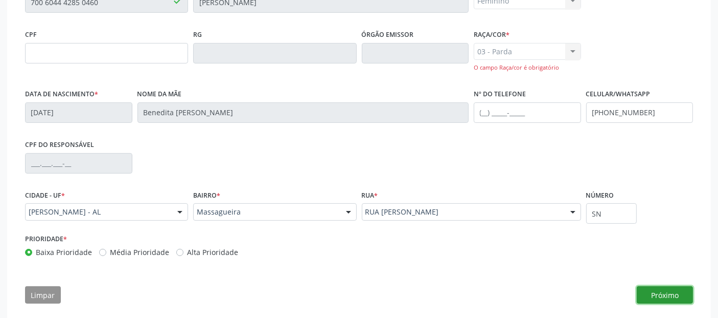
click at [671, 297] on button "Próximo" at bounding box center [665, 294] width 56 height 17
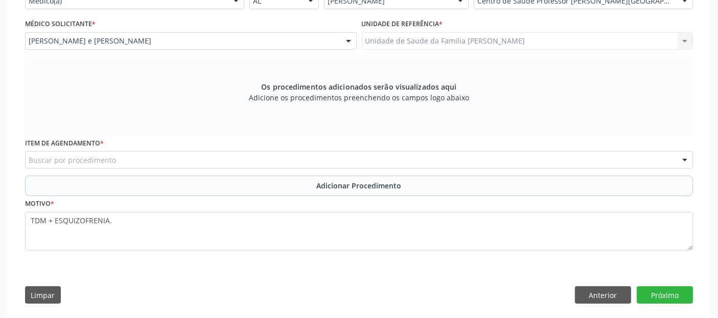
click at [377, 155] on div "Buscar por procedimento" at bounding box center [359, 159] width 668 height 17
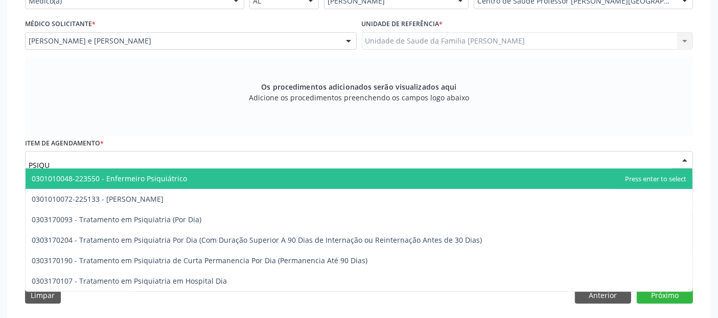
type input "PSIQUI"
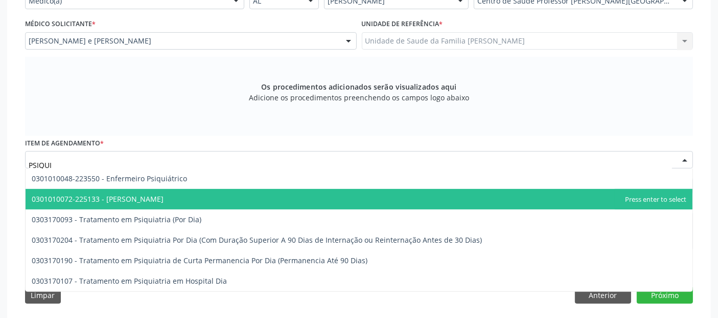
click at [131, 198] on span "0301010072-225133 - [PERSON_NAME]" at bounding box center [98, 199] width 132 height 10
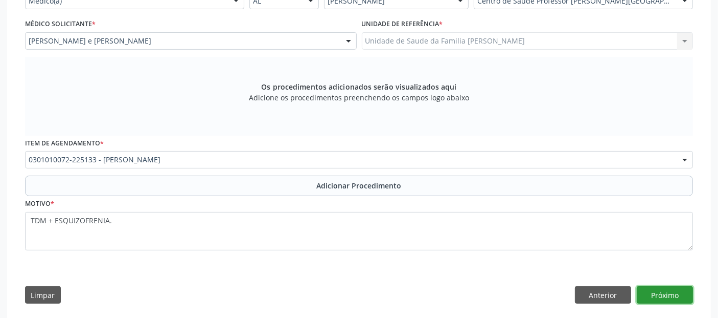
click at [653, 289] on button "Próximo" at bounding box center [665, 294] width 56 height 17
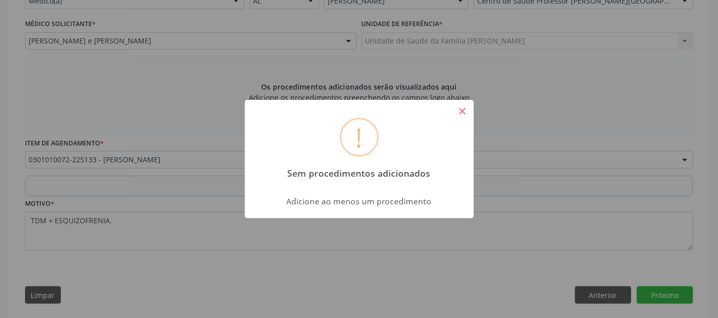
click at [464, 110] on button "×" at bounding box center [462, 110] width 17 height 17
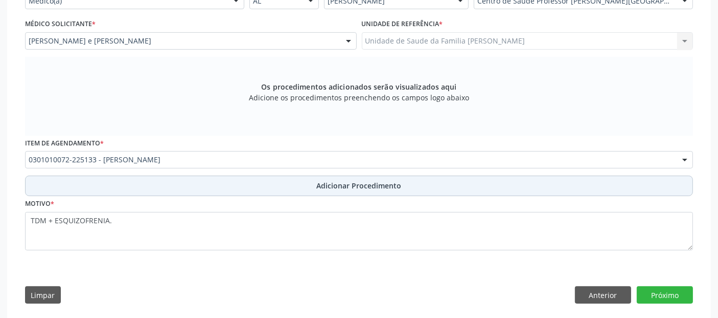
click at [359, 178] on button "Adicionar Procedimento" at bounding box center [359, 185] width 668 height 20
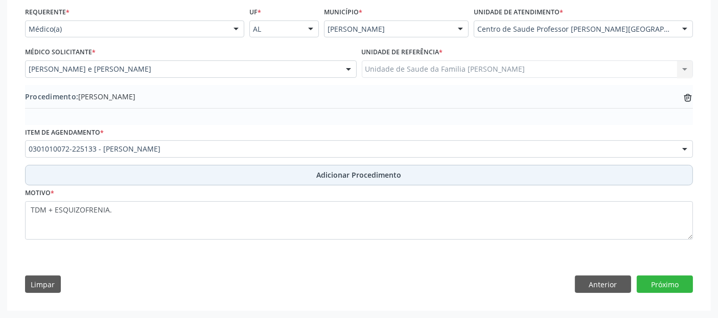
scroll to position [233, 0]
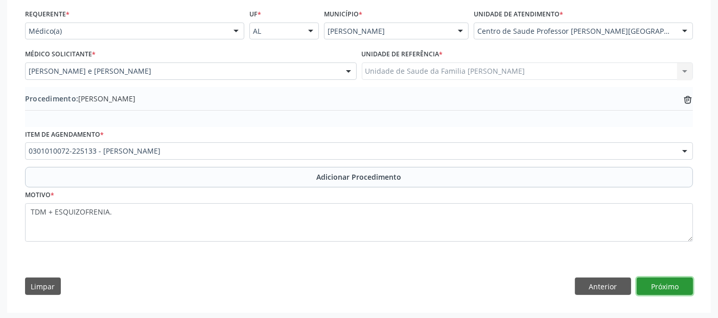
click at [647, 282] on button "Próximo" at bounding box center [665, 285] width 56 height 17
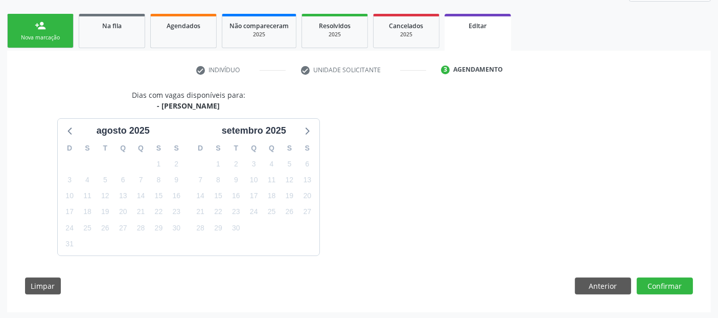
scroll to position [184, 0]
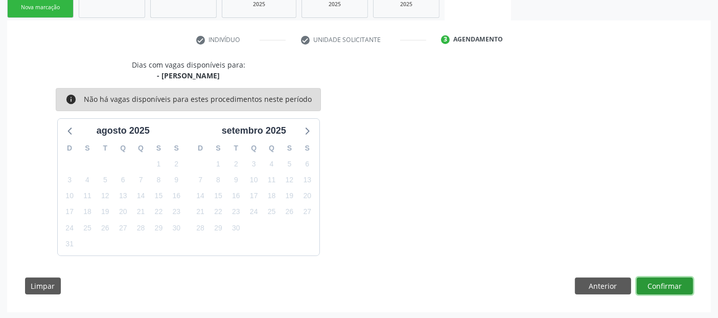
click at [677, 282] on button "Confirmar" at bounding box center [665, 285] width 56 height 17
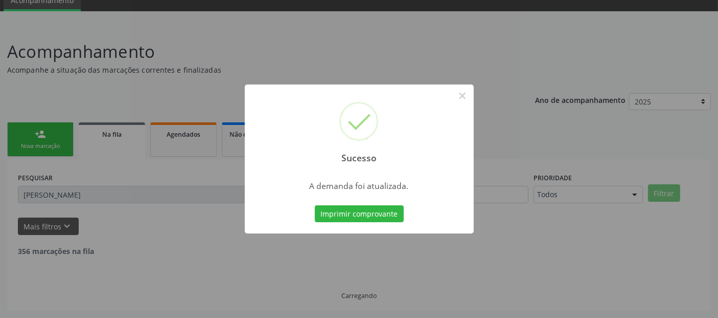
scroll to position [33, 0]
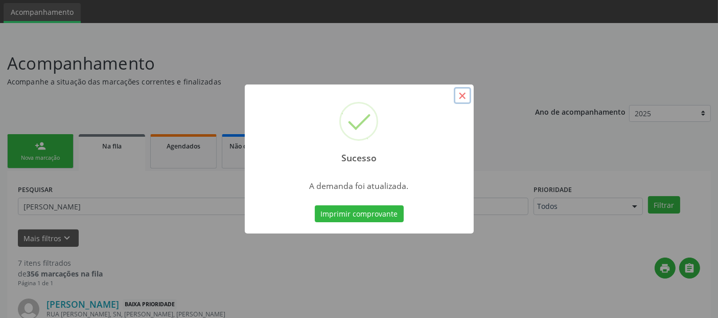
click at [455, 93] on button "×" at bounding box center [462, 95] width 17 height 17
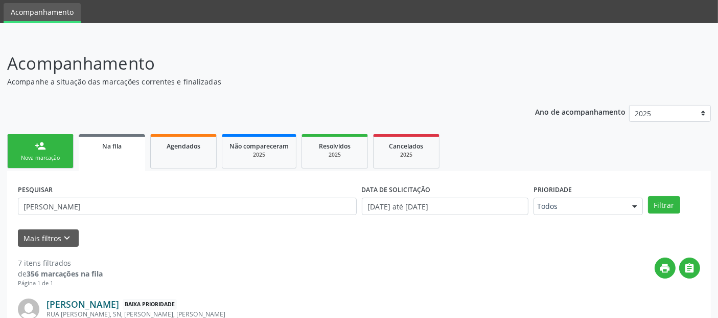
click at [119, 301] on link "[PERSON_NAME]" at bounding box center [83, 303] width 73 height 11
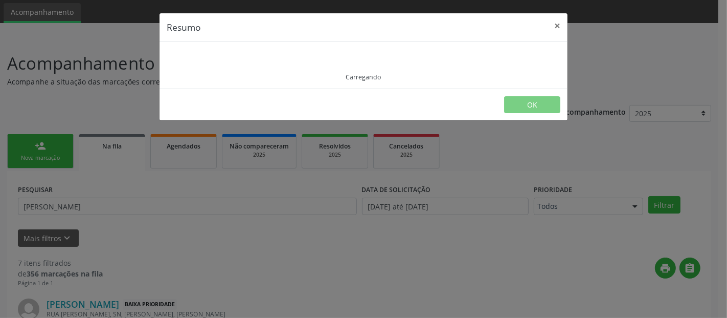
click at [183, 301] on div "Resumo × Carregando OK" at bounding box center [363, 159] width 727 height 318
